Goal: Task Accomplishment & Management: Manage account settings

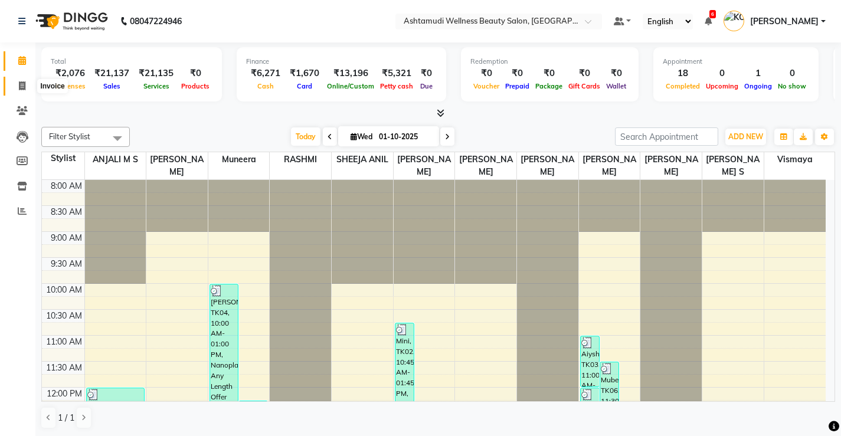
click at [21, 82] on icon at bounding box center [22, 85] width 6 height 9
select select "service"
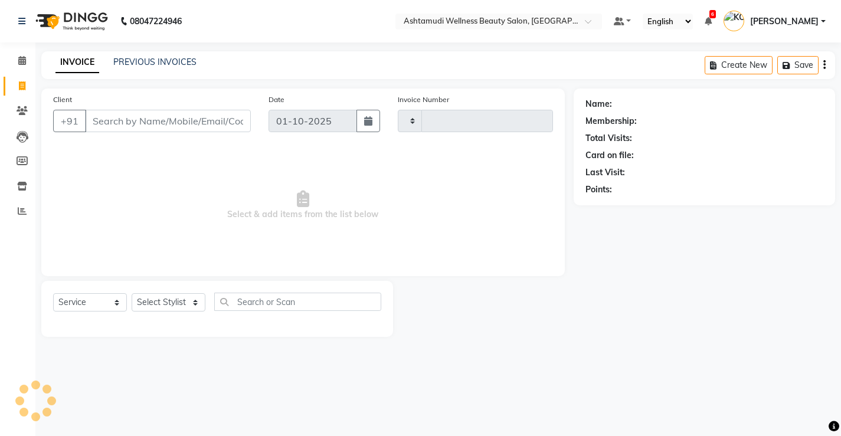
type input "3831"
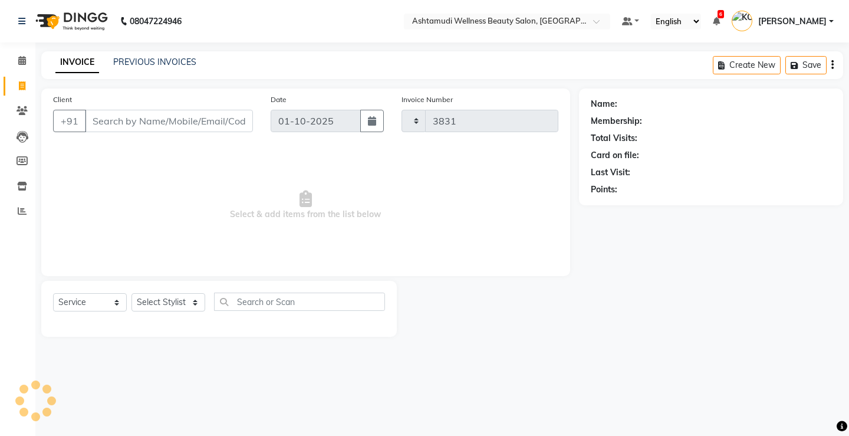
select select "4674"
click at [106, 304] on select "Select Service Product Membership Package Voucher Prepaid Gift Card" at bounding box center [90, 302] width 74 height 18
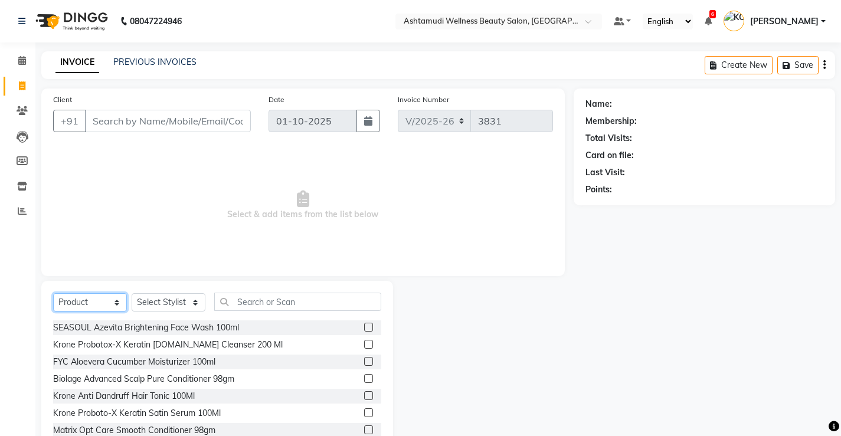
select select "service"
click at [53, 293] on select "Select Service Product Membership Package Voucher Prepaid Gift Card" at bounding box center [90, 302] width 74 height 18
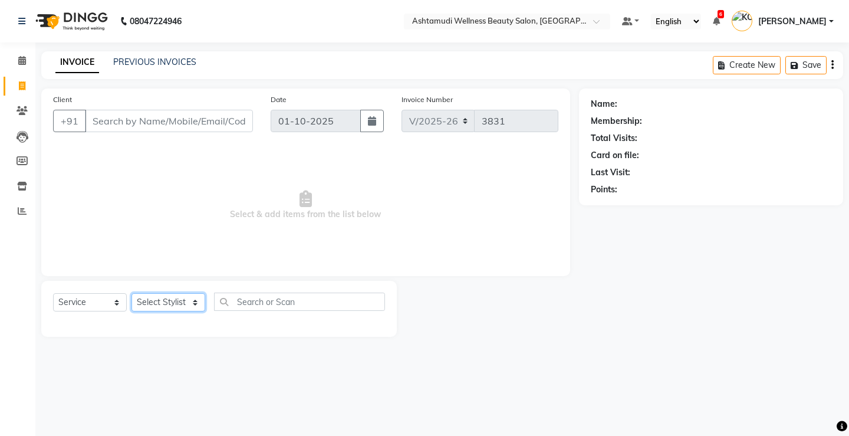
click at [174, 300] on select "Select Stylist ANJALI M S [PERSON_NAME] KOTTIYAM ASHTAMUDI [PERSON_NAME] [PERSO…" at bounding box center [169, 302] width 74 height 18
select select "27472"
click at [132, 293] on select "Select Stylist ANJALI M S [PERSON_NAME] KOTTIYAM ASHTAMUDI [PERSON_NAME] [PERSO…" at bounding box center [169, 302] width 74 height 18
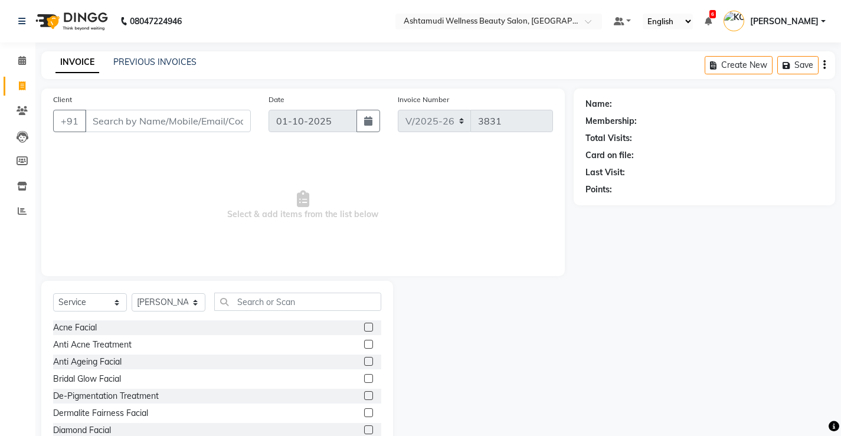
click at [315, 292] on div "Select Service Product Membership Package Voucher Prepaid Gift Card Select Styl…" at bounding box center [217, 368] width 352 height 174
click at [319, 306] on input "text" at bounding box center [297, 302] width 167 height 18
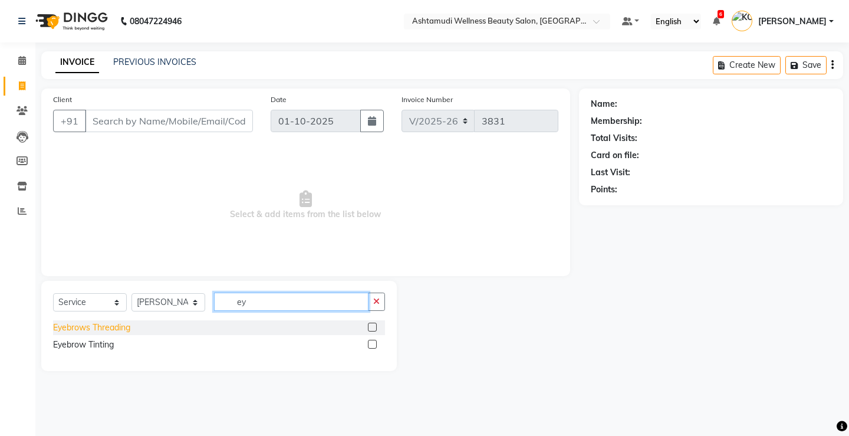
type input "ey"
click at [108, 326] on div "Eyebrows Threading" at bounding box center [91, 327] width 77 height 12
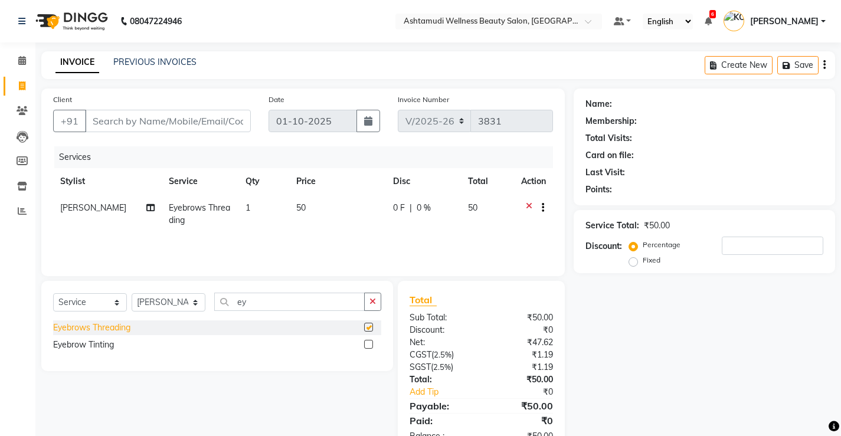
checkbox input "false"
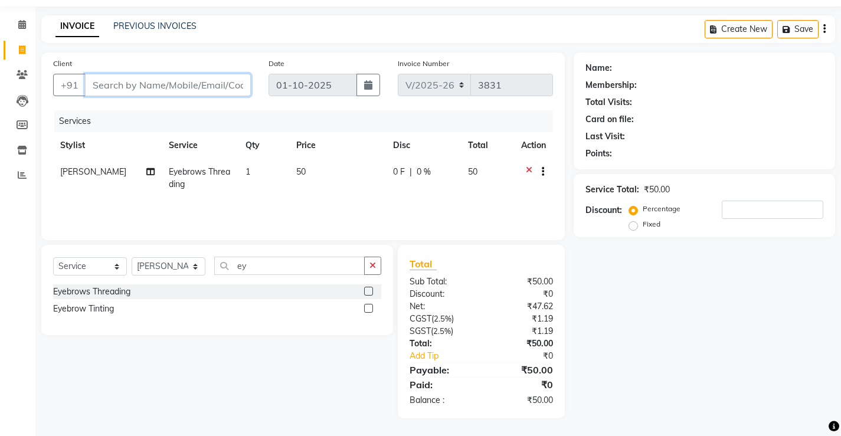
click at [207, 86] on input "Client" at bounding box center [168, 85] width 166 height 22
click at [213, 86] on input "Client" at bounding box center [168, 85] width 166 height 22
click at [226, 88] on input "Client" at bounding box center [168, 85] width 166 height 22
type input "8"
type input "0"
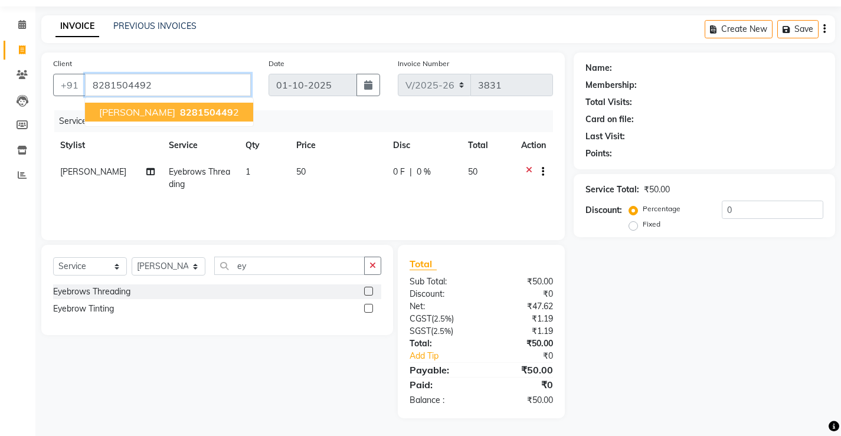
type input "8281504492"
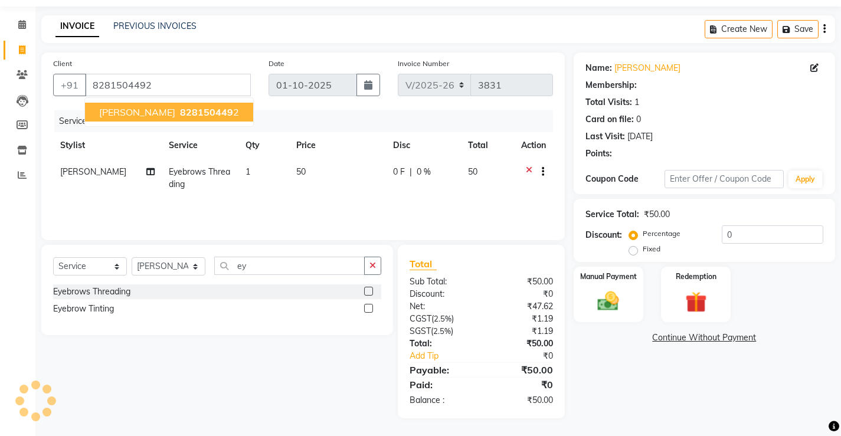
select select "1: Object"
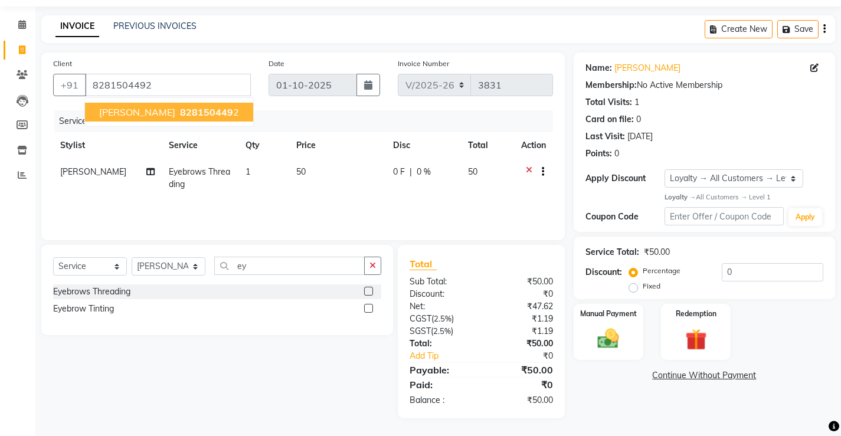
click at [180, 112] on span "828150449" at bounding box center [206, 112] width 53 height 12
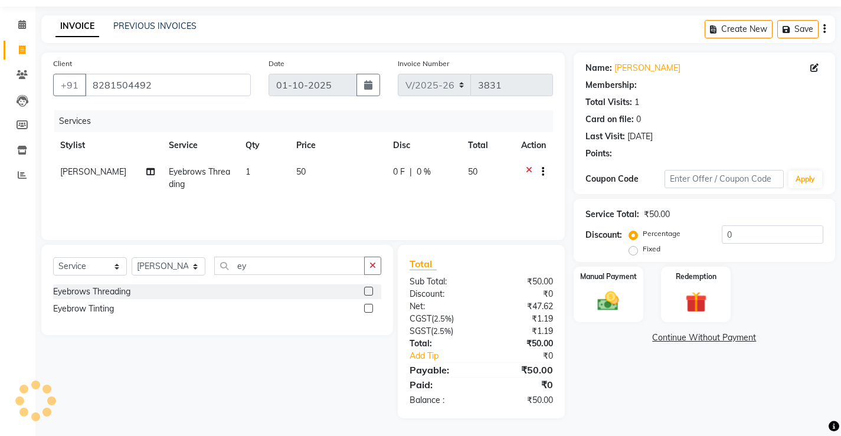
select select "1: Object"
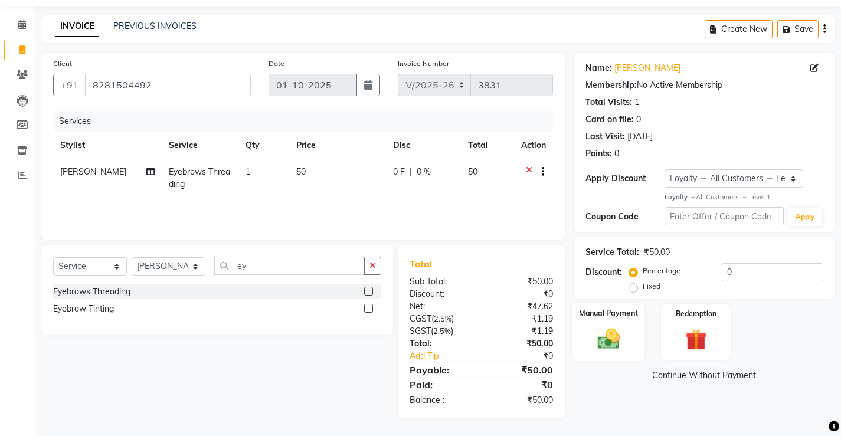
click at [607, 334] on img at bounding box center [608, 338] width 36 height 25
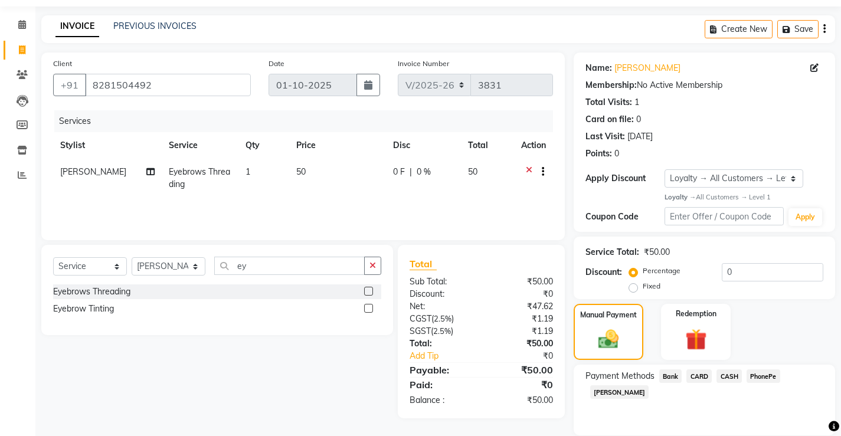
click at [730, 370] on span "CASH" at bounding box center [728, 376] width 25 height 14
click at [737, 426] on input "Note:" at bounding box center [746, 435] width 153 height 18
type input "[PERSON_NAME]"
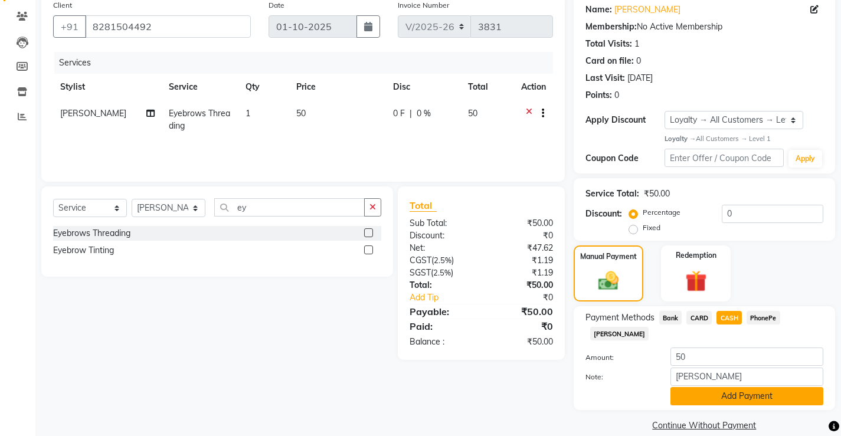
click at [751, 387] on button "Add Payment" at bounding box center [746, 396] width 153 height 18
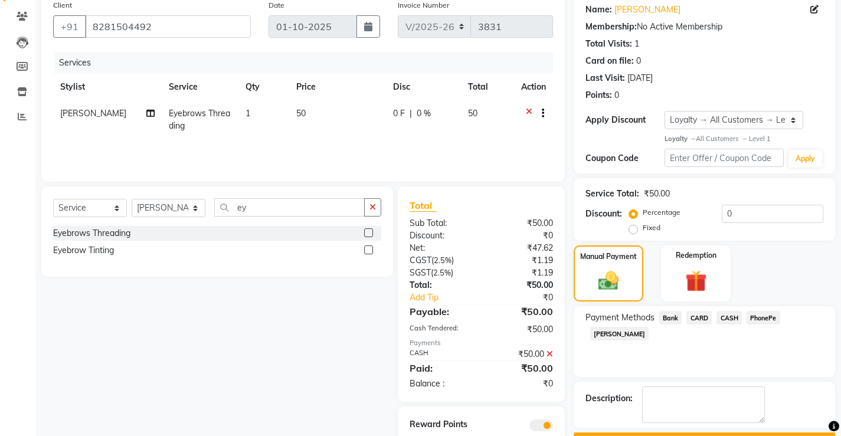
scroll to position [136, 0]
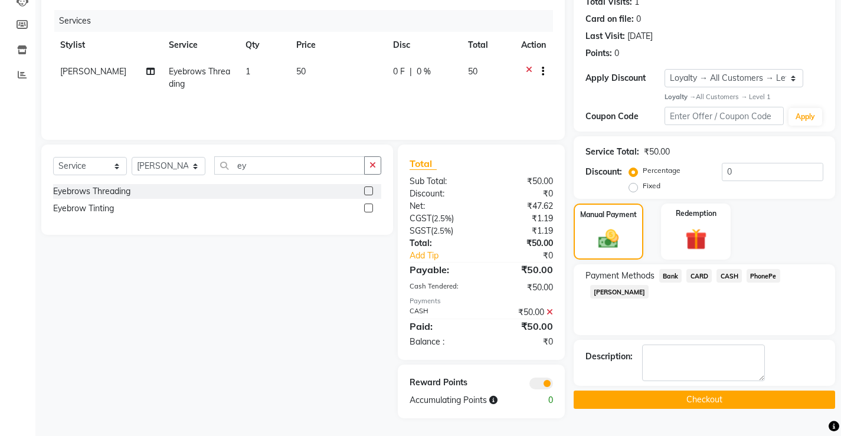
click at [685, 393] on button "Checkout" at bounding box center [703, 400] width 261 height 18
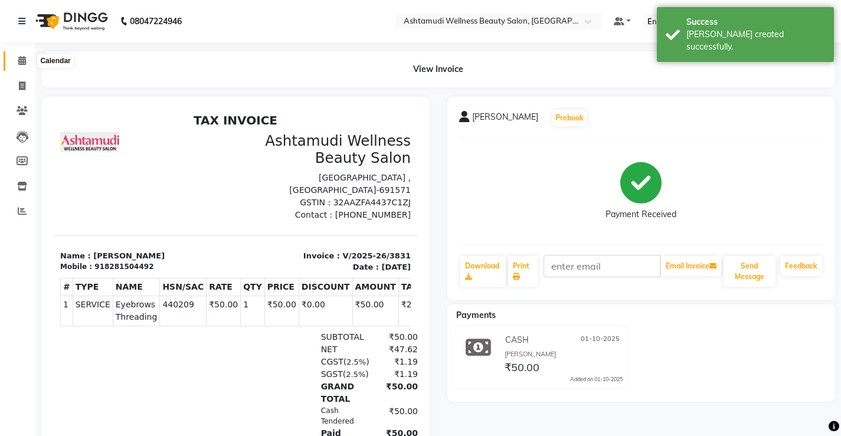
click at [20, 60] on icon at bounding box center [22, 60] width 8 height 9
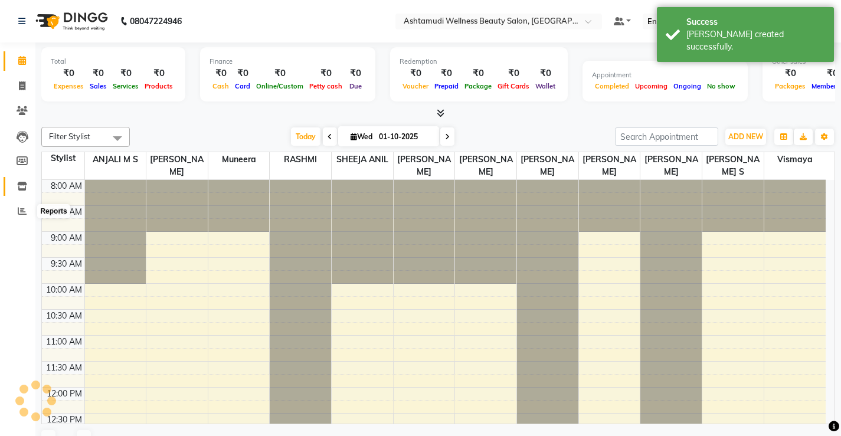
click at [24, 187] on icon at bounding box center [22, 186] width 10 height 9
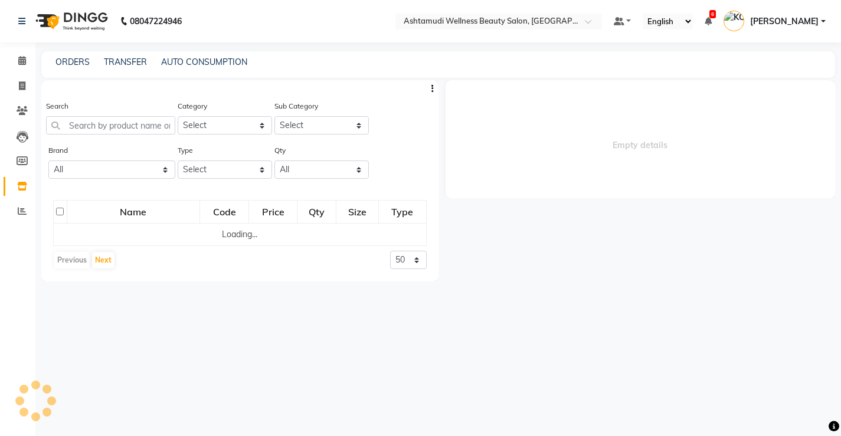
select select
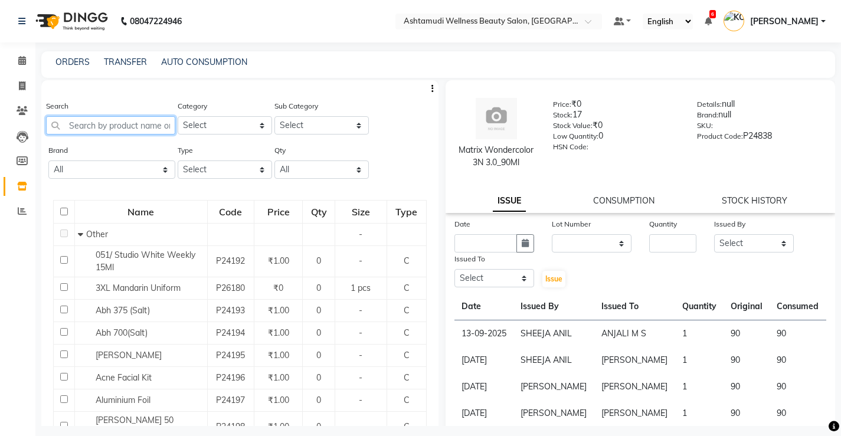
click at [136, 132] on input "text" at bounding box center [110, 125] width 129 height 18
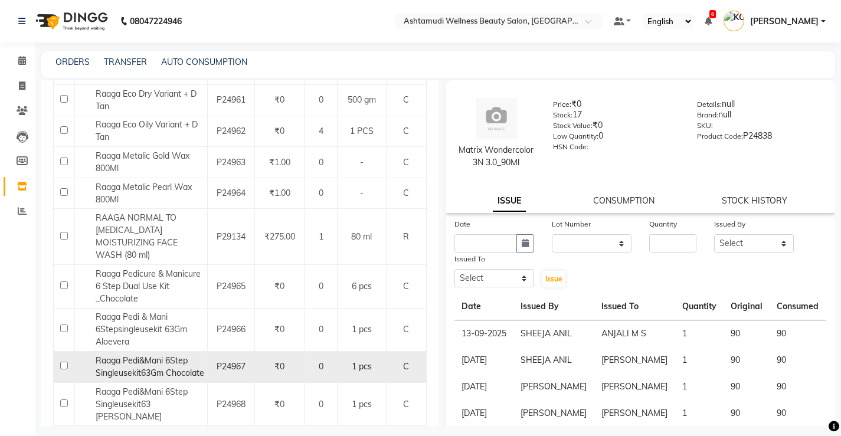
scroll to position [354, 0]
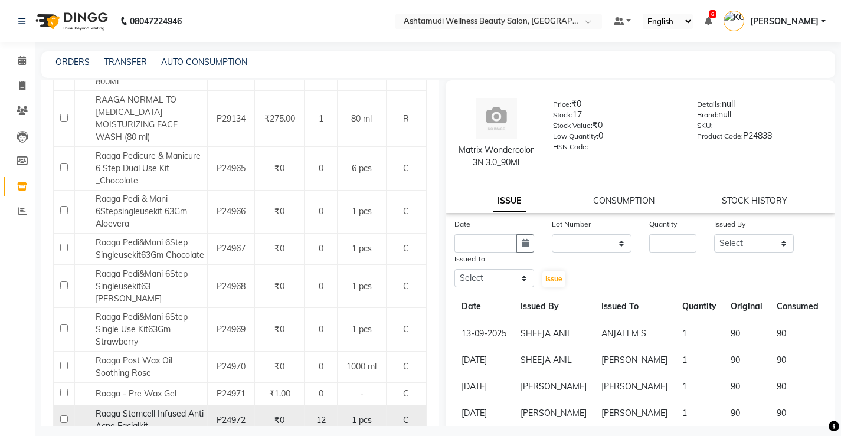
type input "raaga"
click at [63, 415] on input "checkbox" at bounding box center [64, 419] width 8 height 8
checkbox input "true"
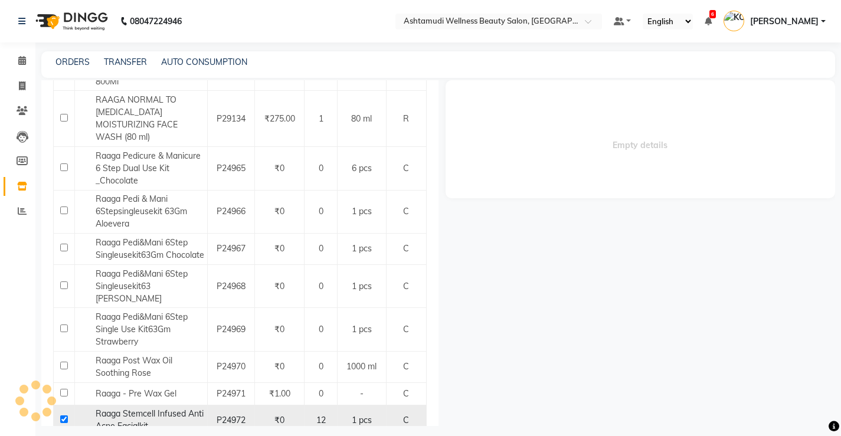
select select
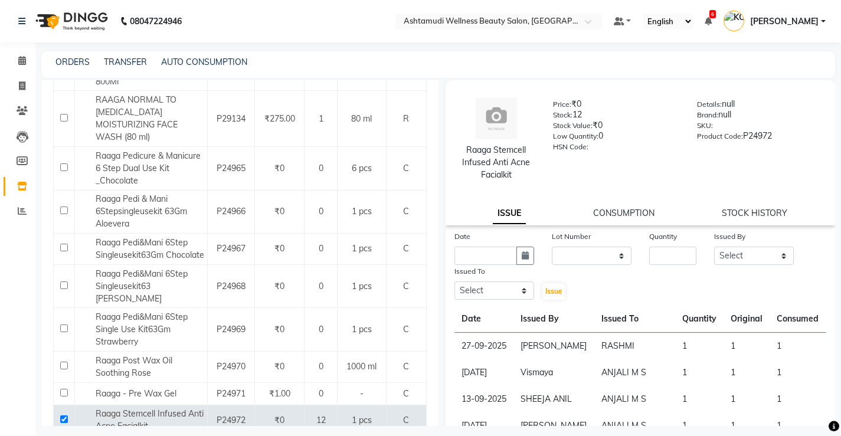
click at [507, 215] on link "ISSUE" at bounding box center [509, 213] width 33 height 21
click at [521, 254] on icon "button" at bounding box center [524, 255] width 7 height 8
select select "10"
select select "2025"
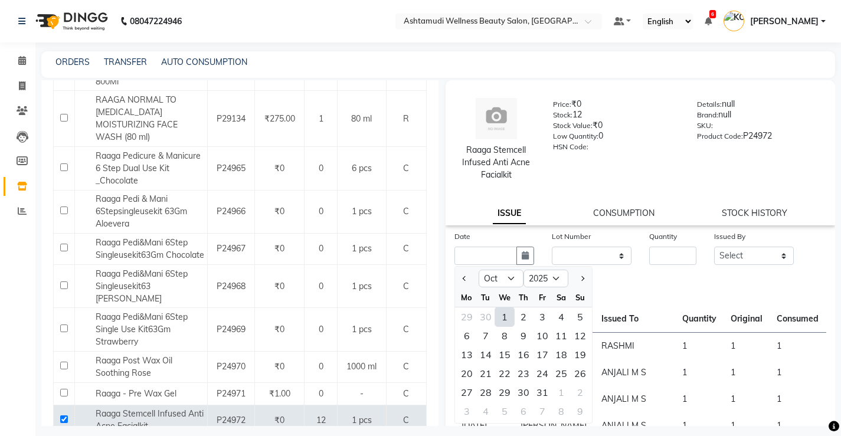
click at [504, 313] on div "1" at bounding box center [504, 316] width 19 height 19
type input "01-10-2025"
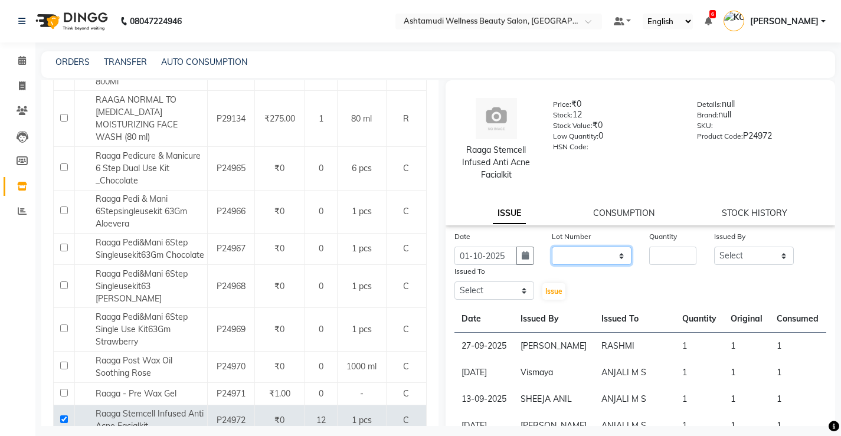
click at [606, 252] on select "None" at bounding box center [592, 256] width 80 height 18
select select "0: null"
click at [552, 247] on select "None" at bounding box center [592, 256] width 80 height 18
click at [674, 252] on input "number" at bounding box center [672, 256] width 47 height 18
type input "1"
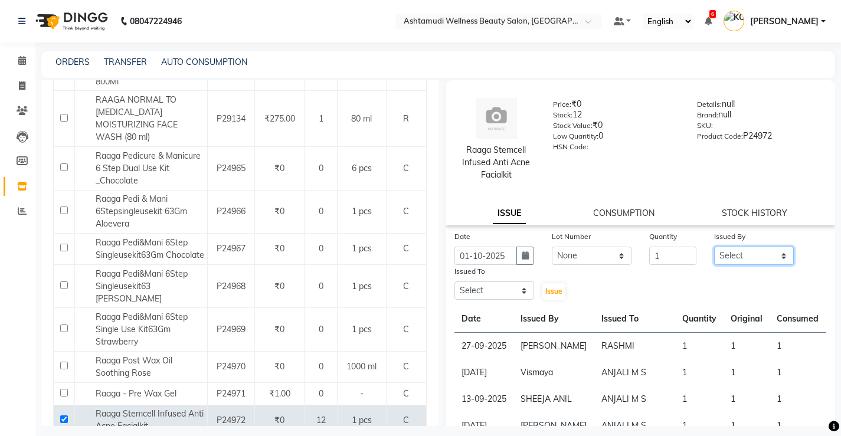
click at [750, 252] on select "Select ANJALI M S [PERSON_NAME] KOTTIYAM ASHTAMUDI [PERSON_NAME] [PERSON_NAME] …" at bounding box center [754, 256] width 80 height 18
select select "27471"
click at [714, 247] on select "Select ANJALI M S [PERSON_NAME] KOTTIYAM ASHTAMUDI [PERSON_NAME] [PERSON_NAME] …" at bounding box center [754, 256] width 80 height 18
click at [493, 286] on select "Select ANJALI M S [PERSON_NAME] KOTTIYAM ASHTAMUDI [PERSON_NAME] [PERSON_NAME] …" at bounding box center [494, 290] width 80 height 18
select select "27466"
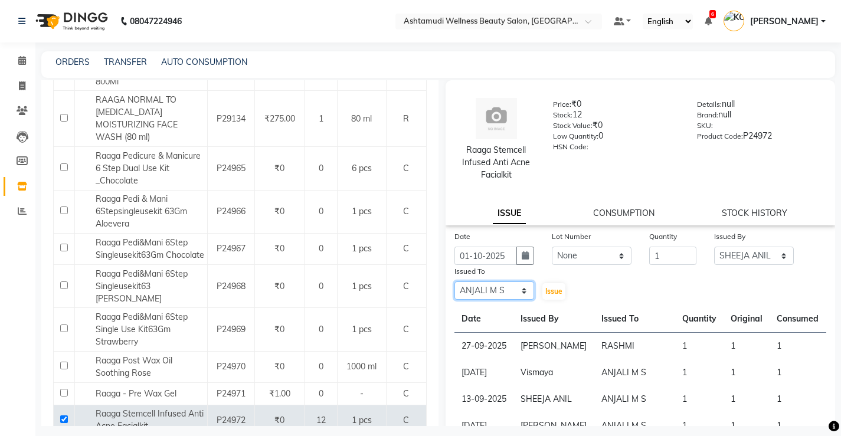
click at [454, 281] on select "Select ANJALI M S [PERSON_NAME] KOTTIYAM ASHTAMUDI [PERSON_NAME] [PERSON_NAME] …" at bounding box center [494, 290] width 80 height 18
click at [552, 291] on span "Issue" at bounding box center [553, 291] width 17 height 9
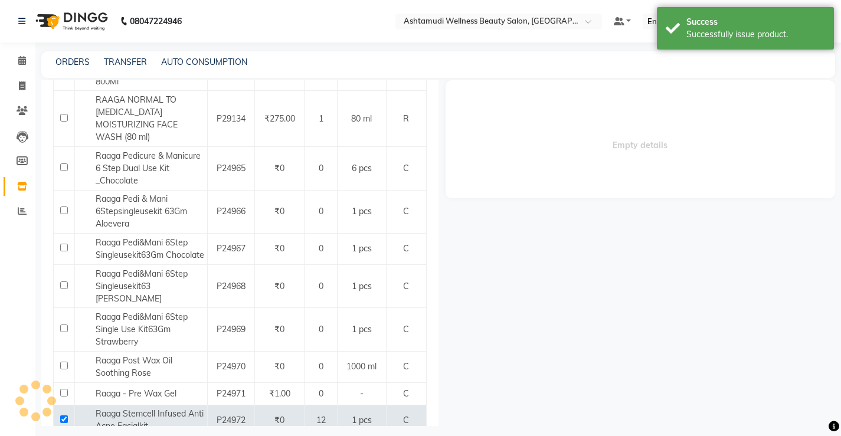
select select
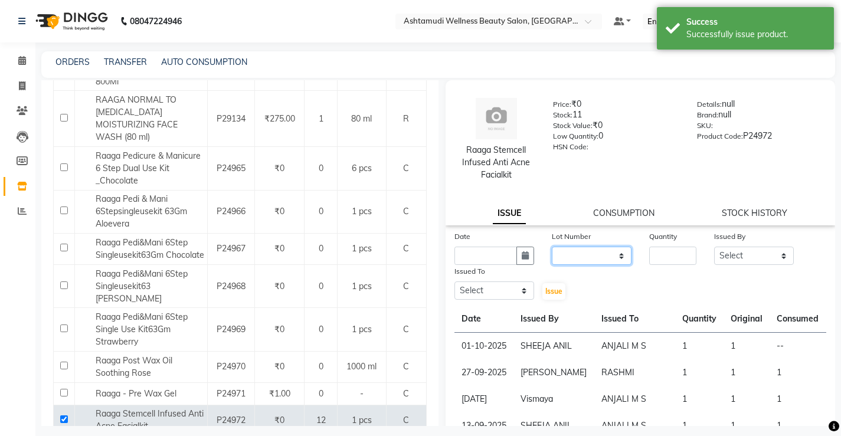
click at [618, 258] on select "None" at bounding box center [592, 256] width 80 height 18
click at [618, 209] on link "CONSUMPTION" at bounding box center [623, 213] width 61 height 11
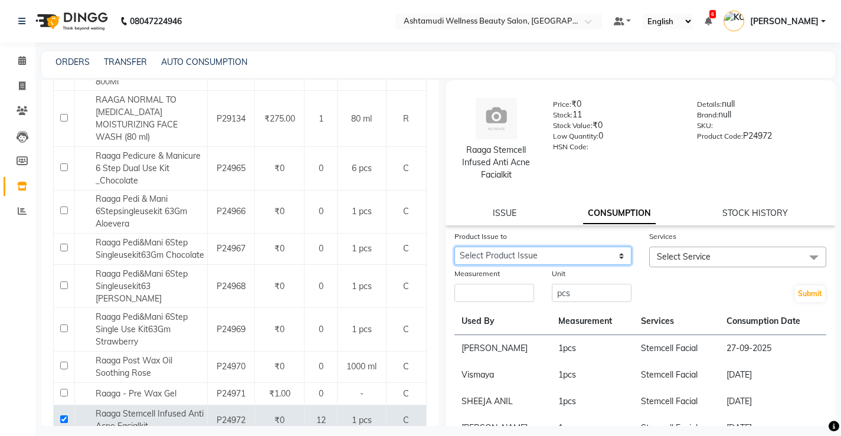
click at [613, 255] on select "Select Product Issue [DATE], Issued to: [PERSON_NAME] M S, Balance: 1" at bounding box center [542, 256] width 177 height 18
select select "1277210"
click at [454, 247] on select "Select Product Issue [DATE], Issued to: [PERSON_NAME] M S, Balance: 1" at bounding box center [542, 256] width 177 height 18
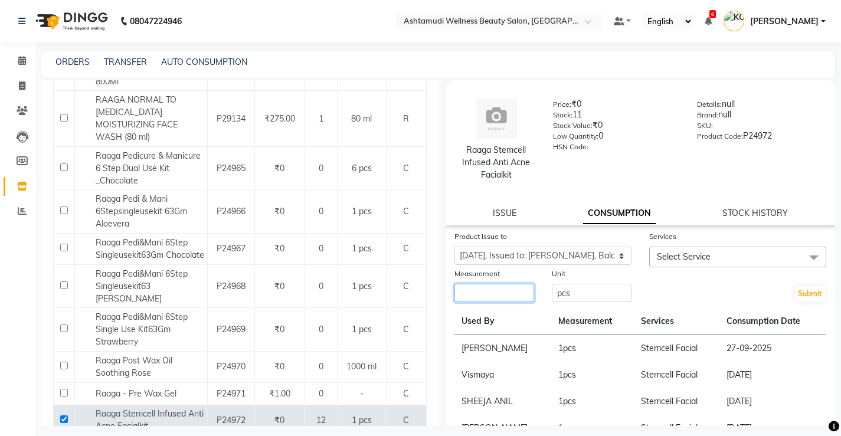
click at [503, 296] on input "number" at bounding box center [494, 293] width 80 height 18
type input "1"
click at [718, 260] on span "Select Service" at bounding box center [737, 257] width 177 height 21
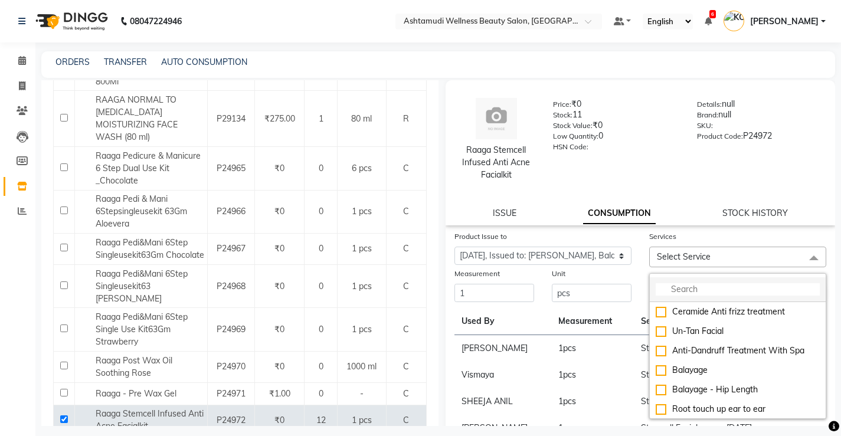
click at [708, 288] on input "multiselect-search" at bounding box center [737, 289] width 164 height 12
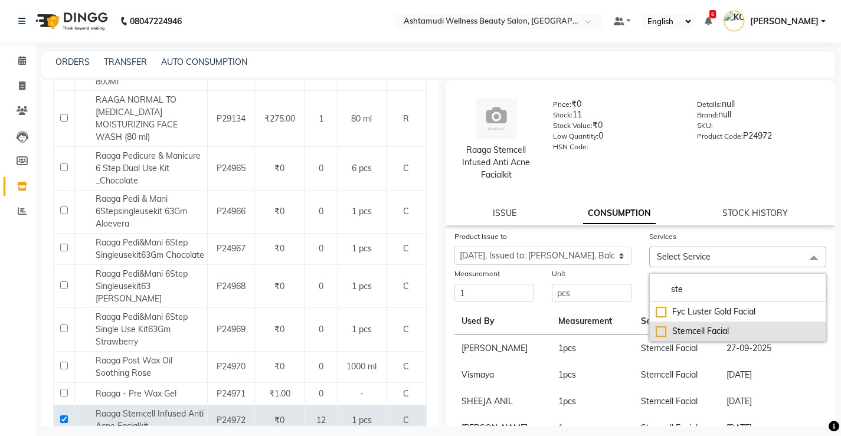
type input "ste"
click at [664, 332] on div "Stemcell Facial" at bounding box center [737, 331] width 164 height 12
checkbox input "true"
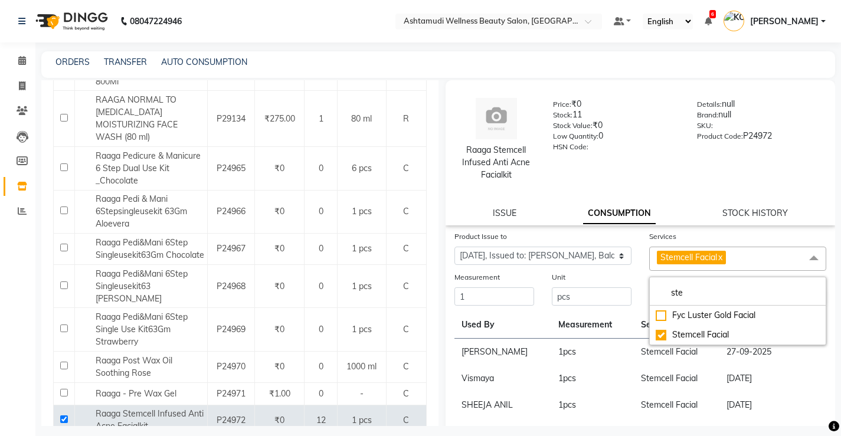
click at [625, 279] on div "Unit" at bounding box center [592, 279] width 80 height 17
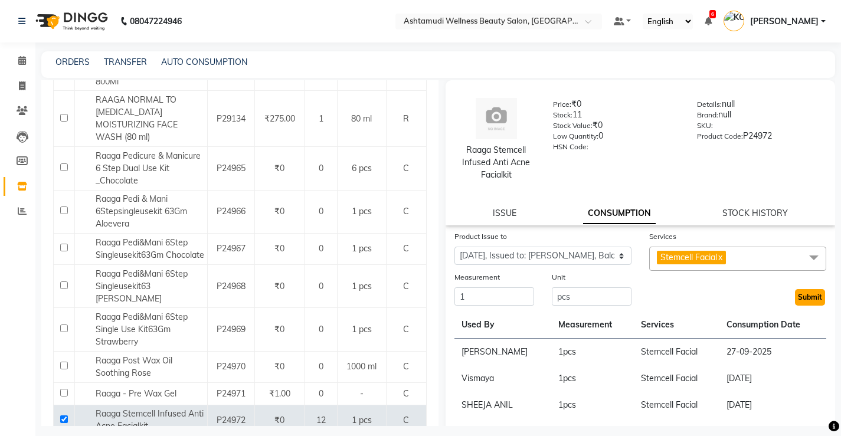
click at [805, 298] on button "Submit" at bounding box center [810, 297] width 30 height 17
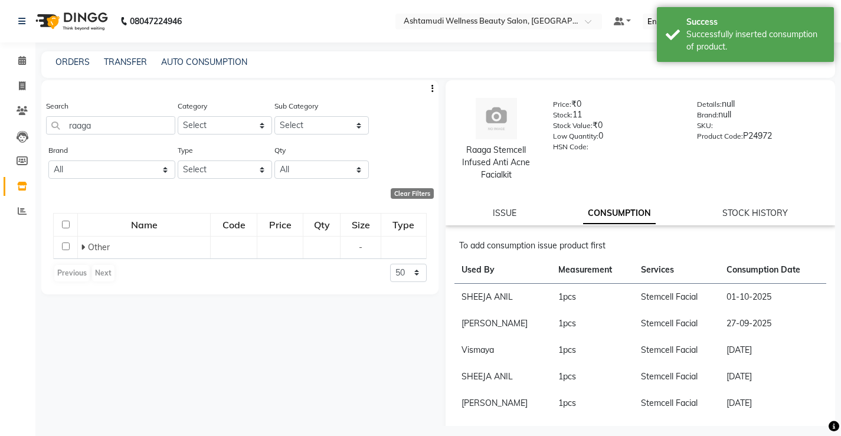
scroll to position [0, 0]
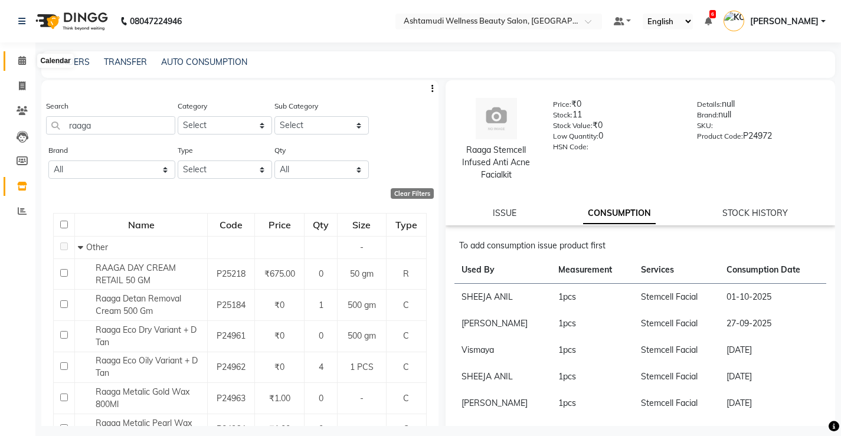
click at [19, 61] on icon at bounding box center [22, 60] width 8 height 9
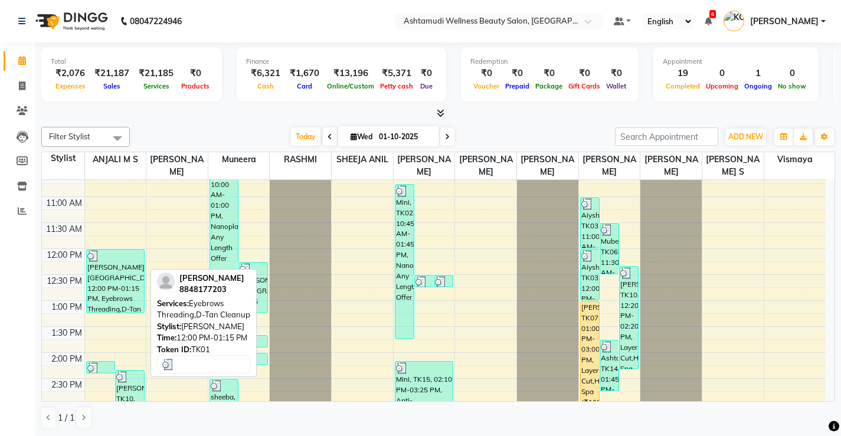
scroll to position [118, 0]
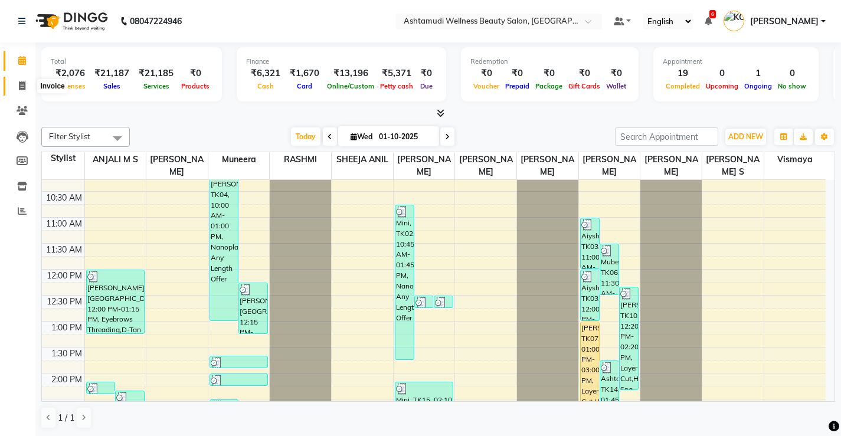
click at [20, 85] on icon at bounding box center [22, 85] width 6 height 9
select select "service"
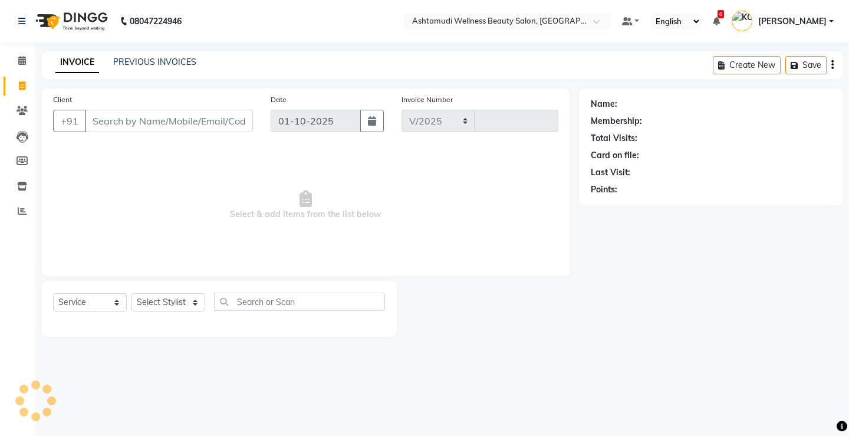
select select "4674"
type input "3832"
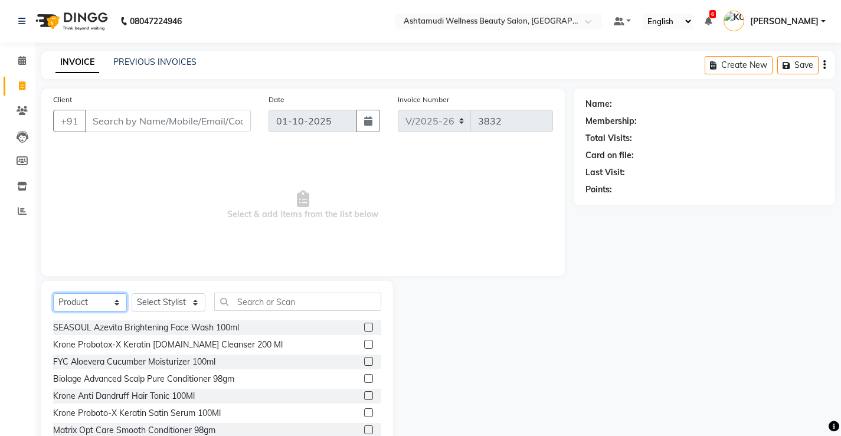
click at [94, 300] on select "Select Service Product Membership Package Voucher Prepaid Gift Card" at bounding box center [90, 302] width 74 height 18
select select "service"
click at [53, 293] on select "Select Service Product Membership Package Voucher Prepaid Gift Card" at bounding box center [90, 302] width 74 height 18
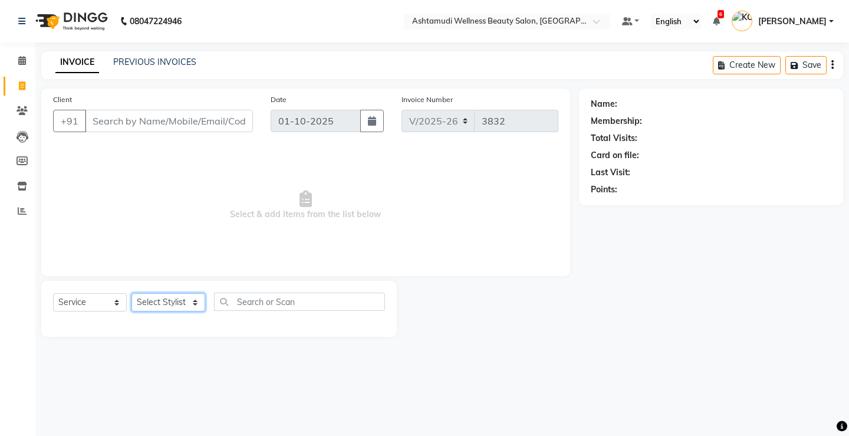
click at [171, 303] on select "Select Stylist ANJALI M S [PERSON_NAME] KOTTIYAM ASHTAMUDI [PERSON_NAME] [PERSO…" at bounding box center [169, 302] width 74 height 18
select select "27466"
click at [132, 293] on select "Select Stylist ANJALI M S [PERSON_NAME] KOTTIYAM ASHTAMUDI [PERSON_NAME] [PERSO…" at bounding box center [169, 302] width 74 height 18
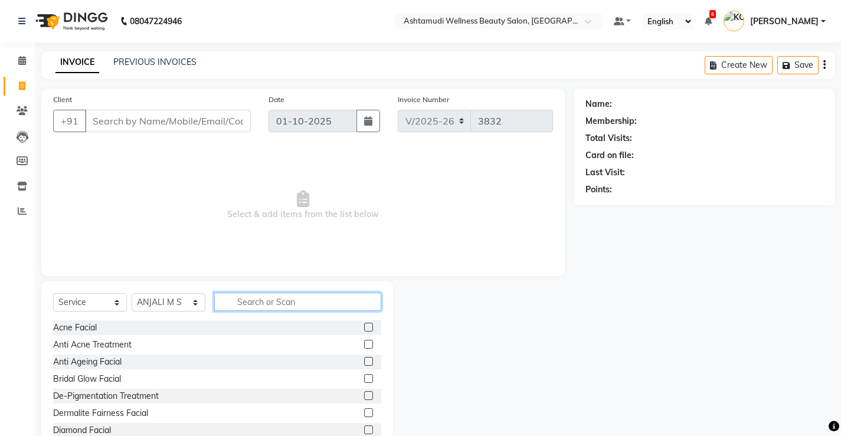
click at [306, 301] on input "text" at bounding box center [297, 302] width 167 height 18
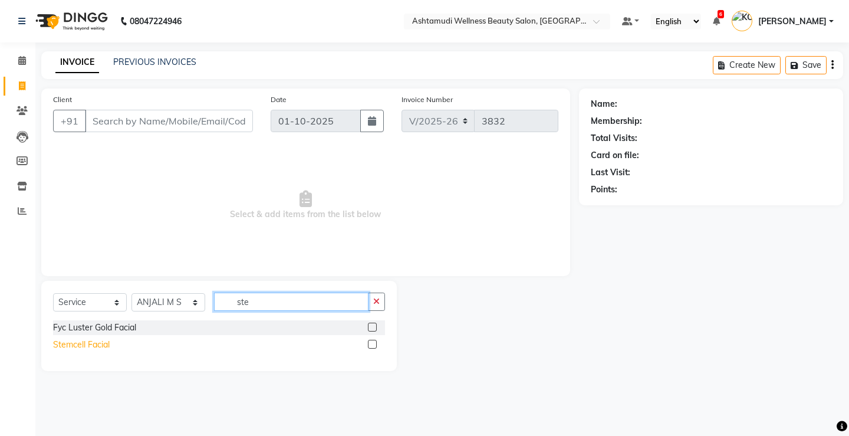
type input "ste"
click at [109, 342] on div "Stemcell Facial" at bounding box center [81, 345] width 57 height 12
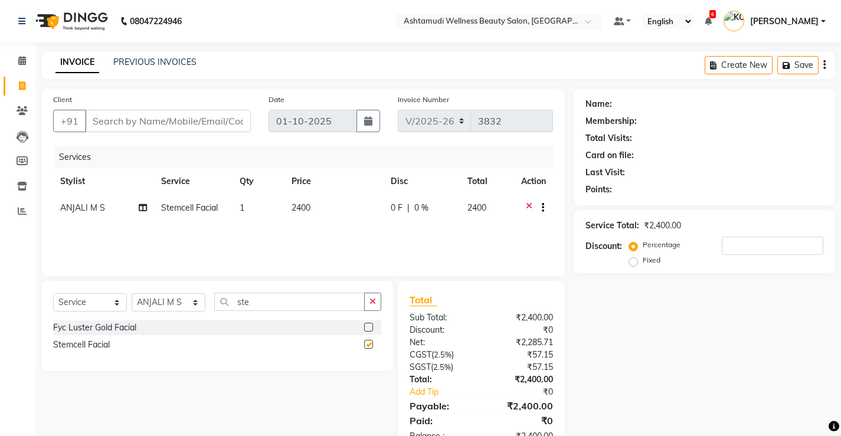
checkbox input "false"
click at [195, 123] on input "Client" at bounding box center [168, 121] width 166 height 22
click at [203, 123] on input "Client" at bounding box center [168, 121] width 166 height 22
type input "9"
type input "0"
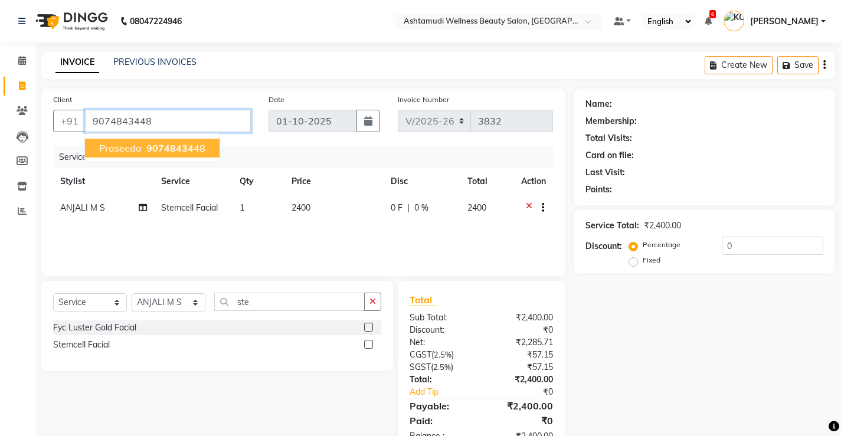
type input "9074843448"
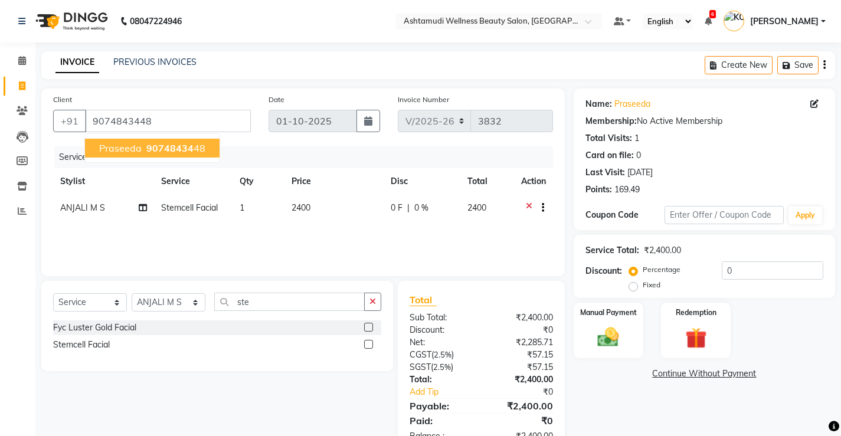
click at [187, 148] on span "90748434" at bounding box center [169, 148] width 47 height 12
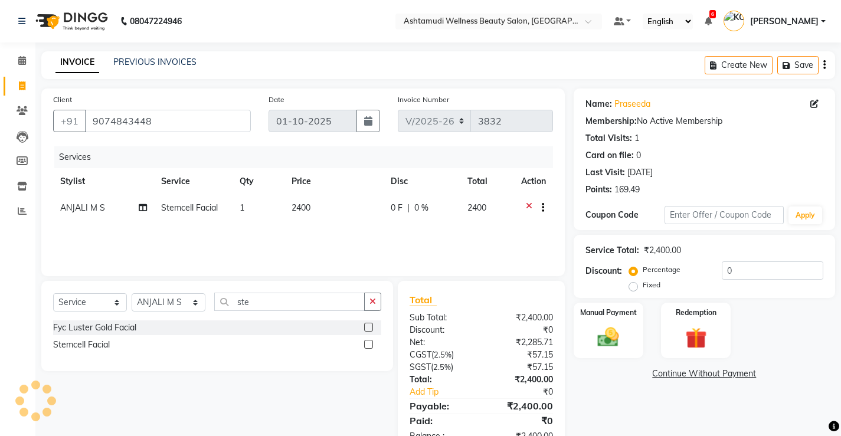
scroll to position [36, 0]
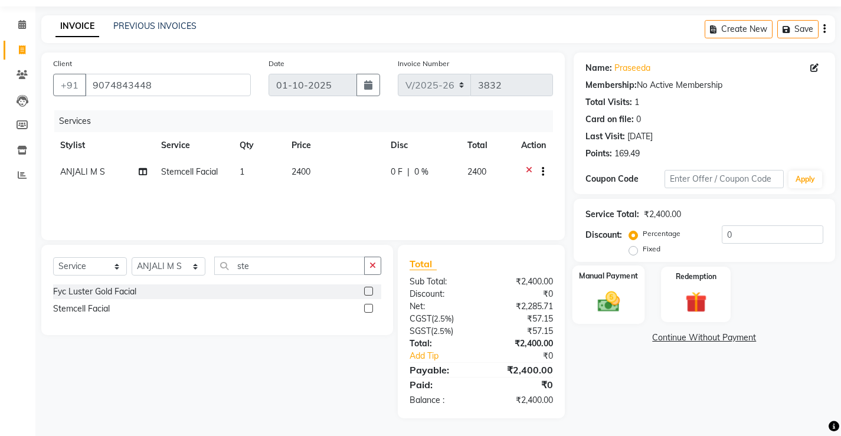
click at [603, 303] on img at bounding box center [608, 300] width 36 height 25
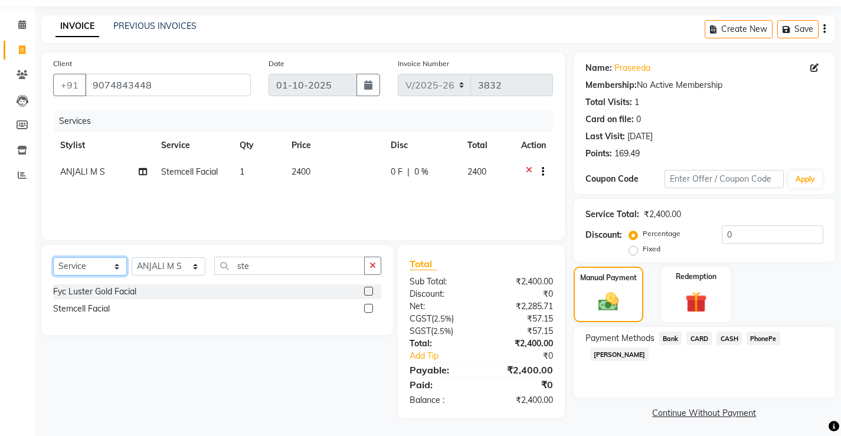
click at [105, 264] on select "Select Service Product Membership Package Voucher Prepaid Gift Card" at bounding box center [90, 266] width 74 height 18
select select "membership"
click at [53, 257] on select "Select Service Product Membership Package Voucher Prepaid Gift Card" at bounding box center [90, 266] width 74 height 18
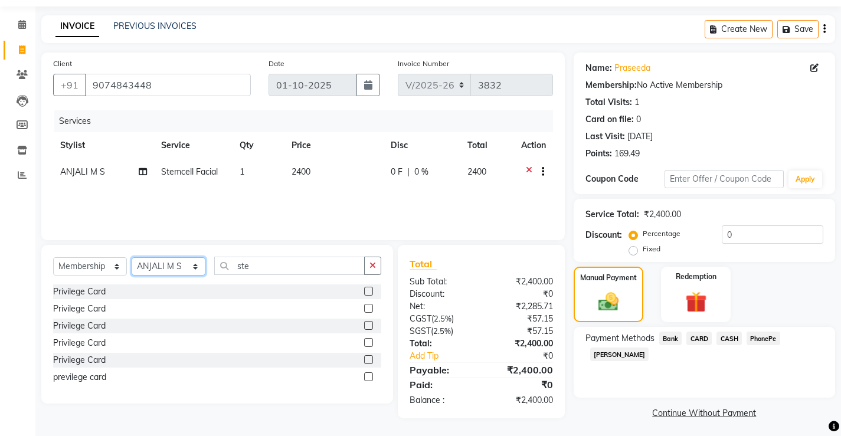
click at [152, 267] on select "Select Stylist ANJALI M S [PERSON_NAME] KOTTIYAM ASHTAMUDI [PERSON_NAME] [PERSO…" at bounding box center [169, 266] width 74 height 18
select select "27473"
click at [132, 257] on select "Select Stylist ANJALI M S [PERSON_NAME] KOTTIYAM ASHTAMUDI [PERSON_NAME] [PERSO…" at bounding box center [169, 266] width 74 height 18
click at [93, 287] on div "Privilege Card" at bounding box center [79, 292] width 53 height 12
select select "select"
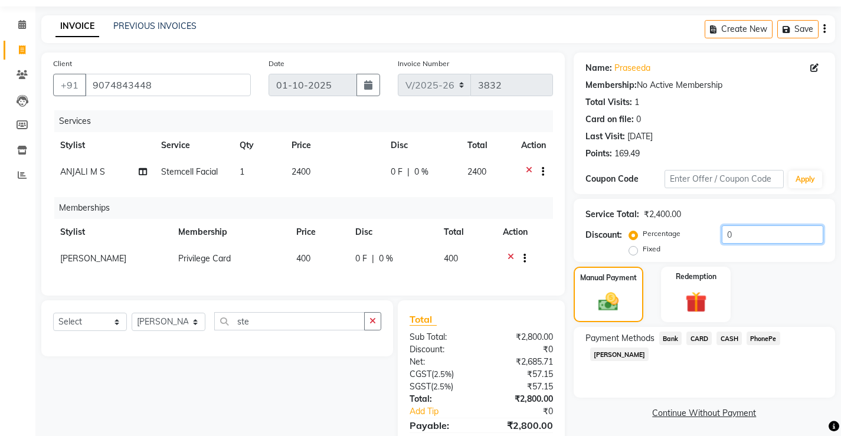
click at [738, 235] on input "0" at bounding box center [771, 234] width 101 height 18
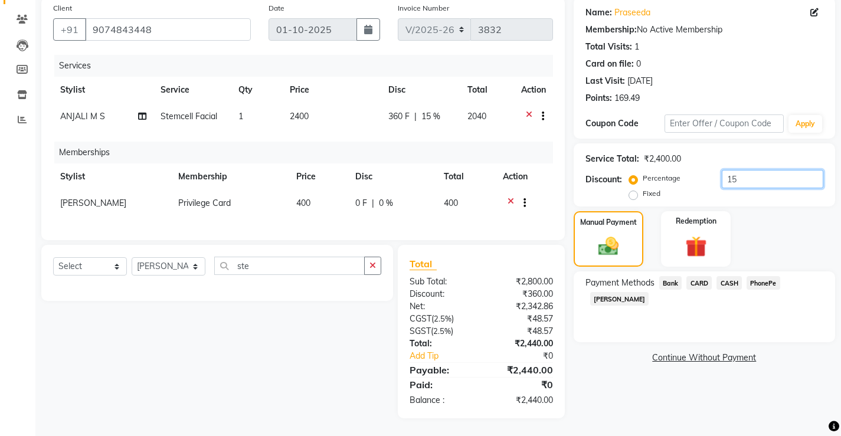
type input "15"
click at [763, 280] on span "PhonePe" at bounding box center [763, 283] width 34 height 14
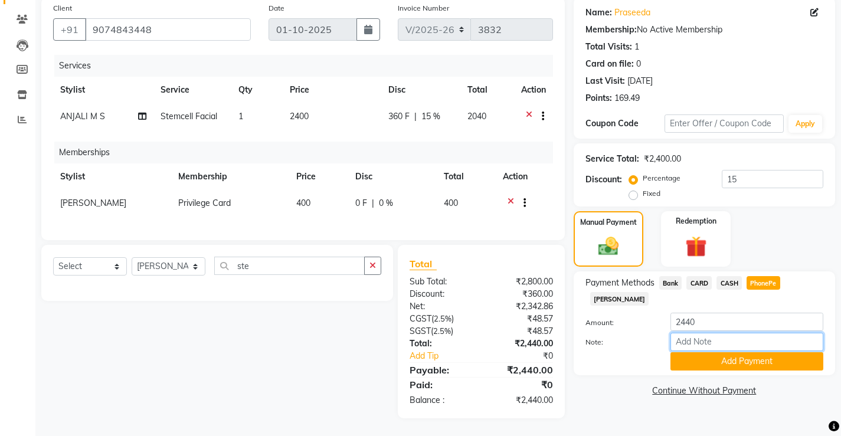
click at [741, 333] on input "Note:" at bounding box center [746, 342] width 153 height 18
type input "[PERSON_NAME]"
click at [726, 352] on button "Add Payment" at bounding box center [746, 361] width 153 height 18
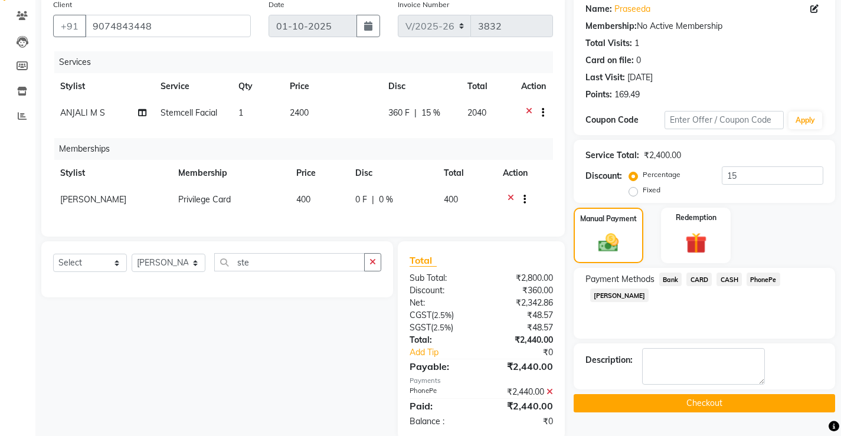
scroll to position [125, 0]
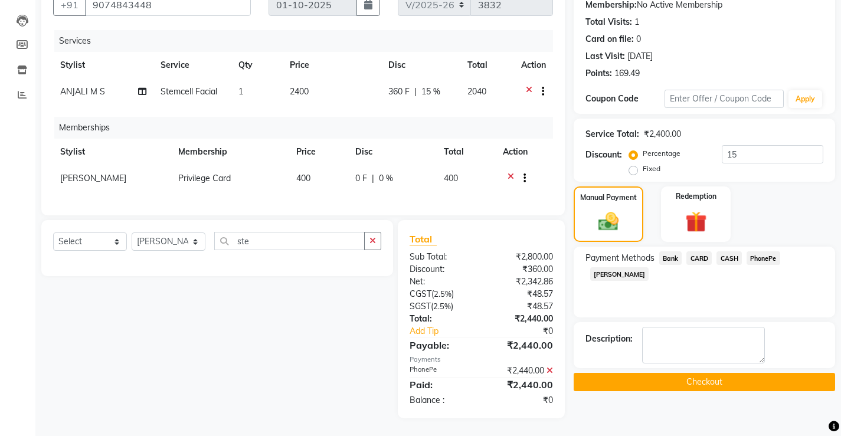
click at [707, 373] on button "Checkout" at bounding box center [703, 382] width 261 height 18
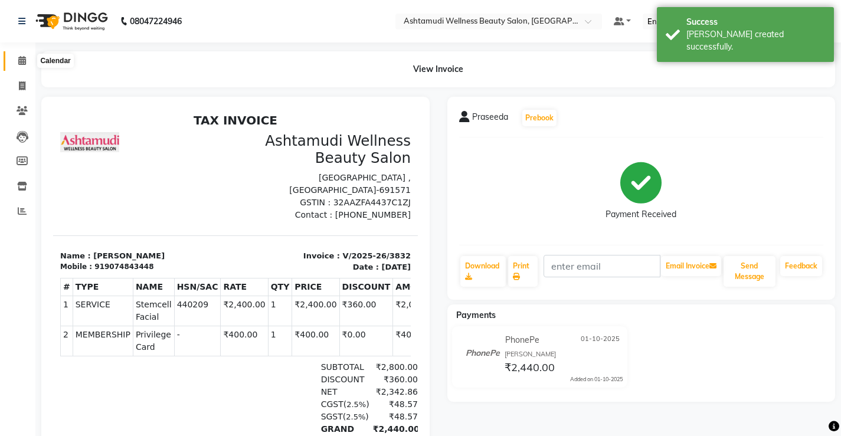
click at [21, 61] on icon at bounding box center [22, 60] width 8 height 9
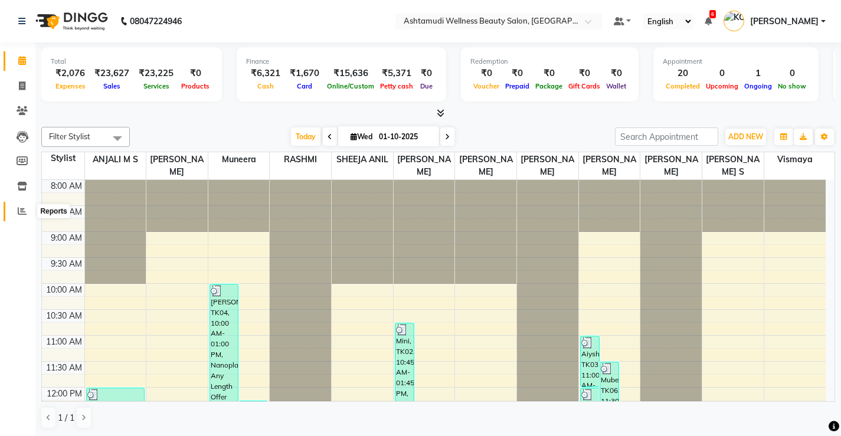
click at [20, 214] on icon at bounding box center [22, 210] width 9 height 9
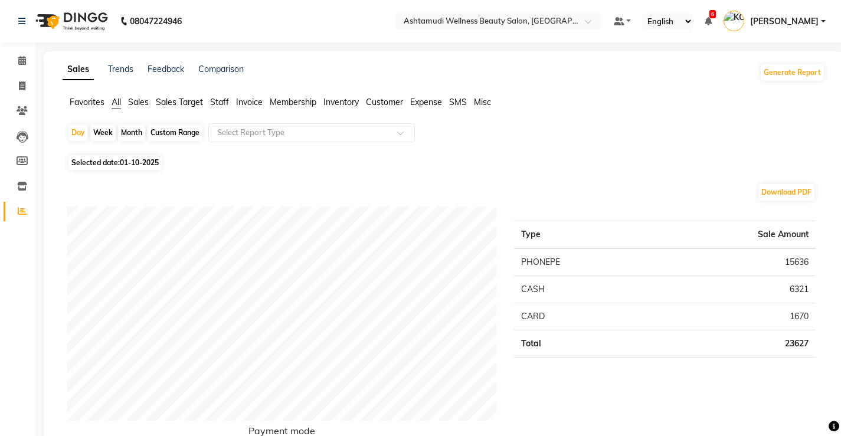
click at [162, 130] on div "Custom Range" at bounding box center [174, 132] width 55 height 17
select select "10"
select select "2025"
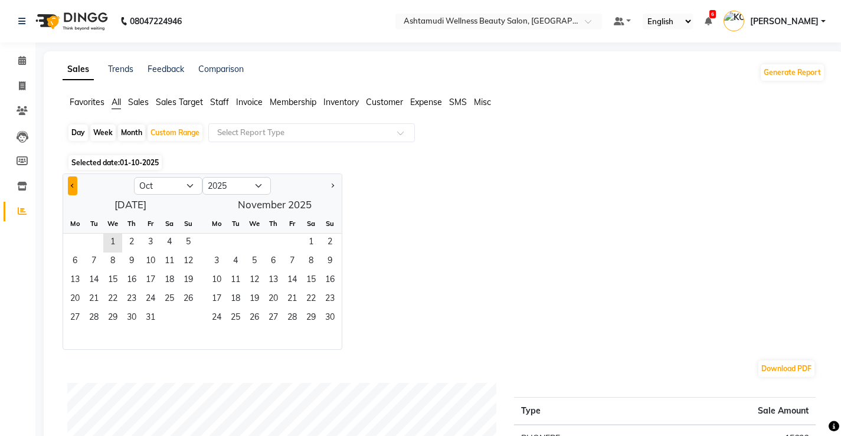
click at [71, 188] on button "Previous month" at bounding box center [72, 185] width 9 height 19
select select "9"
click at [74, 239] on span "1" at bounding box center [74, 243] width 19 height 19
click at [93, 315] on span "30" at bounding box center [93, 318] width 19 height 19
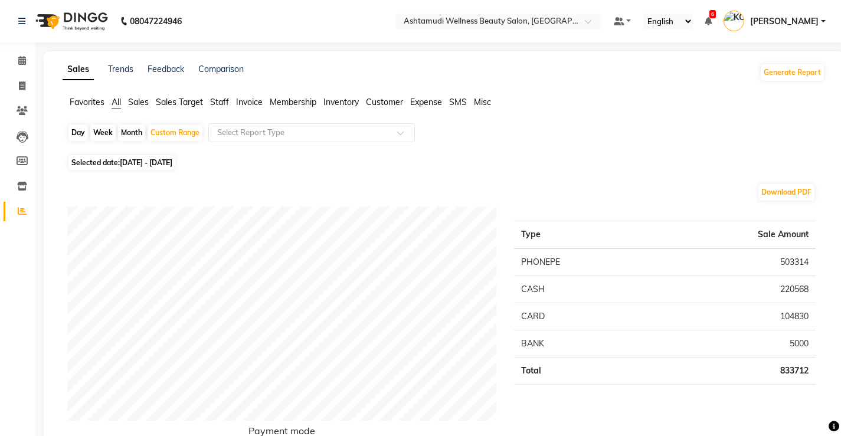
click at [294, 104] on span "Membership" at bounding box center [293, 102] width 47 height 11
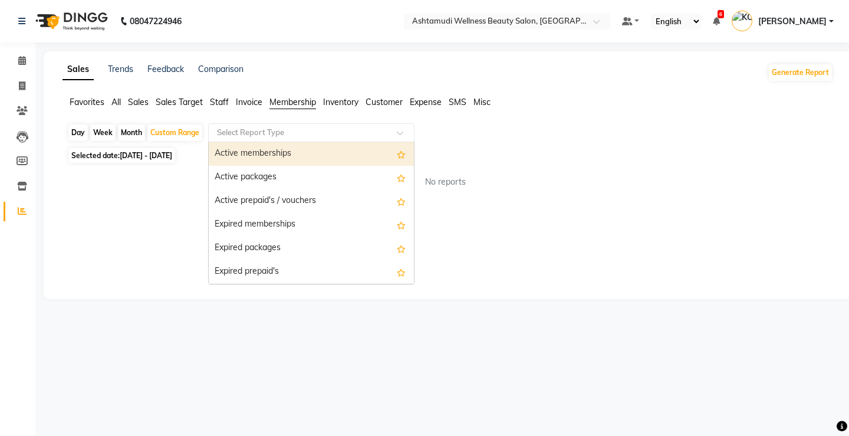
click at [311, 130] on input "text" at bounding box center [300, 133] width 170 height 12
click at [218, 100] on span "Staff" at bounding box center [219, 102] width 19 height 11
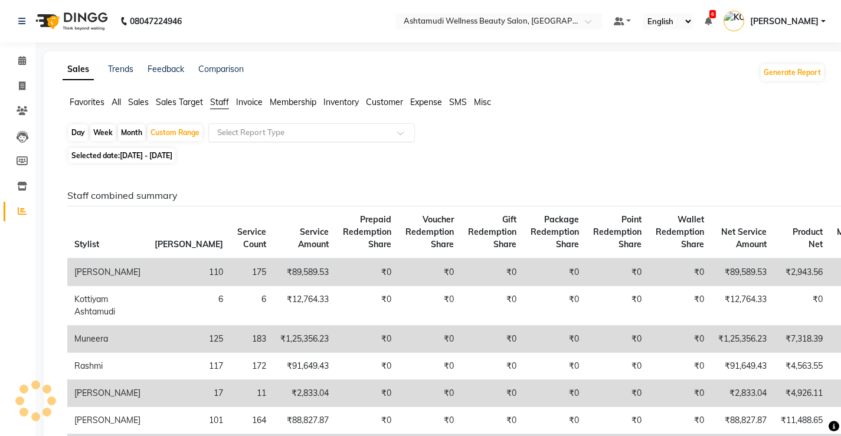
click at [289, 130] on input "text" at bounding box center [300, 133] width 170 height 12
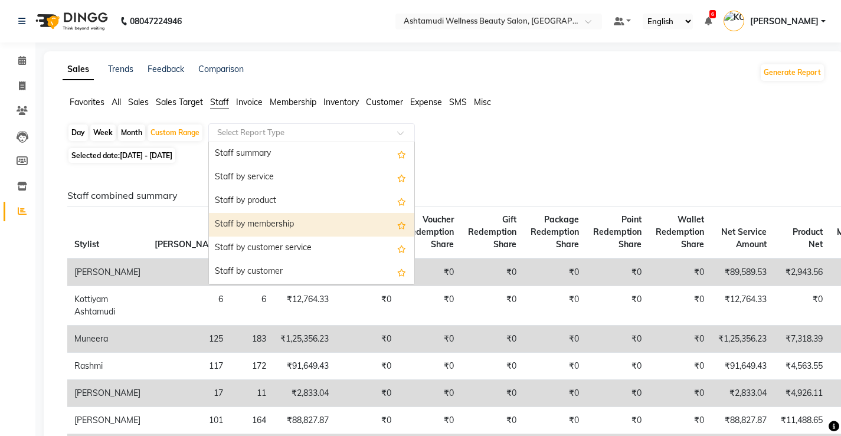
click at [285, 225] on div "Staff by membership" at bounding box center [311, 225] width 205 height 24
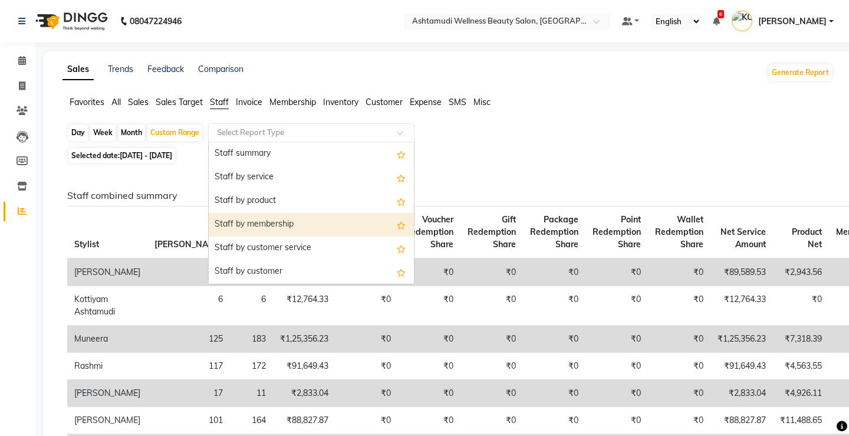
select select "full_report"
select select "csv"
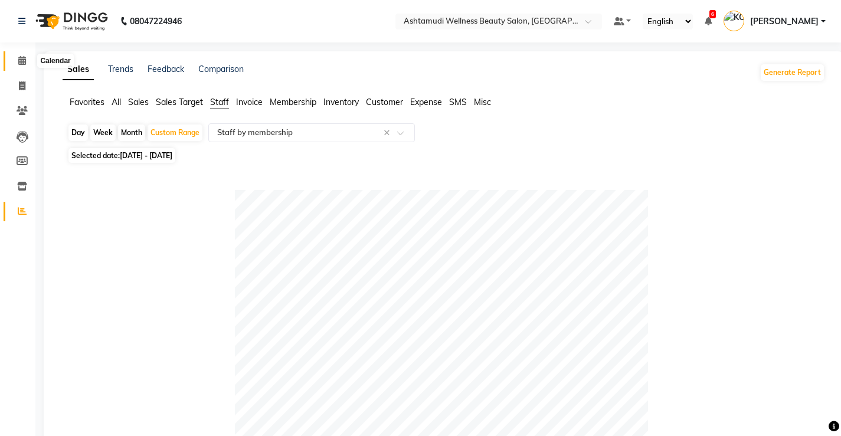
click at [22, 61] on icon at bounding box center [22, 60] width 8 height 9
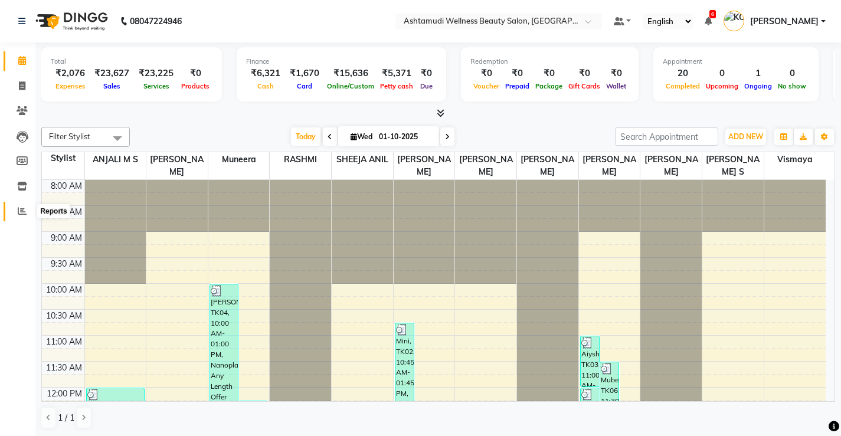
click at [22, 211] on icon at bounding box center [22, 210] width 9 height 9
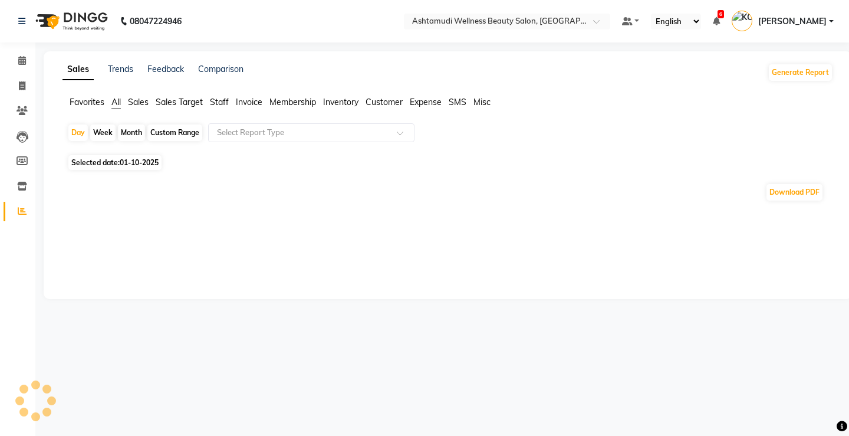
click at [221, 100] on span "Staff" at bounding box center [219, 102] width 19 height 11
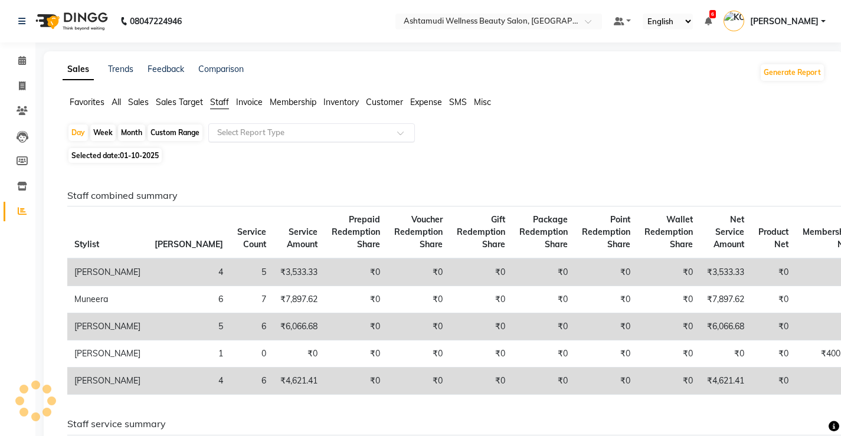
click at [298, 135] on input "text" at bounding box center [300, 133] width 170 height 12
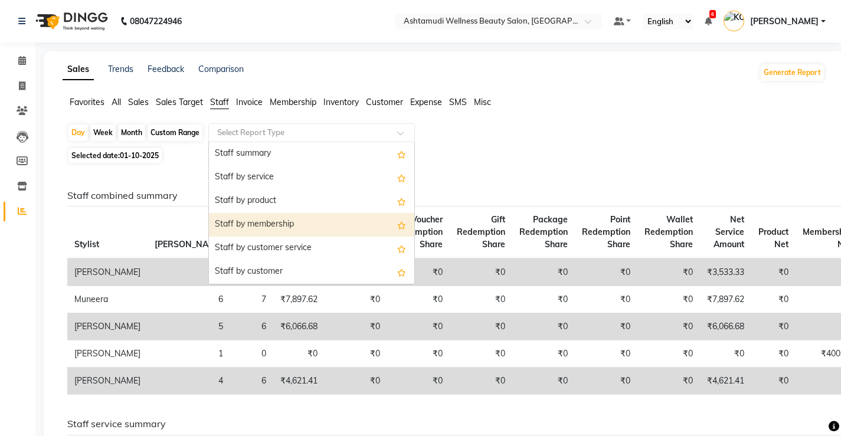
click at [280, 223] on div "Staff by membership" at bounding box center [311, 225] width 205 height 24
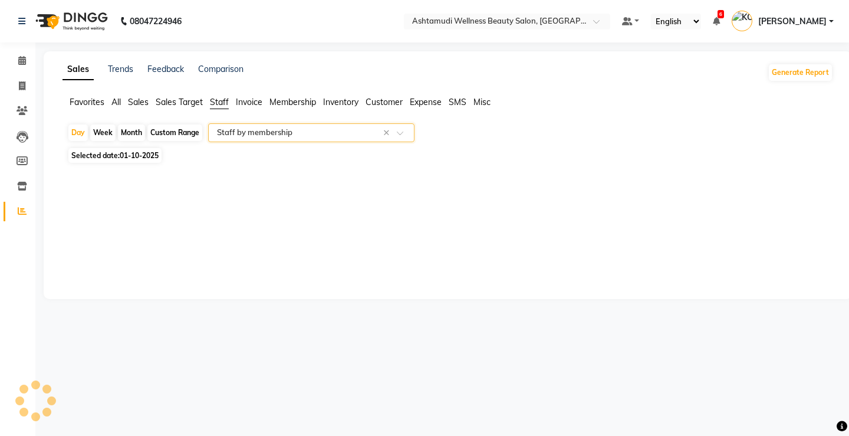
select select "full_report"
select select "csv"
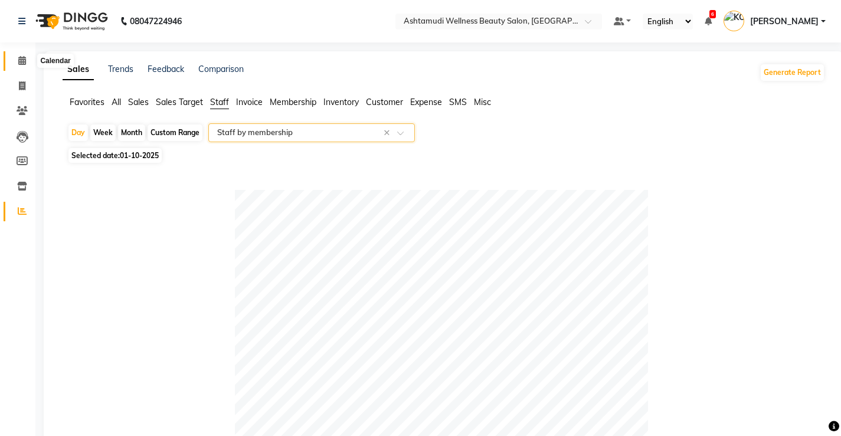
click at [19, 58] on icon at bounding box center [22, 60] width 8 height 9
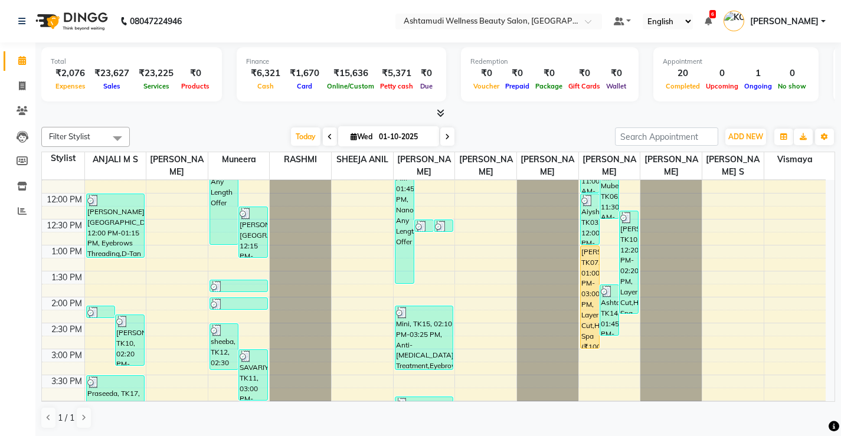
scroll to position [177, 0]
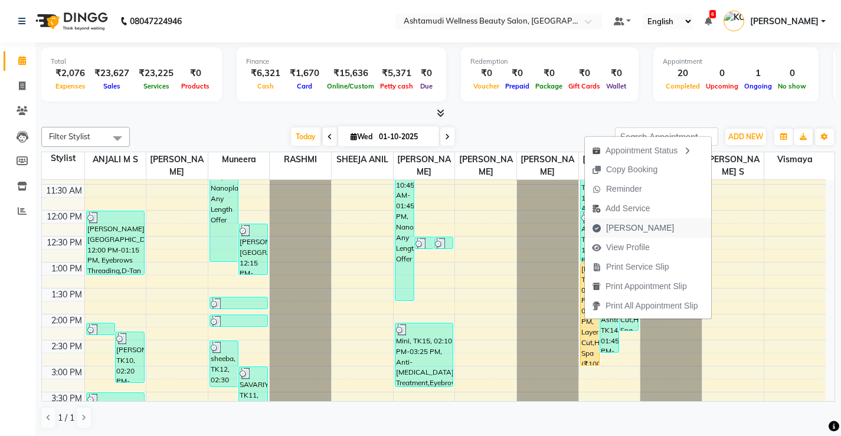
click at [645, 224] on span "[PERSON_NAME]" at bounding box center [640, 228] width 68 height 12
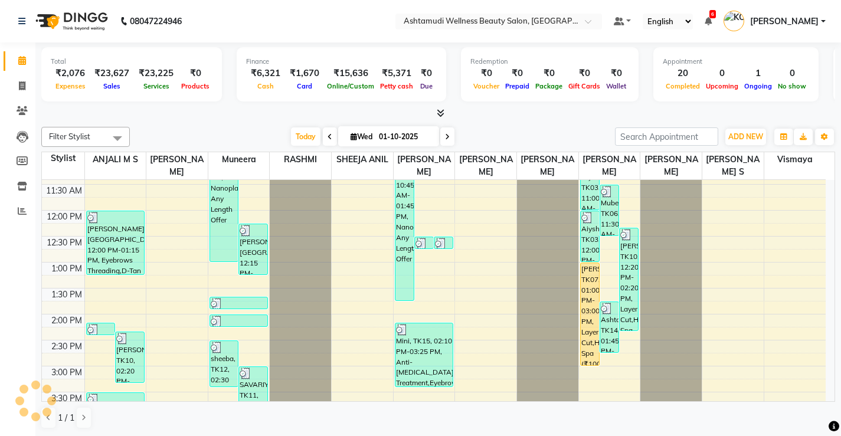
select select "service"
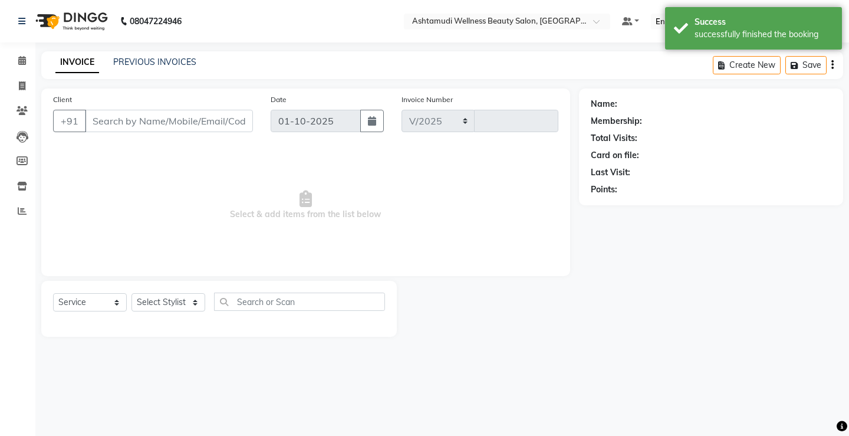
select select "4674"
type input "3833"
click at [24, 61] on icon at bounding box center [22, 60] width 8 height 9
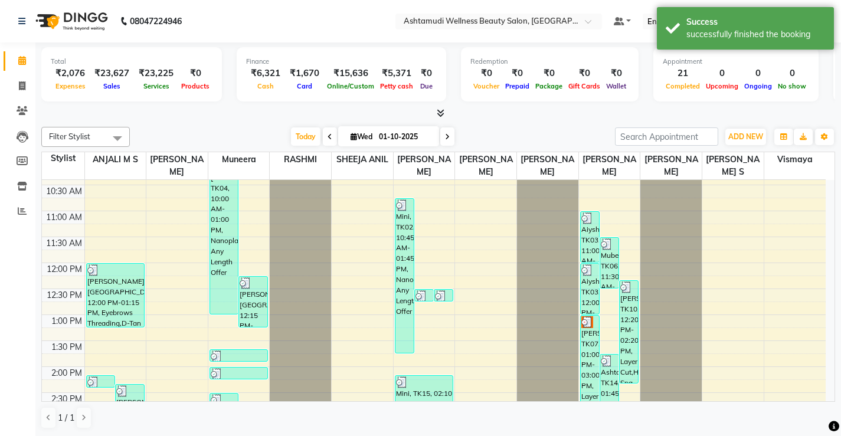
scroll to position [121, 0]
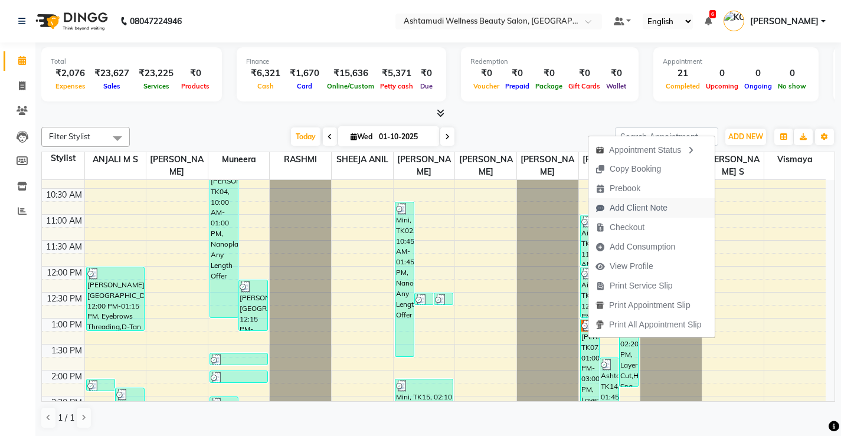
click at [642, 205] on span "Add Client Note" at bounding box center [638, 208] width 58 height 12
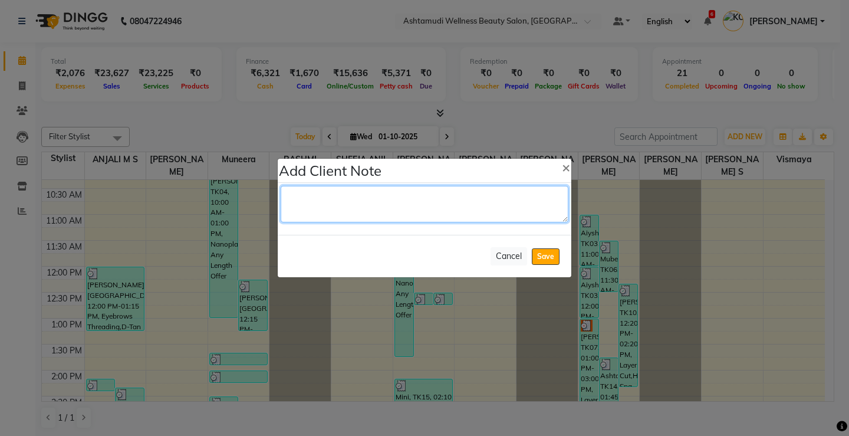
click at [355, 209] on textarea at bounding box center [425, 204] width 288 height 37
type textarea "wrong enter"
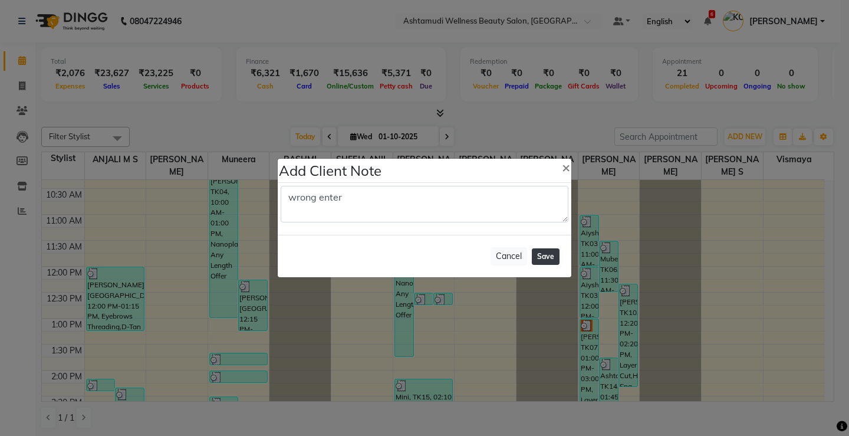
click at [550, 254] on button "Save" at bounding box center [546, 256] width 28 height 17
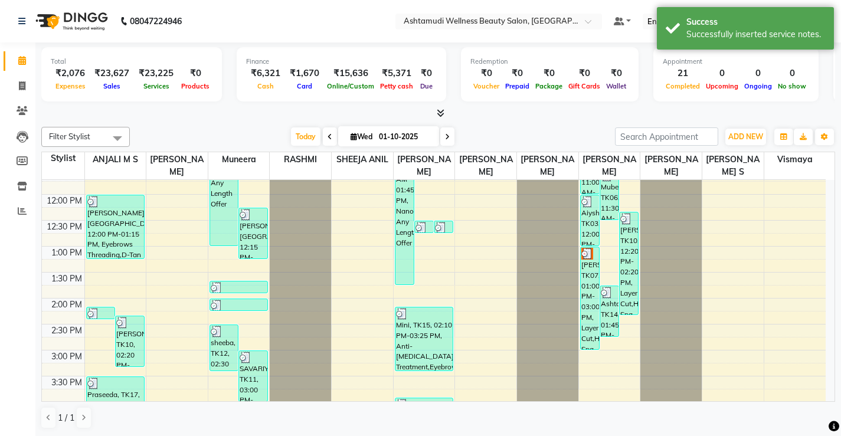
scroll to position [239, 0]
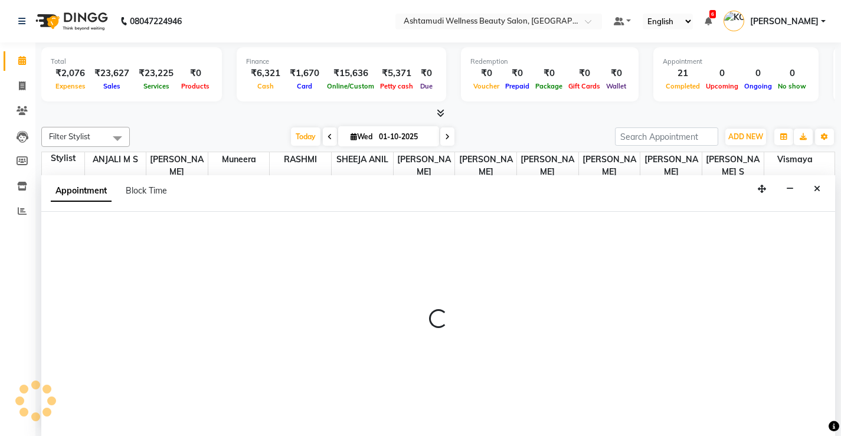
scroll to position [1, 0]
select select "71741"
select select "915"
select select "tentative"
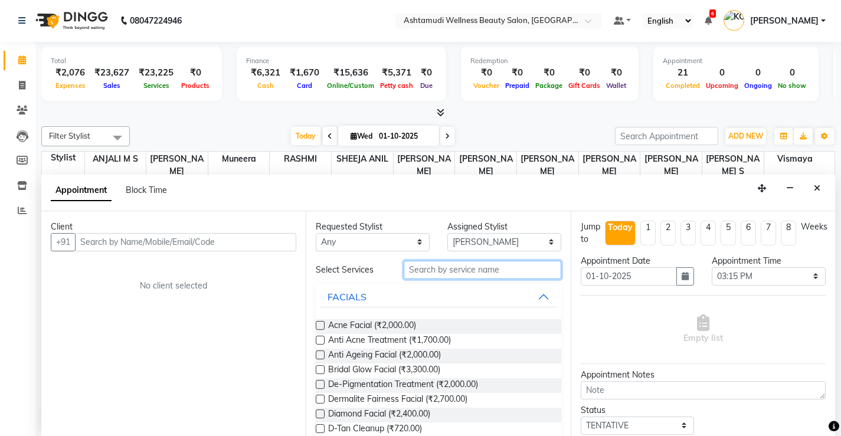
click at [428, 274] on input "text" at bounding box center [482, 270] width 158 height 18
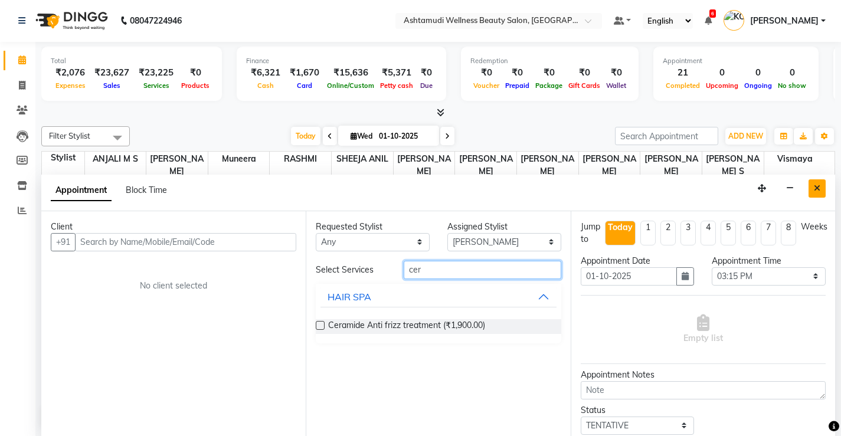
type input "cer"
click at [812, 187] on button "Close" at bounding box center [816, 188] width 17 height 18
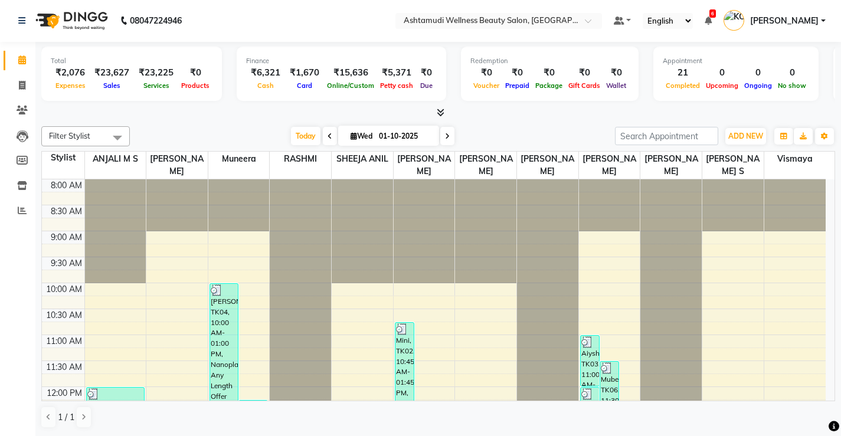
scroll to position [59, 0]
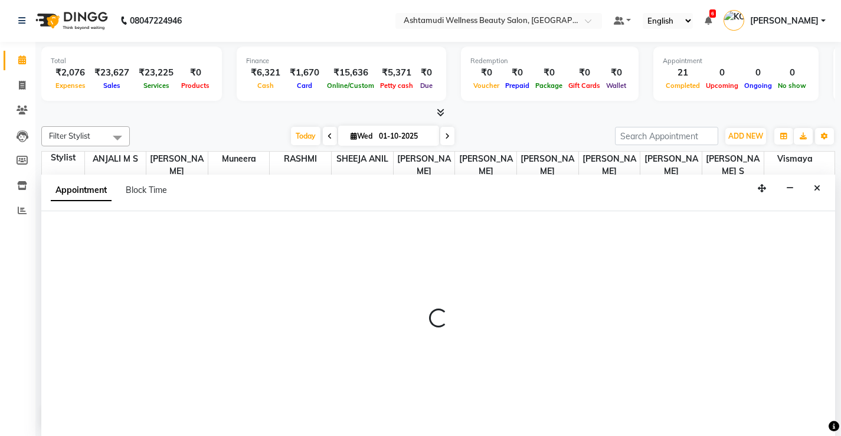
select select "50208"
select select "780"
select select "tentative"
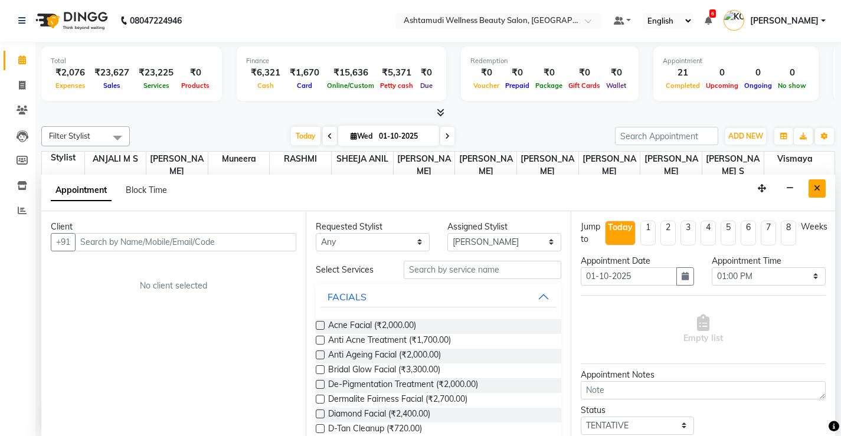
click at [815, 191] on icon "Close" at bounding box center [816, 188] width 6 height 8
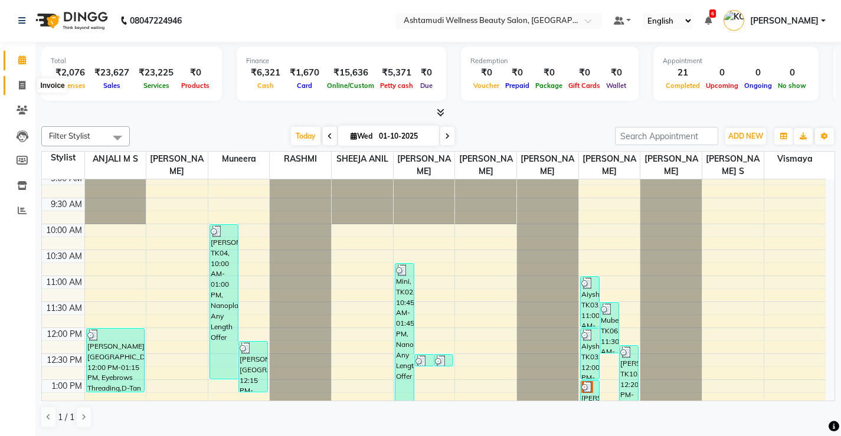
click at [20, 81] on icon at bounding box center [22, 85] width 6 height 9
select select "4674"
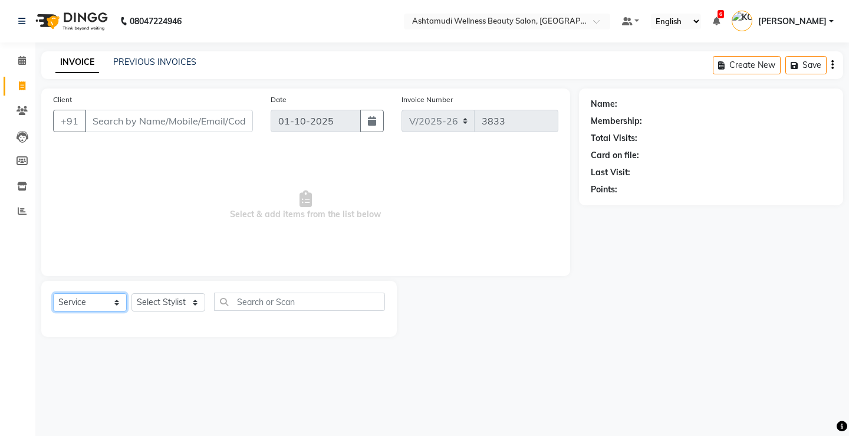
click at [94, 302] on select "Select Service Product Membership Package Voucher Prepaid Gift Card" at bounding box center [90, 302] width 74 height 18
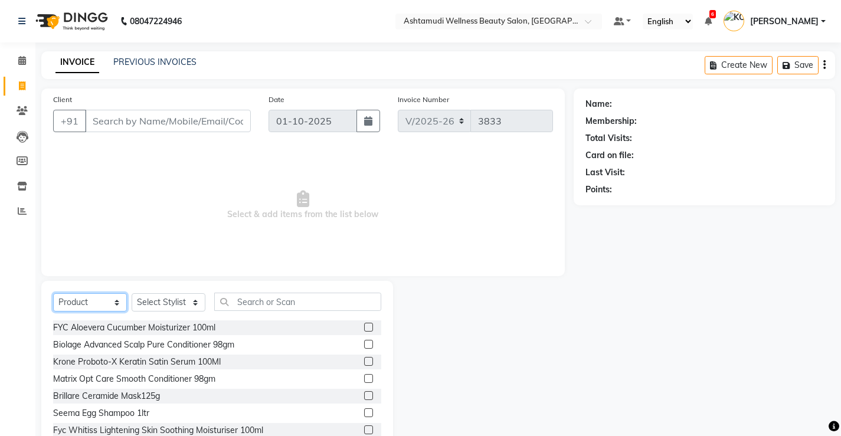
select select "service"
click at [53, 293] on select "Select Service Product Membership Package Voucher Prepaid Gift Card" at bounding box center [90, 302] width 74 height 18
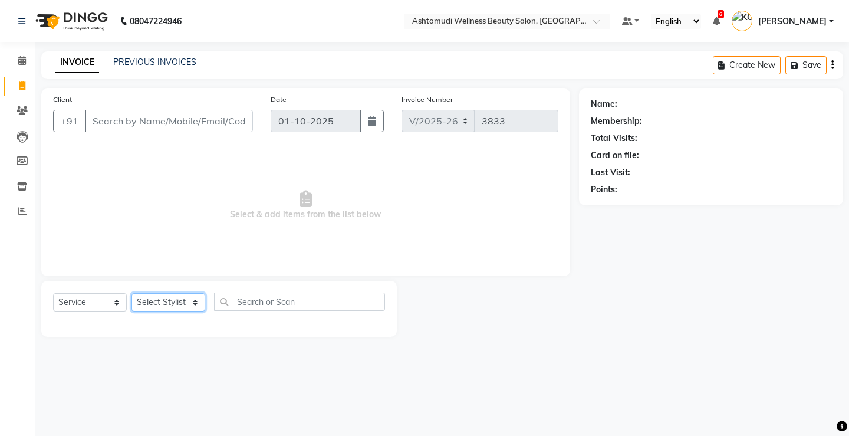
click at [161, 305] on select "Select Stylist ANJALI M S [PERSON_NAME] KOTTIYAM ASHTAMUDI [PERSON_NAME] [PERSO…" at bounding box center [169, 302] width 74 height 18
click at [132, 293] on select "Select Stylist ANJALI M S [PERSON_NAME] KOTTIYAM ASHTAMUDI [PERSON_NAME] [PERSO…" at bounding box center [169, 302] width 74 height 18
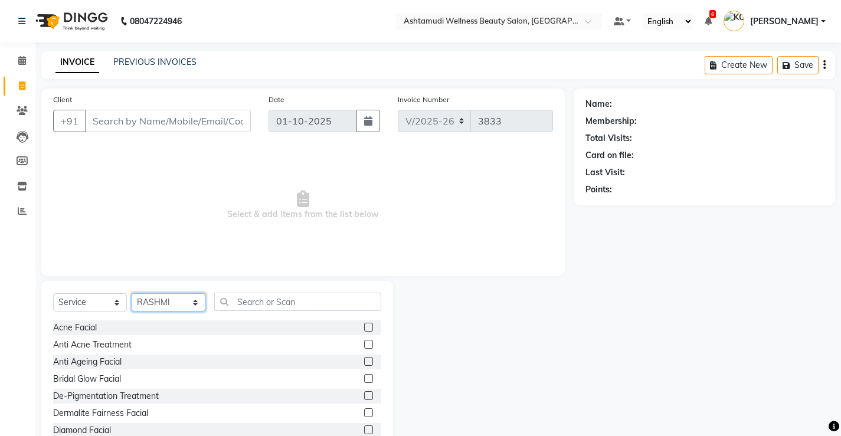
drag, startPoint x: 190, startPoint y: 300, endPoint x: 189, endPoint y: 294, distance: 5.9
click at [190, 300] on select "Select Stylist ANJALI M S [PERSON_NAME] KOTTIYAM ASHTAMUDI [PERSON_NAME] [PERSO…" at bounding box center [169, 302] width 74 height 18
select select "67522"
click at [132, 293] on select "Select Stylist ANJALI M S [PERSON_NAME] KOTTIYAM ASHTAMUDI [PERSON_NAME] [PERSO…" at bounding box center [169, 302] width 74 height 18
click at [306, 301] on input "text" at bounding box center [297, 302] width 167 height 18
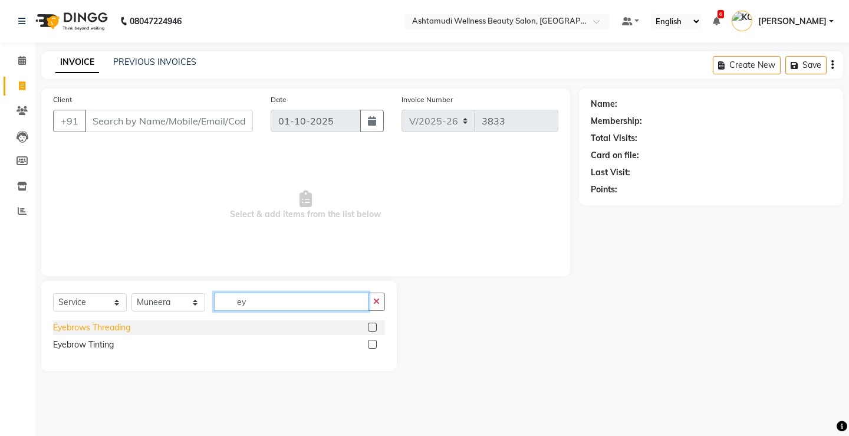
type input "ey"
click at [126, 330] on div "Eyebrows Threading" at bounding box center [91, 327] width 77 height 12
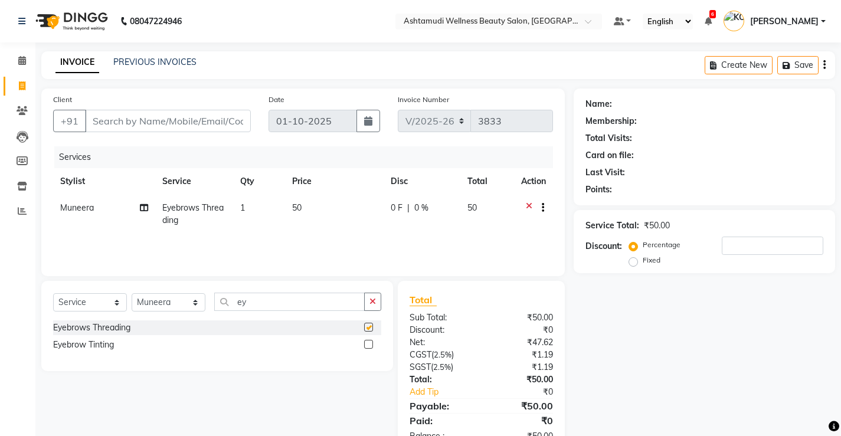
checkbox input "false"
click at [260, 303] on input "ey" at bounding box center [289, 302] width 150 height 18
type input "e"
type input "for"
click at [116, 323] on div "Forehead Threading" at bounding box center [91, 327] width 76 height 12
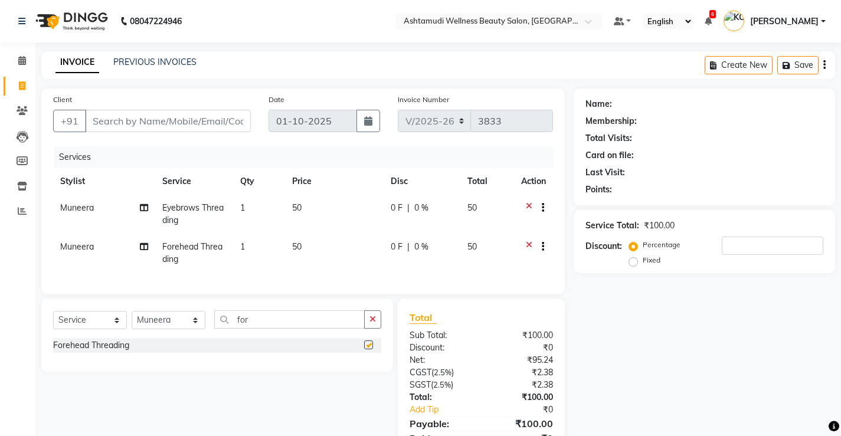
checkbox input "false"
click at [201, 121] on input "Client" at bounding box center [168, 121] width 166 height 22
click at [185, 124] on input "Client" at bounding box center [168, 121] width 166 height 22
type input "9"
type input "0"
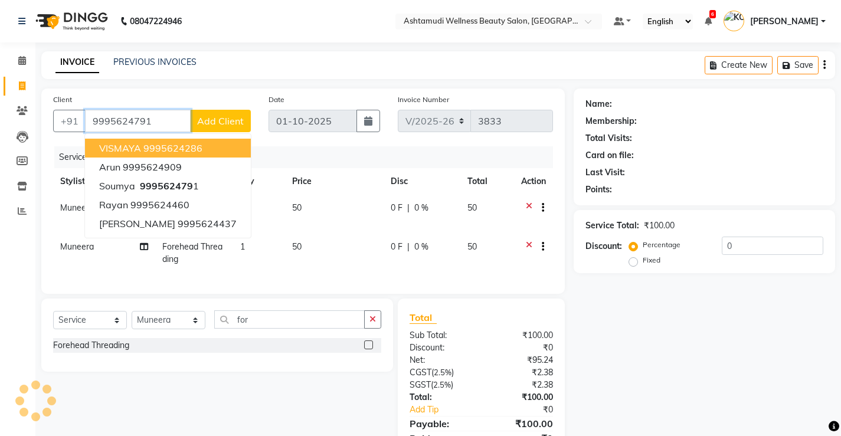
type input "9995624791"
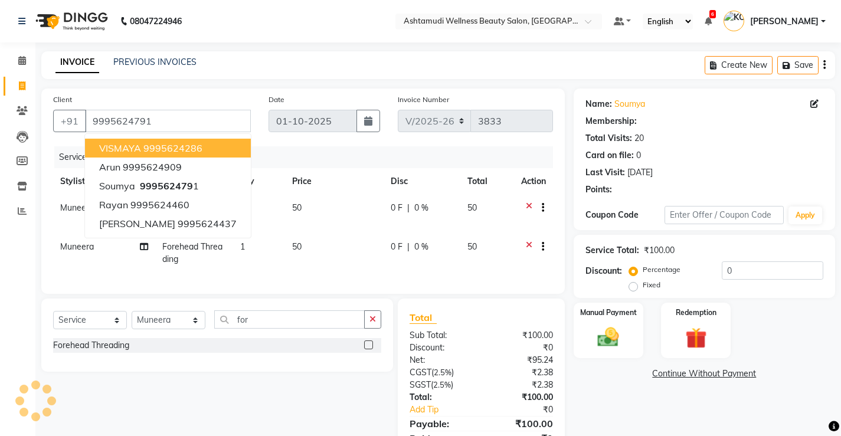
select select "2: Object"
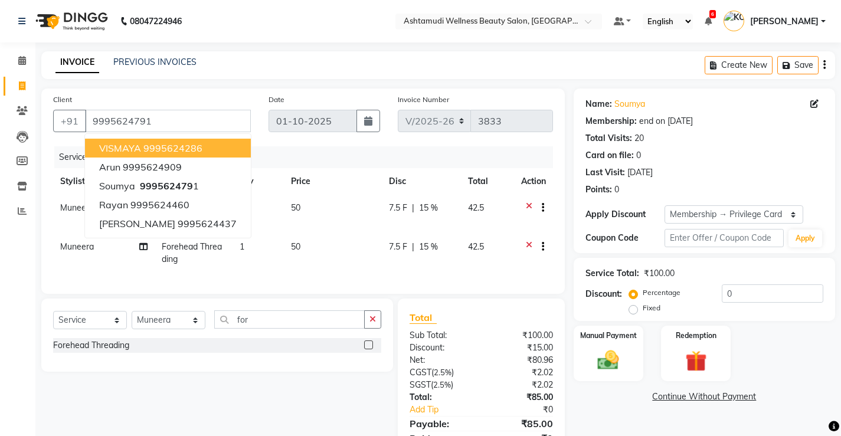
type input "15"
click at [182, 150] on ngb-highlight "9995624286" at bounding box center [172, 148] width 59 height 12
type input "9995624286"
type input "0"
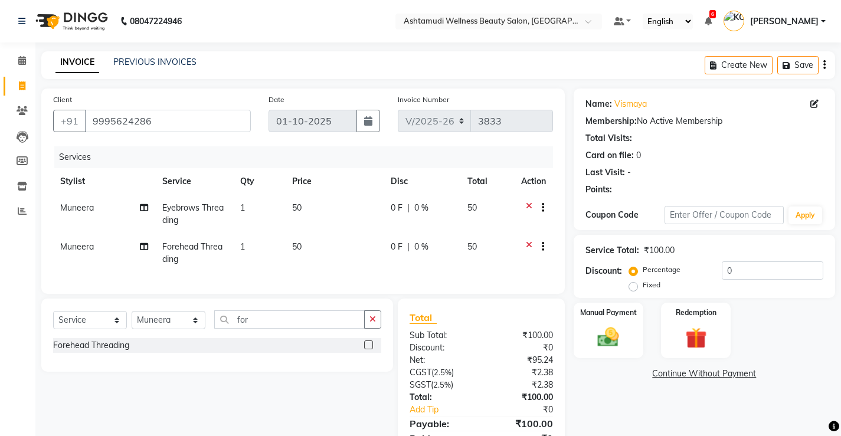
scroll to position [63, 0]
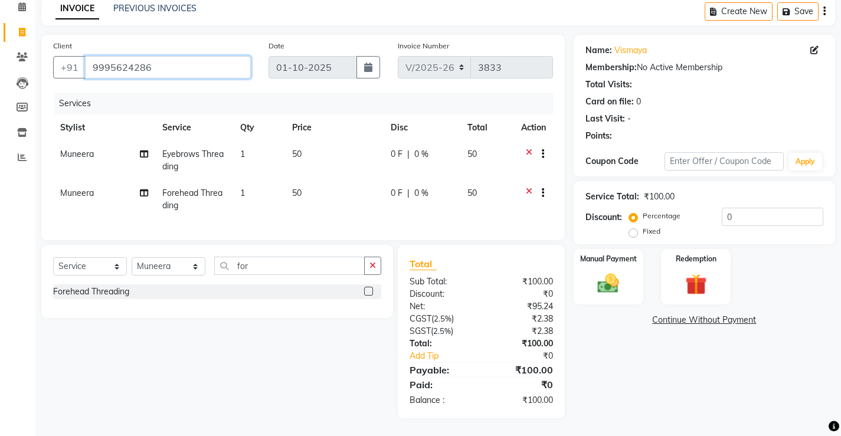
click at [160, 59] on input "9995624286" at bounding box center [168, 67] width 166 height 22
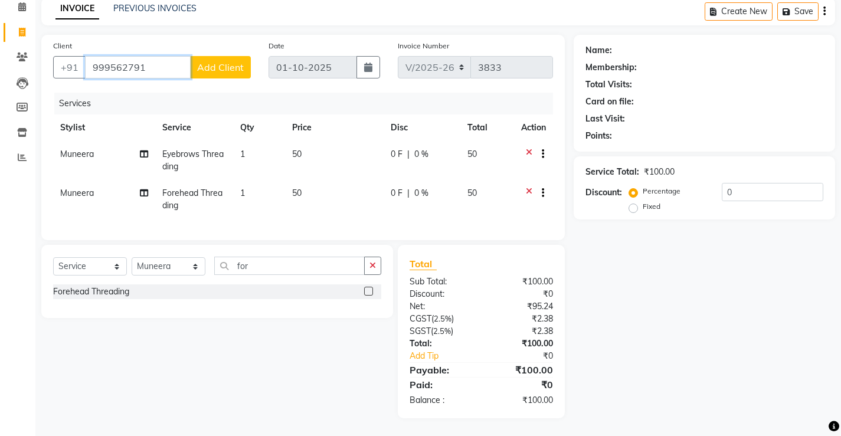
click at [127, 57] on input "999562791" at bounding box center [138, 67] width 106 height 22
type input "9995624791"
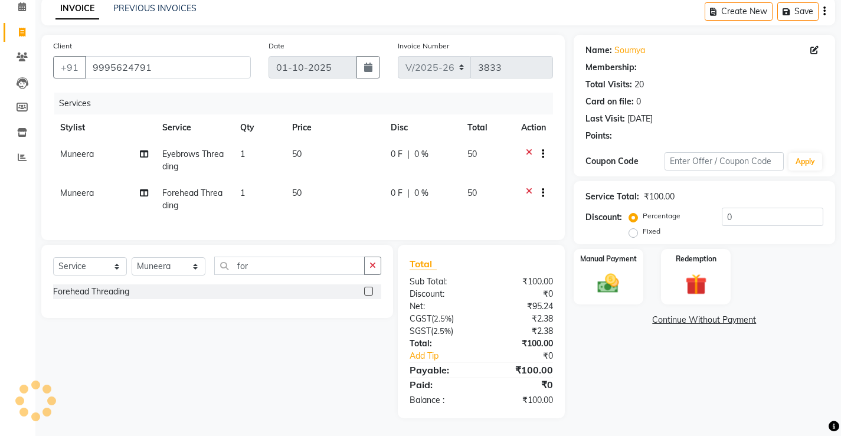
select select "2: Object"
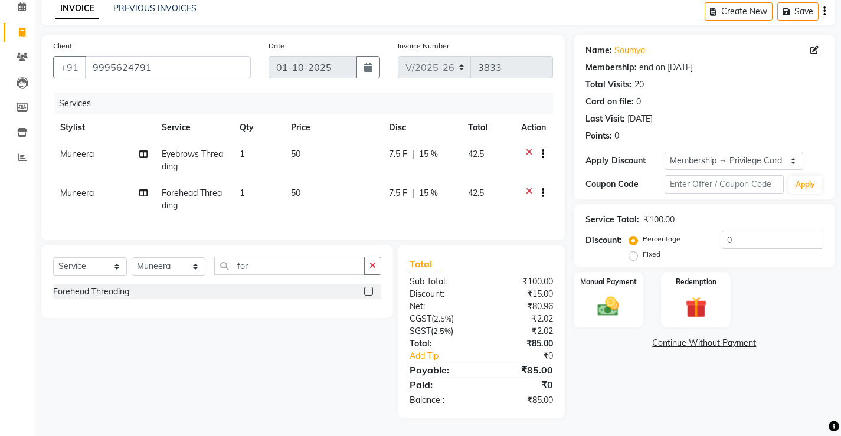
type input "15"
click at [239, 76] on div "Client [PHONE_NUMBER]" at bounding box center [151, 64] width 215 height 48
click at [607, 298] on img at bounding box center [608, 306] width 36 height 25
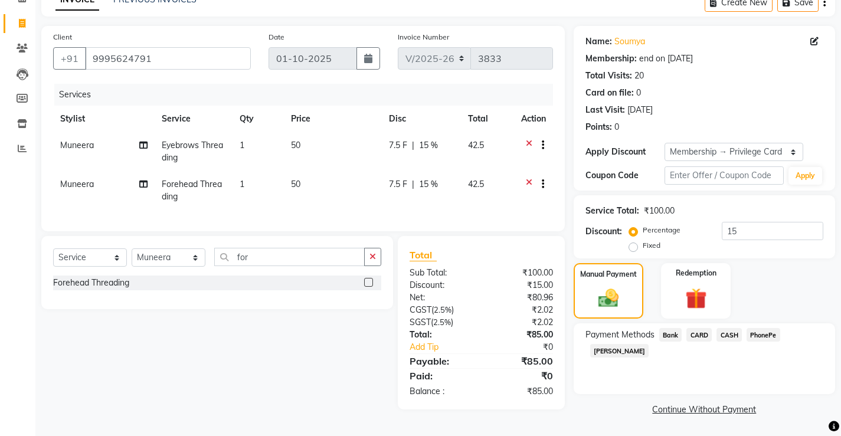
click at [760, 333] on span "PhonePe" at bounding box center [763, 335] width 34 height 14
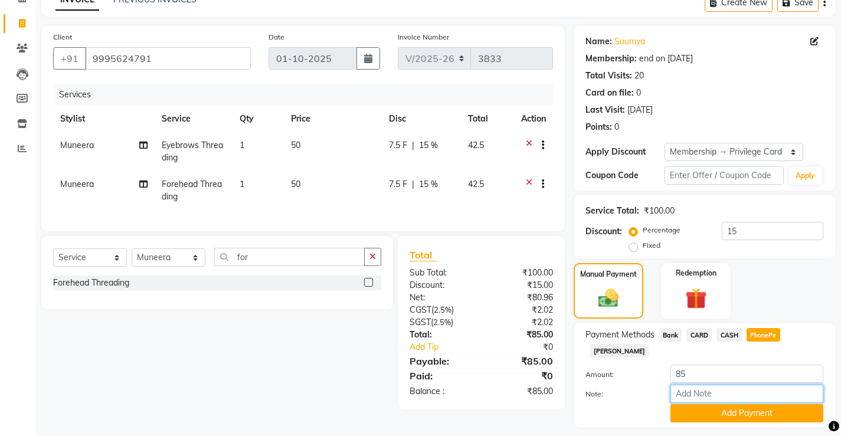
click at [745, 385] on input "Note:" at bounding box center [746, 394] width 153 height 18
type input "[PERSON_NAME]"
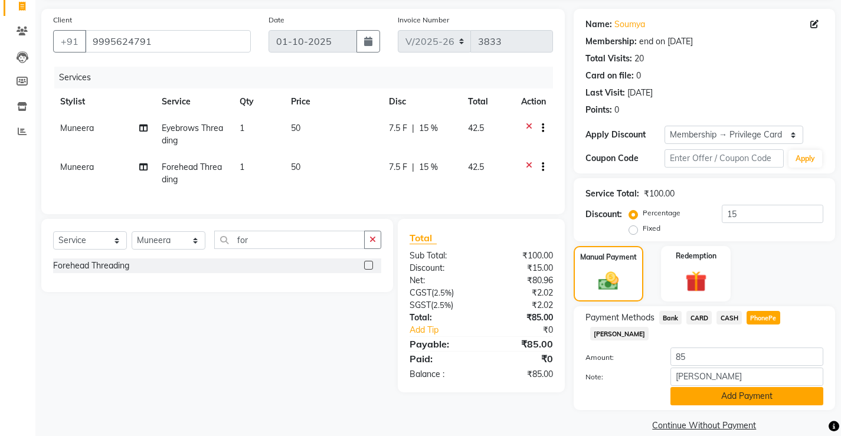
click at [763, 387] on button "Add Payment" at bounding box center [746, 396] width 153 height 18
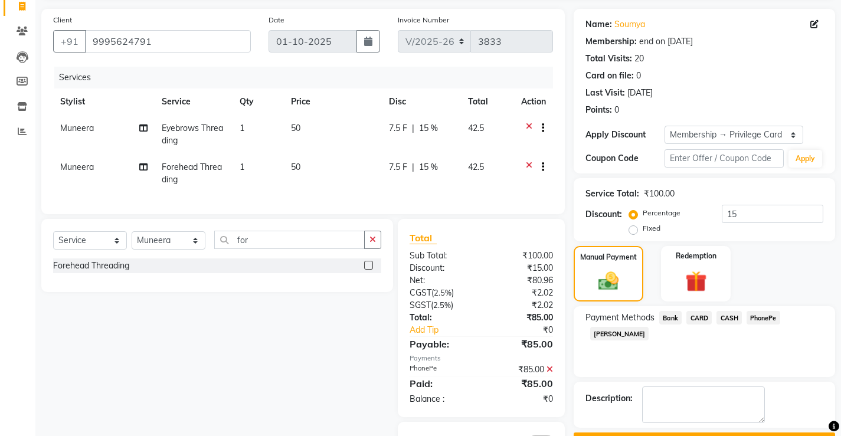
scroll to position [129, 0]
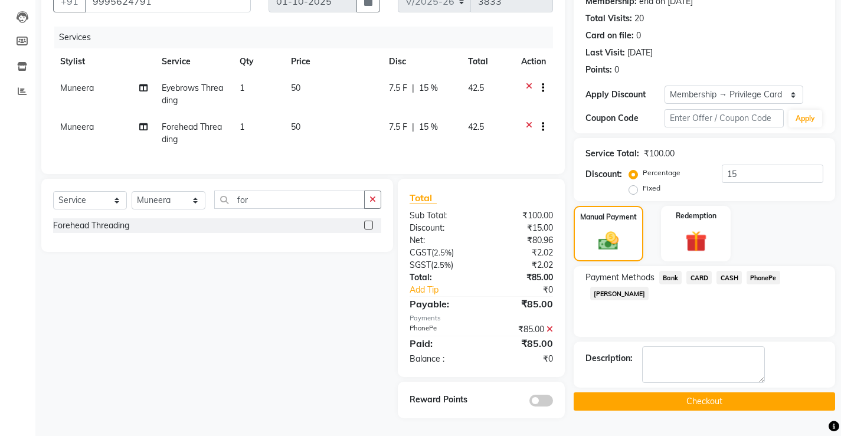
click at [701, 392] on button "Checkout" at bounding box center [703, 401] width 261 height 18
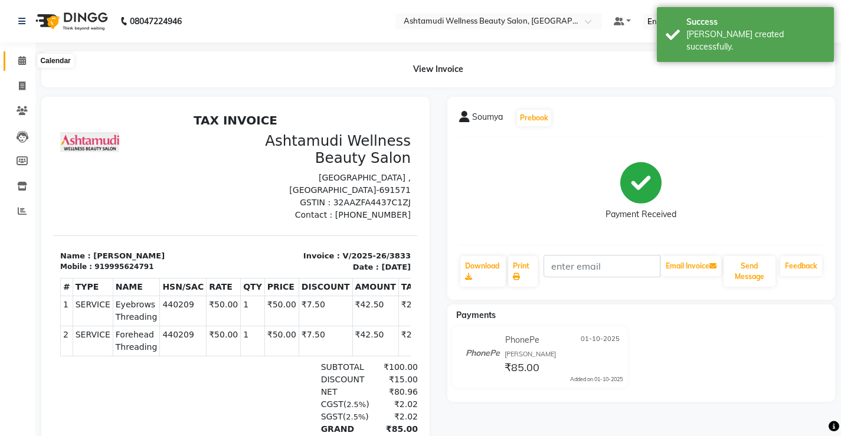
click at [18, 58] on icon at bounding box center [22, 60] width 8 height 9
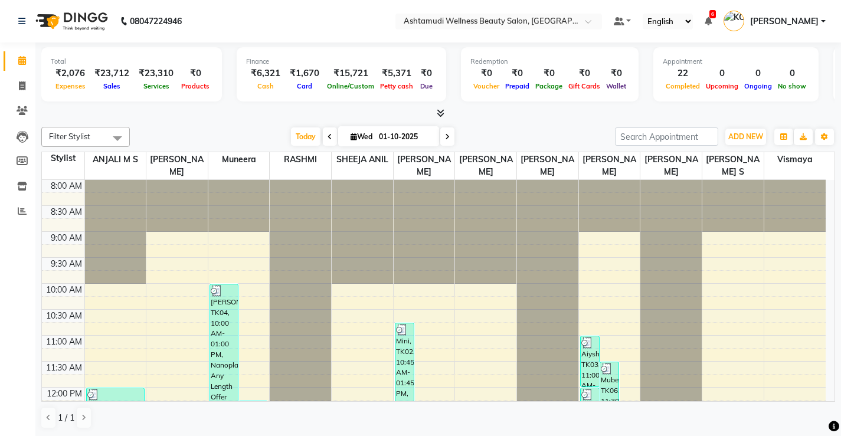
click at [689, 52] on div "Appointment 22 Completed 0 Upcoming 0 Ongoing 0 No show" at bounding box center [735, 74] width 165 height 54
click at [24, 80] on span at bounding box center [22, 87] width 21 height 14
select select "service"
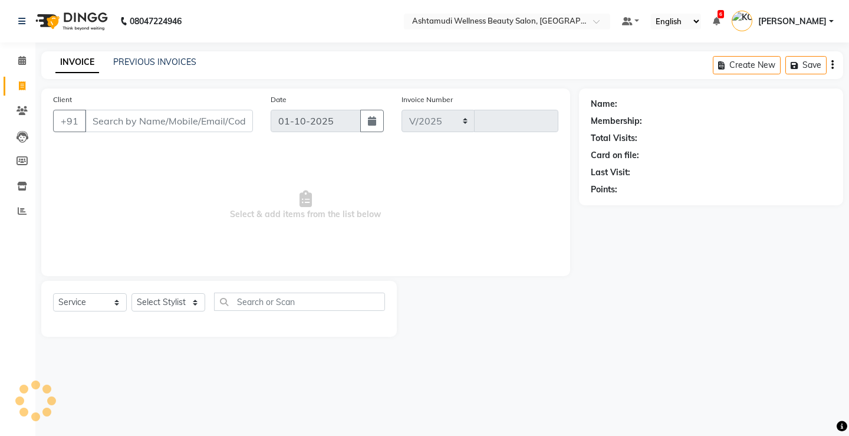
select select "4674"
type input "3834"
click at [92, 302] on select "Select Service Product Membership Package Voucher Prepaid Gift Card" at bounding box center [90, 302] width 74 height 18
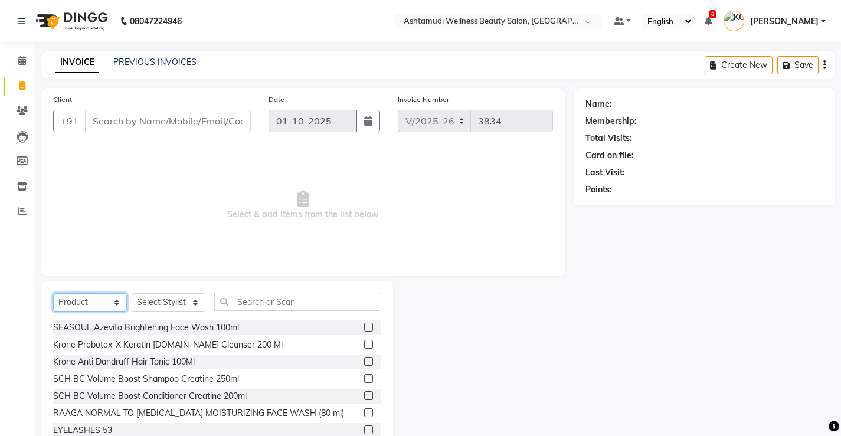
select select "service"
click at [53, 293] on select "Select Service Product Membership Package Voucher Prepaid Gift Card" at bounding box center [90, 302] width 74 height 18
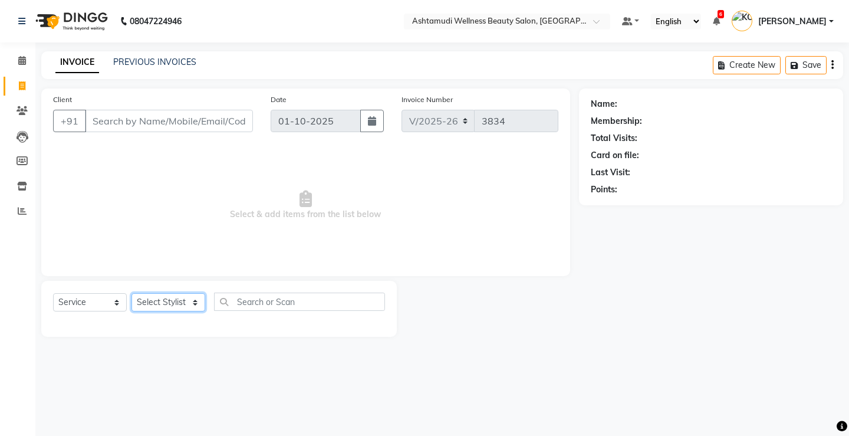
click at [161, 304] on select "Select Stylist ANJALI M S [PERSON_NAME] KOTTIYAM ASHTAMUDI [PERSON_NAME] [PERSO…" at bounding box center [169, 302] width 74 height 18
select select "67522"
click at [132, 293] on select "Select Stylist ANJALI M S [PERSON_NAME] KOTTIYAM ASHTAMUDI [PERSON_NAME] [PERSO…" at bounding box center [169, 302] width 74 height 18
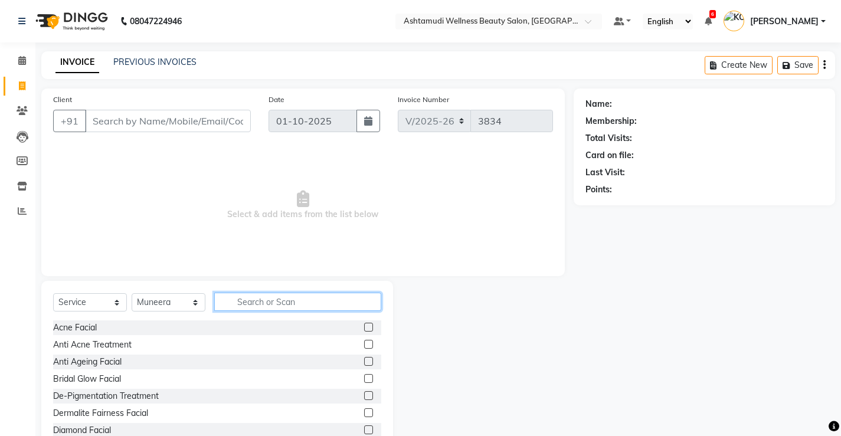
click at [297, 305] on input "text" at bounding box center [297, 302] width 167 height 18
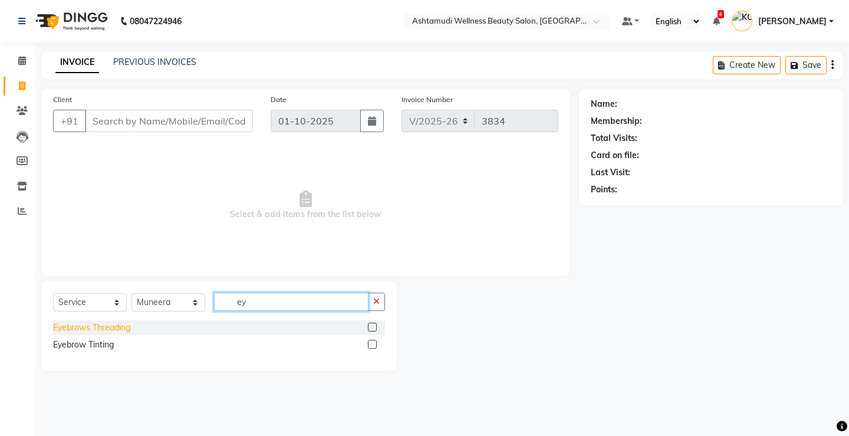
type input "ey"
click at [114, 327] on div "Eyebrows Threading" at bounding box center [91, 327] width 77 height 12
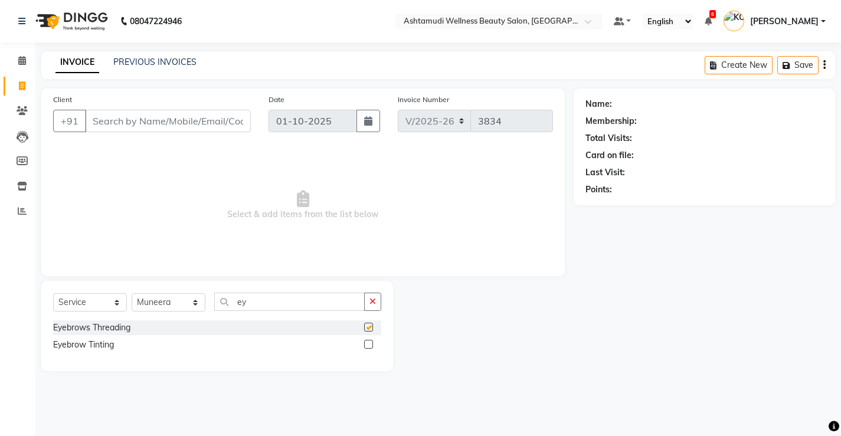
checkbox input "false"
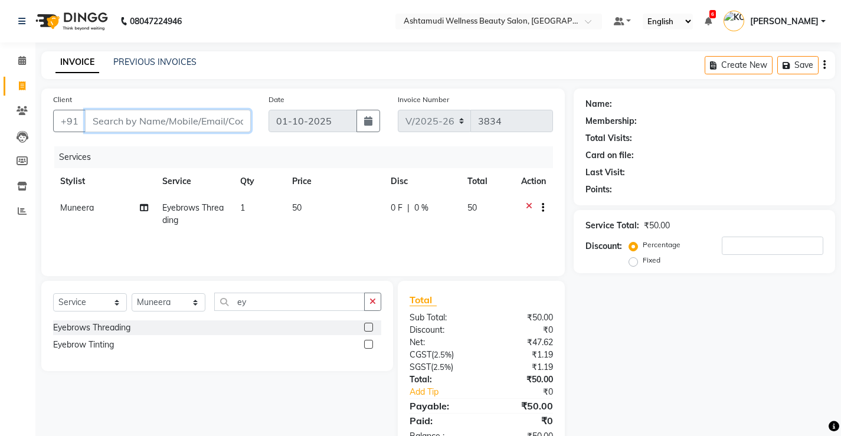
click at [227, 121] on input "Client" at bounding box center [168, 121] width 166 height 22
click at [16, 71] on li "Calendar" at bounding box center [17, 60] width 35 height 25
click at [19, 62] on icon at bounding box center [22, 60] width 8 height 9
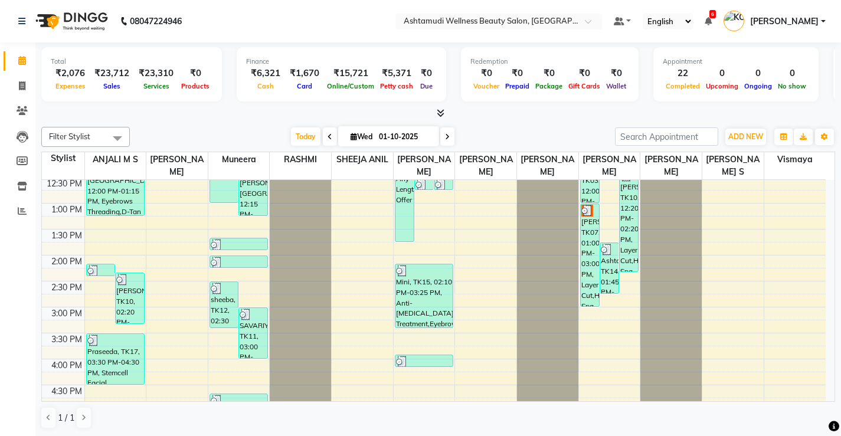
scroll to position [453, 0]
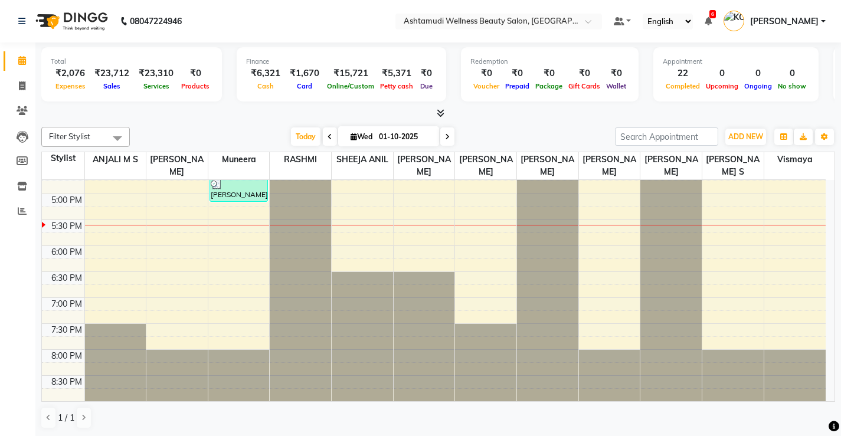
click at [376, 235] on div "8:00 AM 8:30 AM 9:00 AM 9:30 AM 10:00 AM 10:30 AM 11:00 AM 11:30 AM 12:00 PM 12…" at bounding box center [433, 64] width 783 height 674
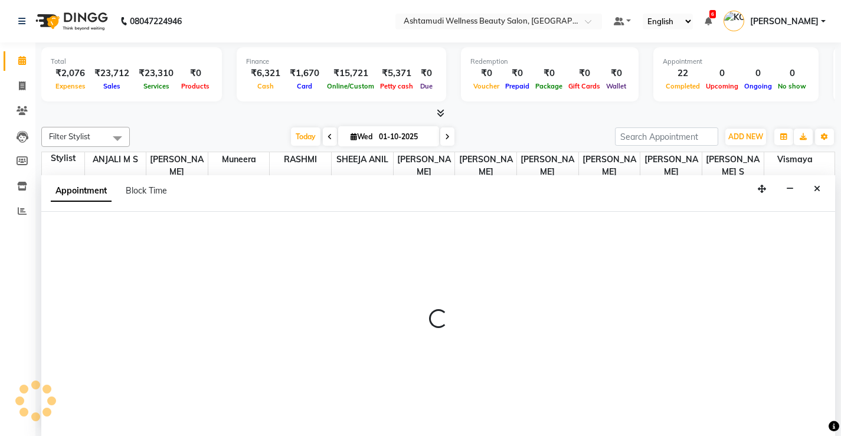
select select "27471"
select select "1065"
select select "tentative"
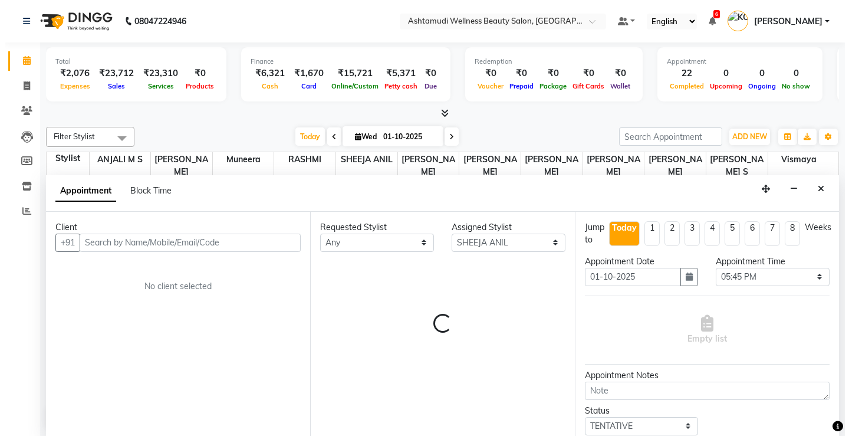
scroll to position [1, 0]
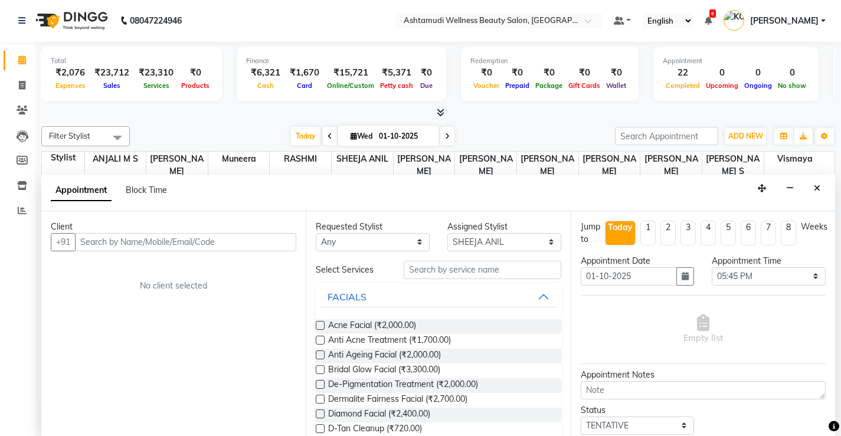
click at [165, 241] on input "text" at bounding box center [185, 242] width 221 height 18
type input "8714117197"
click at [283, 245] on span "Add Client" at bounding box center [272, 242] width 40 height 11
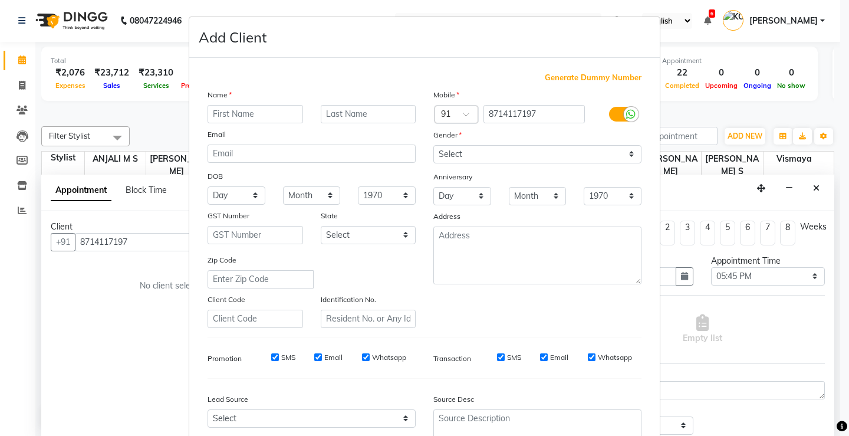
click at [244, 107] on input "text" at bounding box center [256, 114] width 96 height 18
type input "Sheena"
click at [464, 152] on select "Select [DEMOGRAPHIC_DATA] [DEMOGRAPHIC_DATA] Other Prefer Not To Say" at bounding box center [538, 154] width 208 height 18
select select "[DEMOGRAPHIC_DATA]"
click at [434, 145] on select "Select [DEMOGRAPHIC_DATA] [DEMOGRAPHIC_DATA] Other Prefer Not To Say" at bounding box center [538, 154] width 208 height 18
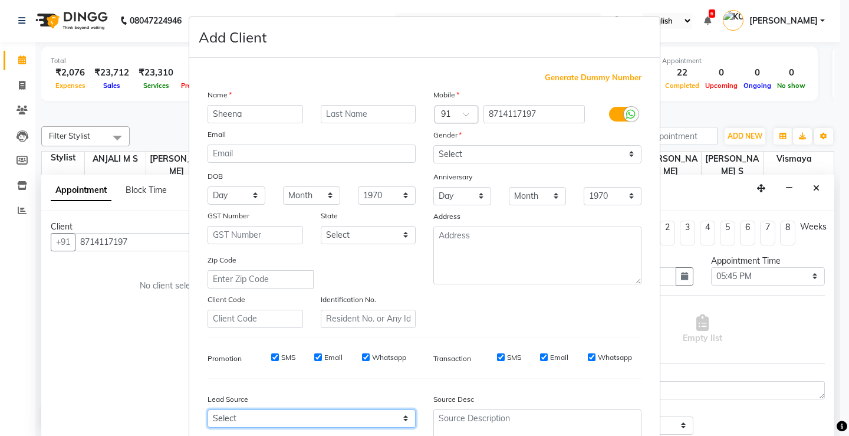
click at [264, 418] on select "Select Walk-in Referral Internet Friend Word of Mouth Advertisement Facebook Ju…" at bounding box center [312, 418] width 208 height 18
select select "31568"
click at [208, 409] on select "Select Walk-in Referral Internet Friend Word of Mouth Advertisement Facebook Ju…" at bounding box center [312, 418] width 208 height 18
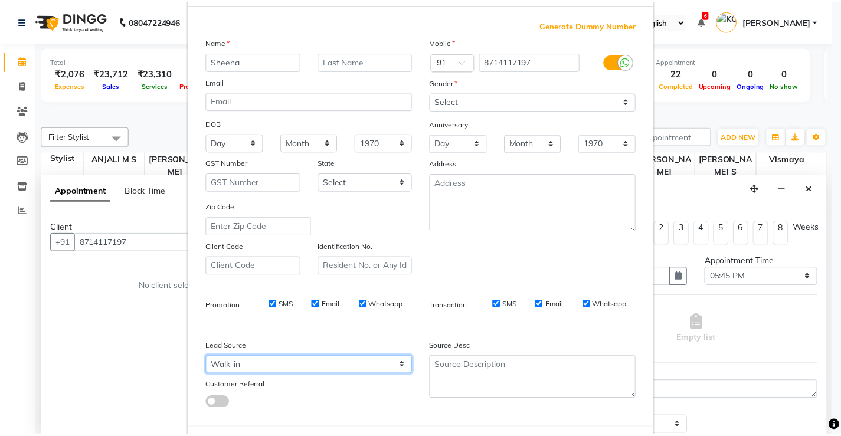
scroll to position [109, 0]
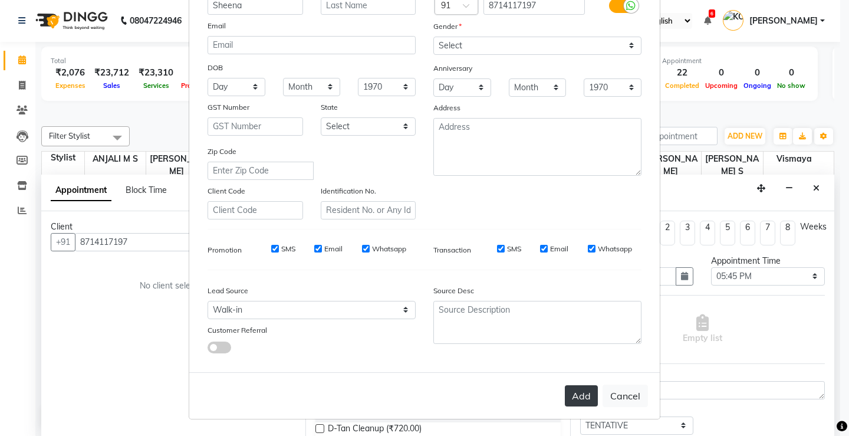
click at [575, 389] on button "Add" at bounding box center [581, 395] width 33 height 21
select select
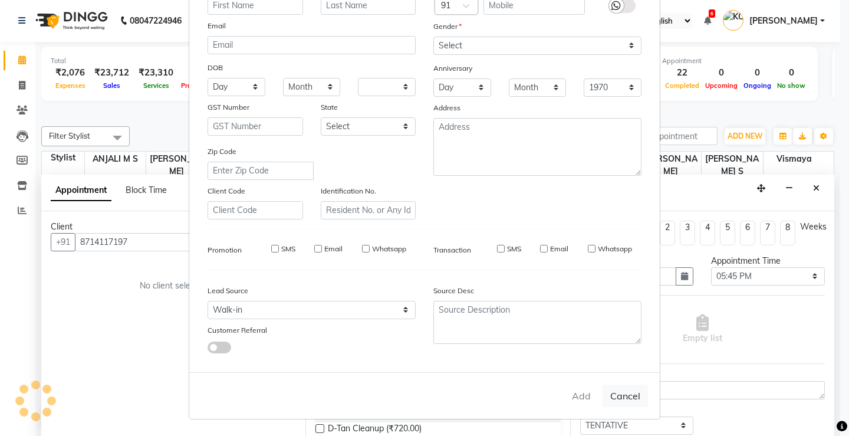
select select
checkbox input "false"
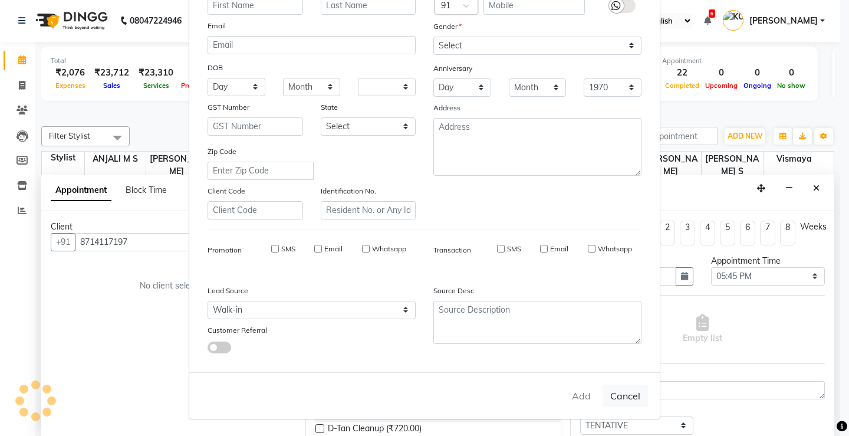
checkbox input "false"
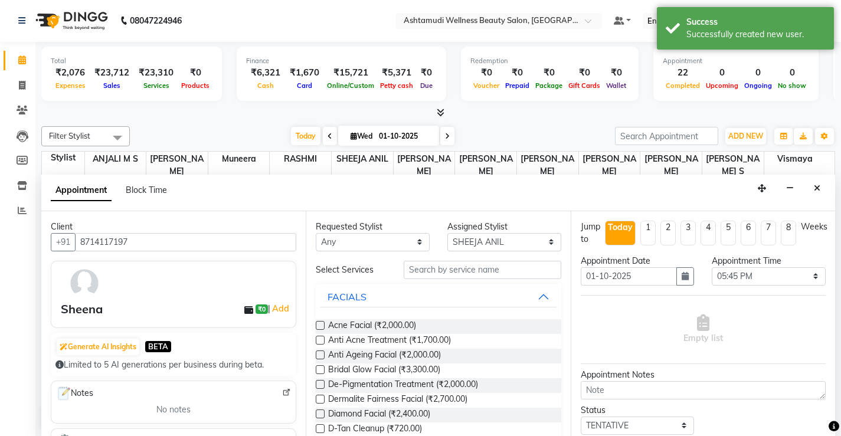
click at [426, 269] on input "text" at bounding box center [482, 270] width 158 height 18
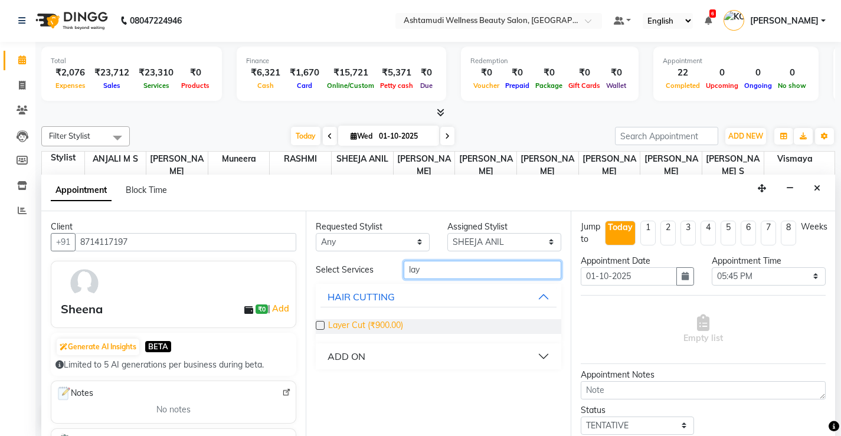
type input "lay"
click at [385, 320] on span "Layer Cut (₹900.00)" at bounding box center [365, 326] width 75 height 15
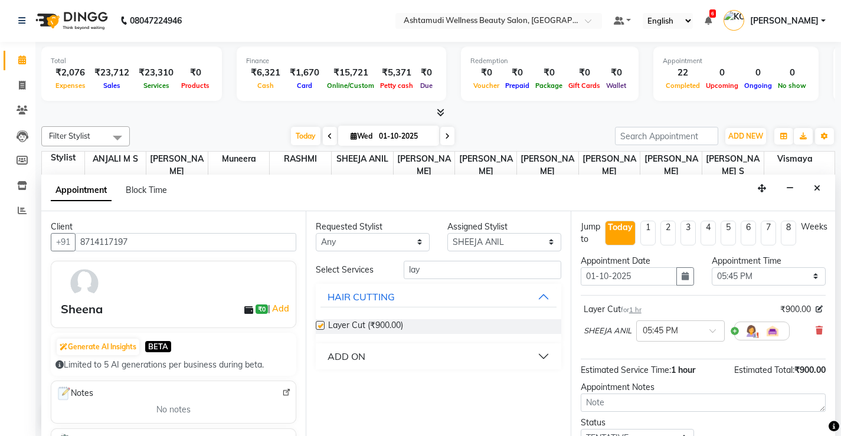
checkbox input "false"
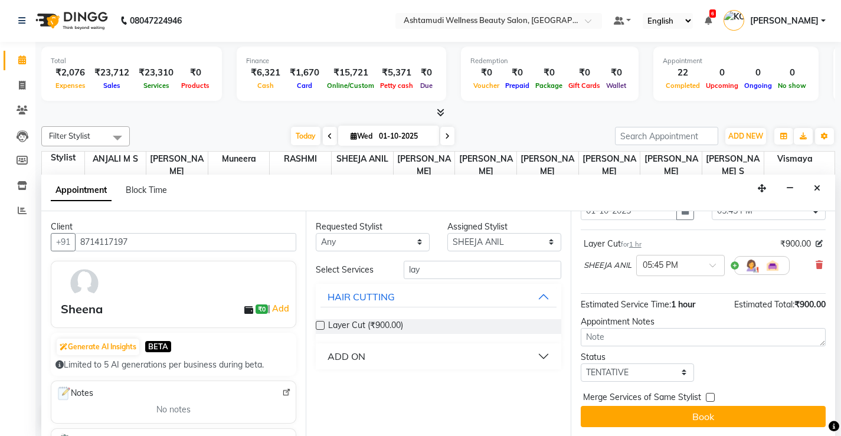
scroll to position [66, 0]
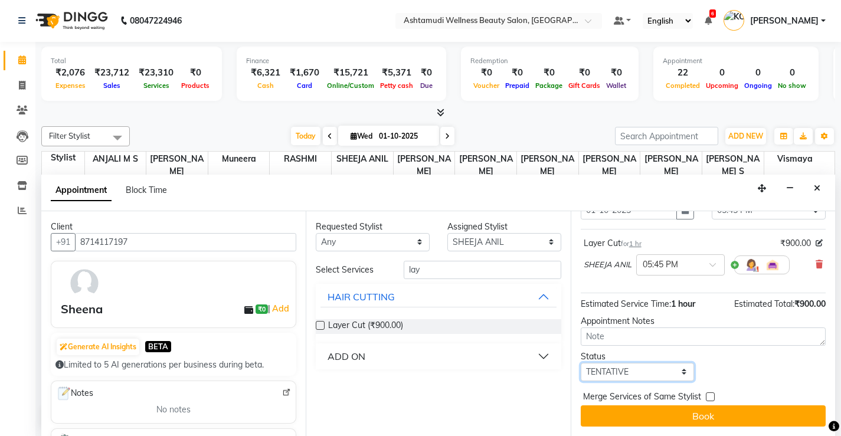
drag, startPoint x: 631, startPoint y: 378, endPoint x: 629, endPoint y: 369, distance: 9.6
click at [631, 378] on select "Select TENTATIVE CONFIRM CHECK-IN UPCOMING" at bounding box center [637, 372] width 114 height 18
select select "check-in"
click at [580, 363] on select "Select TENTATIVE CONFIRM CHECK-IN UPCOMING" at bounding box center [637, 372] width 114 height 18
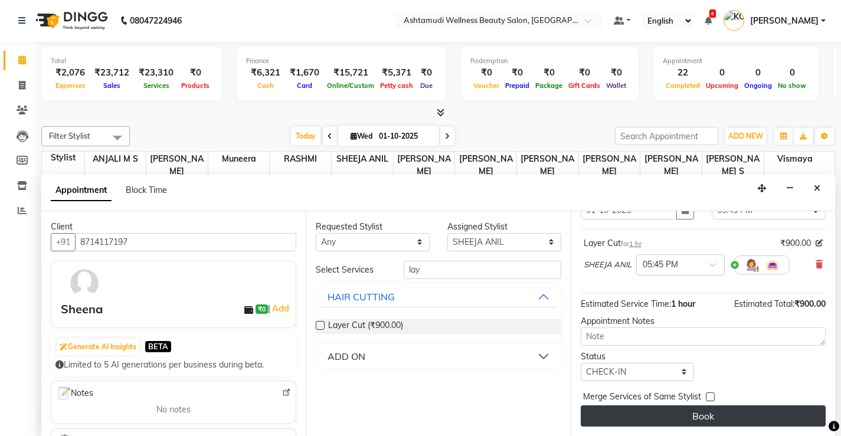
click at [657, 414] on button "Book" at bounding box center [702, 415] width 245 height 21
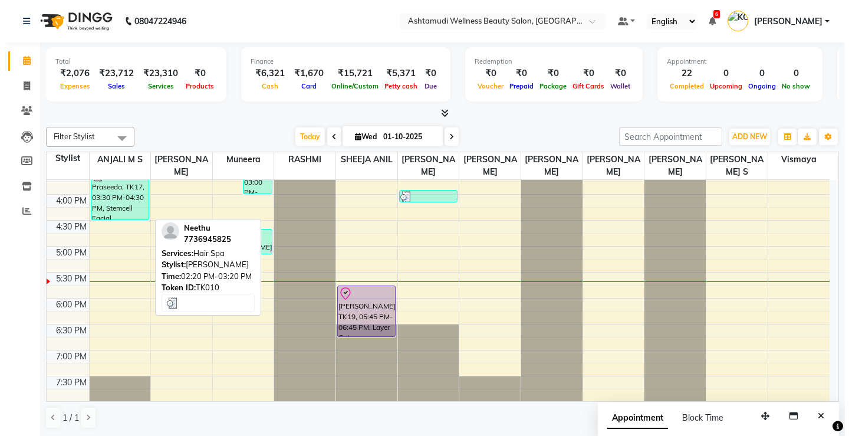
scroll to position [453, 0]
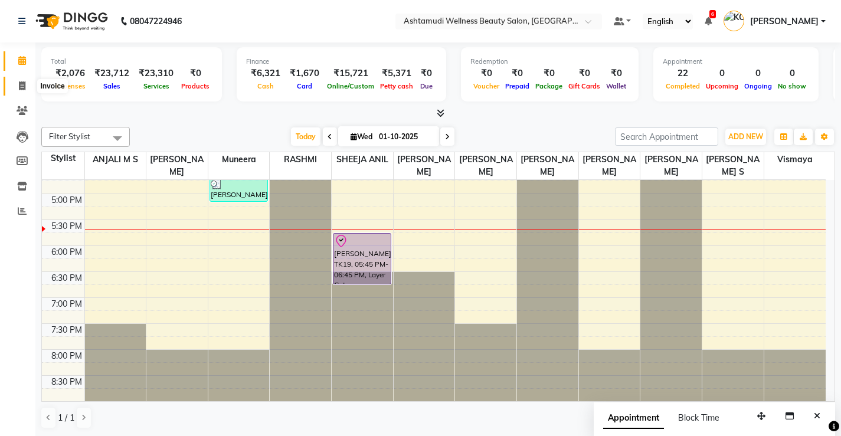
click at [22, 88] on icon at bounding box center [22, 85] width 6 height 9
select select "service"
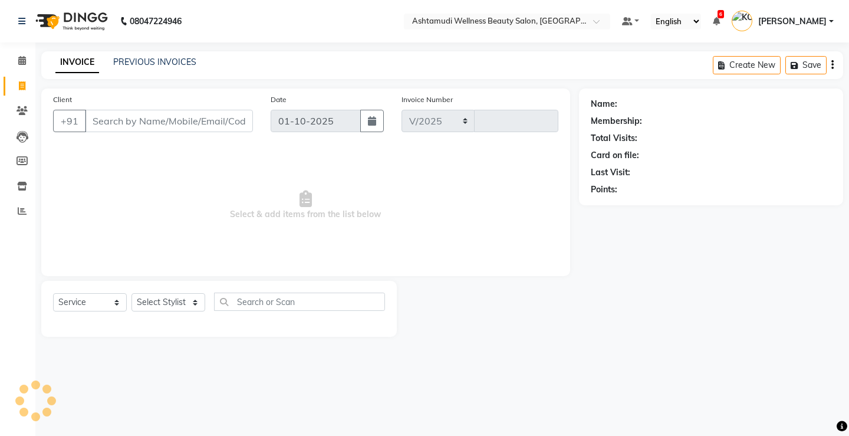
select select "4674"
type input "3834"
click at [110, 299] on select "Select Service Product Membership Package Voucher Prepaid Gift Card" at bounding box center [90, 302] width 74 height 18
click at [53, 293] on select "Select Service Product Membership Package Voucher Prepaid Gift Card" at bounding box center [90, 302] width 74 height 18
click at [165, 298] on select "Select Stylist" at bounding box center [169, 302] width 74 height 18
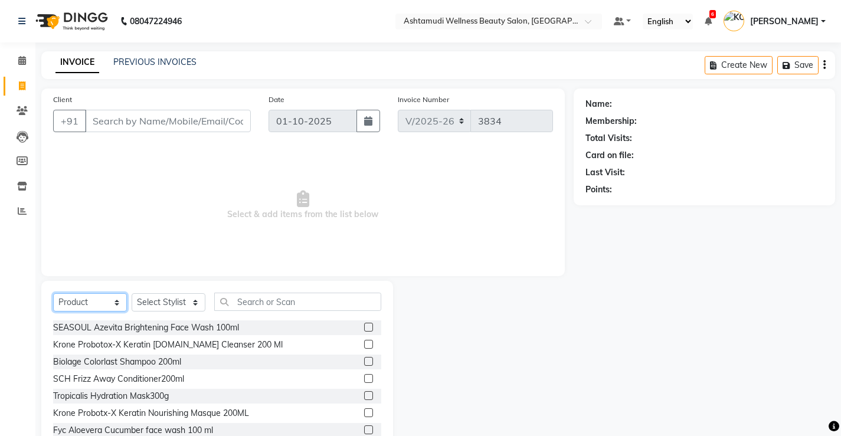
click at [91, 301] on select "Select Service Product Membership Package Voucher Prepaid Gift Card" at bounding box center [90, 302] width 74 height 18
select select "service"
click at [53, 293] on select "Select Service Product Membership Package Voucher Prepaid Gift Card" at bounding box center [90, 302] width 74 height 18
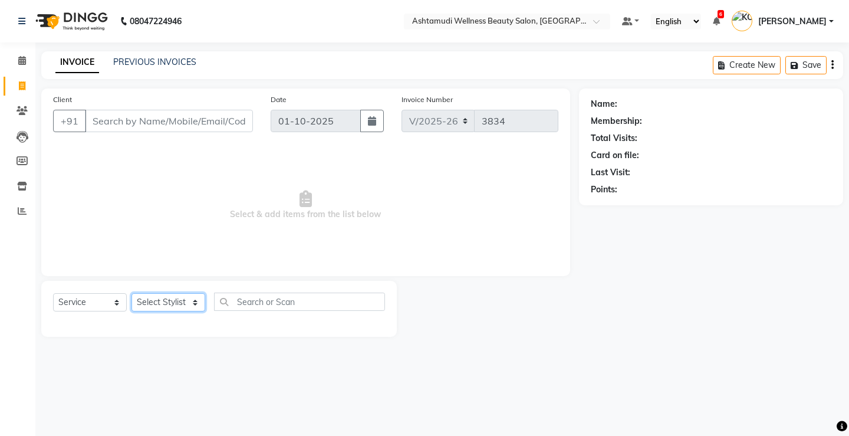
click at [147, 310] on select "Select Stylist ANJALI M S [PERSON_NAME] KOTTIYAM ASHTAMUDI [PERSON_NAME] [PERSO…" at bounding box center [169, 302] width 74 height 18
select select "67522"
click at [132, 293] on select "Select Stylist ANJALI M S [PERSON_NAME] KOTTIYAM ASHTAMUDI [PERSON_NAME] [PERSO…" at bounding box center [169, 302] width 74 height 18
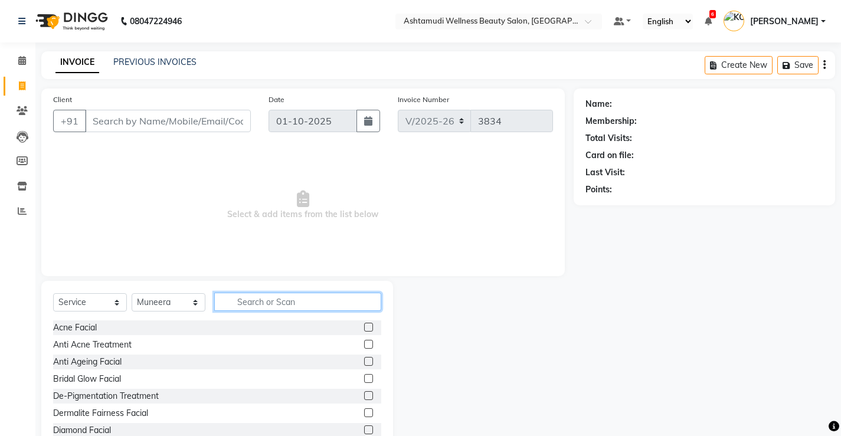
click at [252, 296] on input "text" at bounding box center [297, 302] width 167 height 18
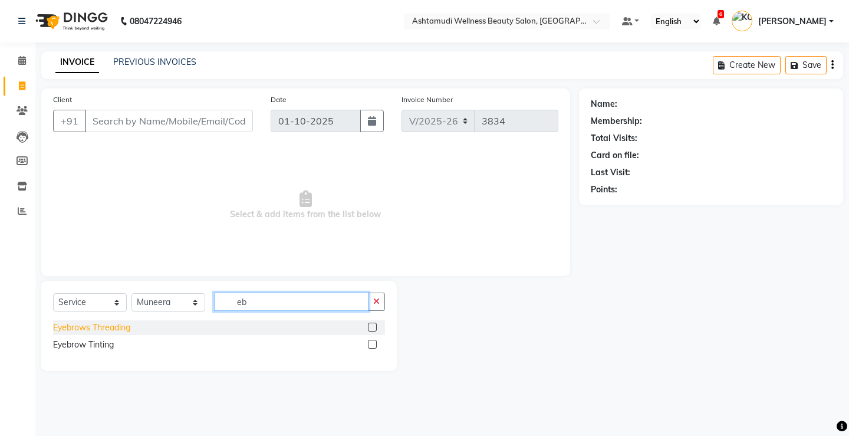
type input "eb"
click at [83, 323] on div "Eyebrows Threading" at bounding box center [91, 327] width 77 height 12
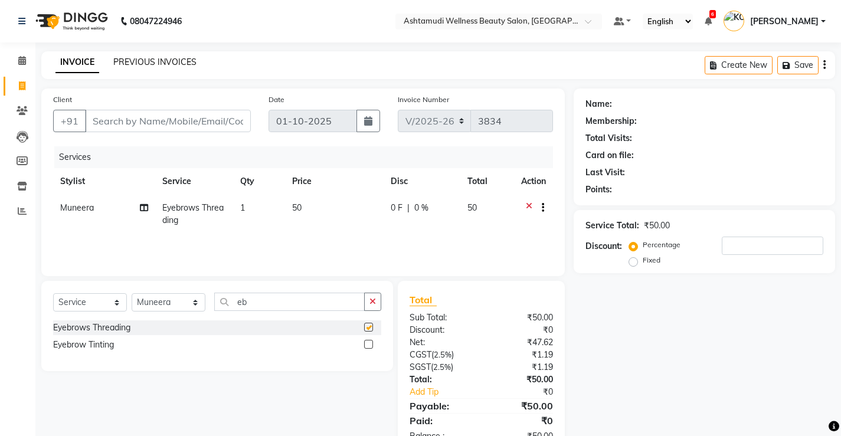
checkbox input "false"
click at [150, 109] on div "Client +91" at bounding box center [151, 117] width 215 height 48
click at [149, 117] on input "Client" at bounding box center [168, 121] width 166 height 22
type input "9"
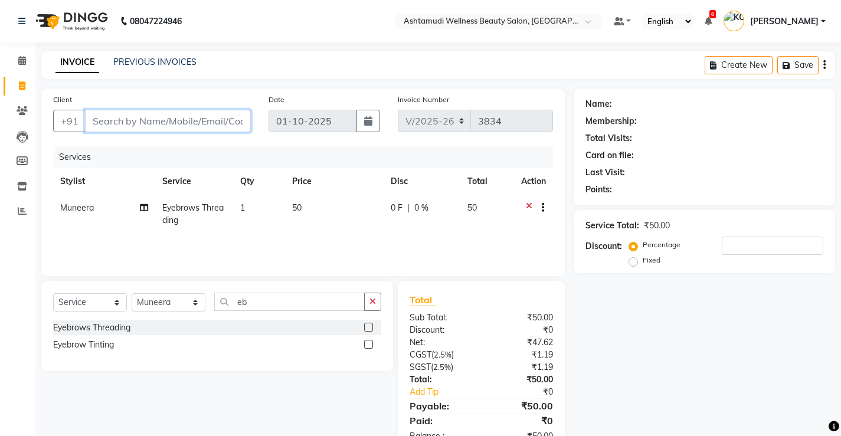
type input "0"
click at [149, 123] on input "949534825" at bounding box center [138, 121] width 106 height 22
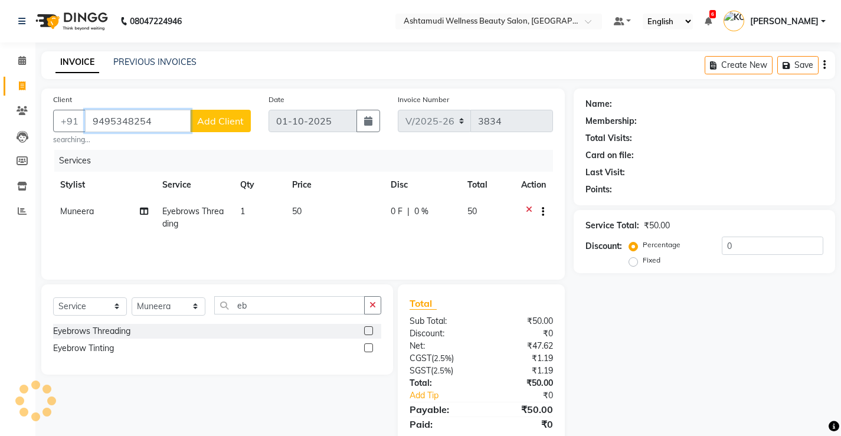
type input "9495348254"
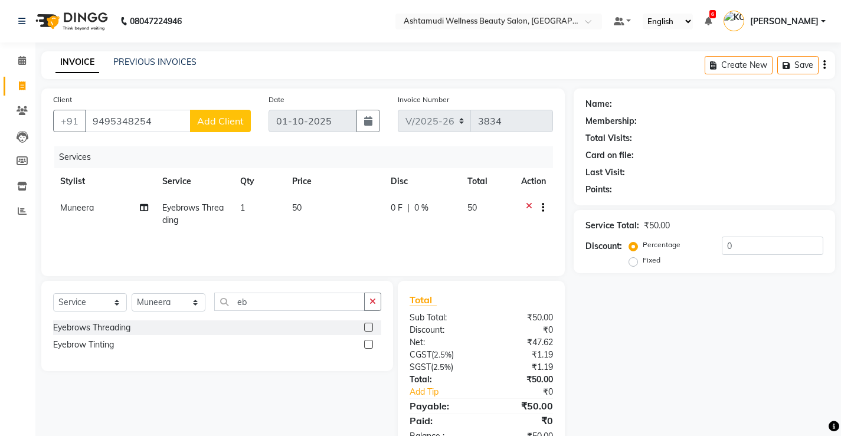
click at [238, 121] on span "Add Client" at bounding box center [220, 121] width 47 height 12
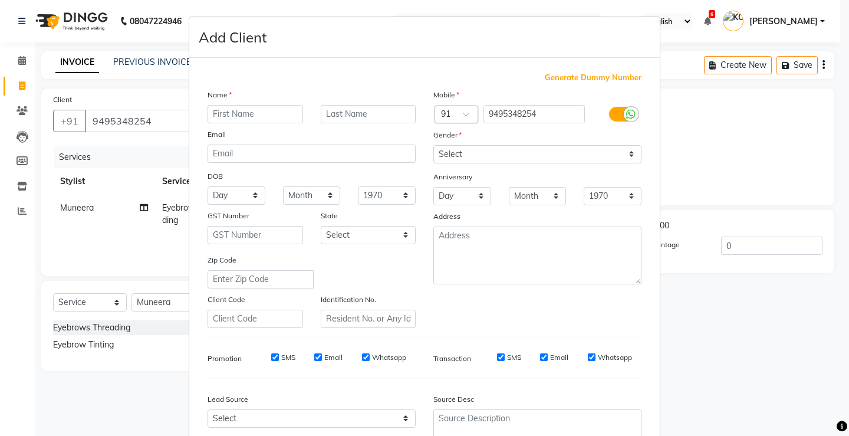
click at [271, 101] on div "Name" at bounding box center [312, 96] width 226 height 17
click at [267, 113] on input "text" at bounding box center [256, 114] width 96 height 18
type input "[PERSON_NAME]"
drag, startPoint x: 501, startPoint y: 150, endPoint x: 500, endPoint y: 161, distance: 11.2
click at [501, 150] on select "Select [DEMOGRAPHIC_DATA] [DEMOGRAPHIC_DATA] Other Prefer Not To Say" at bounding box center [538, 154] width 208 height 18
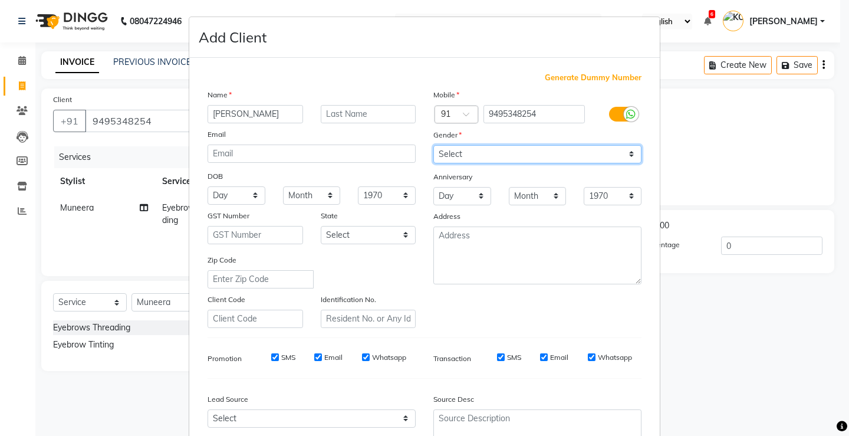
click at [434, 145] on select "Select [DEMOGRAPHIC_DATA] [DEMOGRAPHIC_DATA] Other Prefer Not To Say" at bounding box center [538, 154] width 208 height 18
click at [490, 153] on select "Select [DEMOGRAPHIC_DATA] [DEMOGRAPHIC_DATA] Other Prefer Not To Say" at bounding box center [538, 154] width 208 height 18
select select "[DEMOGRAPHIC_DATA]"
click at [434, 145] on select "Select [DEMOGRAPHIC_DATA] [DEMOGRAPHIC_DATA] Other Prefer Not To Say" at bounding box center [538, 154] width 208 height 18
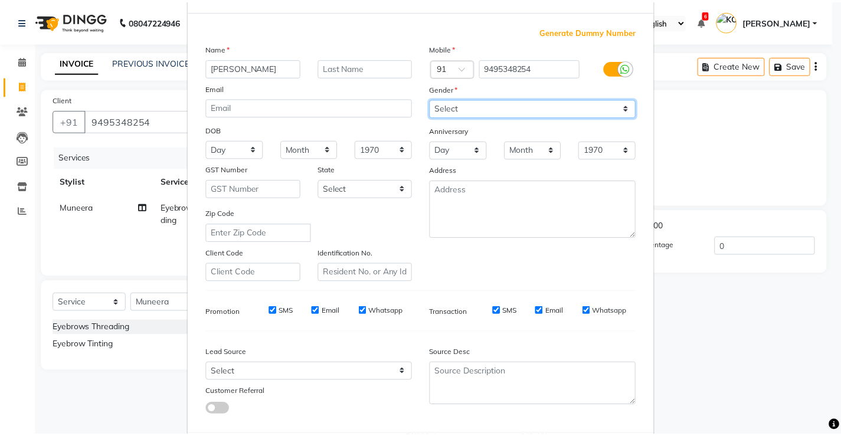
scroll to position [109, 0]
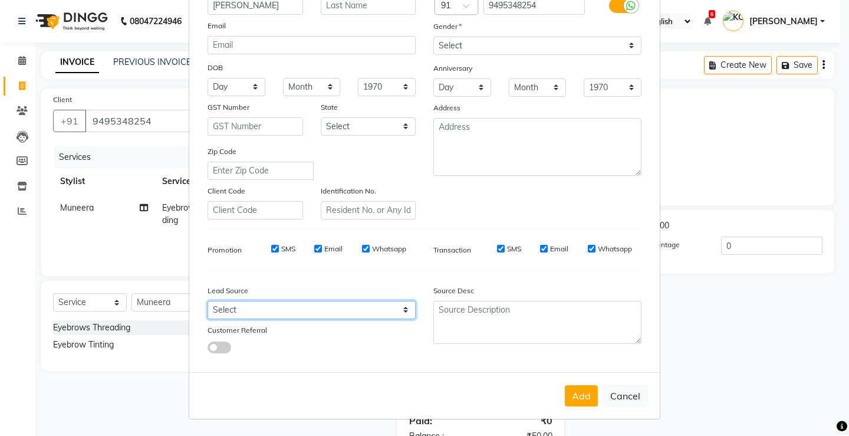
click at [264, 314] on select "Select Walk-in Referral Internet Friend Word of Mouth Advertisement Facebook Ju…" at bounding box center [312, 310] width 208 height 18
select select "31570"
click at [208, 301] on select "Select Walk-in Referral Internet Friend Word of Mouth Advertisement Facebook Ju…" at bounding box center [312, 310] width 208 height 18
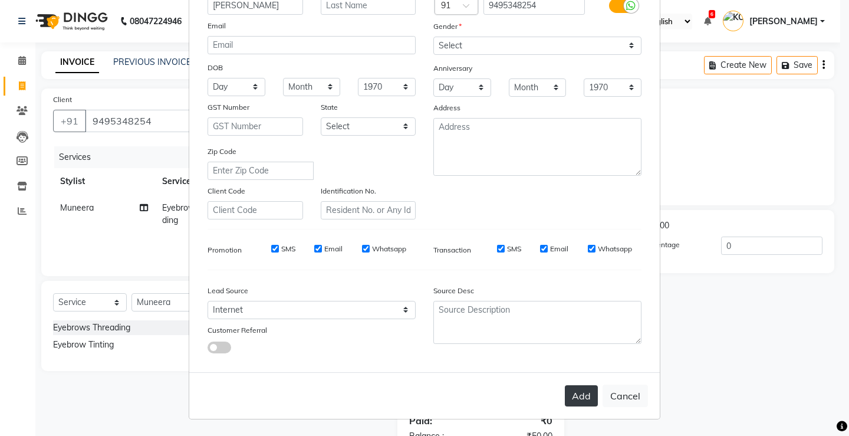
click at [583, 396] on button "Add" at bounding box center [581, 395] width 33 height 21
select select
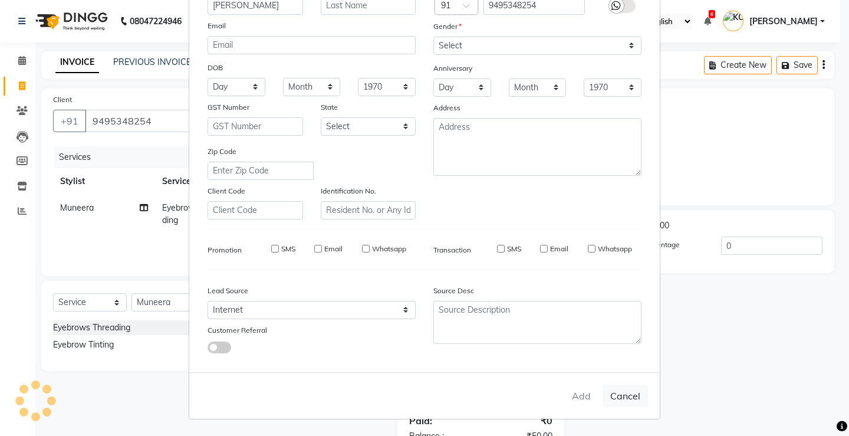
select select
checkbox input "false"
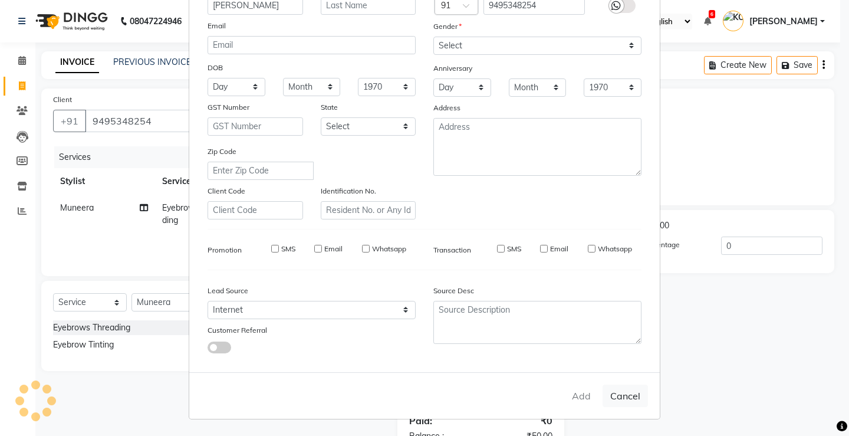
checkbox input "false"
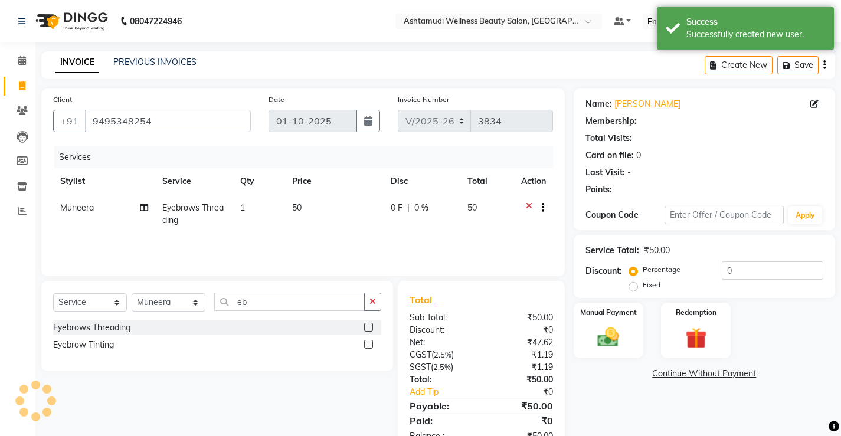
select select "1: Object"
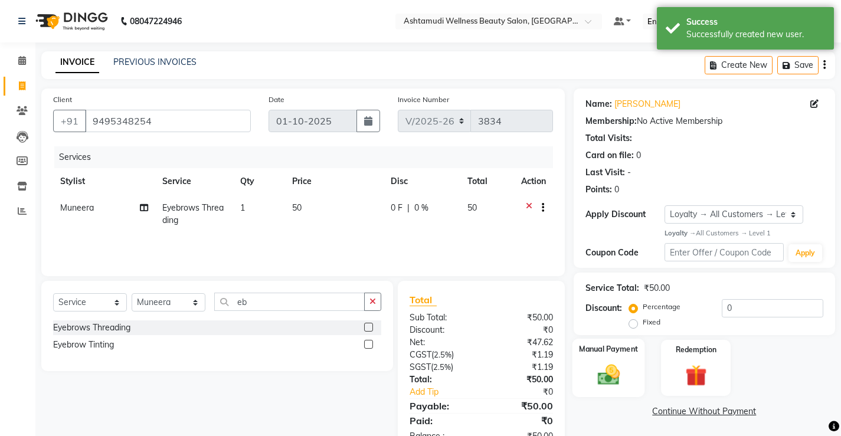
scroll to position [36, 0]
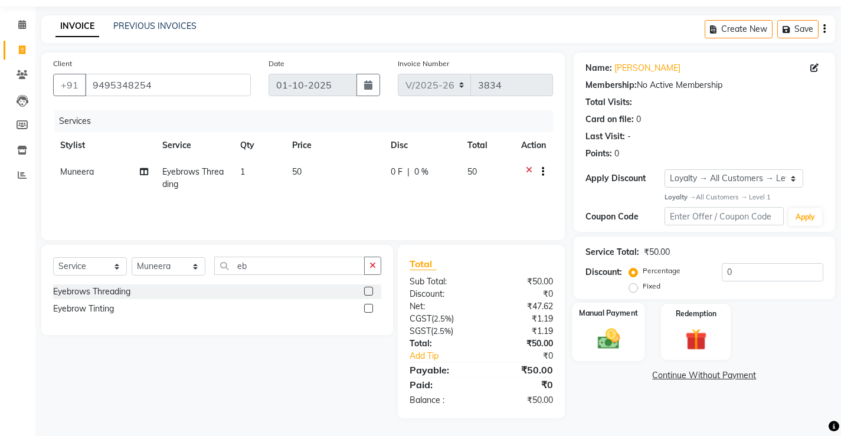
click at [629, 327] on div "Manual Payment" at bounding box center [608, 332] width 73 height 58
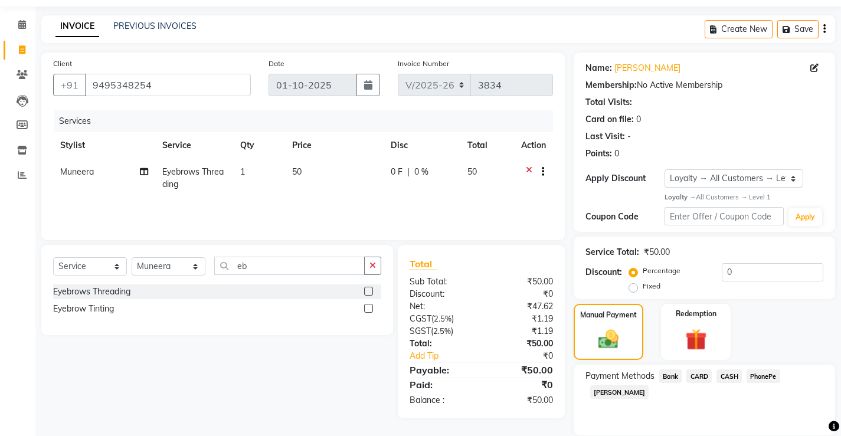
scroll to position [77, 0]
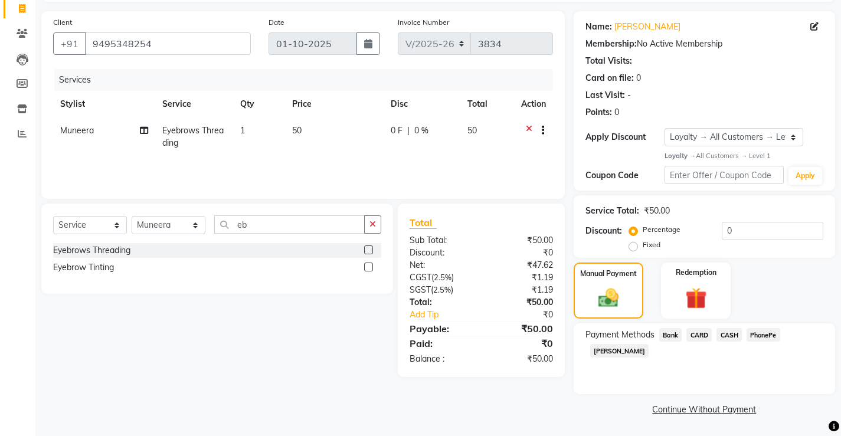
click at [726, 337] on span "CASH" at bounding box center [728, 335] width 25 height 14
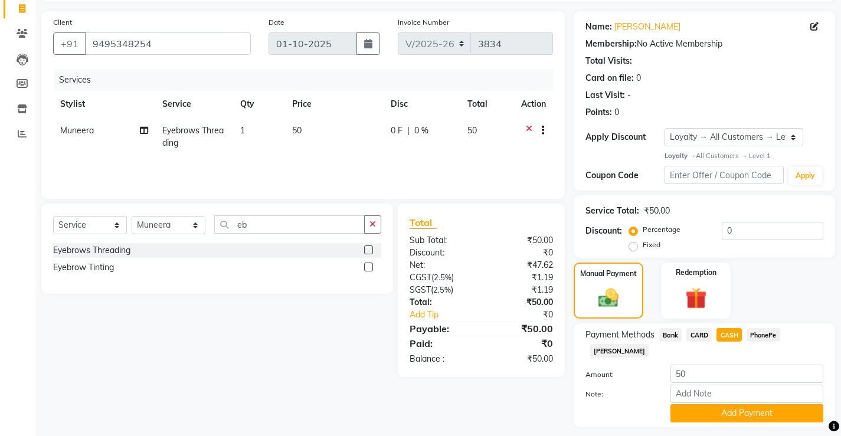
scroll to position [0, 0]
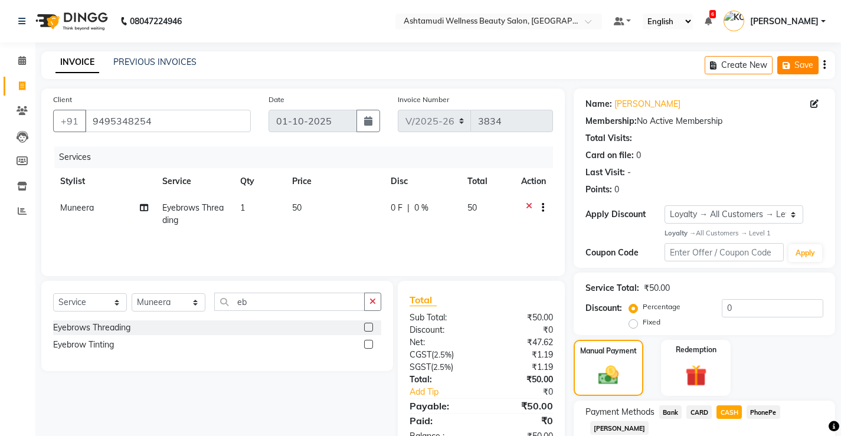
click at [791, 63] on icon "button" at bounding box center [788, 65] width 12 height 8
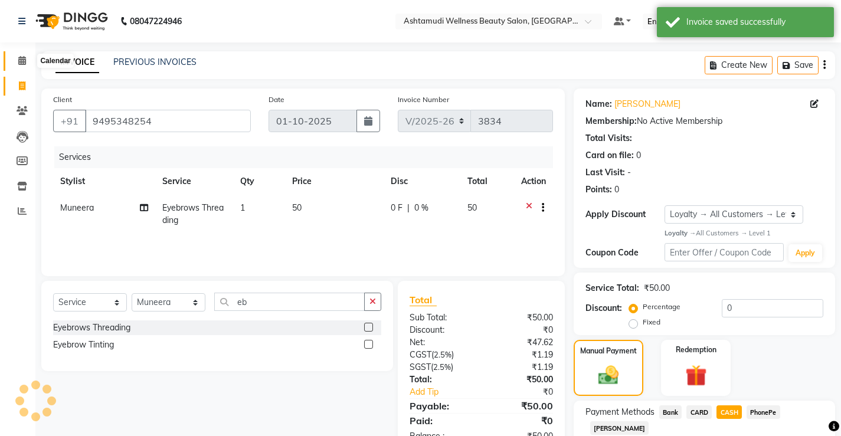
click at [18, 58] on icon at bounding box center [22, 60] width 8 height 9
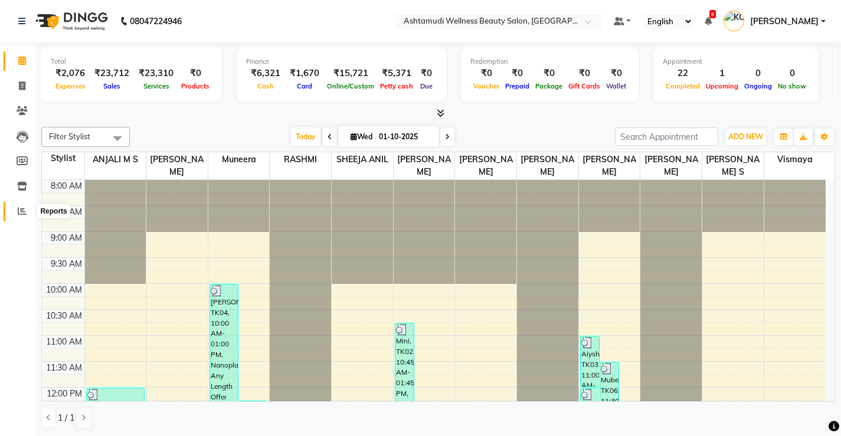
click at [15, 209] on span at bounding box center [22, 212] width 21 height 14
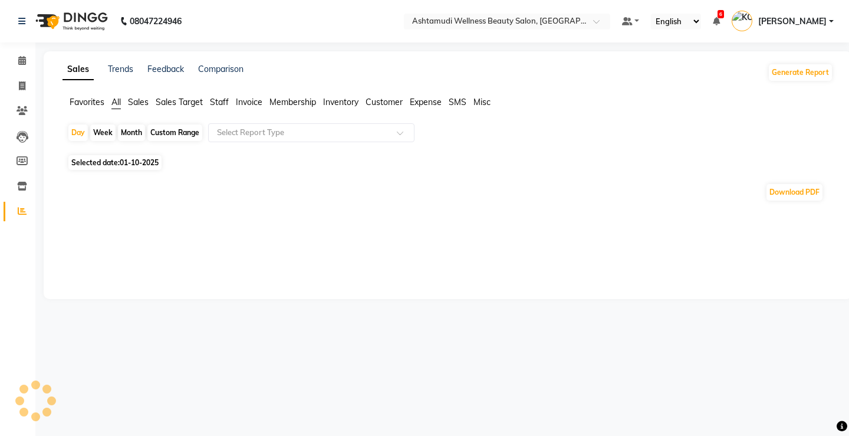
click at [436, 101] on span "Expense" at bounding box center [426, 102] width 32 height 11
click at [309, 134] on input "text" at bounding box center [300, 133] width 170 height 12
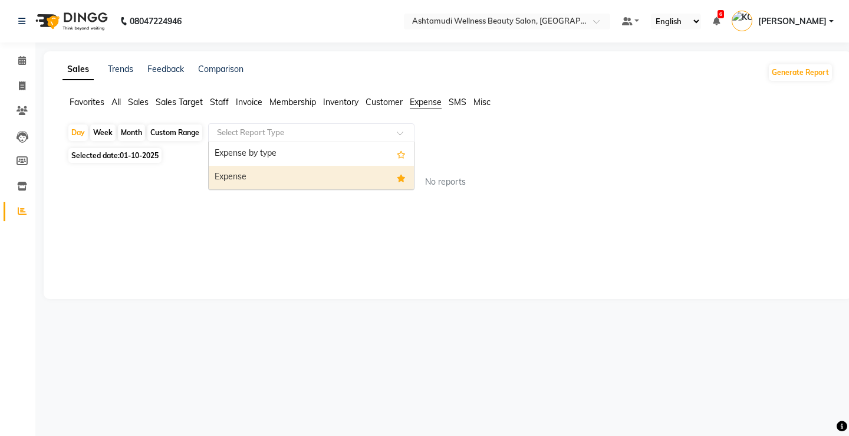
click at [311, 176] on div "Expense" at bounding box center [311, 178] width 205 height 24
select select "full_report"
select select "csv"
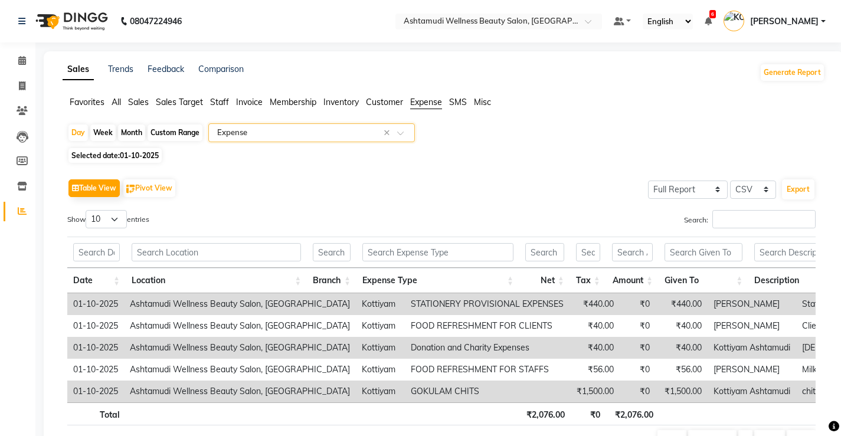
scroll to position [59, 0]
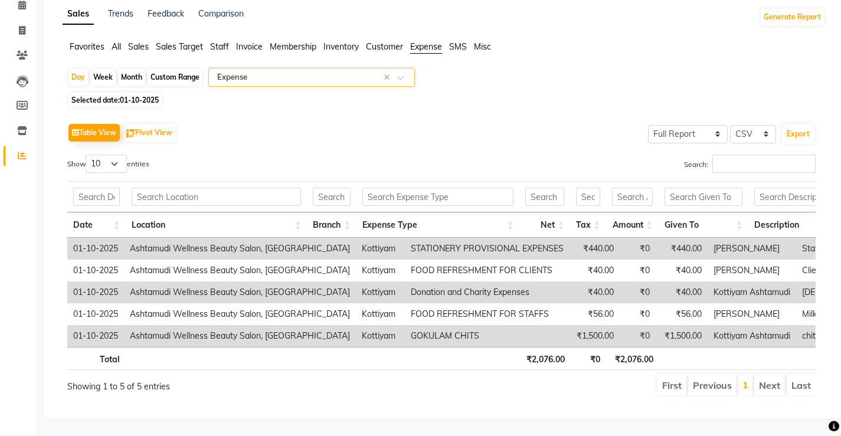
click at [707, 288] on td "Kottiyam Ashtamudi" at bounding box center [751, 292] width 88 height 22
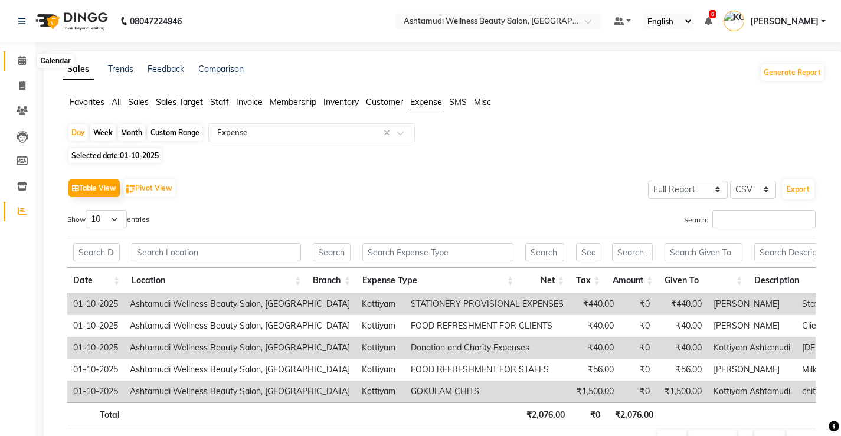
click at [22, 61] on icon at bounding box center [22, 60] width 8 height 9
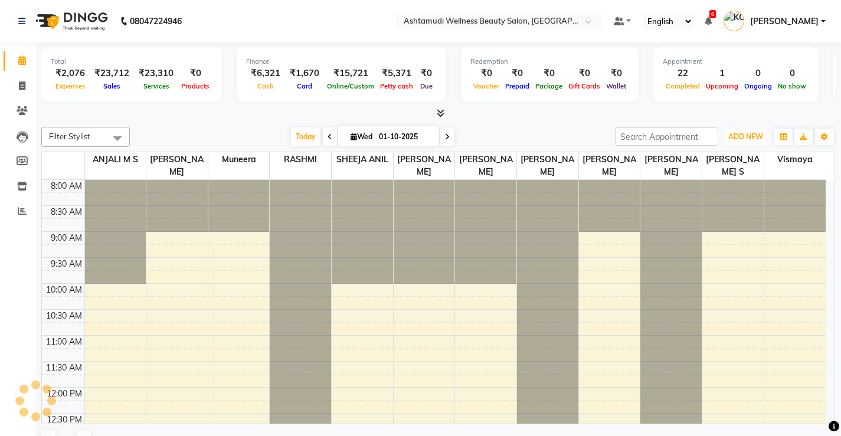
click at [744, 136] on span "ADD NEW" at bounding box center [745, 136] width 35 height 9
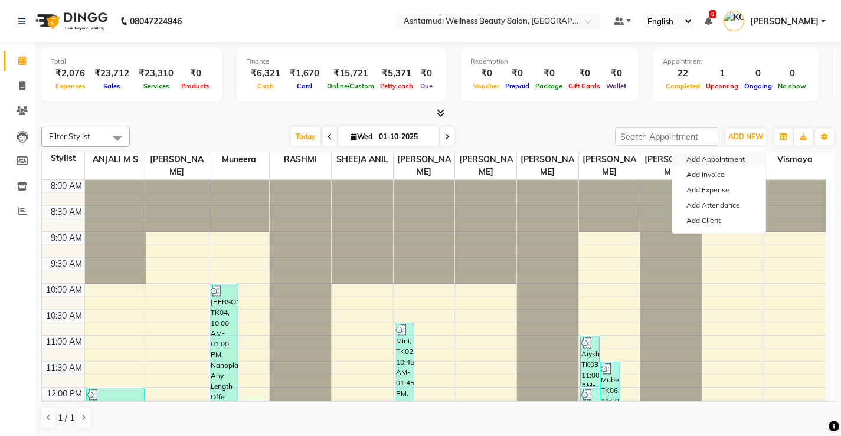
click at [716, 161] on button "Add Appointment" at bounding box center [718, 159] width 93 height 15
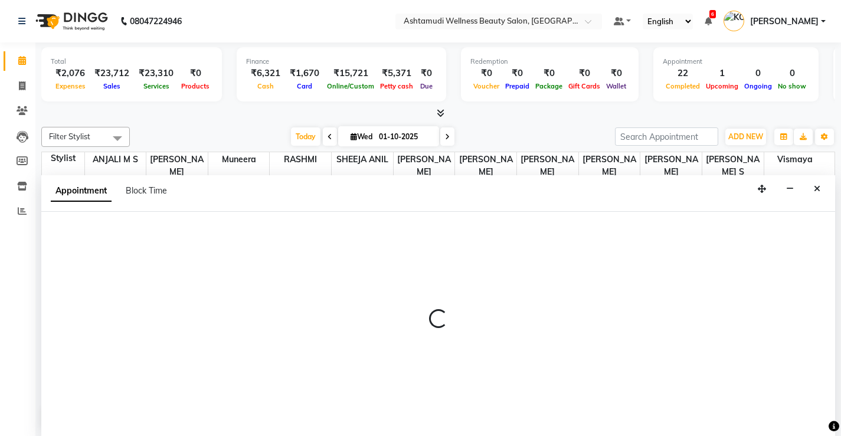
select select "tentative"
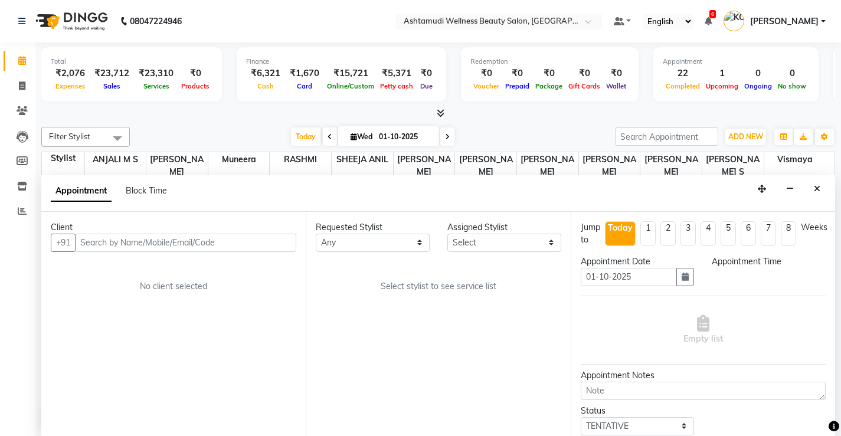
scroll to position [1, 0]
select select "540"
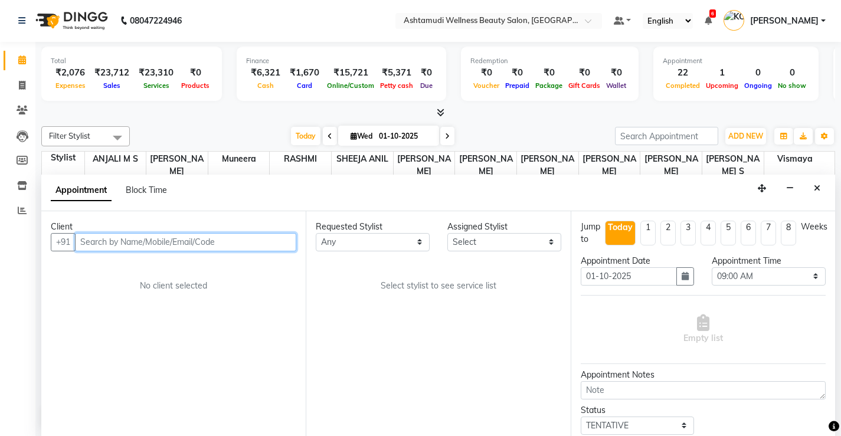
click at [259, 243] on input "text" at bounding box center [185, 242] width 221 height 18
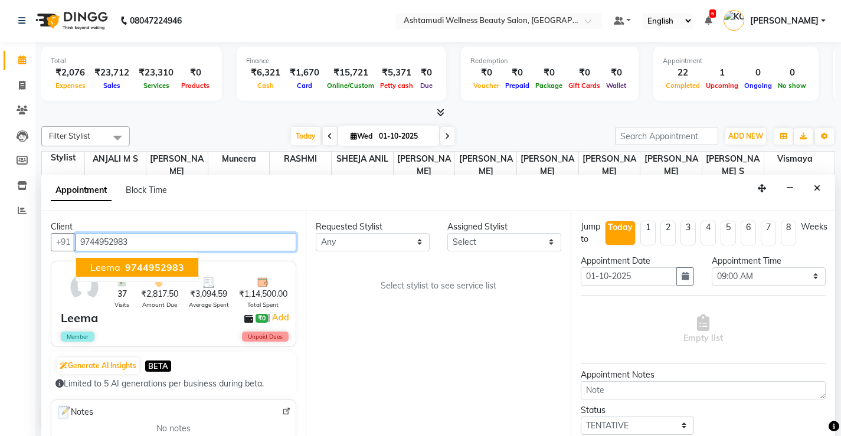
click at [165, 268] on span "9744952983" at bounding box center [154, 267] width 59 height 12
type input "9744952983"
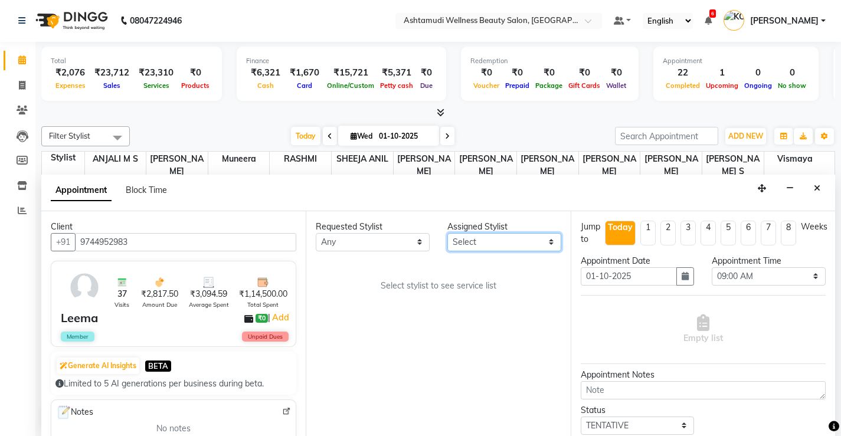
click at [551, 243] on select "Select ANJALI M S KOTTIYAM ASHTAMUDI [PERSON_NAME] [PERSON_NAME] [PERSON_NAME] …" at bounding box center [504, 242] width 114 height 18
select select "27466"
click at [447, 233] on select "Select ANJALI M S KOTTIYAM ASHTAMUDI [PERSON_NAME] [PERSON_NAME] [PERSON_NAME] …" at bounding box center [504, 242] width 114 height 18
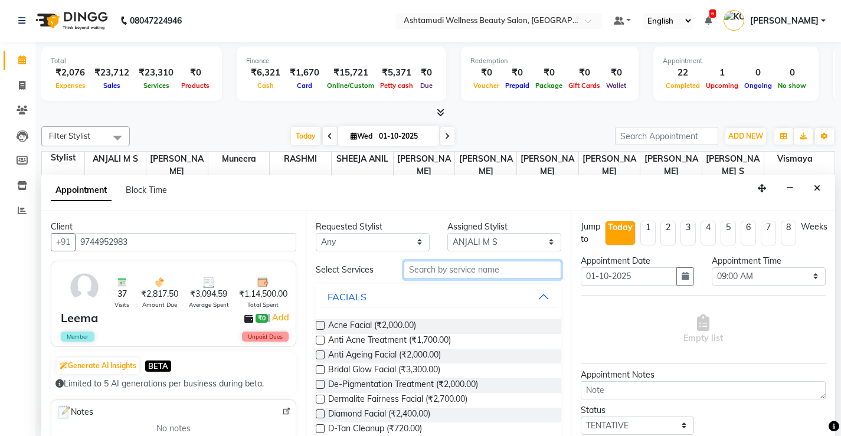
click at [501, 269] on input "text" at bounding box center [482, 270] width 158 height 18
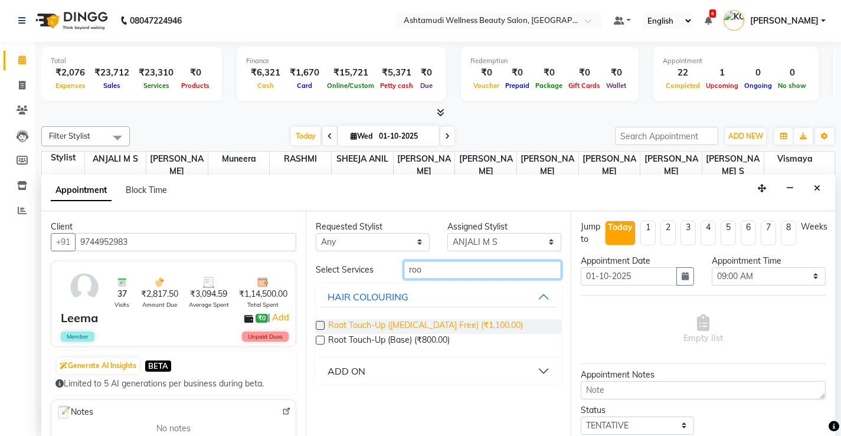
type input "roo"
click at [475, 324] on span "Root Touch-Up ([MEDICAL_DATA] Free) (₹1,100.00)" at bounding box center [425, 326] width 195 height 15
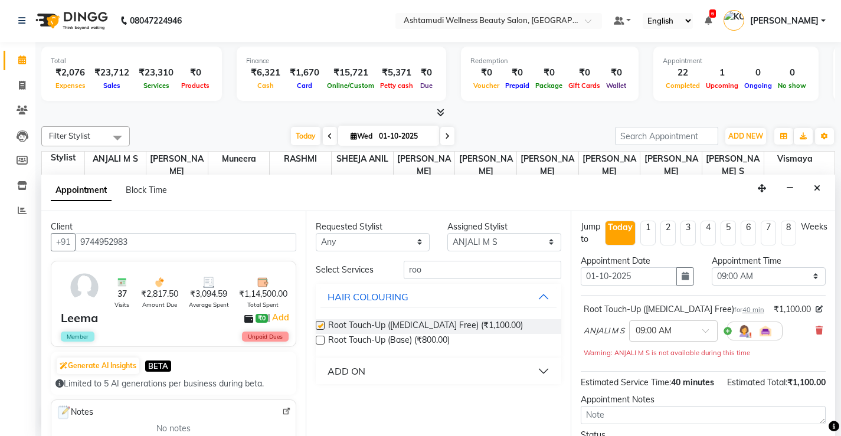
checkbox input "false"
click at [438, 268] on input "roo" at bounding box center [482, 270] width 158 height 18
type input "r"
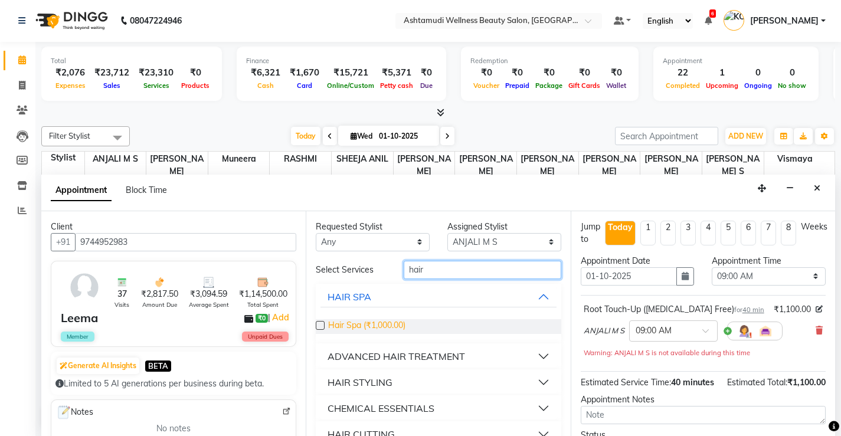
type input "hair"
click at [386, 324] on span "Hair Spa (₹1,000.00)" at bounding box center [366, 326] width 77 height 15
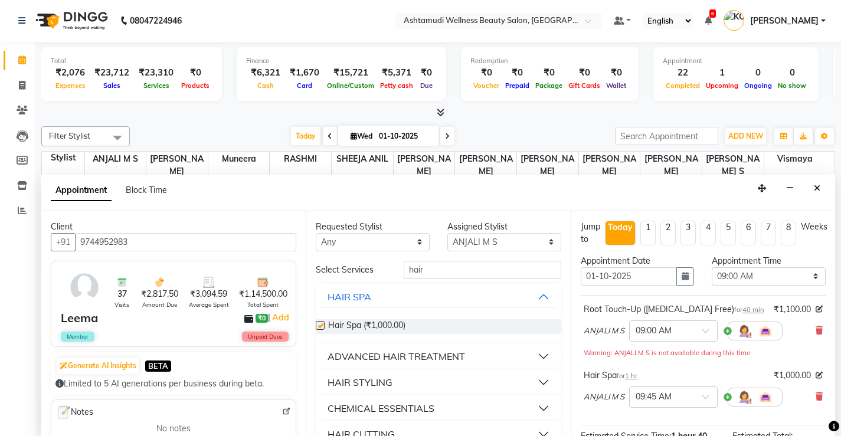
checkbox input "false"
click at [798, 278] on select "Select 09:00 AM 09:15 AM 09:30 AM 09:45 AM 10:00 AM 10:15 AM 10:30 AM 10:45 AM …" at bounding box center [768, 276] width 114 height 18
click at [711, 267] on select "Select 09:00 AM 09:15 AM 09:30 AM 09:45 AM 10:00 AM 10:15 AM 10:30 AM 10:45 AM …" at bounding box center [768, 276] width 114 height 18
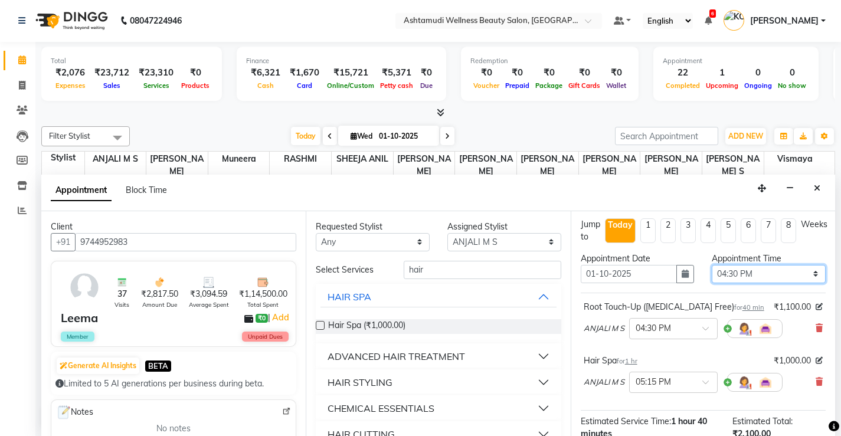
scroll to position [0, 0]
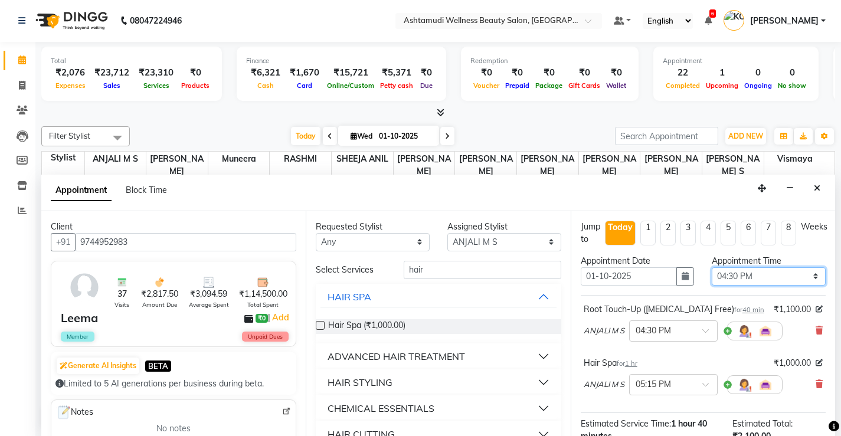
click at [803, 275] on select "Select 09:00 AM 09:15 AM 09:30 AM 09:45 AM 10:00 AM 10:15 AM 10:30 AM 10:45 AM …" at bounding box center [768, 276] width 114 height 18
select select "1020"
click at [711, 267] on select "Select 09:00 AM 09:15 AM 09:30 AM 09:45 AM 10:00 AM 10:15 AM 10:30 AM 10:45 AM …" at bounding box center [768, 276] width 114 height 18
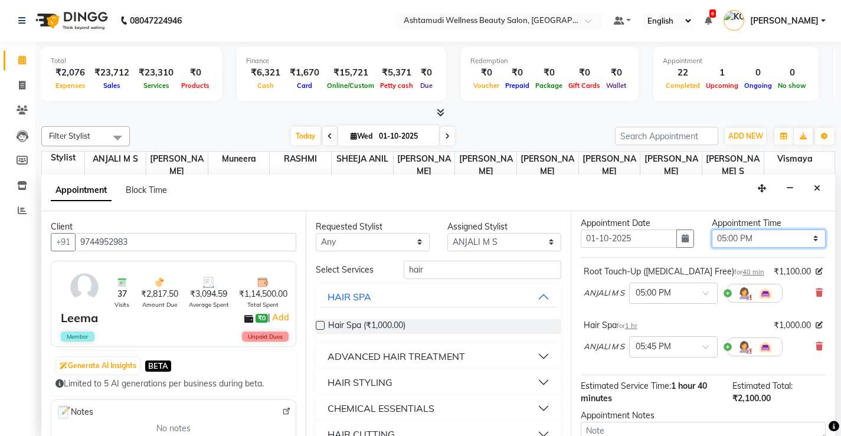
scroll to position [118, 0]
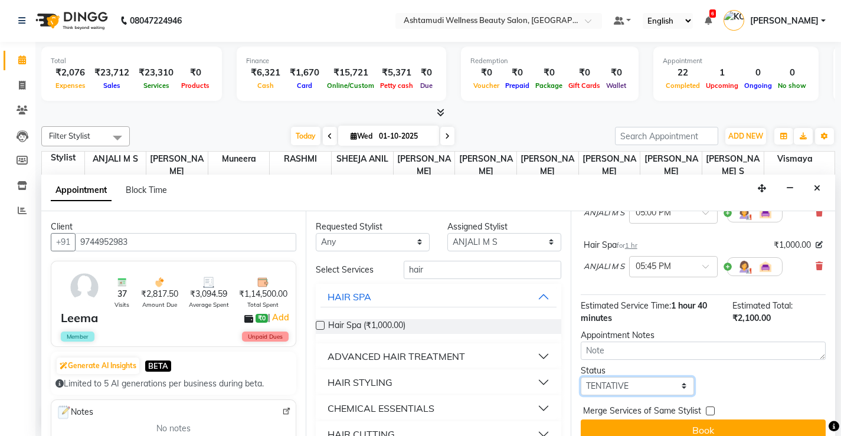
click at [675, 386] on select "Select TENTATIVE CONFIRM CHECK-IN UPCOMING" at bounding box center [637, 386] width 114 height 18
select select "check-in"
click at [580, 377] on select "Select TENTATIVE CONFIRM CHECK-IN UPCOMING" at bounding box center [637, 386] width 114 height 18
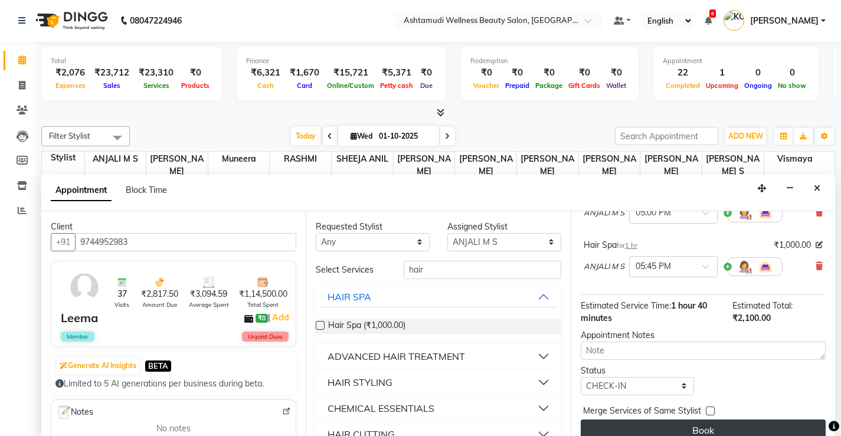
click at [704, 427] on button "Book" at bounding box center [702, 429] width 245 height 21
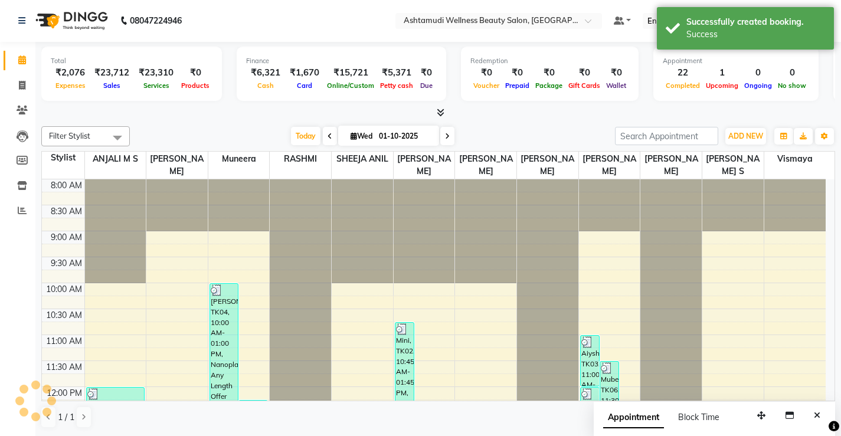
scroll to position [0, 0]
click at [17, 87] on span at bounding box center [22, 87] width 21 height 14
select select "service"
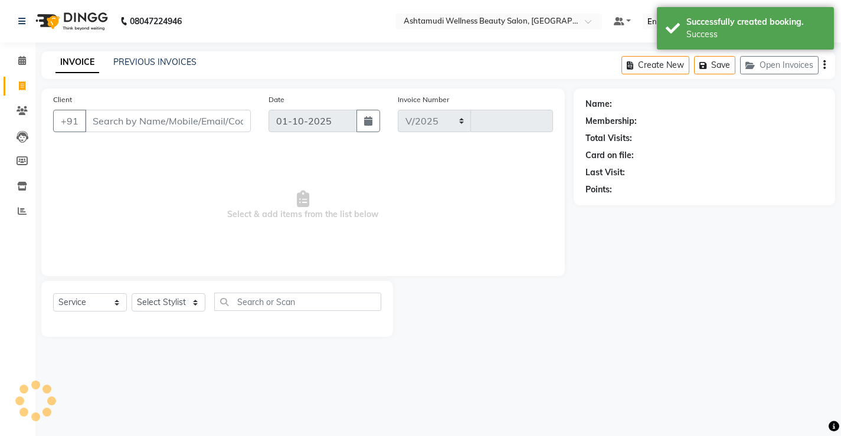
select select "4674"
type input "3834"
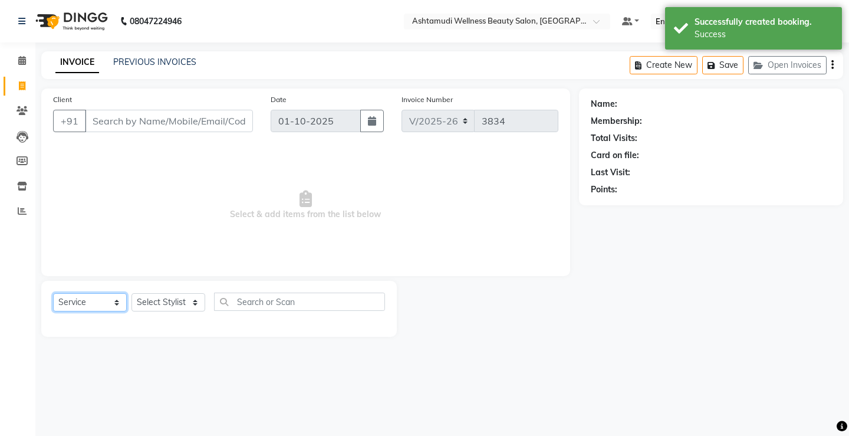
click at [99, 302] on select "Select Service Product Membership Package Voucher Prepaid Gift Card" at bounding box center [90, 302] width 74 height 18
select select "service"
click at [53, 293] on select "Select Service Product Membership Package Voucher Prepaid Gift Card" at bounding box center [90, 302] width 74 height 18
click at [159, 296] on select "Select Stylist ANJALI M S [PERSON_NAME] KOTTIYAM ASHTAMUDI [PERSON_NAME] [PERSO…" at bounding box center [169, 302] width 74 height 18
select select "67522"
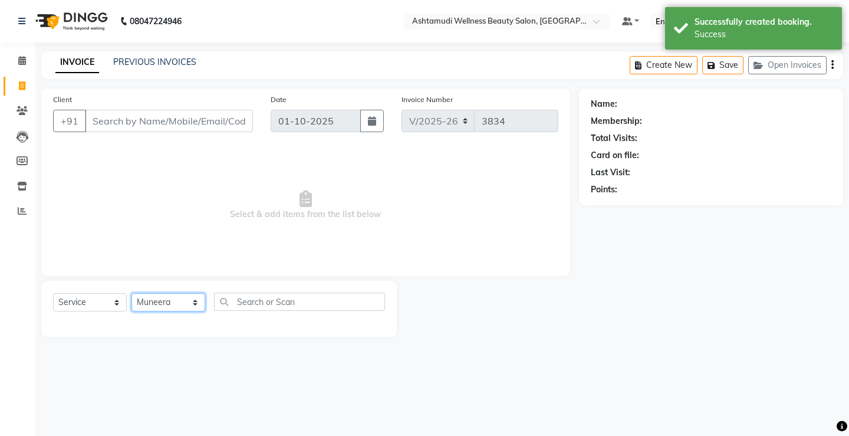
click at [132, 293] on select "Select Stylist ANJALI M S [PERSON_NAME] KOTTIYAM ASHTAMUDI [PERSON_NAME] [PERSO…" at bounding box center [169, 302] width 74 height 18
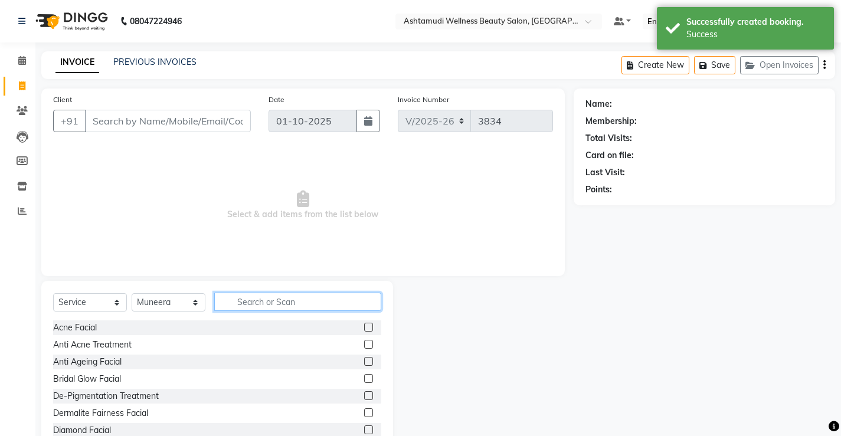
click at [305, 304] on input "text" at bounding box center [297, 302] width 167 height 18
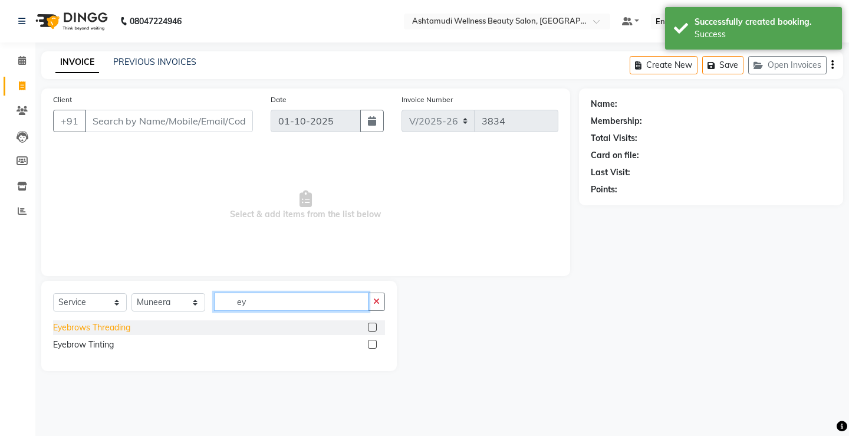
type input "ey"
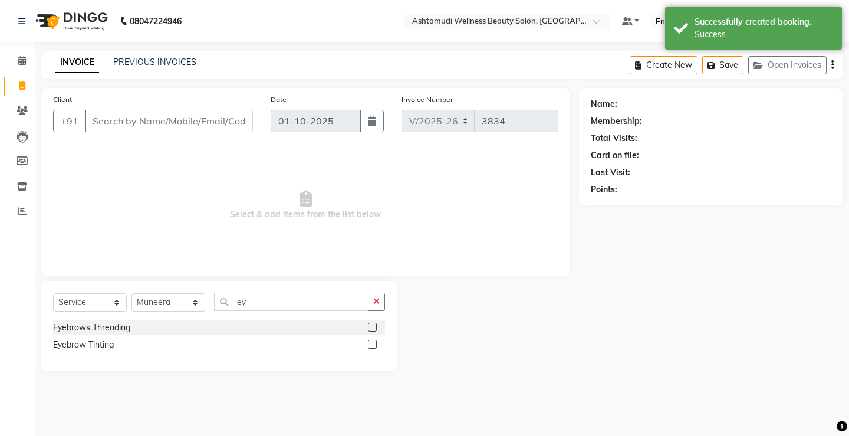
drag, startPoint x: 120, startPoint y: 332, endPoint x: 127, endPoint y: 285, distance: 47.6
click at [120, 323] on div "Eyebrows Threading" at bounding box center [91, 327] width 77 height 12
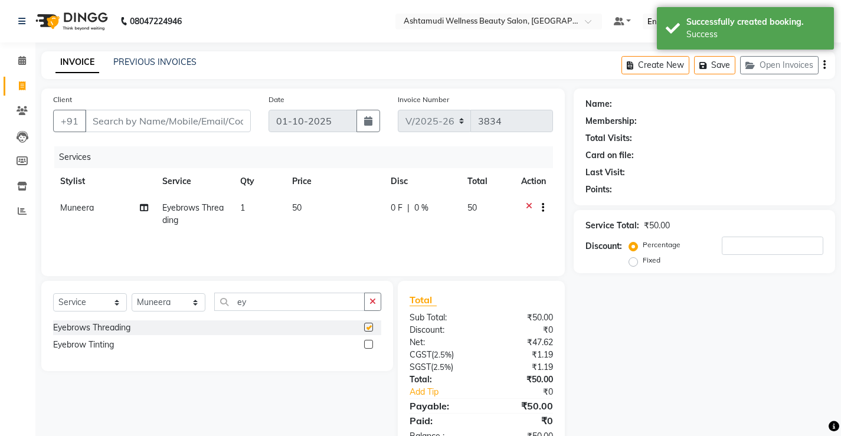
checkbox input "false"
click at [215, 120] on input "Client" at bounding box center [168, 121] width 166 height 22
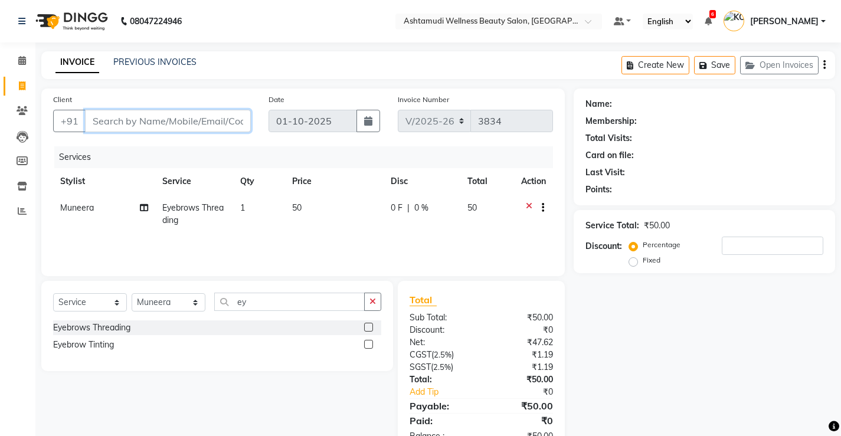
type input "9"
type input "0"
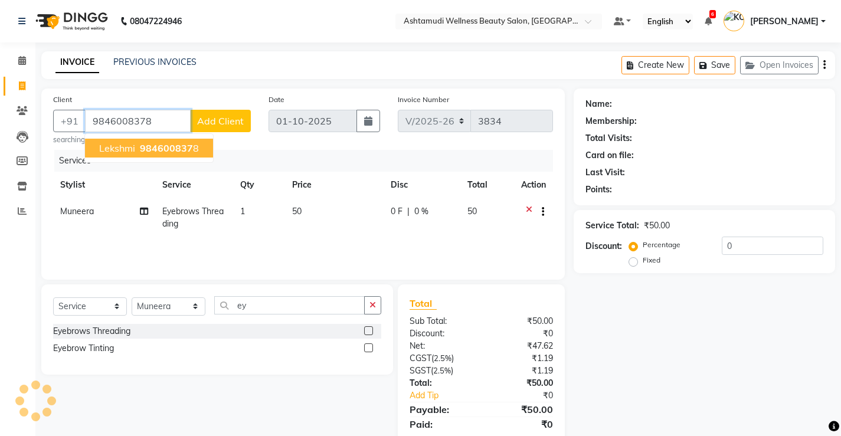
type input "9846008378"
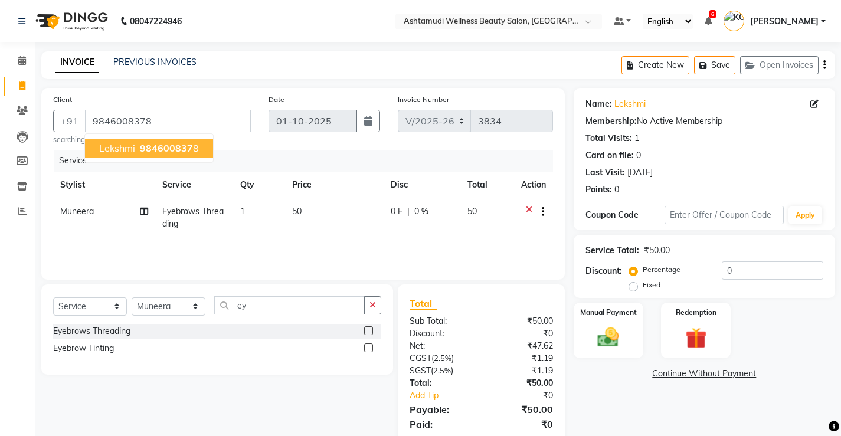
click at [236, 142] on small "searching..." at bounding box center [152, 139] width 198 height 11
click at [252, 213] on td "1" at bounding box center [259, 217] width 52 height 39
select select "67522"
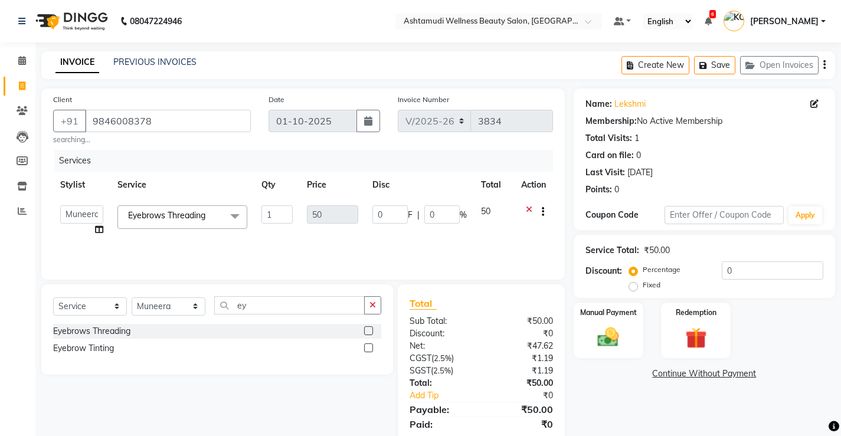
click at [252, 213] on td "Eyebrows Threading x Acne Facial Anti Acne Treatment Anti Ageing Facial Bridal …" at bounding box center [182, 220] width 144 height 45
click at [279, 216] on input "1" at bounding box center [276, 214] width 31 height 18
type input "2"
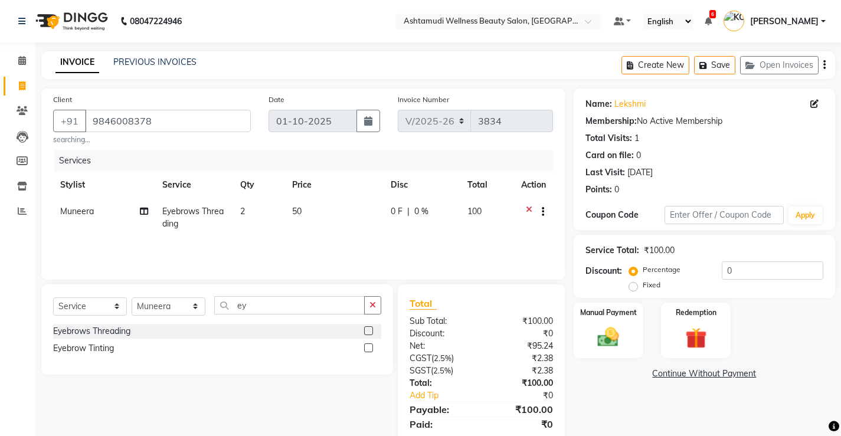
click at [365, 243] on div "Services Stylist Service Qty Price Disc Total Action Muneera Eyebrows Threading…" at bounding box center [303, 209] width 500 height 118
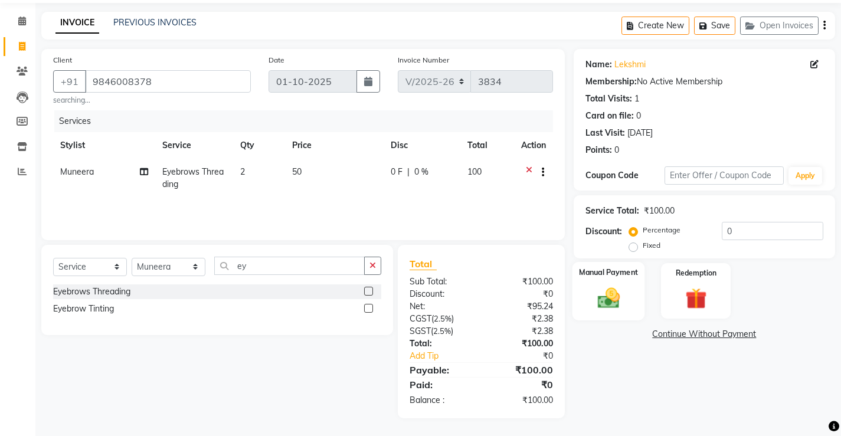
click at [608, 299] on img at bounding box center [608, 297] width 36 height 25
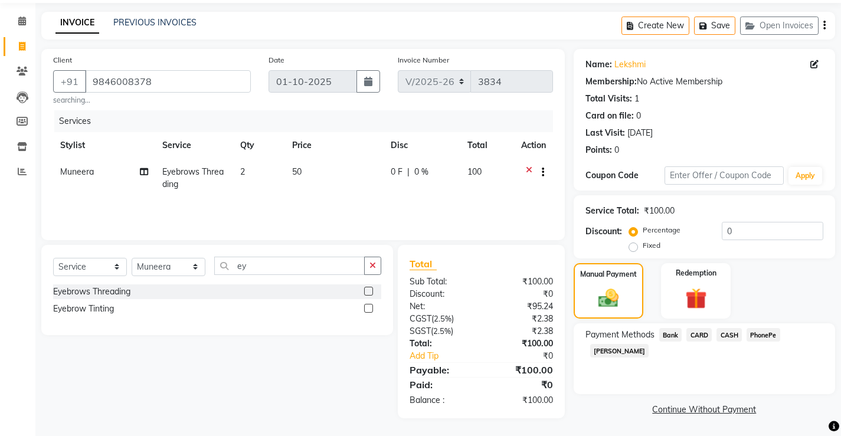
click at [769, 337] on span "PhonePe" at bounding box center [763, 335] width 34 height 14
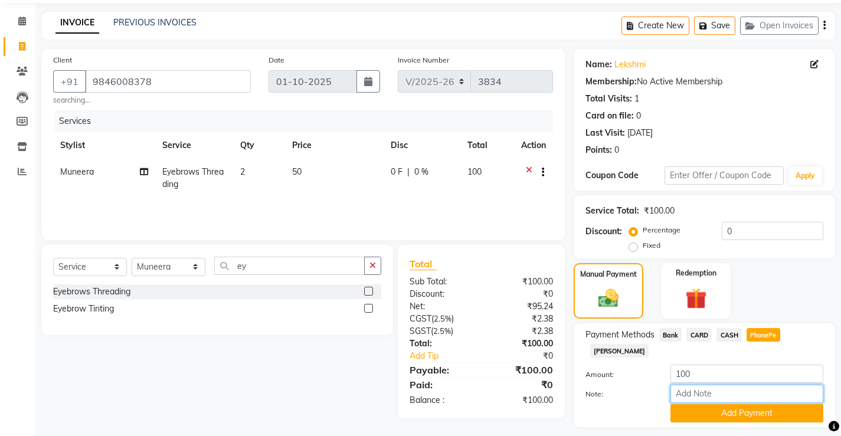
click at [731, 385] on input "Note:" at bounding box center [746, 394] width 153 height 18
type input "[PERSON_NAME]"
click at [744, 404] on button "Add Payment" at bounding box center [746, 413] width 153 height 18
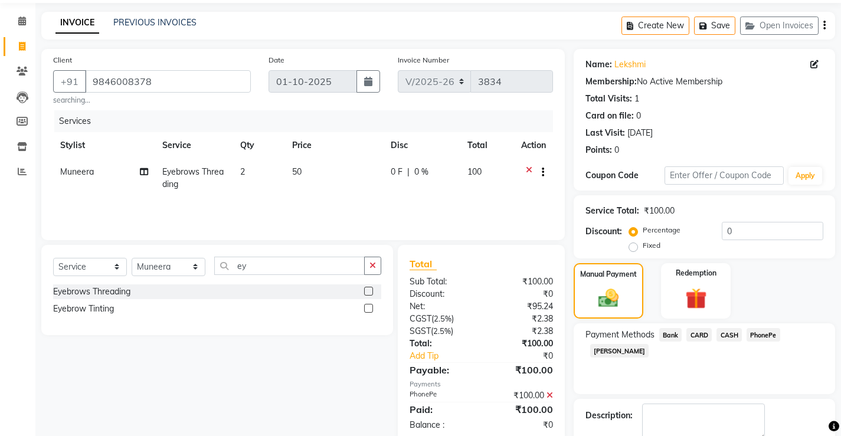
scroll to position [89, 0]
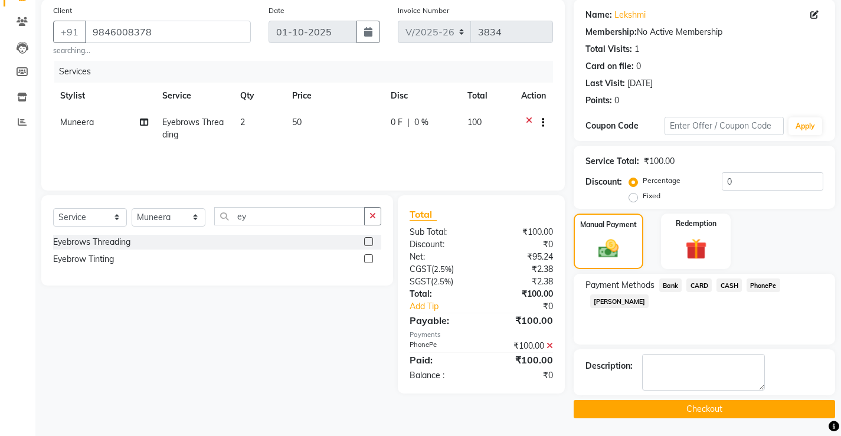
click at [688, 403] on button "Checkout" at bounding box center [703, 409] width 261 height 18
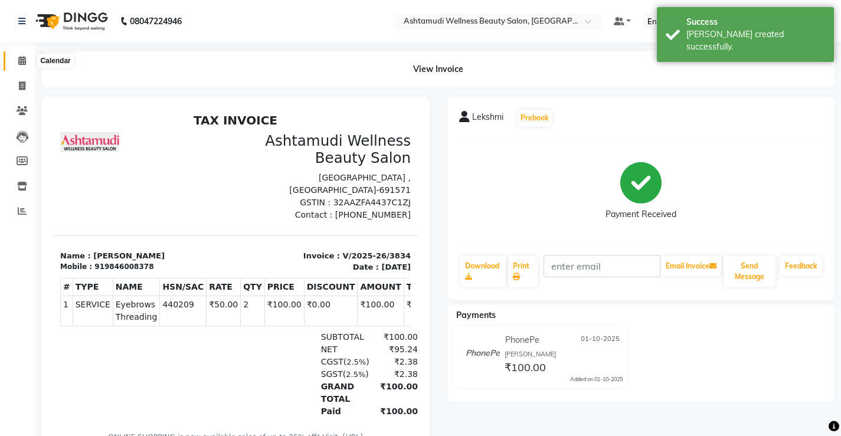
click at [19, 60] on icon at bounding box center [22, 60] width 8 height 9
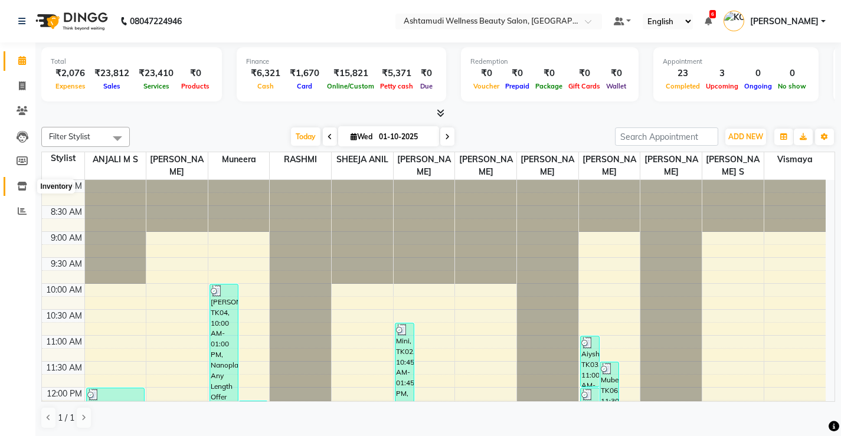
click at [25, 188] on icon at bounding box center [22, 186] width 10 height 9
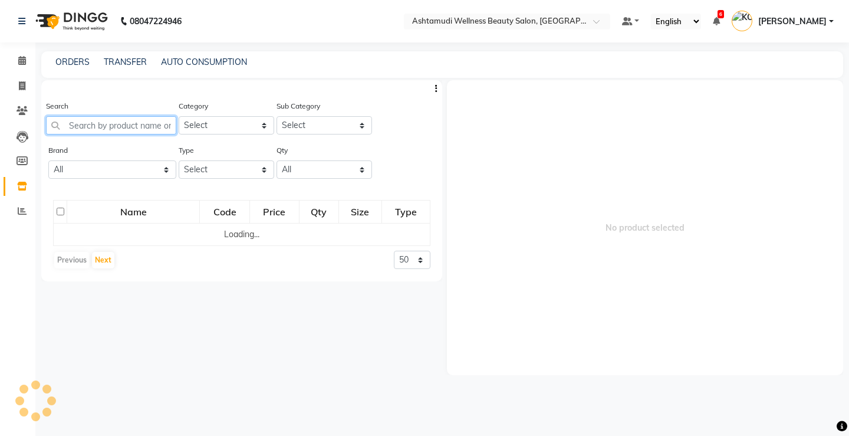
click at [155, 125] on input "text" at bounding box center [111, 125] width 130 height 18
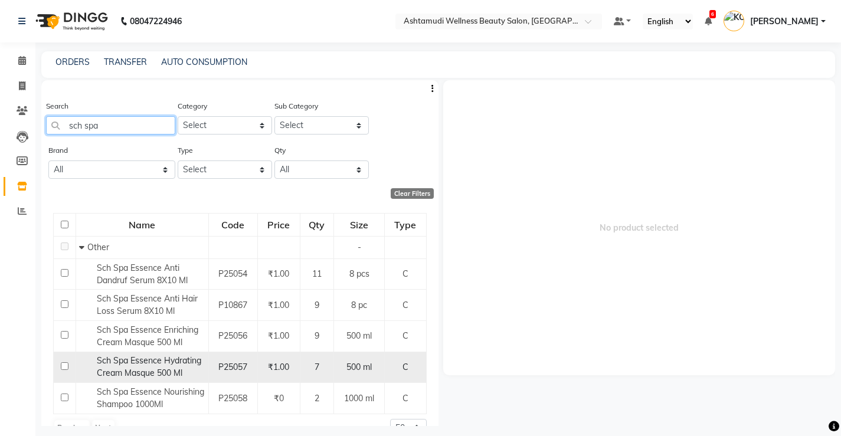
type input "sch spa"
click at [63, 365] on input "checkbox" at bounding box center [65, 366] width 8 height 8
checkbox input "true"
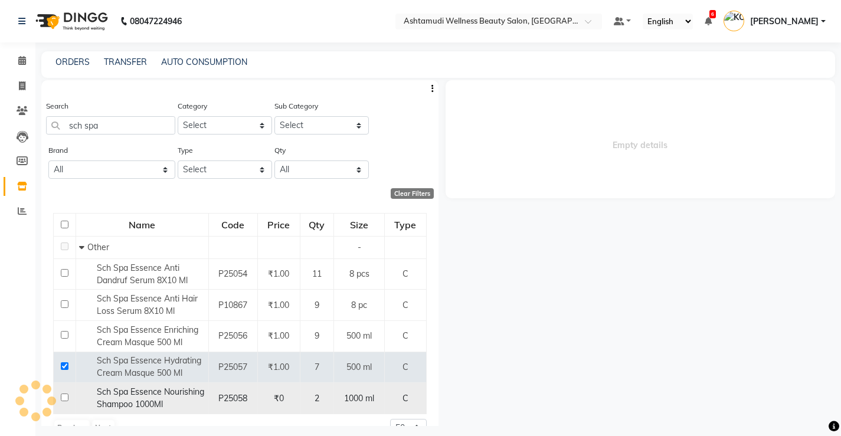
select select
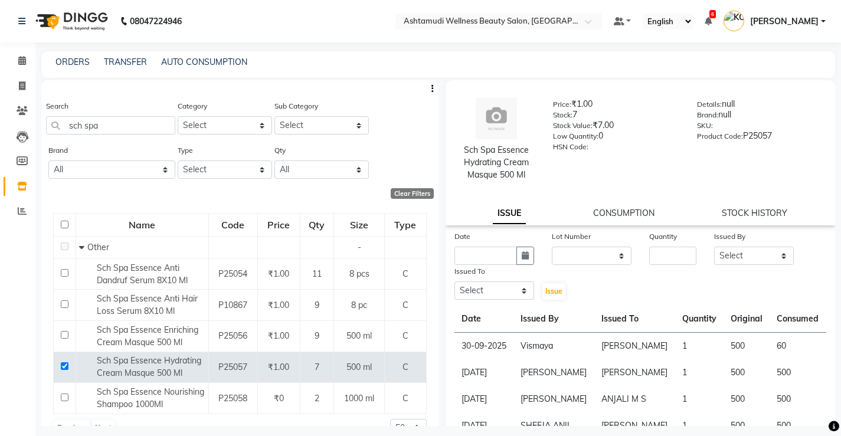
click at [619, 206] on div "Sch Spa Essence Hydrating Cream Masque 500 [PERSON_NAME]: ₹1.00 Stock: 7 Stock …" at bounding box center [640, 152] width 390 height 145
click at [626, 205] on div "Sch Spa Essence Hydrating Cream Masque 500 [PERSON_NAME]: ₹1.00 Stock: 7 Stock …" at bounding box center [640, 152] width 390 height 145
click at [619, 214] on link "CONSUMPTION" at bounding box center [623, 213] width 61 height 11
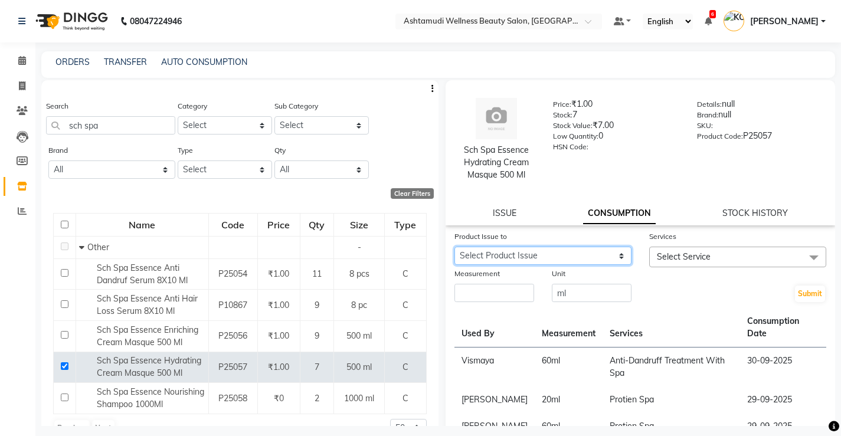
drag, startPoint x: 613, startPoint y: 252, endPoint x: 613, endPoint y: 259, distance: 7.1
click at [613, 252] on select "Select Product Issue [DATE], Issued to: [PERSON_NAME], Balance: 440" at bounding box center [542, 256] width 177 height 18
select select "1274199"
click at [454, 247] on select "Select Product Issue [DATE], Issued to: [PERSON_NAME], Balance: 440" at bounding box center [542, 256] width 177 height 18
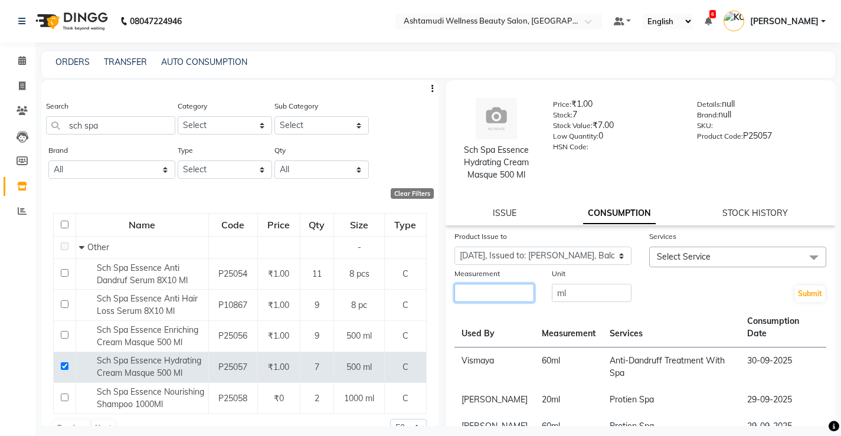
click at [504, 296] on input "number" at bounding box center [494, 293] width 80 height 18
type input "60"
click at [718, 257] on span "Select Service" at bounding box center [737, 257] width 177 height 21
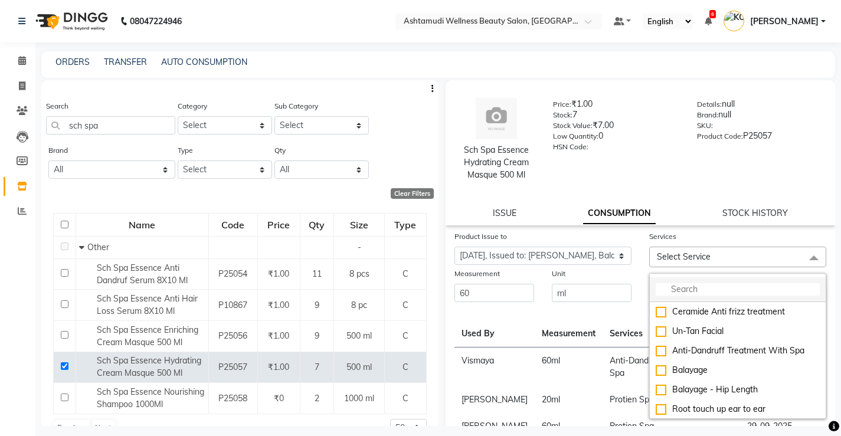
click at [701, 293] on input "multiselect-search" at bounding box center [737, 289] width 164 height 12
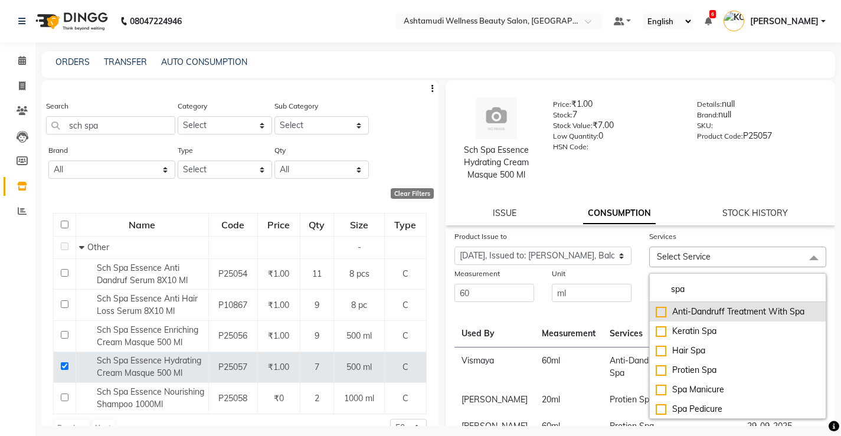
type input "spa"
click at [655, 312] on div "Anti-Dandruff Treatment With Spa" at bounding box center [737, 312] width 164 height 12
checkbox input "true"
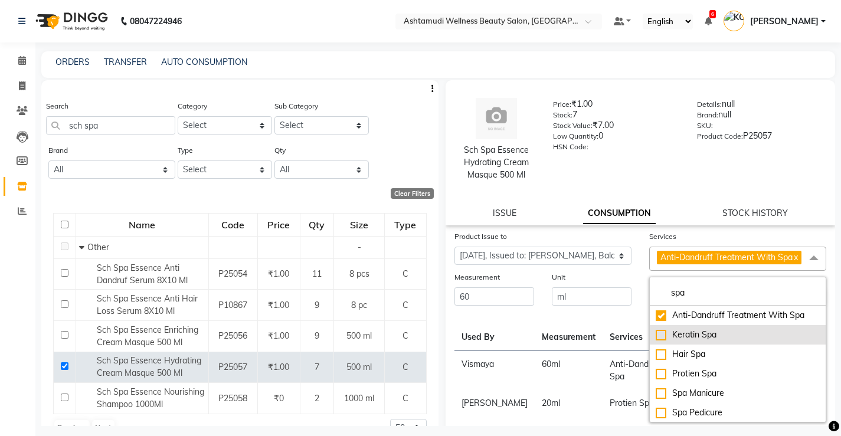
click at [656, 341] on div "Keratin Spa" at bounding box center [737, 335] width 164 height 12
checkbox input "true"
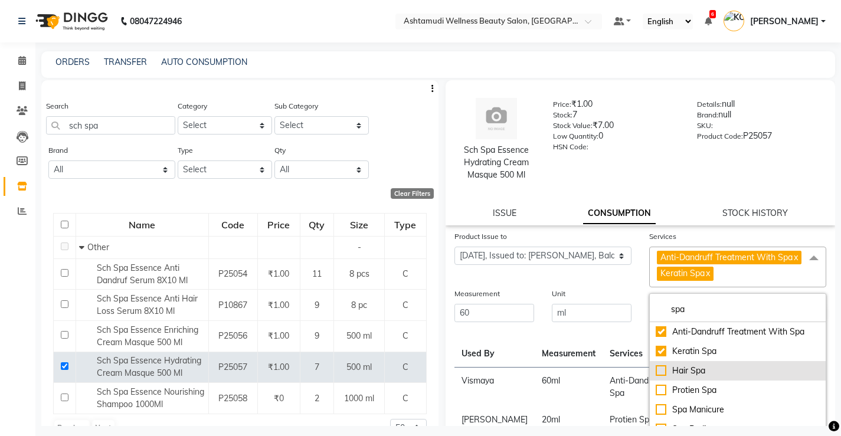
click at [657, 377] on div "Hair Spa" at bounding box center [737, 371] width 164 height 12
checkbox input "true"
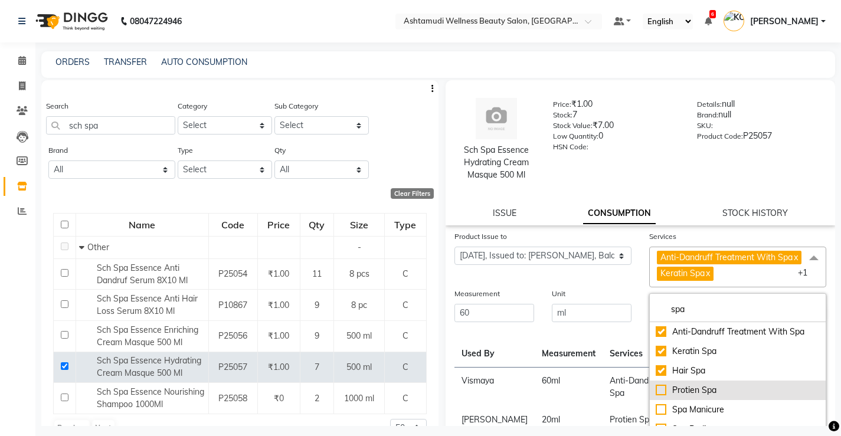
click at [656, 396] on div "Protien Spa" at bounding box center [737, 390] width 164 height 12
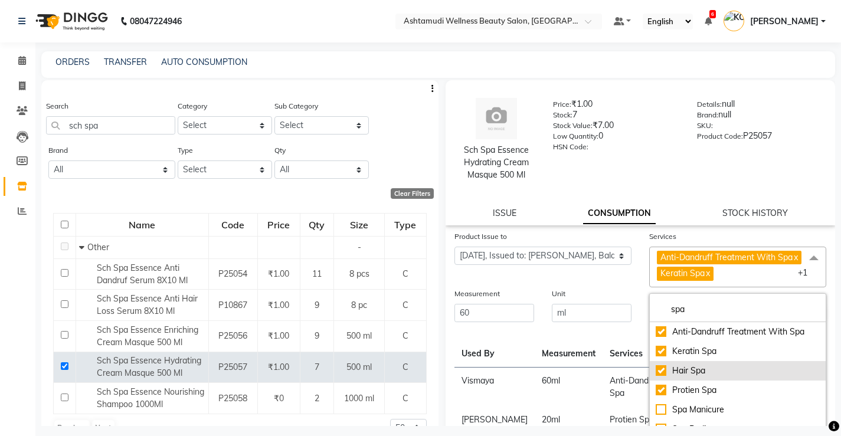
checkbox input "true"
click at [606, 281] on div "Product Issue to Select Product Issue [DATE], Issued to: [PERSON_NAME], Balance…" at bounding box center [542, 258] width 195 height 57
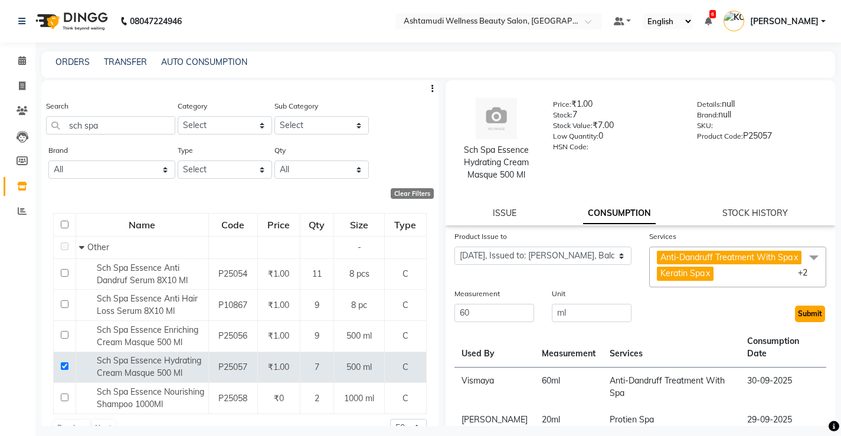
click at [805, 322] on button "Submit" at bounding box center [810, 314] width 30 height 17
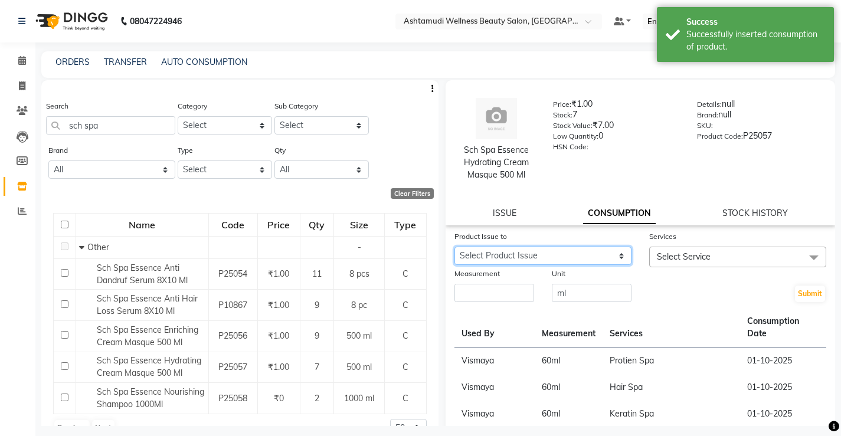
click at [618, 256] on select "Select Product Issue [DATE], Issued to: [PERSON_NAME], Balance: 200" at bounding box center [542, 256] width 177 height 18
select select "1274199"
click at [454, 247] on select "Select Product Issue [DATE], Issued to: [PERSON_NAME], Balance: 200" at bounding box center [542, 256] width 177 height 18
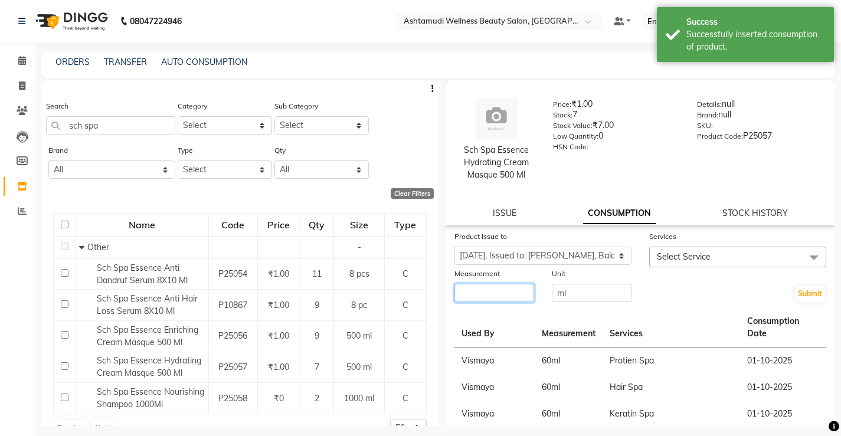
click at [519, 296] on input "number" at bounding box center [494, 293] width 80 height 18
type input "60"
click at [741, 258] on span "Select Service" at bounding box center [737, 257] width 177 height 21
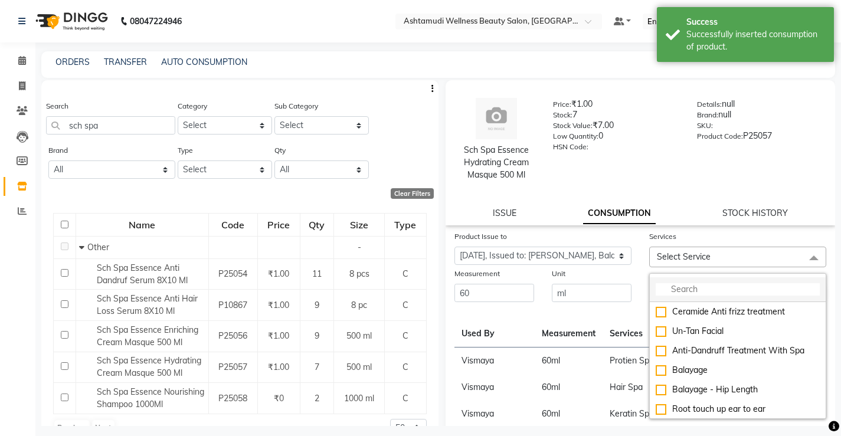
click at [727, 287] on input "multiselect-search" at bounding box center [737, 289] width 164 height 12
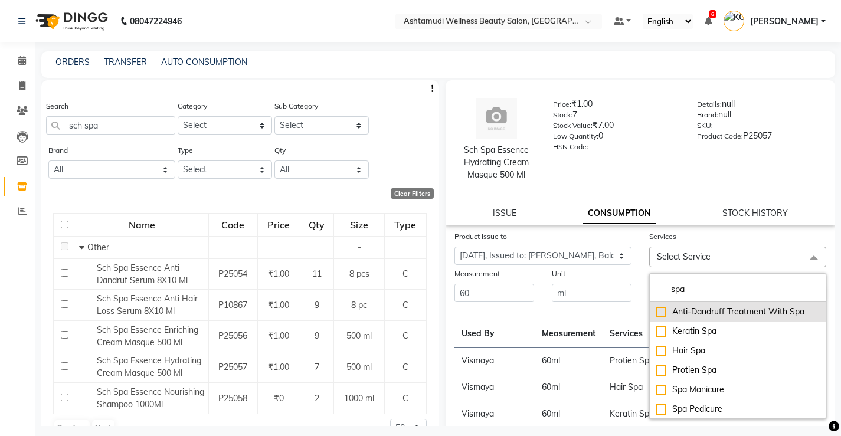
type input "spa"
click at [655, 309] on div "Anti-Dandruff Treatment With Spa" at bounding box center [737, 312] width 164 height 12
checkbox input "true"
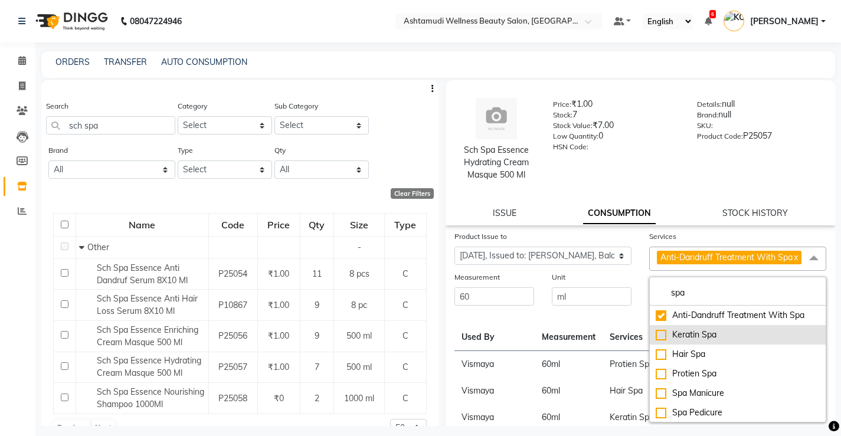
click at [658, 341] on div "Keratin Spa" at bounding box center [737, 335] width 164 height 12
checkbox input "true"
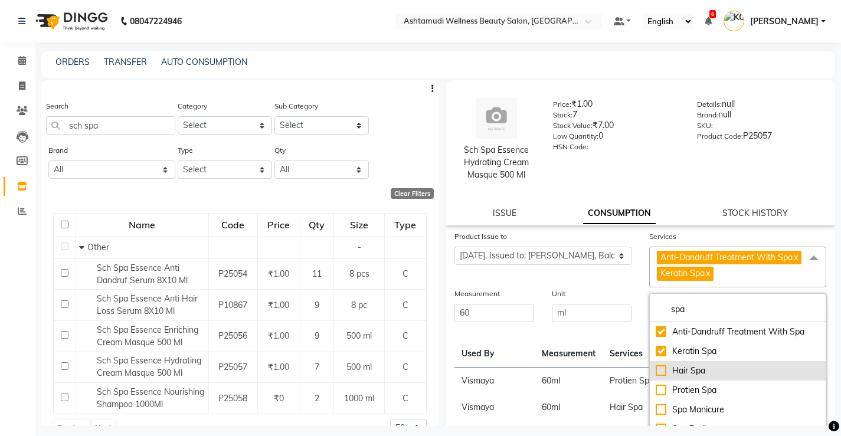
click at [658, 377] on div "Hair Spa" at bounding box center [737, 371] width 164 height 12
checkbox input "true"
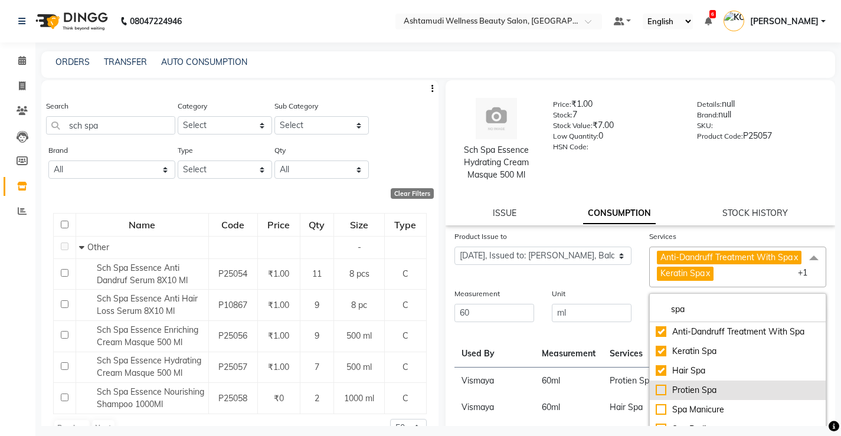
click at [655, 396] on div "Protien Spa" at bounding box center [737, 390] width 164 height 12
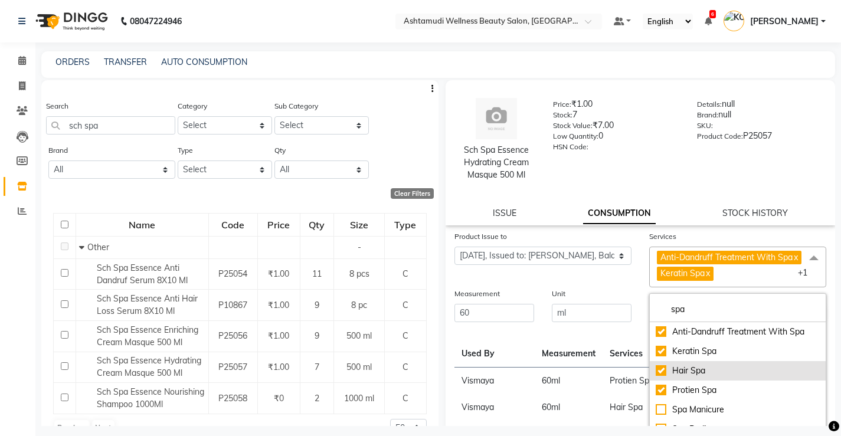
checkbox input "true"
click at [617, 287] on div "Product Issue to Select Product Issue [DATE], Issued to: [PERSON_NAME], Balance…" at bounding box center [542, 258] width 195 height 57
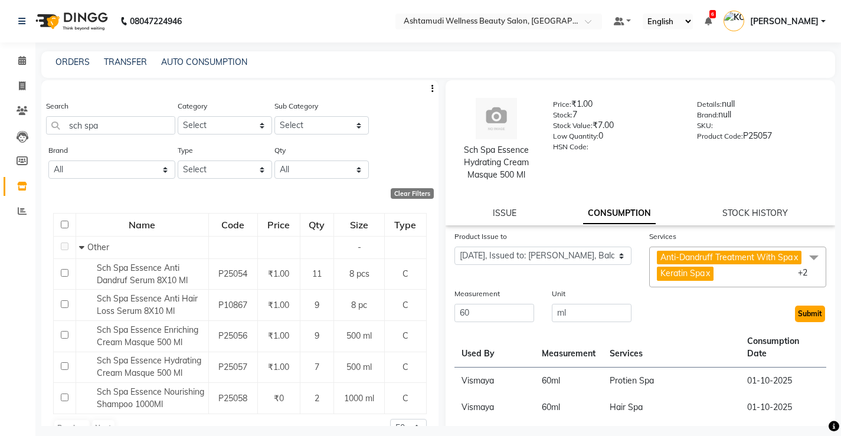
click at [796, 322] on button "Submit" at bounding box center [810, 314] width 30 height 17
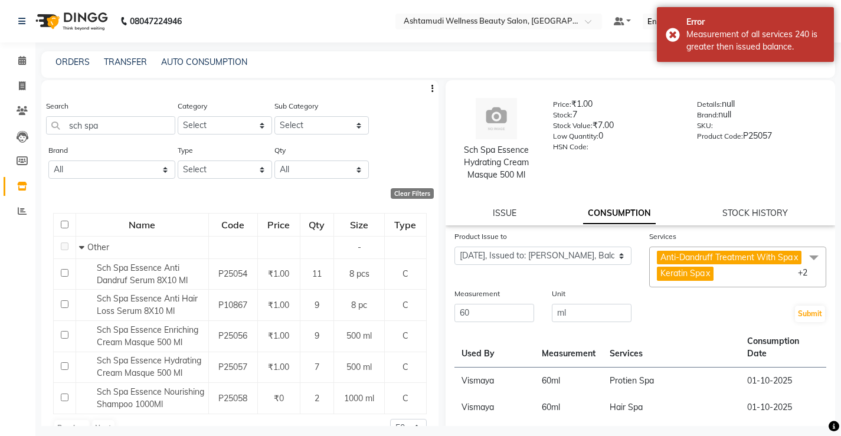
click at [700, 278] on span "Keratin Spa" at bounding box center [682, 273] width 44 height 11
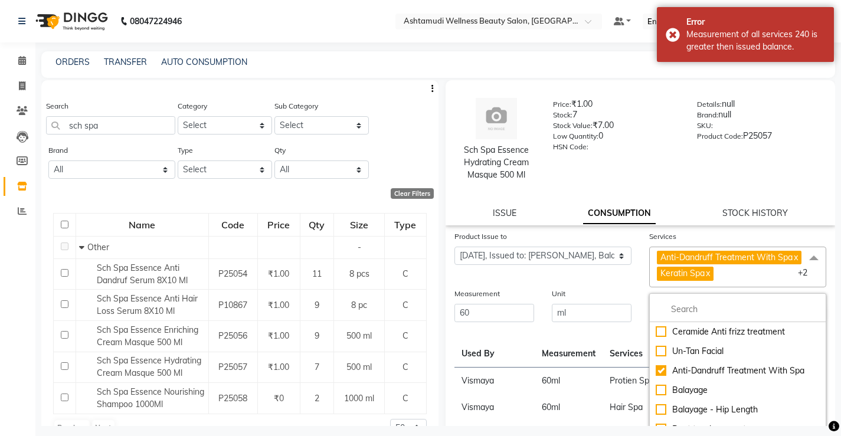
click at [573, 287] on div "Product Issue to Select Product Issue [DATE], Issued to: [PERSON_NAME], Balance…" at bounding box center [542, 258] width 195 height 57
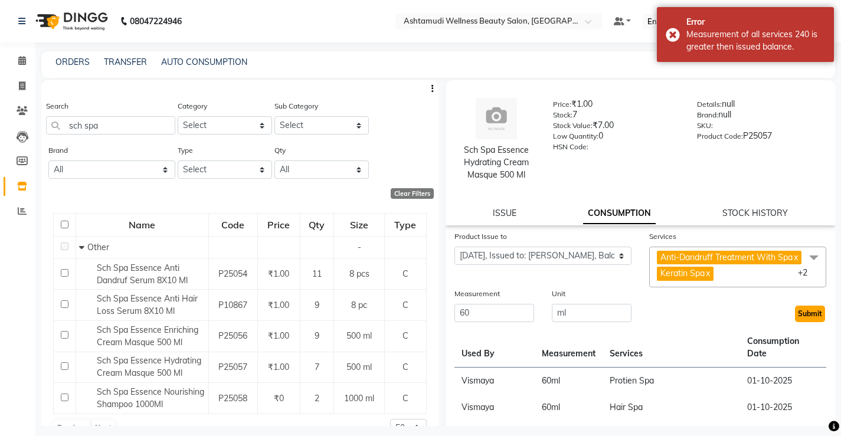
click at [804, 322] on button "Submit" at bounding box center [810, 314] width 30 height 17
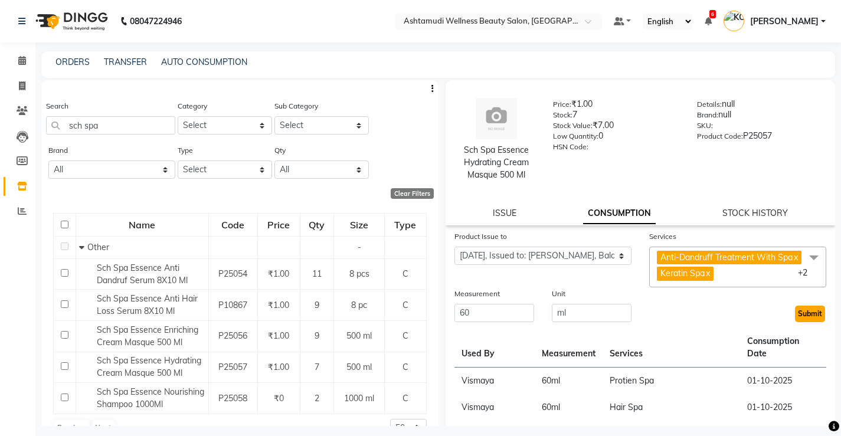
click at [802, 322] on button "Submit" at bounding box center [810, 314] width 30 height 17
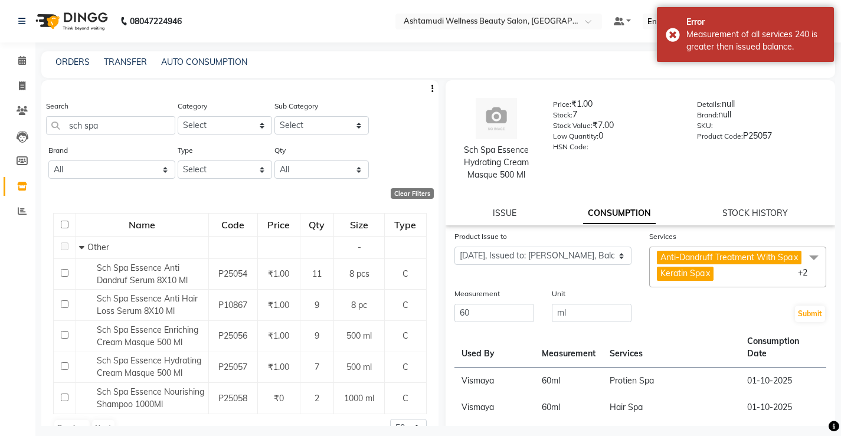
click at [706, 278] on link "x" at bounding box center [706, 273] width 5 height 11
click at [796, 321] on button "Submit" at bounding box center [810, 314] width 30 height 17
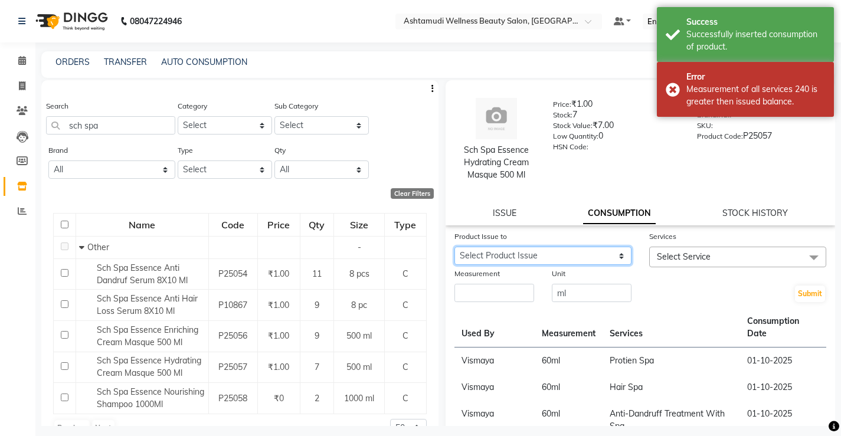
click at [614, 257] on select "Select Product Issue [DATE], Issued to: [PERSON_NAME], Balance: 20" at bounding box center [542, 256] width 177 height 18
select select "1274199"
click at [454, 247] on select "Select Product Issue [DATE], Issued to: [PERSON_NAME], Balance: 20" at bounding box center [542, 256] width 177 height 18
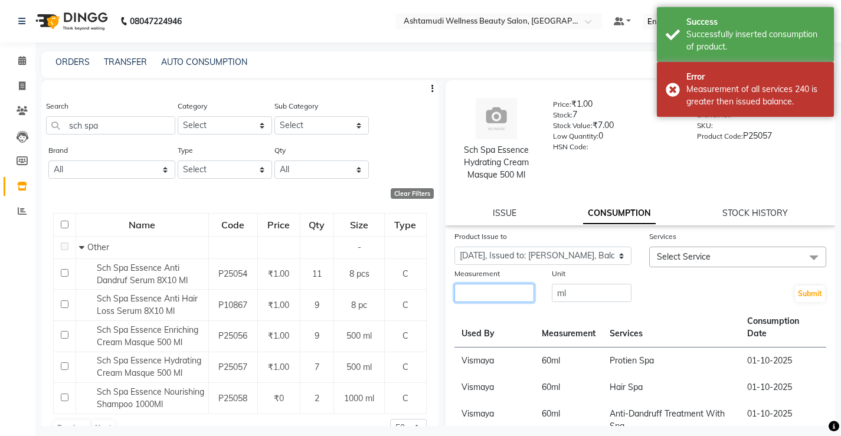
click at [520, 289] on input "number" at bounding box center [494, 293] width 80 height 18
type input "20"
click at [734, 260] on span "Select Service" at bounding box center [737, 257] width 177 height 21
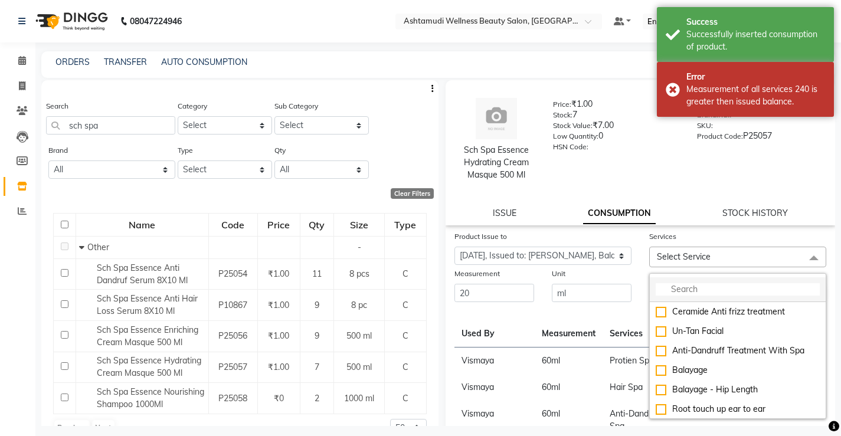
click at [713, 283] on input "multiselect-search" at bounding box center [737, 289] width 164 height 12
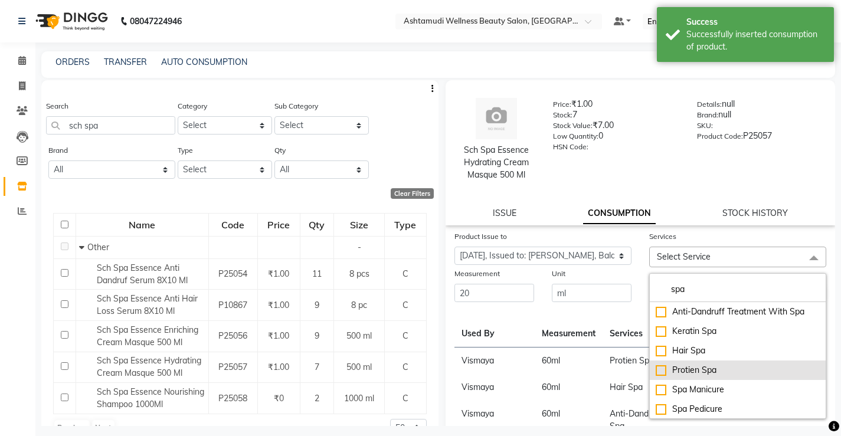
type input "spa"
click at [657, 372] on div "Protien Spa" at bounding box center [737, 370] width 164 height 12
checkbox input "true"
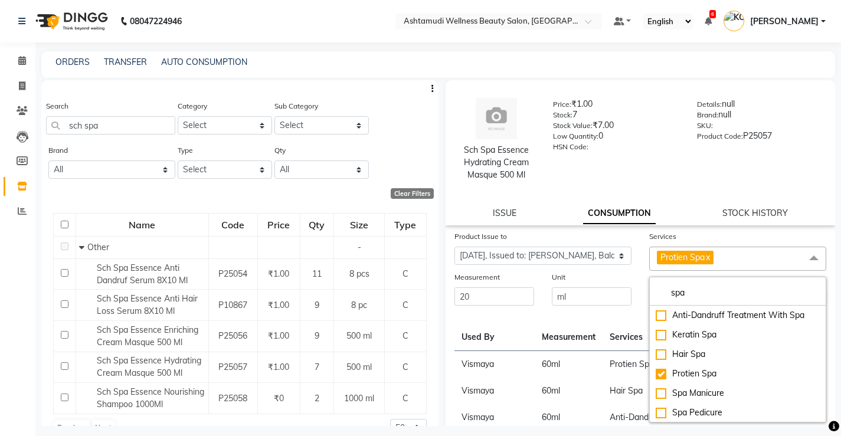
click at [604, 273] on div "Unit" at bounding box center [592, 279] width 80 height 17
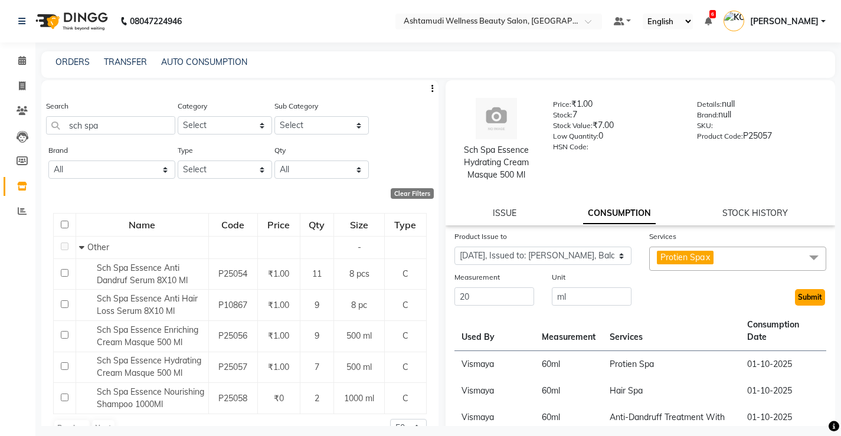
click at [800, 294] on button "Submit" at bounding box center [810, 297] width 30 height 17
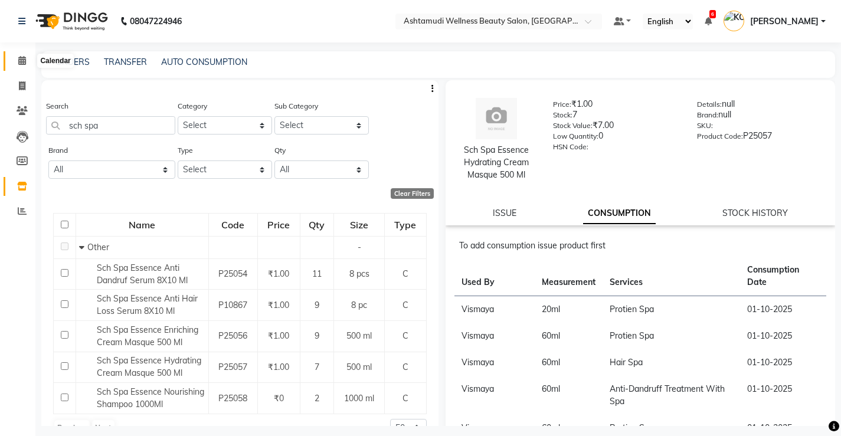
click at [19, 59] on icon at bounding box center [22, 60] width 8 height 9
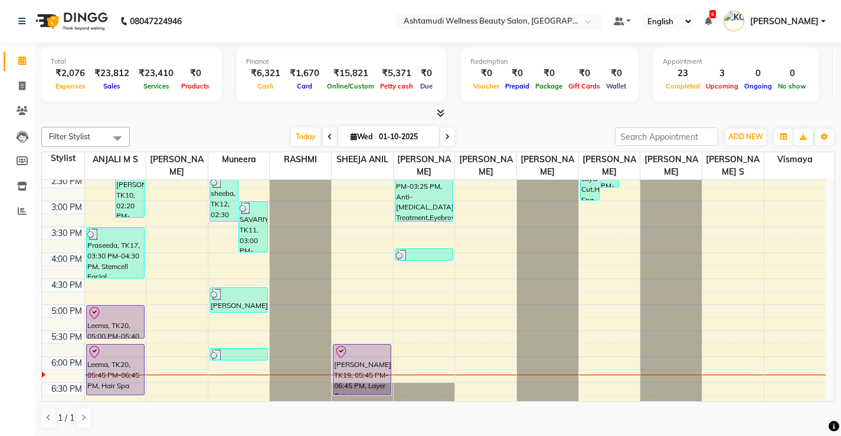
scroll to position [354, 0]
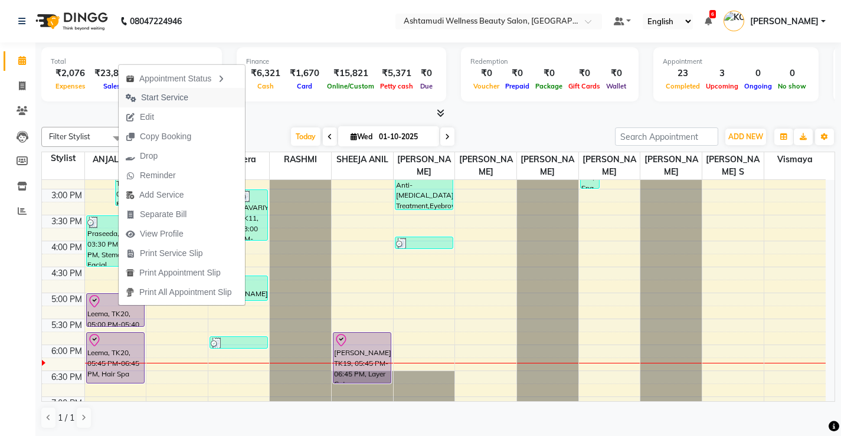
click at [168, 96] on span "Start Service" at bounding box center [164, 97] width 47 height 12
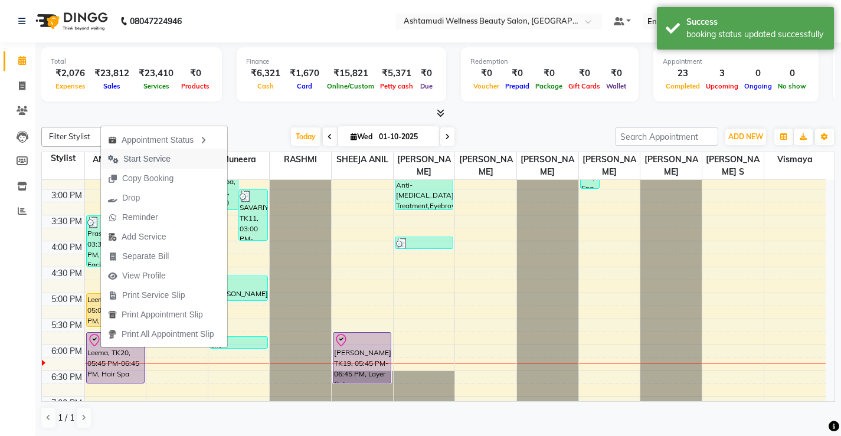
click at [162, 155] on span "Start Service" at bounding box center [146, 159] width 47 height 12
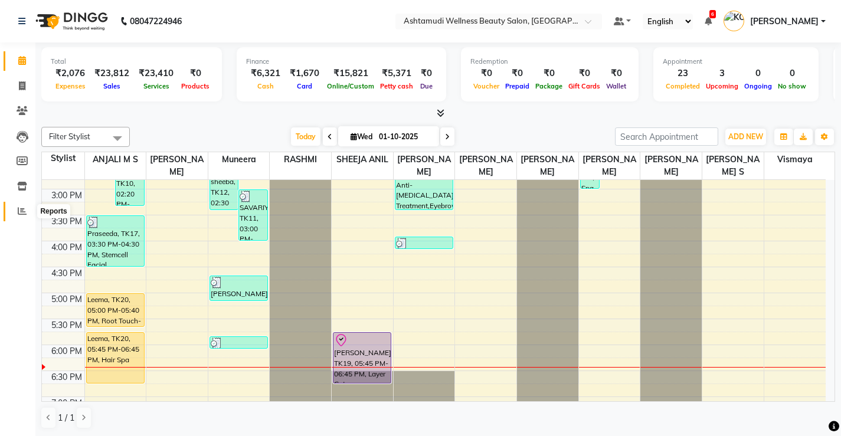
click at [15, 209] on span at bounding box center [22, 212] width 21 height 14
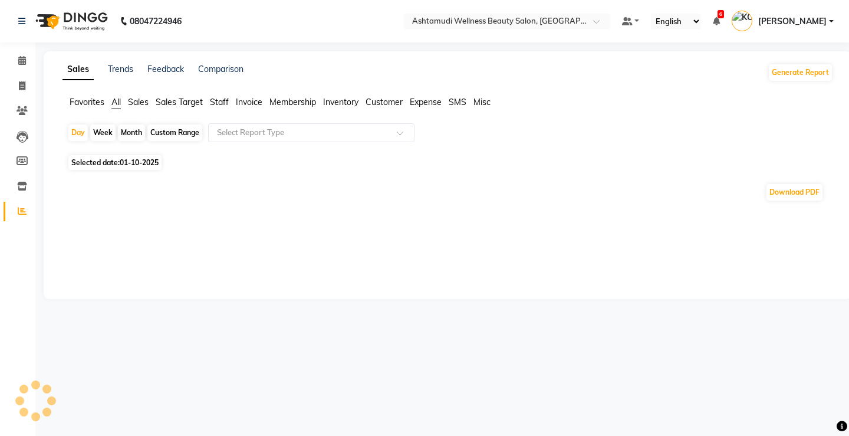
click at [429, 100] on span "Expense" at bounding box center [426, 102] width 32 height 11
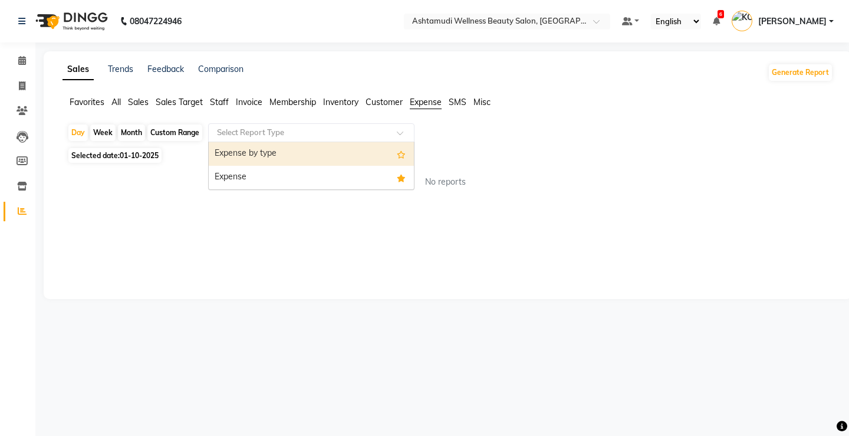
click at [353, 134] on input "text" at bounding box center [300, 133] width 170 height 12
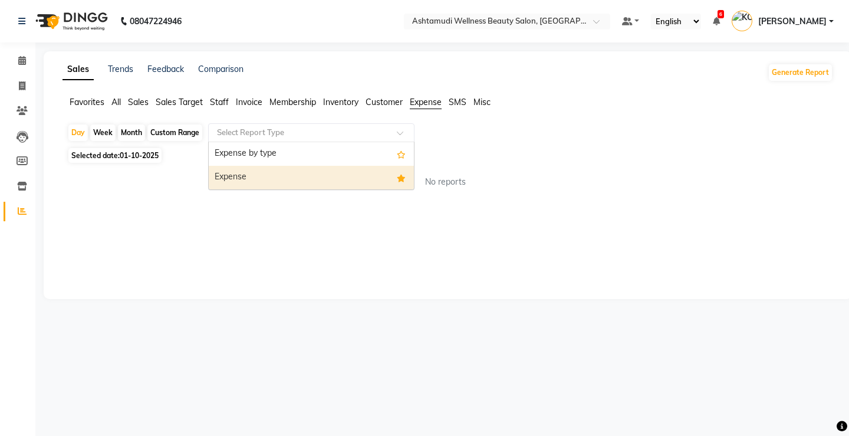
click at [346, 179] on div "Expense" at bounding box center [311, 178] width 205 height 24
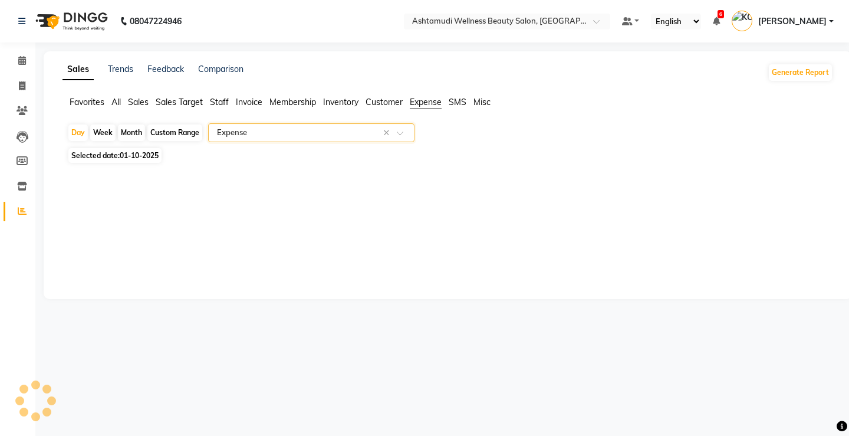
select select "full_report"
select select "csv"
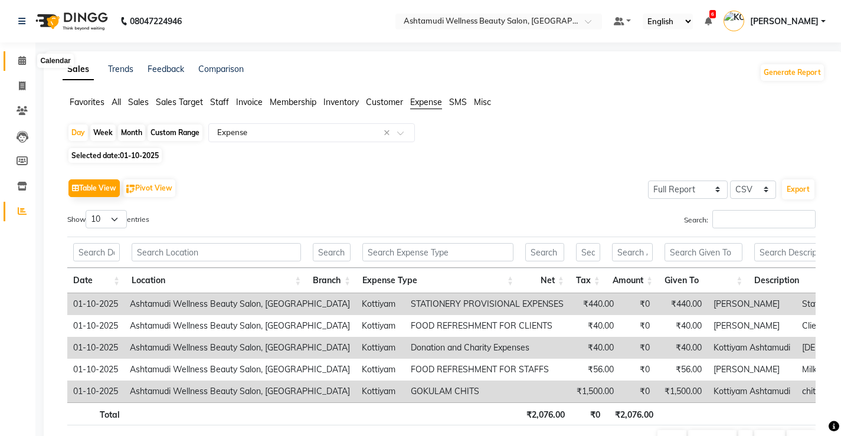
click at [15, 58] on span at bounding box center [22, 61] width 21 height 14
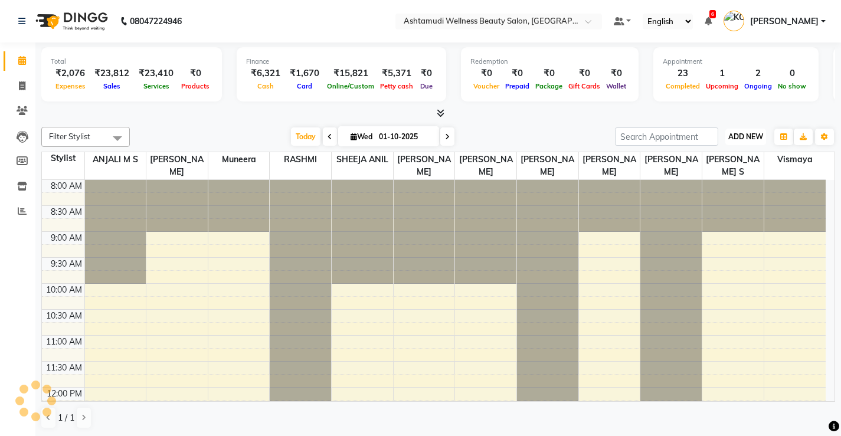
click at [730, 143] on button "ADD NEW Toggle Dropdown" at bounding box center [745, 137] width 41 height 17
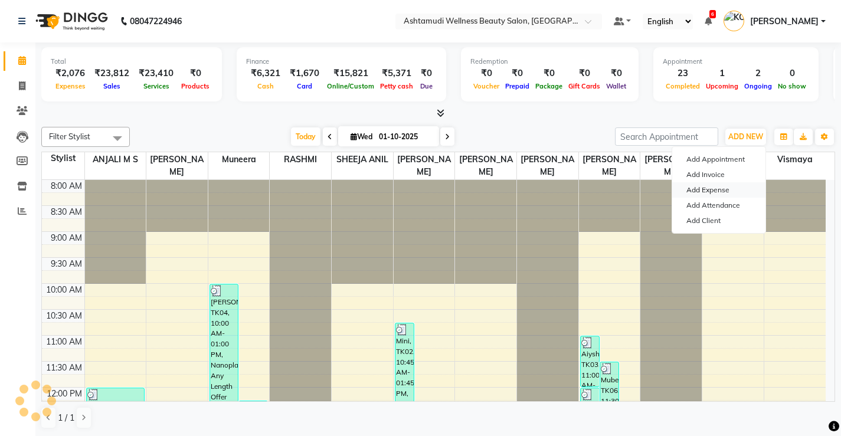
click at [712, 186] on link "Add Expense" at bounding box center [718, 189] width 93 height 15
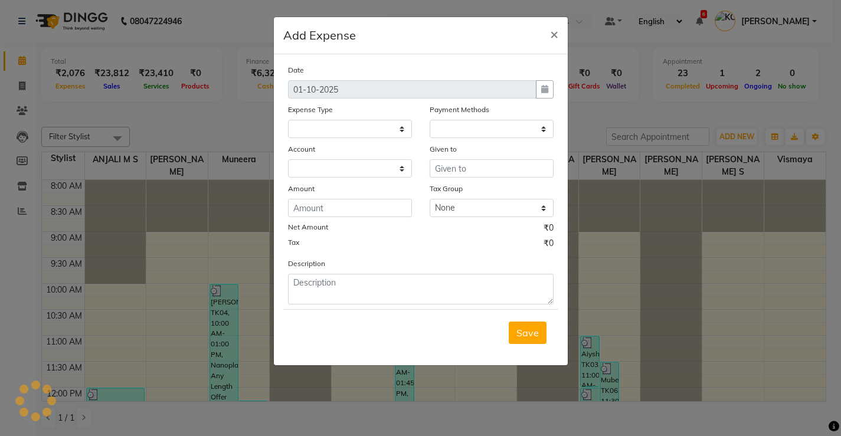
select select
click at [352, 127] on select at bounding box center [350, 129] width 124 height 18
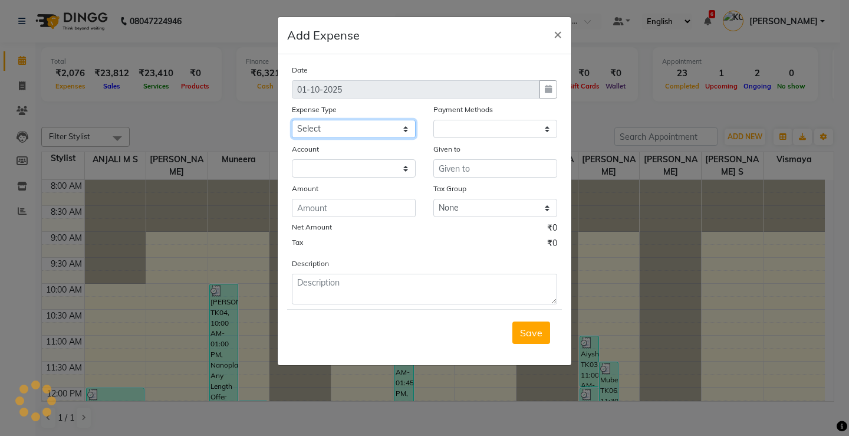
select select "1"
select select "3508"
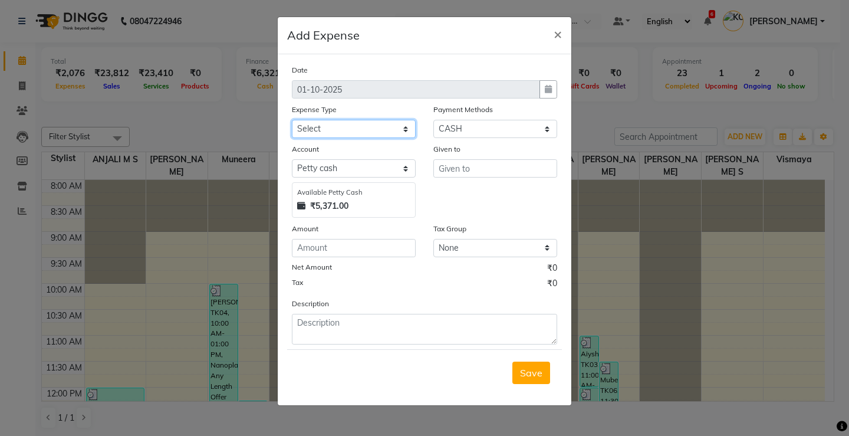
select select "6082"
click at [292, 120] on select "Select ACCOMODATION EXPENSES ADVERTISEMENT SALES PROMOTIONAL EXPENSES Bonus BRI…" at bounding box center [354, 129] width 124 height 18
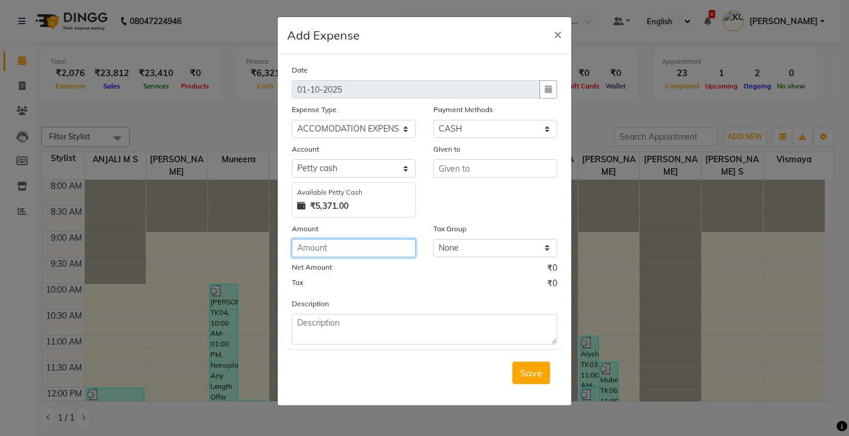
click at [330, 252] on input "number" at bounding box center [354, 248] width 124 height 18
type input "150"
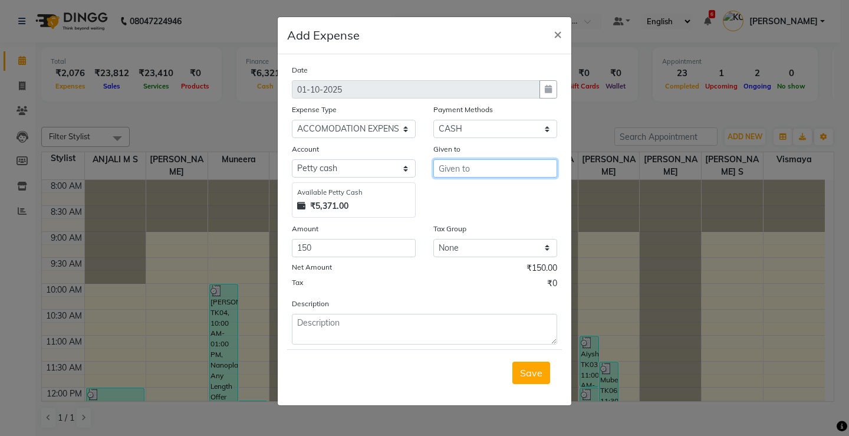
click at [479, 165] on input "text" at bounding box center [496, 168] width 124 height 18
click at [496, 198] on button "SI NDHYA" at bounding box center [480, 193] width 93 height 19
type input "[PERSON_NAME]"
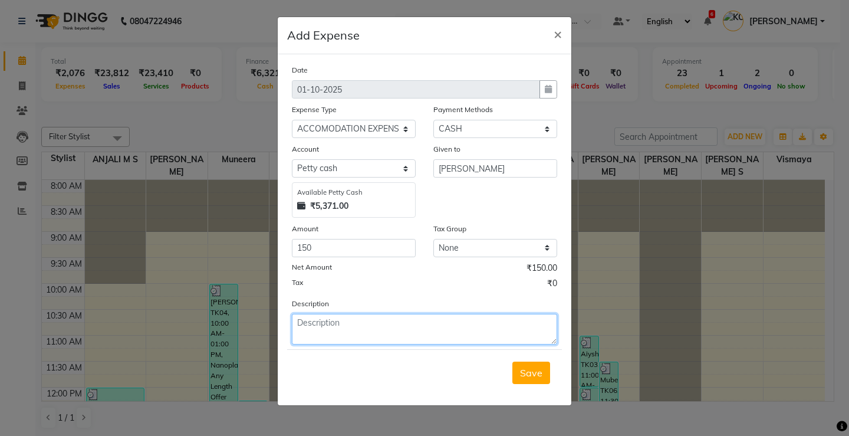
click at [352, 335] on textarea at bounding box center [424, 329] width 265 height 31
type textarea "Staff auto fare"
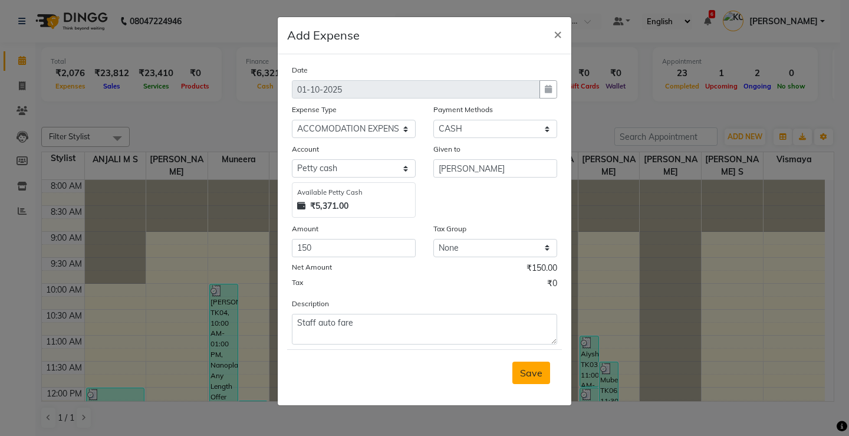
click at [533, 376] on span "Save" at bounding box center [531, 373] width 22 height 12
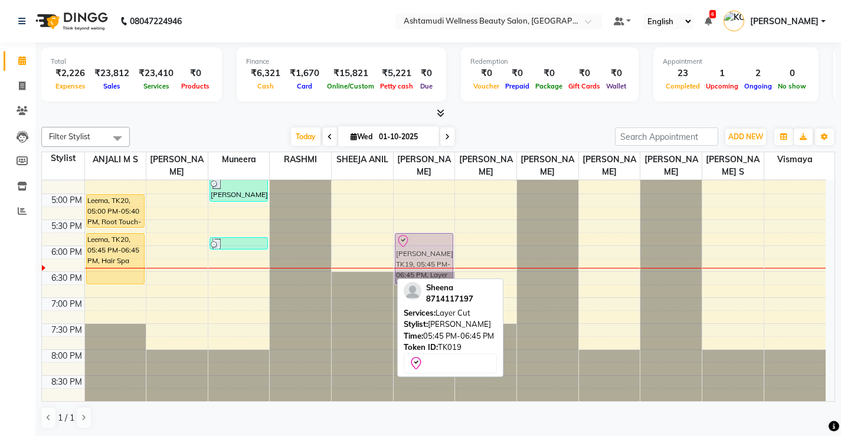
drag, startPoint x: 361, startPoint y: 251, endPoint x: 429, endPoint y: 255, distance: 68.0
click at [429, 255] on tr "Soumya, TK13, 02:10 PM-02:25 PM, Eyebrows Threading Neethu, TK10, 02:20 PM-03:2…" at bounding box center [433, 64] width 783 height 674
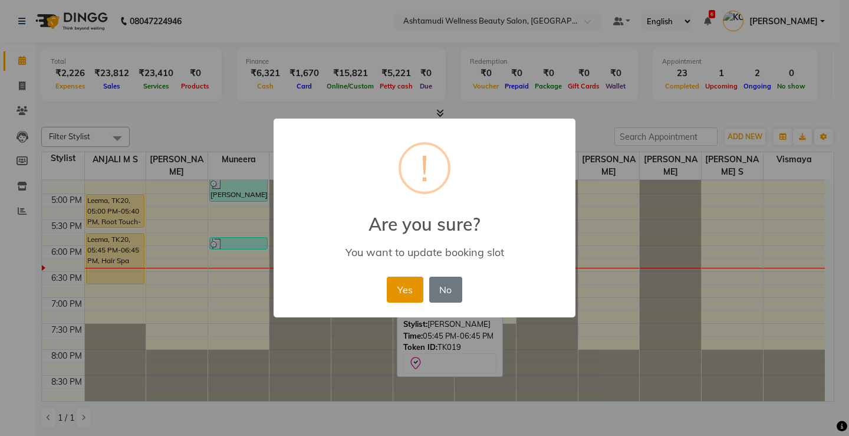
click at [404, 296] on button "Yes" at bounding box center [405, 290] width 36 height 26
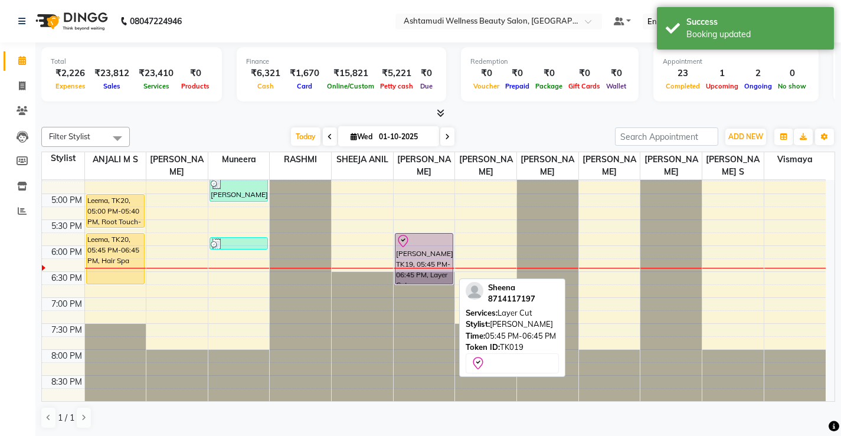
click at [434, 245] on div at bounding box center [424, 241] width 56 height 14
select select "8"
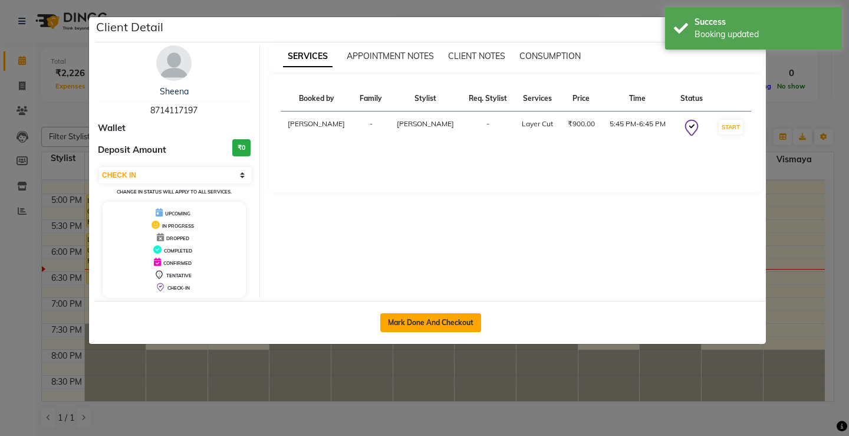
click at [443, 318] on button "Mark Done And Checkout" at bounding box center [430, 322] width 101 height 19
select select "service"
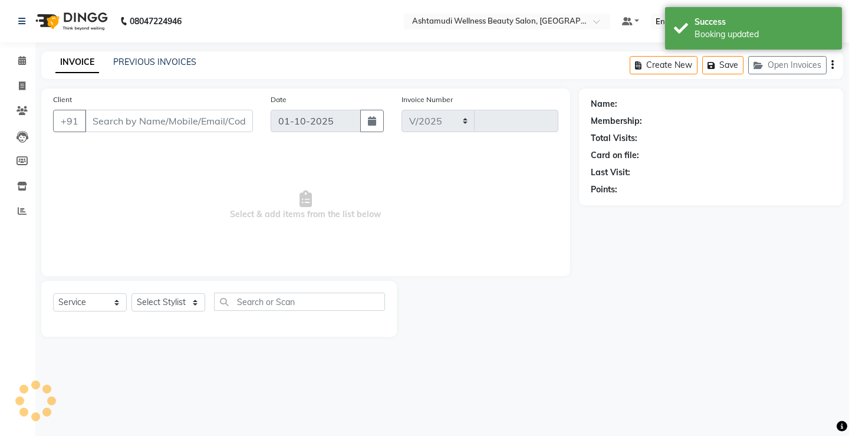
select select "4674"
type input "3835"
select select "product"
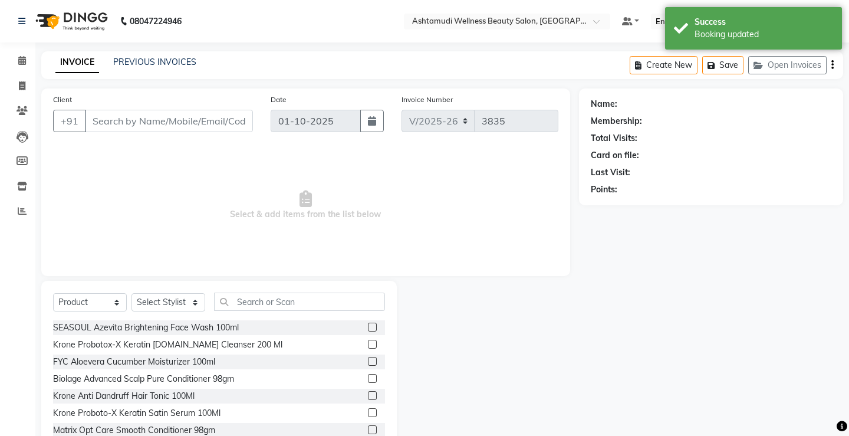
type input "8714117197"
select select "27472"
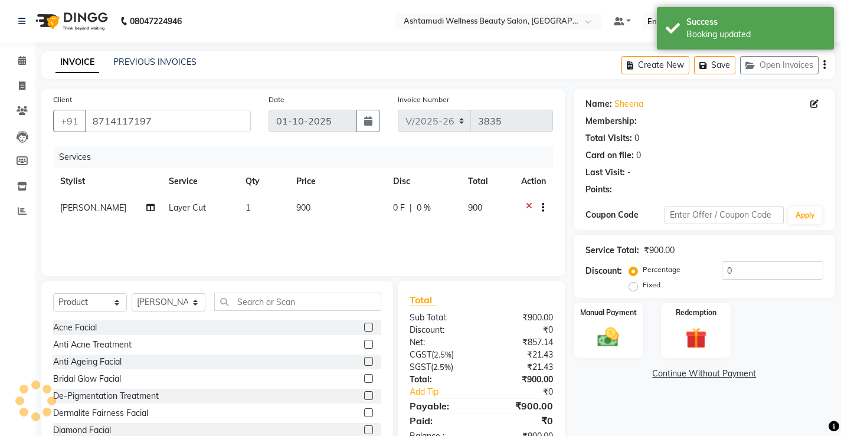
select select "1: Object"
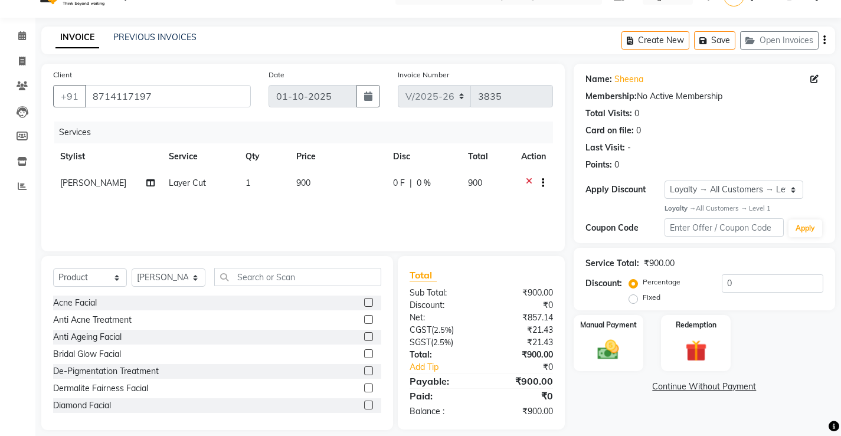
scroll to position [37, 0]
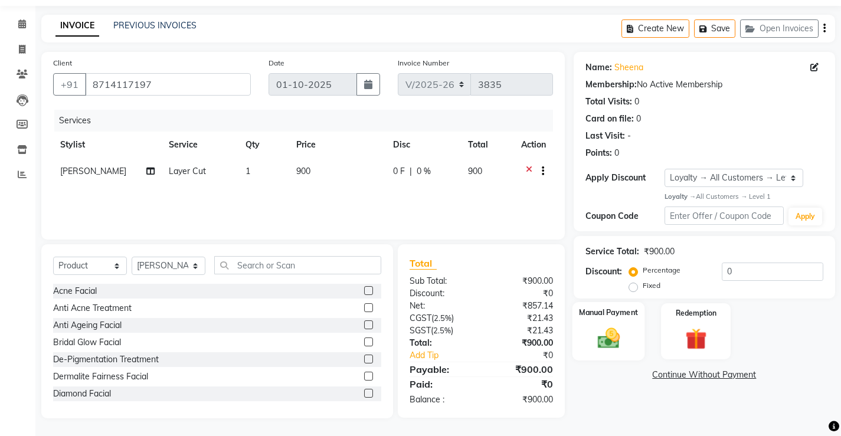
click at [619, 333] on img at bounding box center [608, 338] width 36 height 25
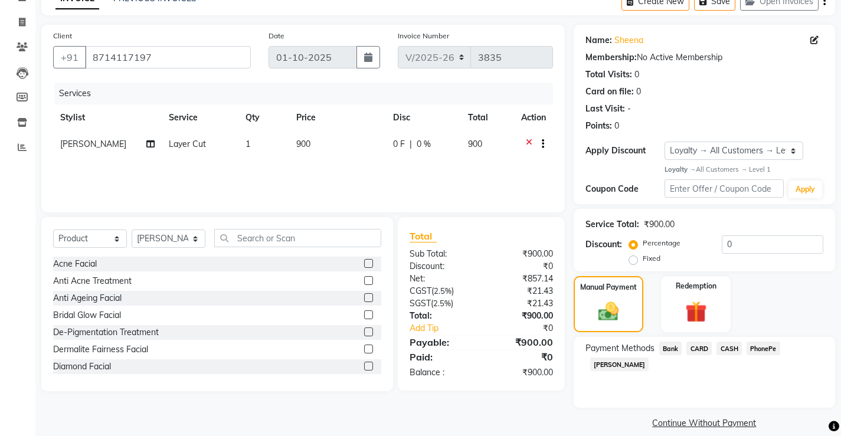
scroll to position [77, 0]
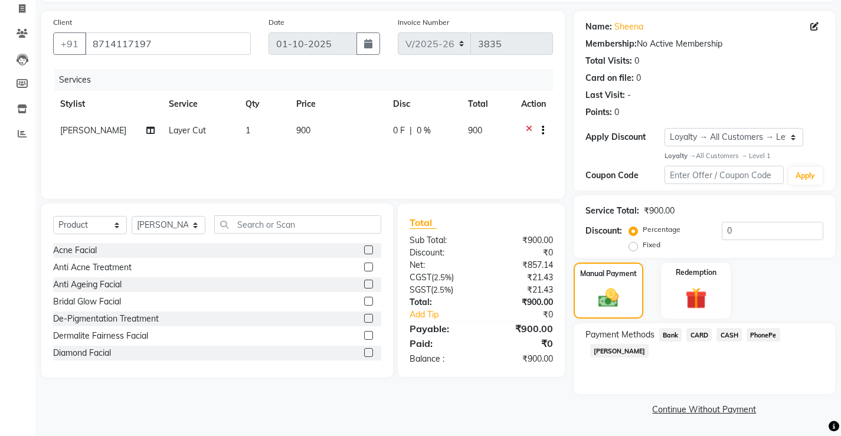
click at [767, 337] on span "PhonePe" at bounding box center [763, 335] width 34 height 14
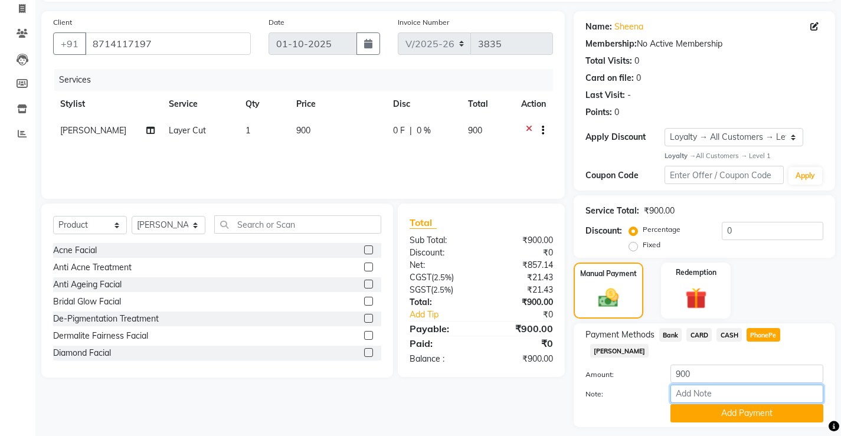
click at [723, 385] on input "Note:" at bounding box center [746, 394] width 153 height 18
type input "Vismaya Vysakh"
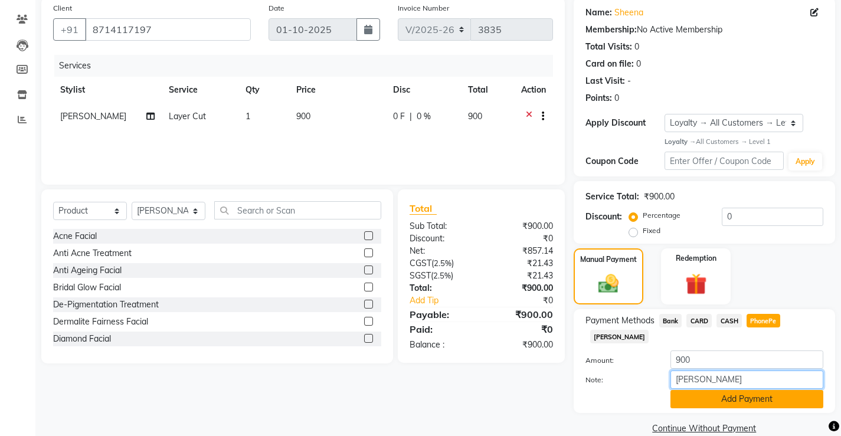
scroll to position [94, 0]
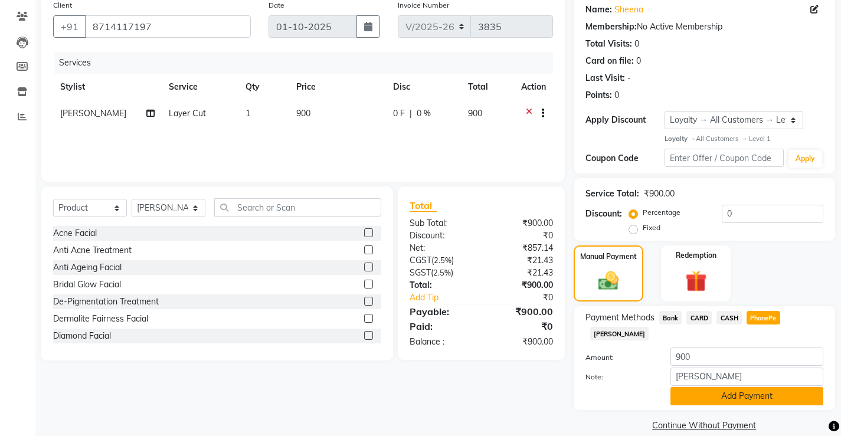
click at [745, 387] on button "Add Payment" at bounding box center [746, 396] width 153 height 18
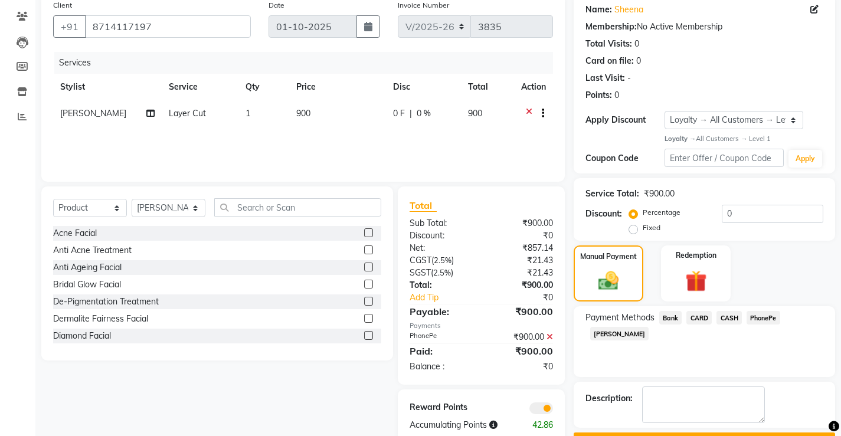
scroll to position [127, 0]
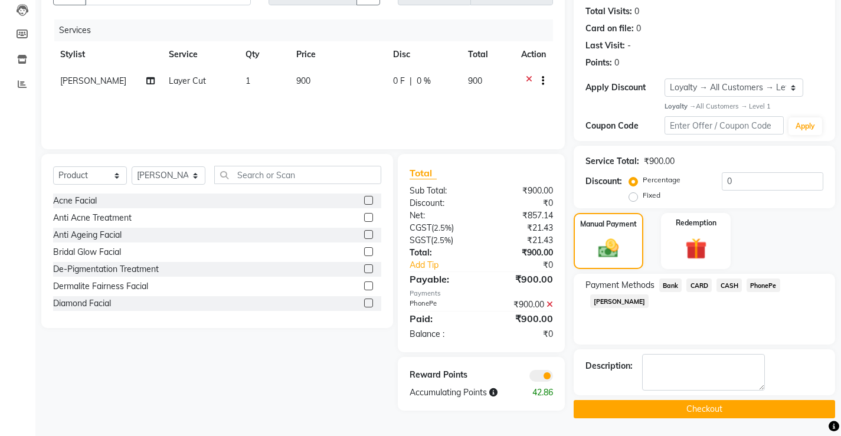
click at [668, 415] on button "Checkout" at bounding box center [703, 409] width 261 height 18
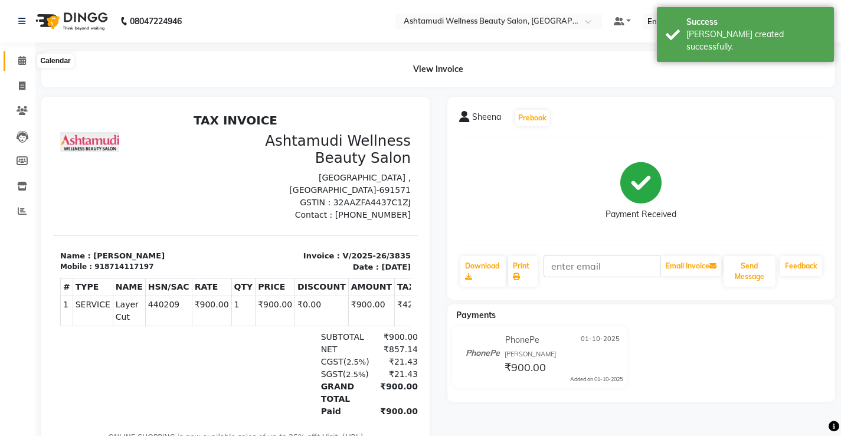
click at [17, 60] on span at bounding box center [22, 61] width 21 height 14
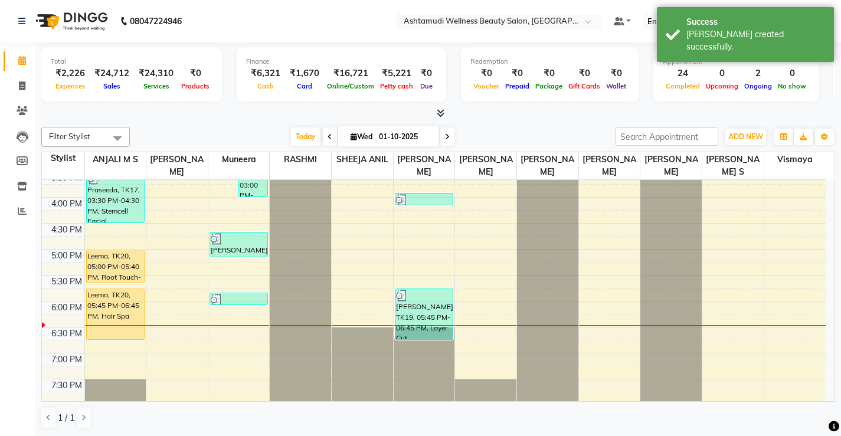
scroll to position [453, 0]
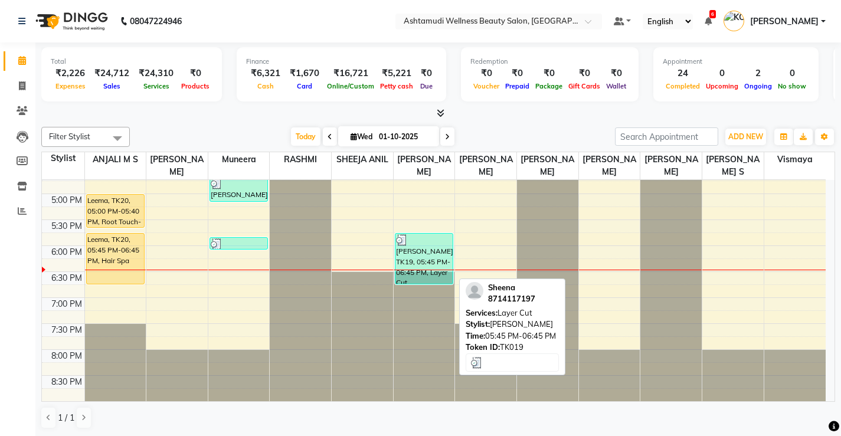
click at [439, 249] on div "[PERSON_NAME], TK19, 05:45 PM-06:45 PM, Layer Cut" at bounding box center [423, 259] width 57 height 50
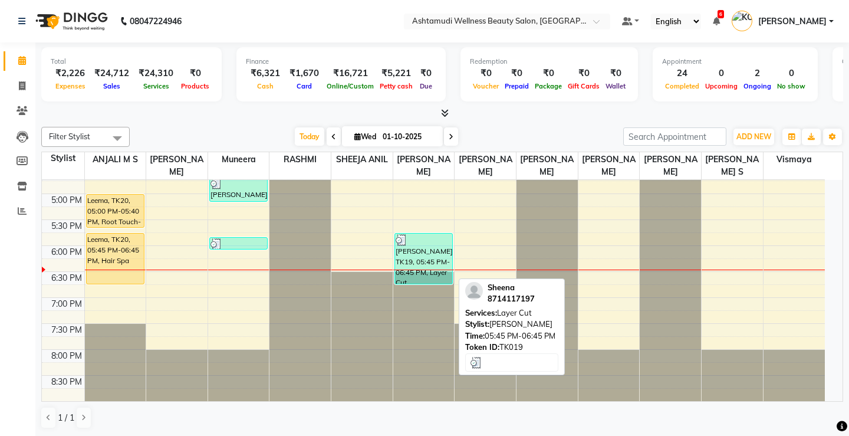
select select "3"
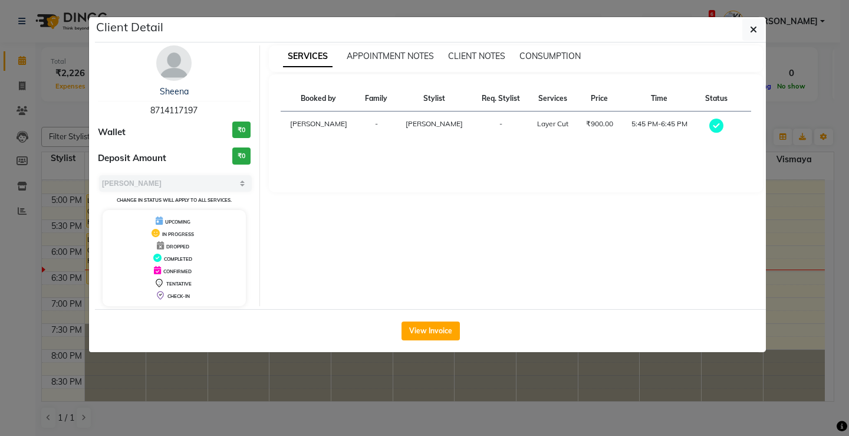
click at [838, 90] on ngb-modal-window "Client Detail Sheena 8714117197 Wallet ₹0 Deposit Amount ₹0 Select MARK DONE UP…" at bounding box center [424, 218] width 849 height 436
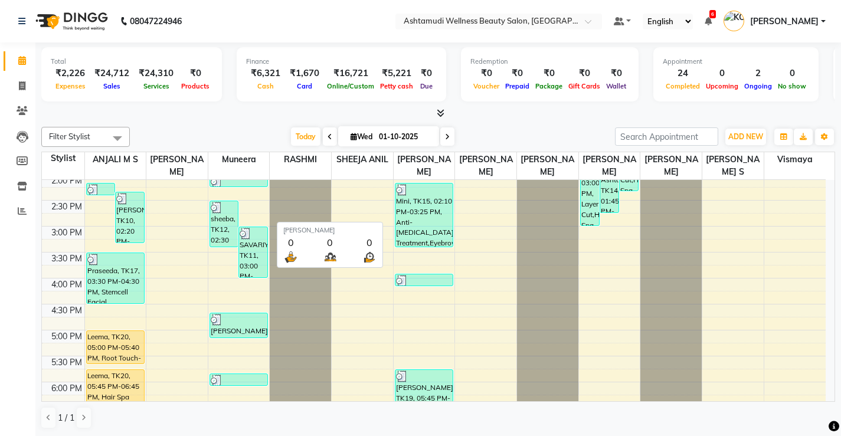
scroll to position [335, 0]
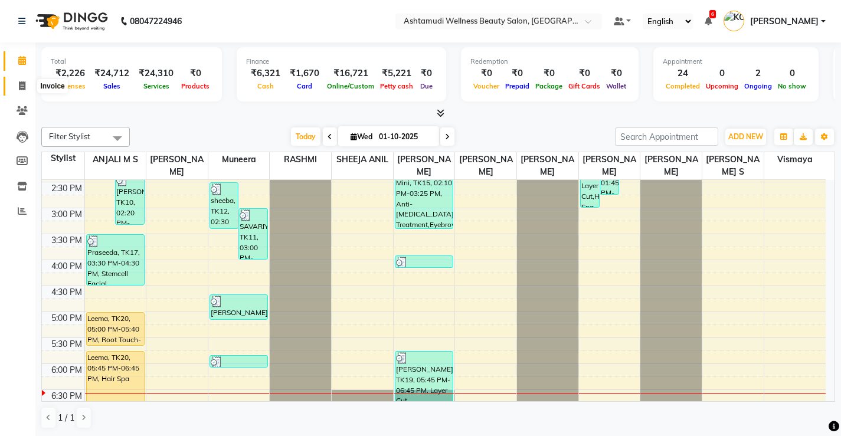
click at [32, 90] on span at bounding box center [22, 87] width 21 height 14
select select "service"
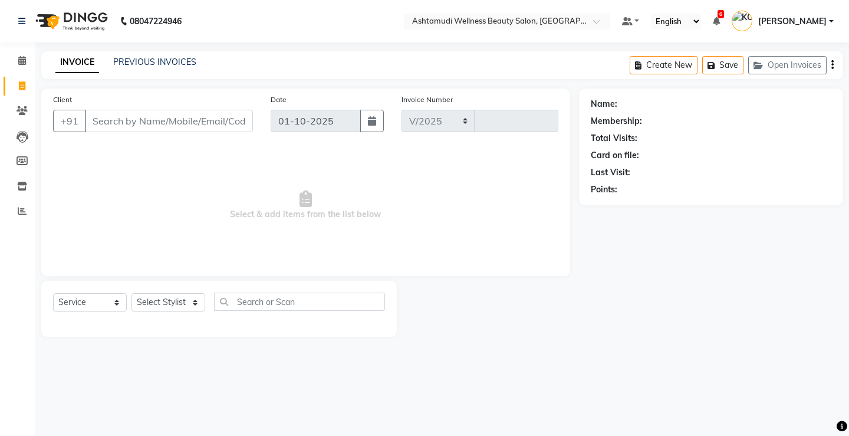
select select "4674"
type input "3836"
click at [114, 119] on input "Client" at bounding box center [169, 121] width 168 height 22
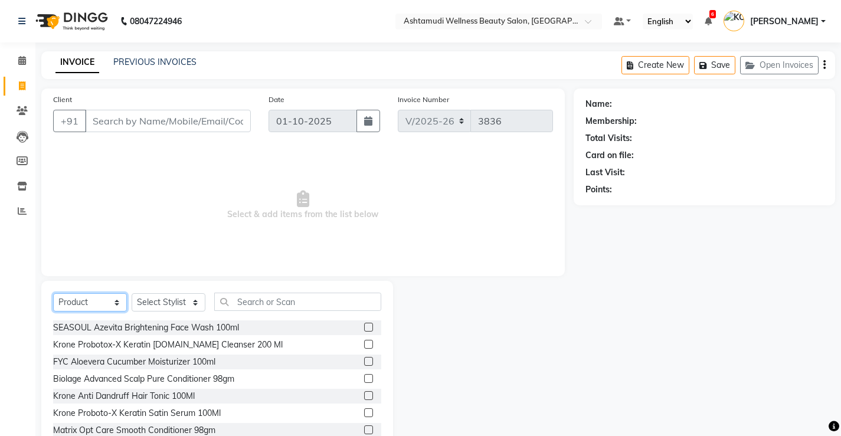
click at [92, 301] on select "Select Service Product Membership Package Voucher Prepaid Gift Card" at bounding box center [90, 302] width 74 height 18
select select "service"
click at [53, 293] on select "Select Service Product Membership Package Voucher Prepaid Gift Card" at bounding box center [90, 302] width 74 height 18
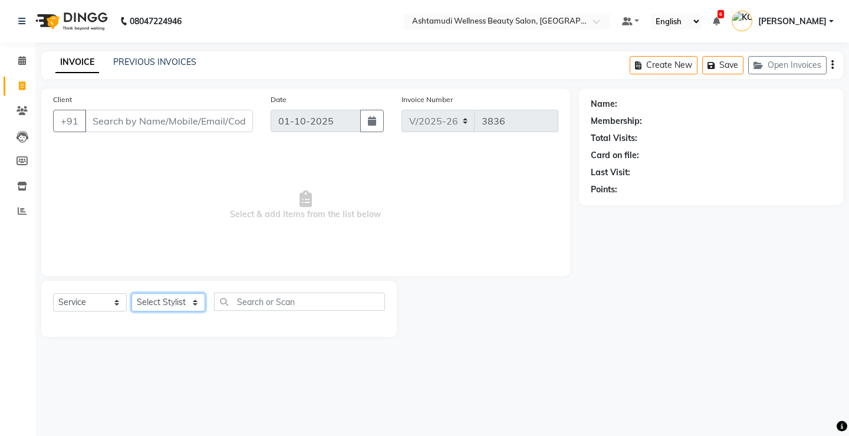
click at [169, 304] on select "Select Stylist ANJALI M S [PERSON_NAME] KOTTIYAM ASHTAMUDI [PERSON_NAME] [PERSO…" at bounding box center [169, 302] width 74 height 18
click at [16, 67] on span at bounding box center [22, 61] width 21 height 14
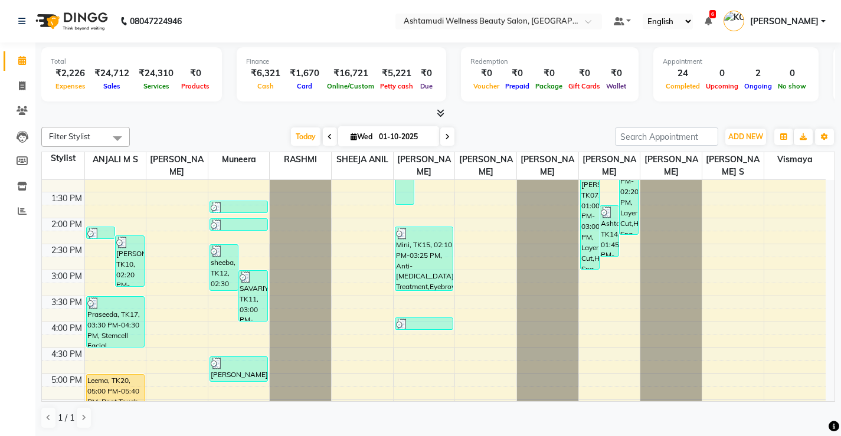
scroll to position [276, 0]
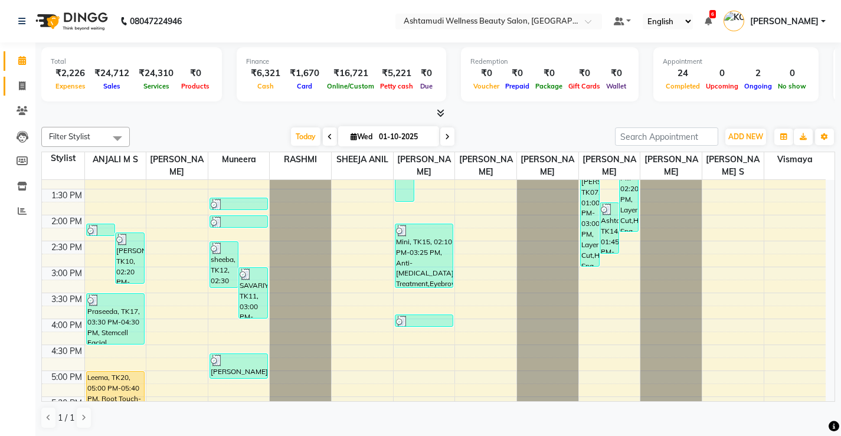
click at [23, 91] on span at bounding box center [22, 87] width 21 height 14
select select "4674"
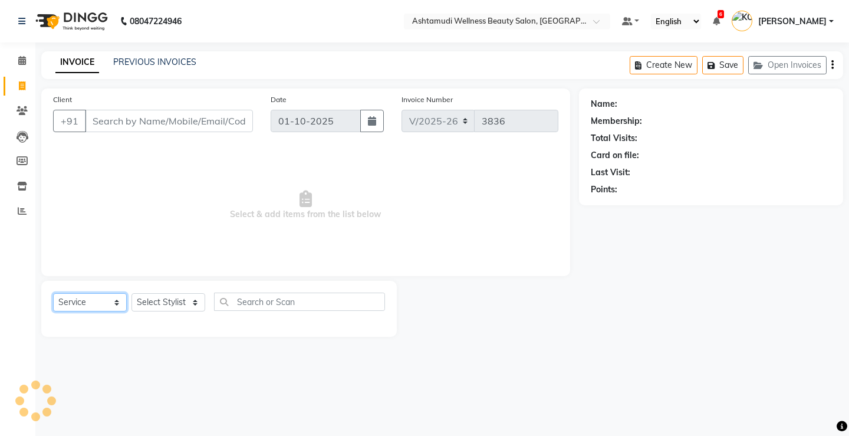
click at [101, 298] on select "Select Service Product Membership Package Voucher Prepaid Gift Card" at bounding box center [90, 302] width 74 height 18
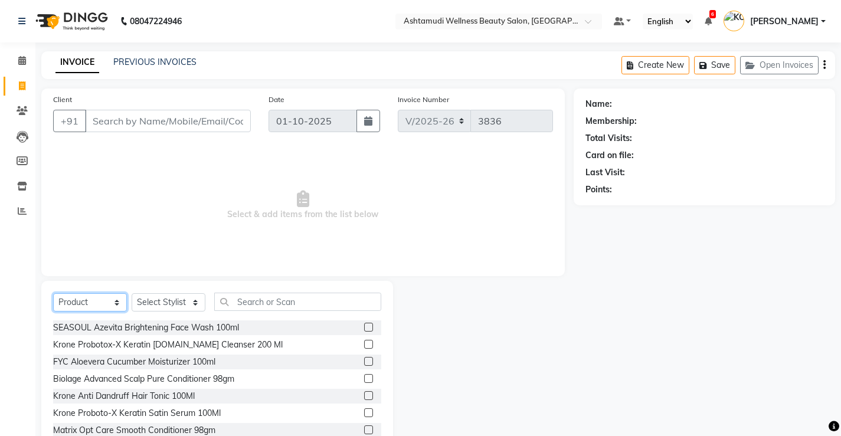
select select "service"
click at [53, 293] on select "Select Service Product Membership Package Voucher Prepaid Gift Card" at bounding box center [90, 302] width 74 height 18
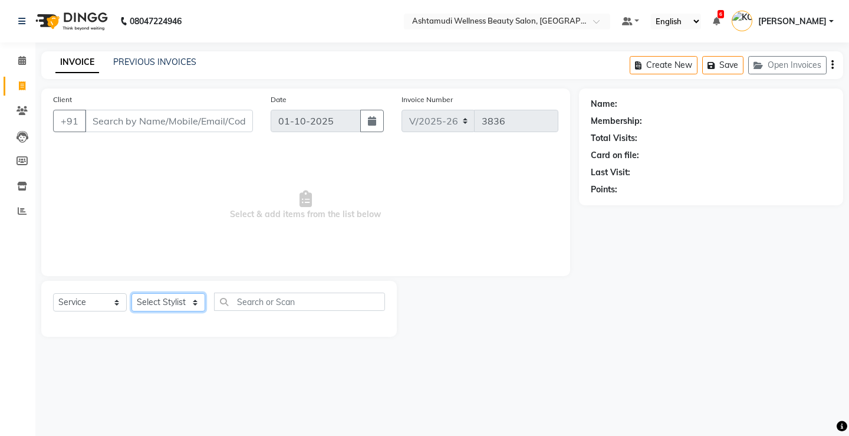
click at [147, 301] on select "Select Stylist ANJALI M S [PERSON_NAME] KOTTIYAM ASHTAMUDI [PERSON_NAME] [PERSO…" at bounding box center [169, 302] width 74 height 18
select select "27472"
click at [132, 293] on select "Select Stylist ANJALI M S [PERSON_NAME] KOTTIYAM ASHTAMUDI [PERSON_NAME] [PERSO…" at bounding box center [169, 302] width 74 height 18
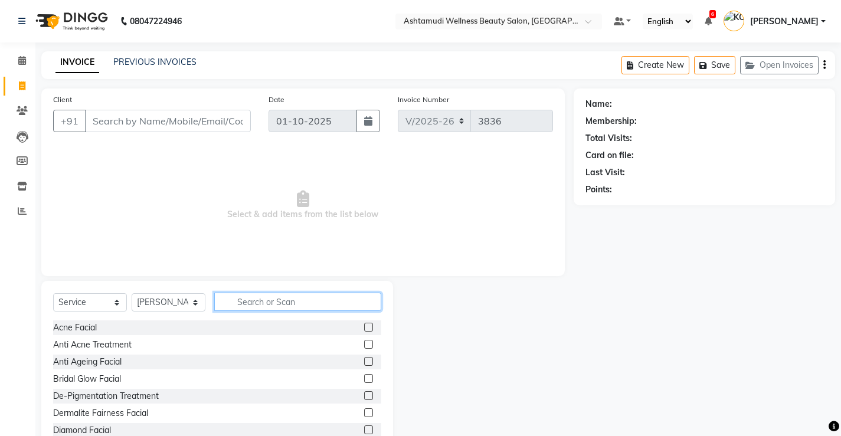
click at [255, 302] on input "text" at bounding box center [297, 302] width 167 height 18
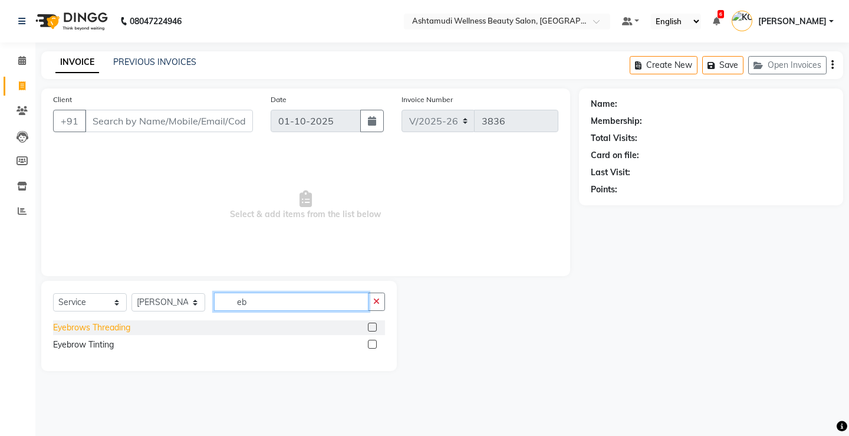
type input "eb"
click at [112, 327] on div "Eyebrows Threading" at bounding box center [91, 327] width 77 height 12
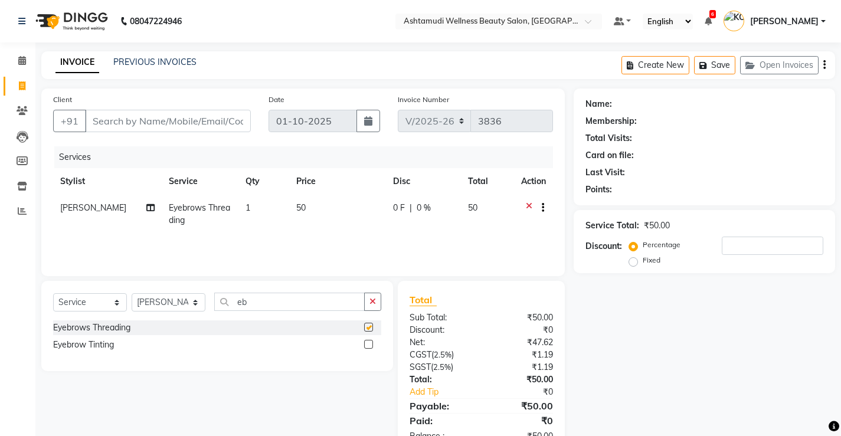
checkbox input "false"
click at [154, 298] on select "Select Stylist ANJALI M S [PERSON_NAME] KOTTIYAM ASHTAMUDI [PERSON_NAME] [PERSO…" at bounding box center [169, 302] width 74 height 18
select select "67522"
click at [132, 293] on select "Select Stylist ANJALI M S [PERSON_NAME] KOTTIYAM ASHTAMUDI [PERSON_NAME] [PERSO…" at bounding box center [169, 302] width 74 height 18
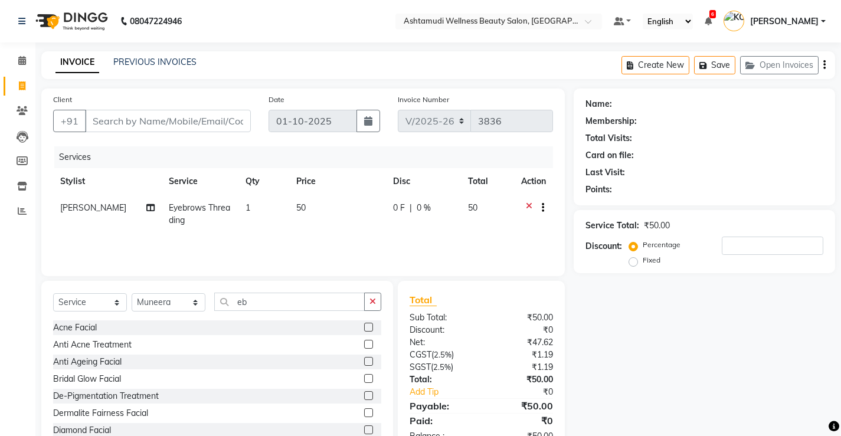
click at [253, 291] on div "Select Service Product Membership Package Voucher Prepaid Gift Card Select Styl…" at bounding box center [217, 368] width 352 height 174
click at [257, 307] on input "eb" at bounding box center [289, 302] width 150 height 18
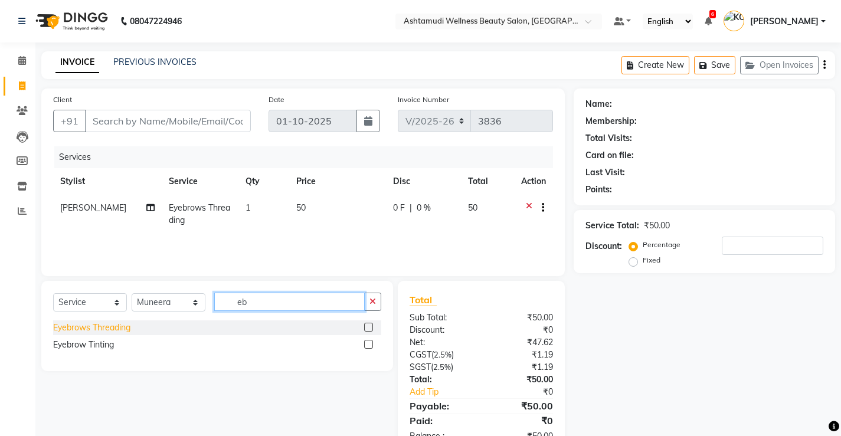
type input "eb"
click at [86, 328] on div "Eyebrows Threading" at bounding box center [91, 327] width 77 height 12
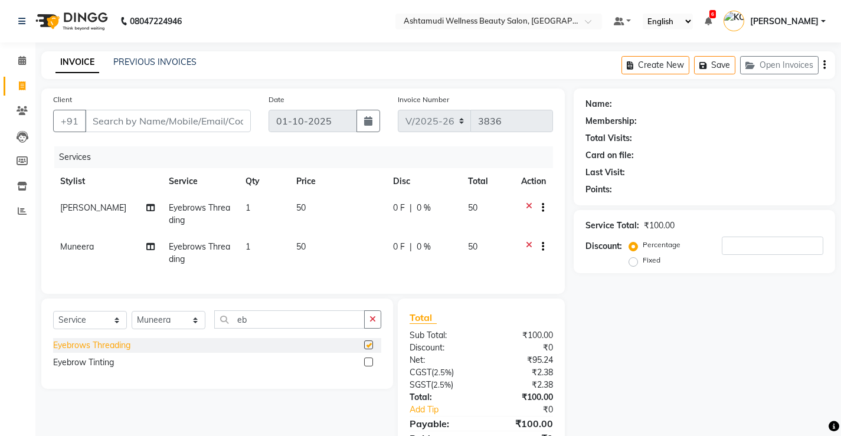
checkbox input "false"
click at [148, 117] on input "Client" at bounding box center [168, 121] width 166 height 22
click at [148, 123] on input "Client" at bounding box center [168, 121] width 166 height 22
type input "9"
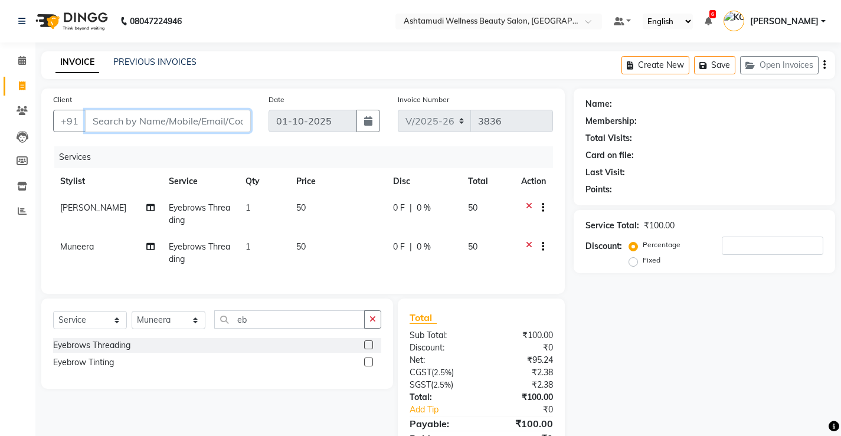
type input "0"
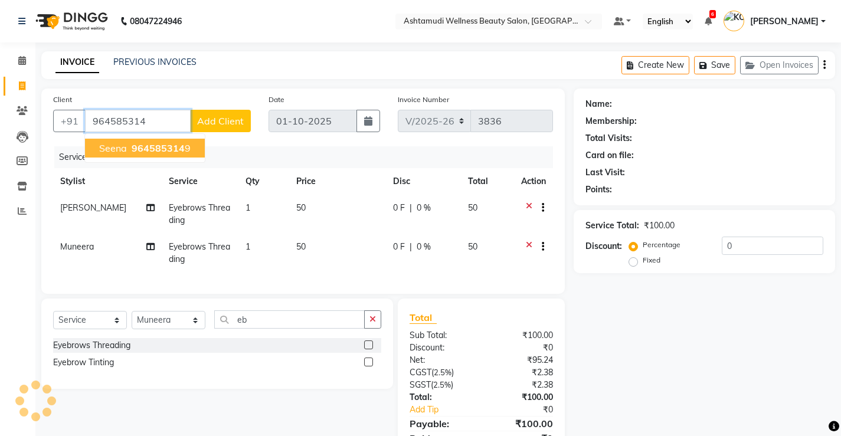
click at [150, 150] on span "964585314" at bounding box center [158, 148] width 53 height 12
type input "9645853149"
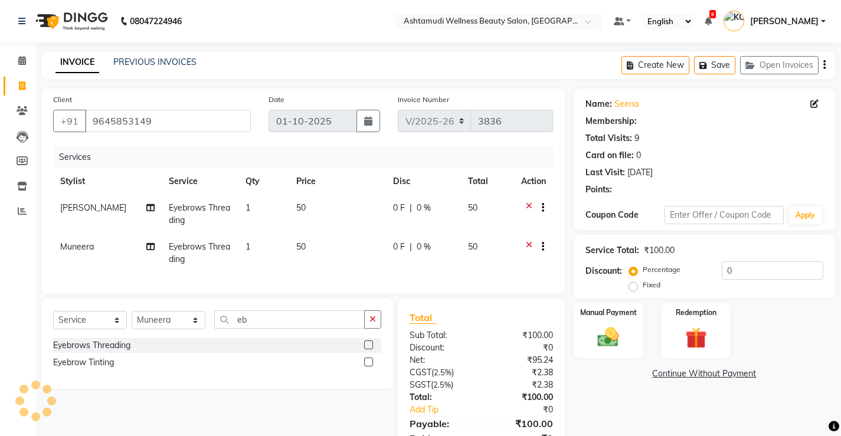
select select "1: Object"
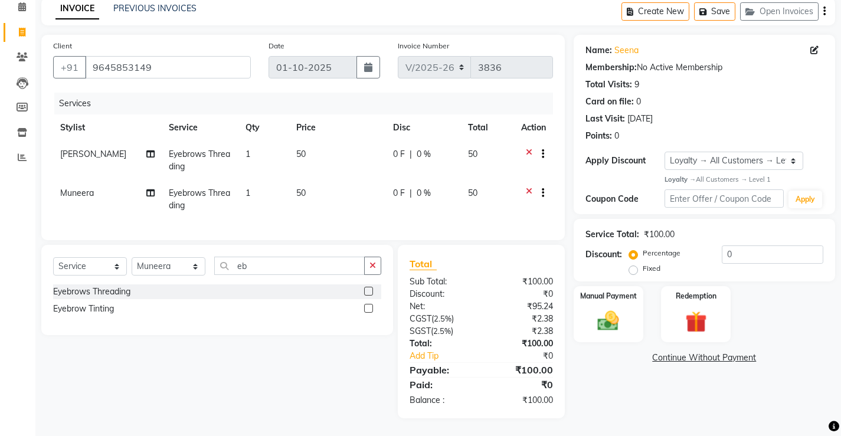
scroll to position [63, 0]
click at [611, 321] on img at bounding box center [608, 321] width 36 height 25
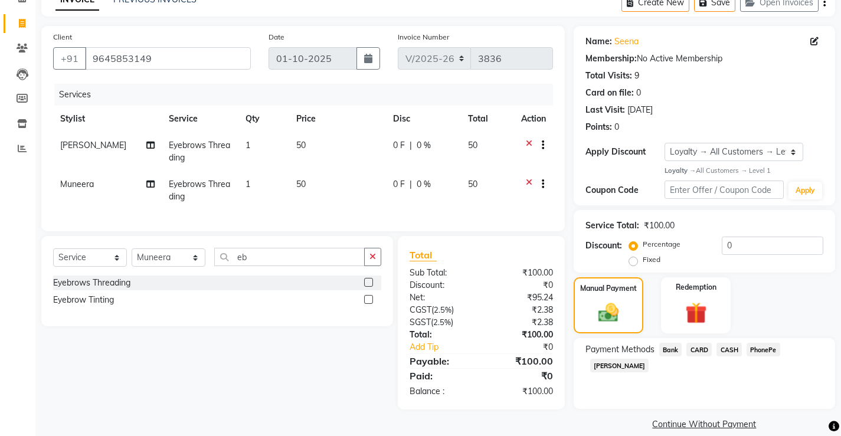
scroll to position [77, 0]
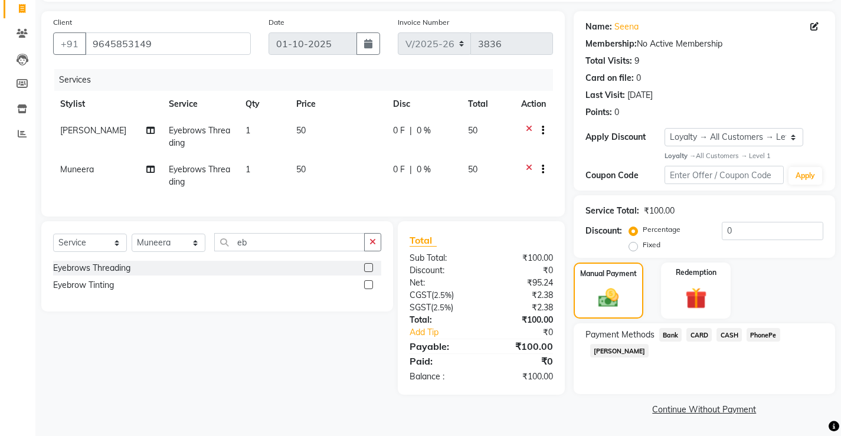
click at [763, 339] on span "PhonePe" at bounding box center [763, 335] width 34 height 14
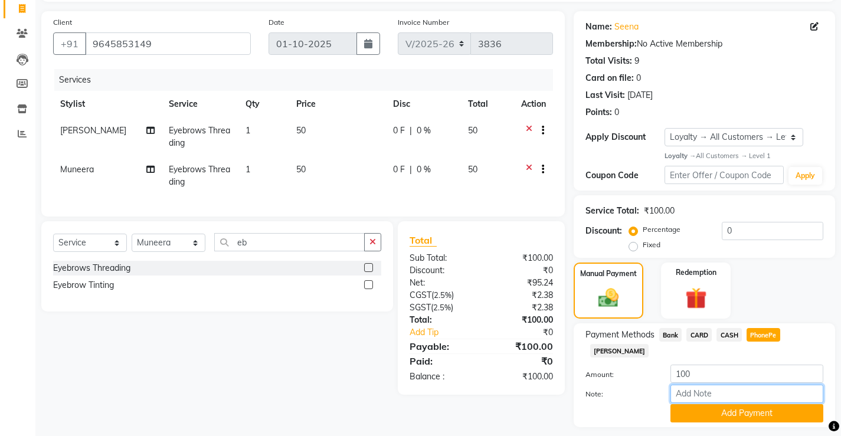
click at [744, 385] on input "Note:" at bounding box center [746, 394] width 153 height 18
type input "Vismaya Vysakh"
click at [746, 405] on button "Add Payment" at bounding box center [746, 413] width 153 height 18
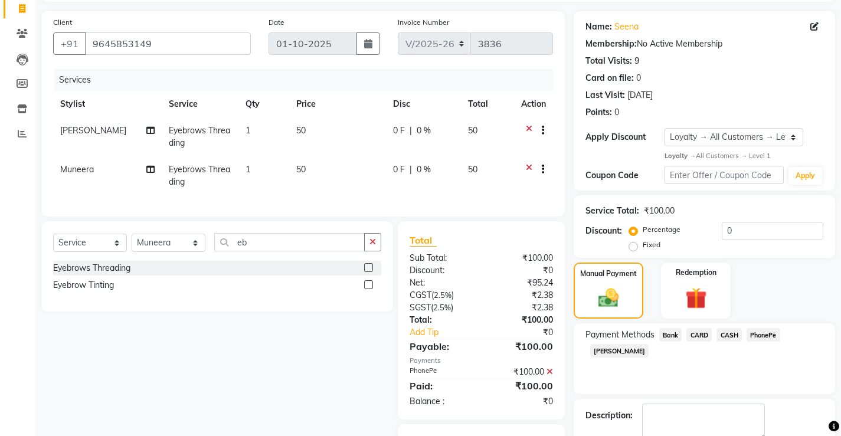
scroll to position [146, 0]
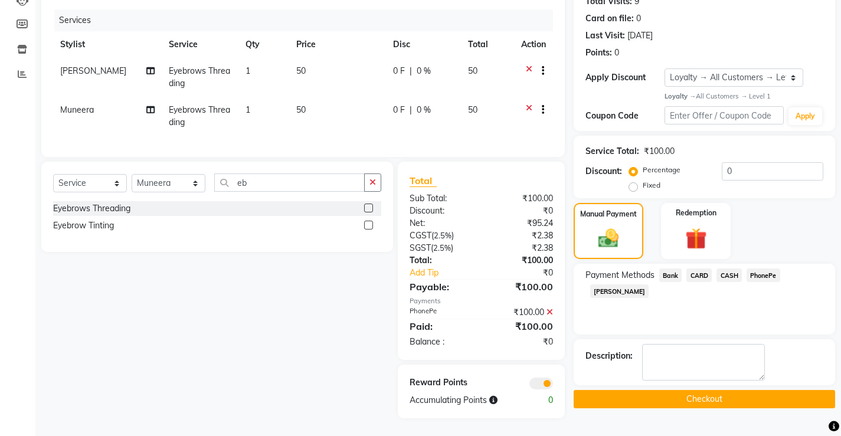
click at [737, 390] on button "Checkout" at bounding box center [703, 399] width 261 height 18
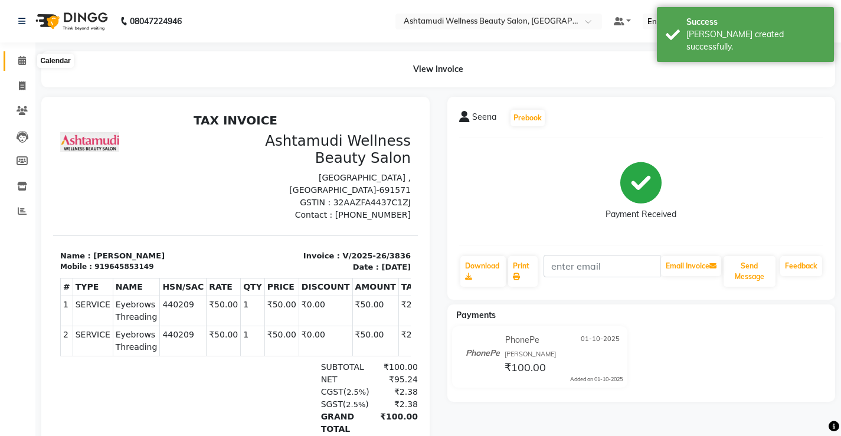
click at [20, 62] on icon at bounding box center [22, 60] width 8 height 9
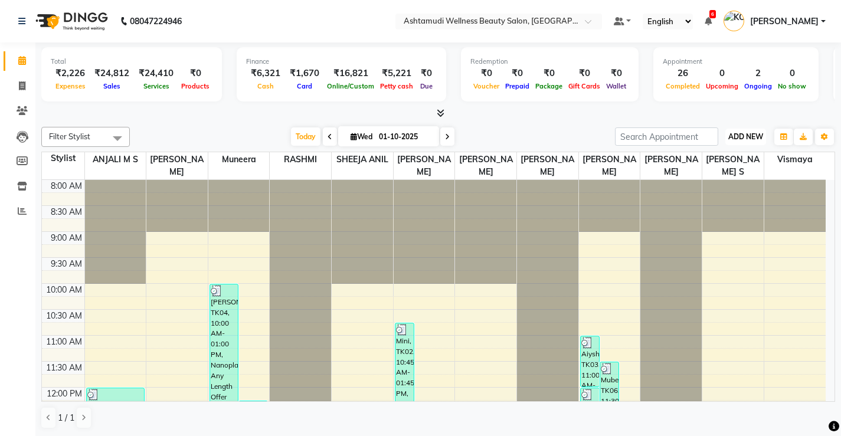
click at [743, 134] on span "ADD NEW" at bounding box center [745, 136] width 35 height 9
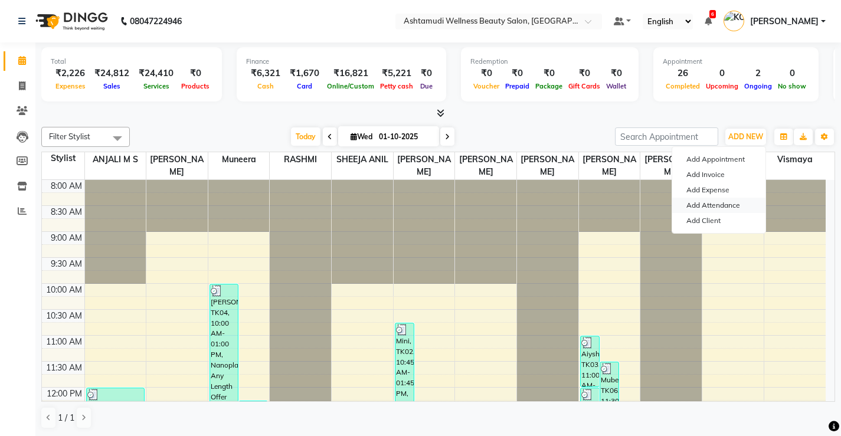
click at [725, 205] on link "Add Attendance" at bounding box center [718, 205] width 93 height 15
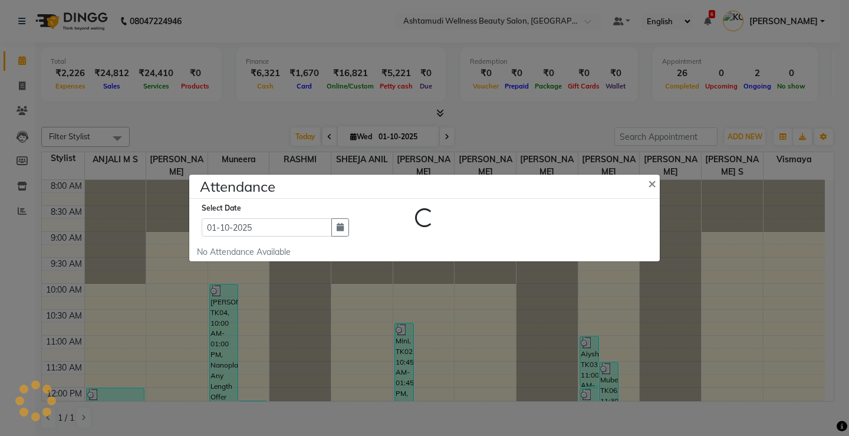
select select "W"
select select "A"
select select "W"
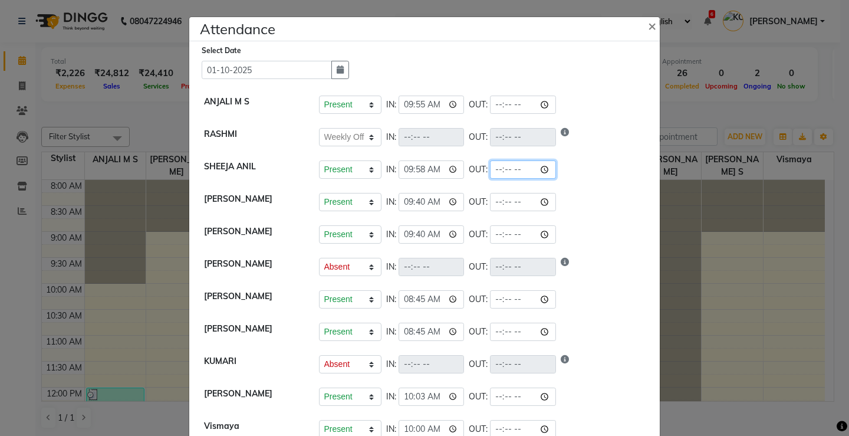
click at [516, 170] on input "time" at bounding box center [523, 169] width 66 height 18
type input "18:30"
click at [596, 307] on div "Present Absent Late Half Day Weekly Off IN: 08:45 OUT:" at bounding box center [482, 299] width 327 height 18
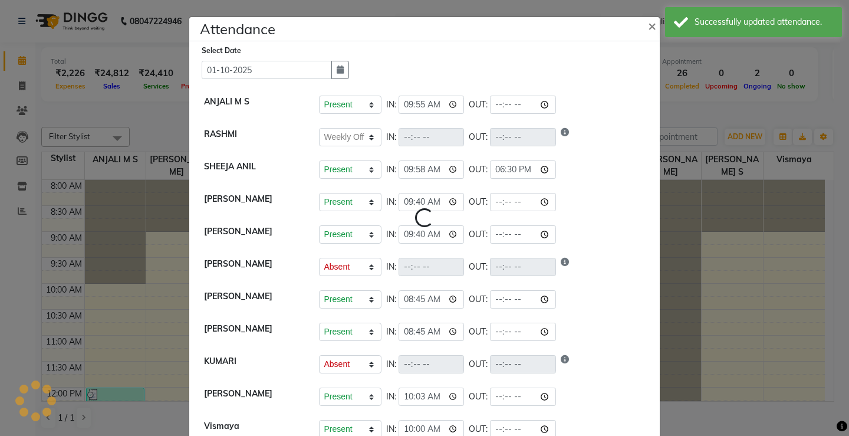
select select "W"
select select "A"
select select "W"
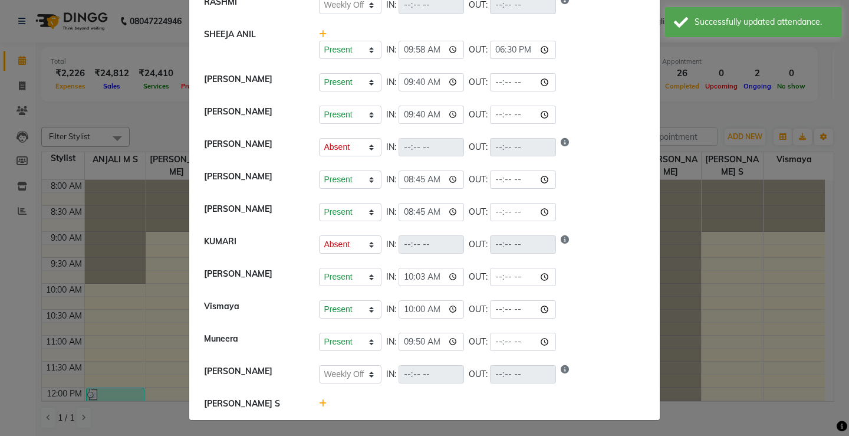
scroll to position [133, 0]
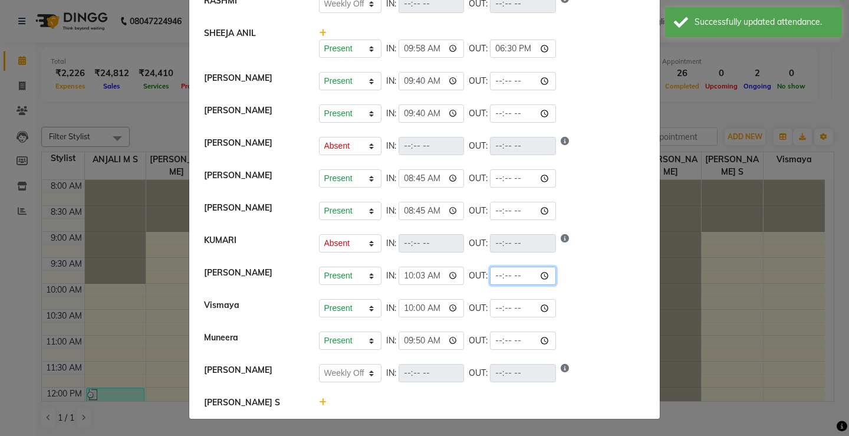
click at [512, 274] on input "time" at bounding box center [523, 276] width 66 height 18
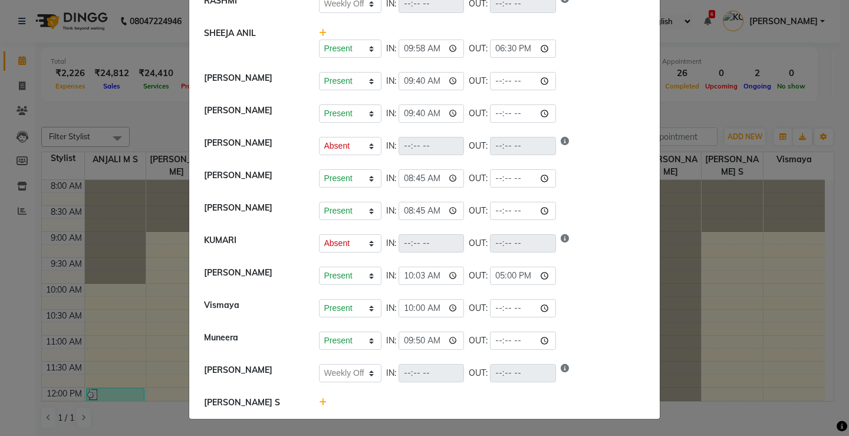
type input "17:00"
click at [597, 309] on div "Present Absent Late Half Day Weekly Off IN: 10:00 OUT:" at bounding box center [482, 308] width 327 height 18
select select "W"
select select "A"
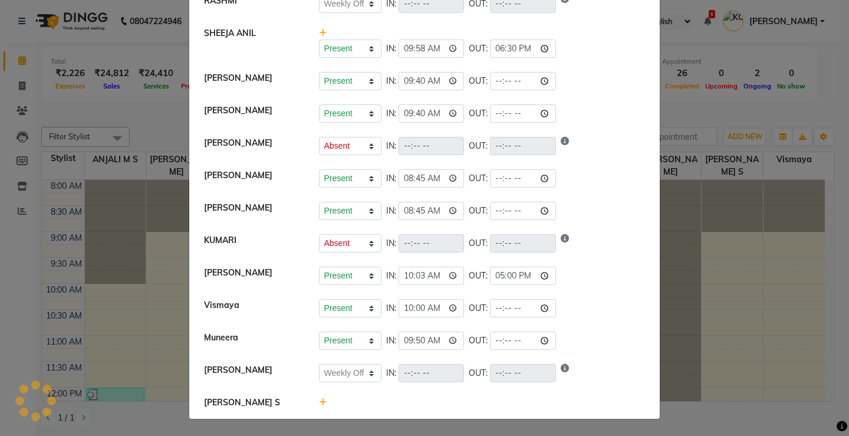
select select "W"
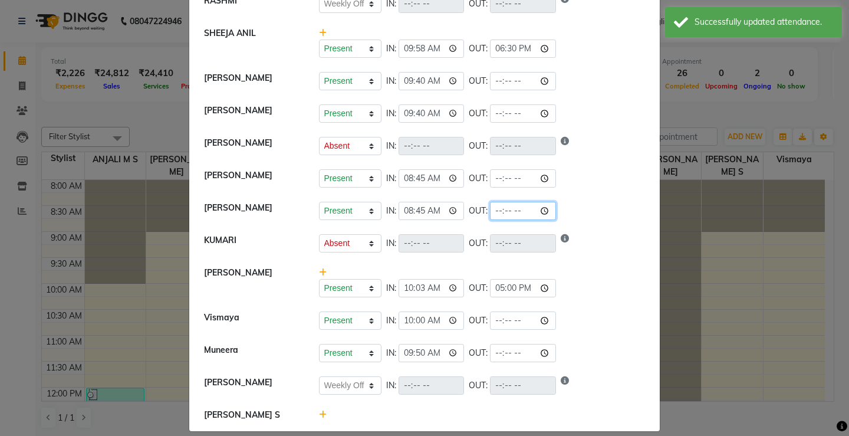
click at [511, 212] on input "time" at bounding box center [523, 211] width 66 height 18
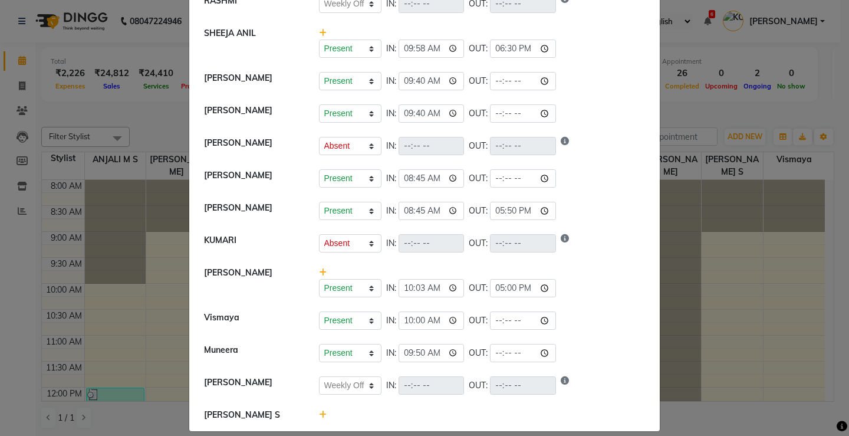
type input "17:50"
click at [605, 303] on li "Sreepriya Present Absent Late Half Day Weekly Off IN: 10:03 OUT: 17:00" at bounding box center [424, 282] width 465 height 45
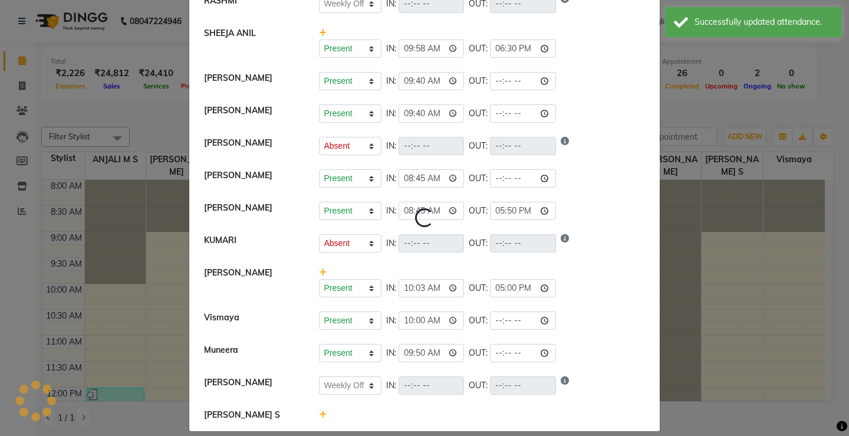
select select "W"
select select "A"
select select "W"
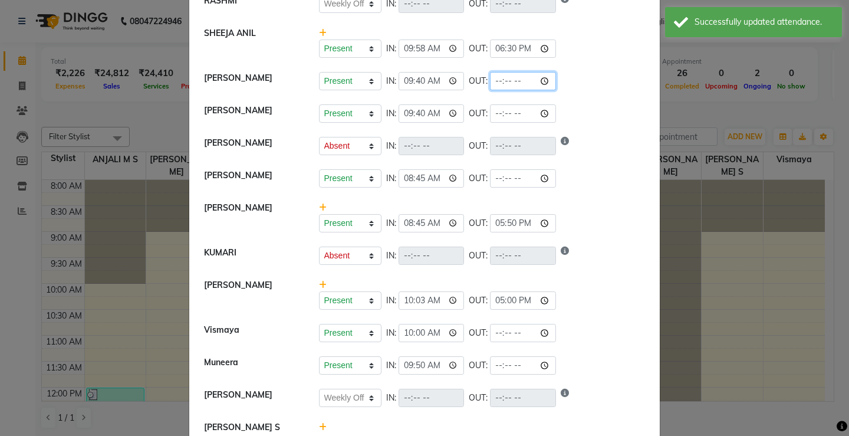
click at [513, 81] on input "time" at bounding box center [523, 81] width 66 height 18
type input "18:35"
click at [603, 240] on li "KUMARI Present Absent Late Half Day Weekly Off IN: OUT:" at bounding box center [424, 255] width 465 height 33
select select "W"
select select "A"
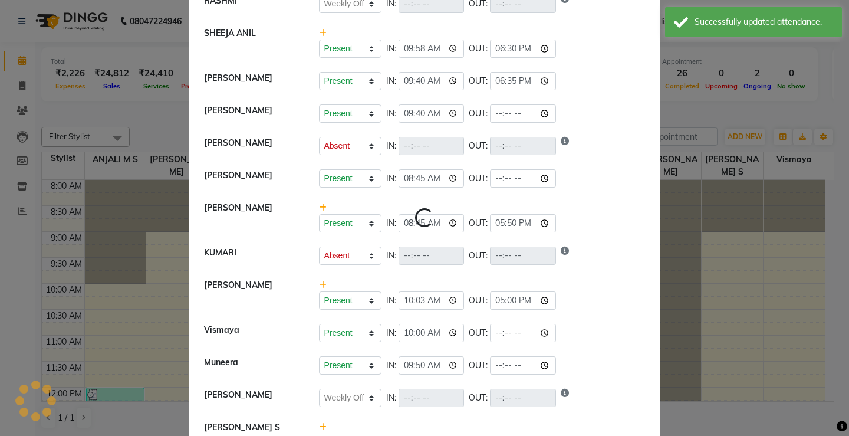
select select "A"
select select "W"
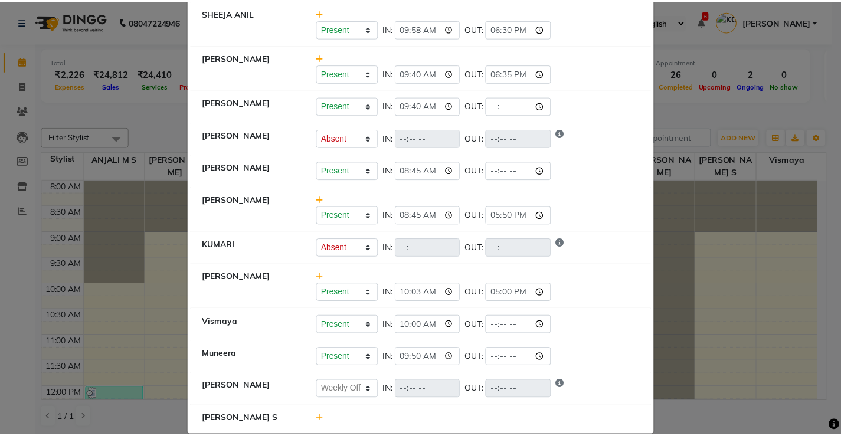
scroll to position [170, 0]
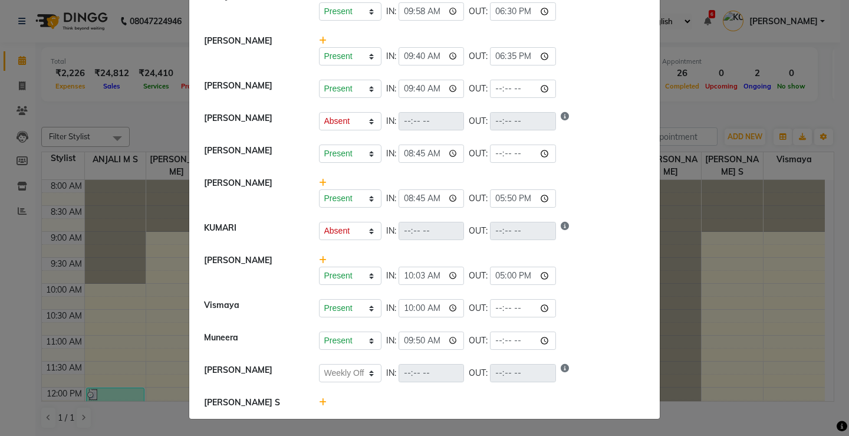
click at [775, 306] on ngb-modal-window "Attendance × Select Date 01-10-2025 ANJALI M S Present Absent Late Half Day Wee…" at bounding box center [424, 218] width 849 height 436
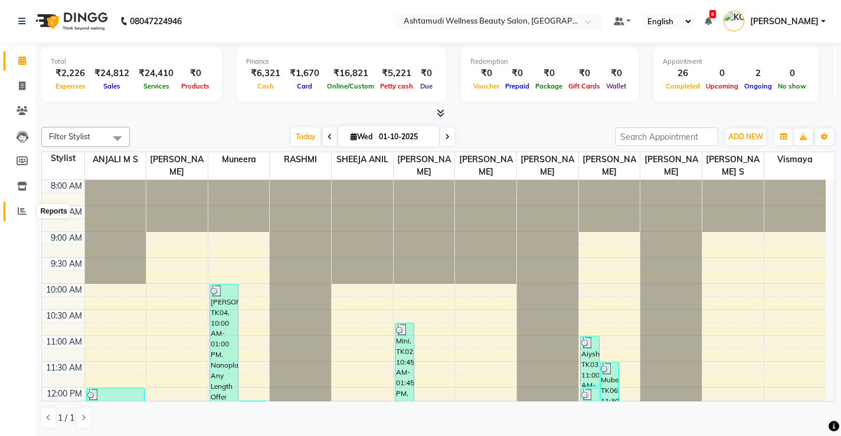
click at [22, 212] on icon at bounding box center [22, 210] width 9 height 9
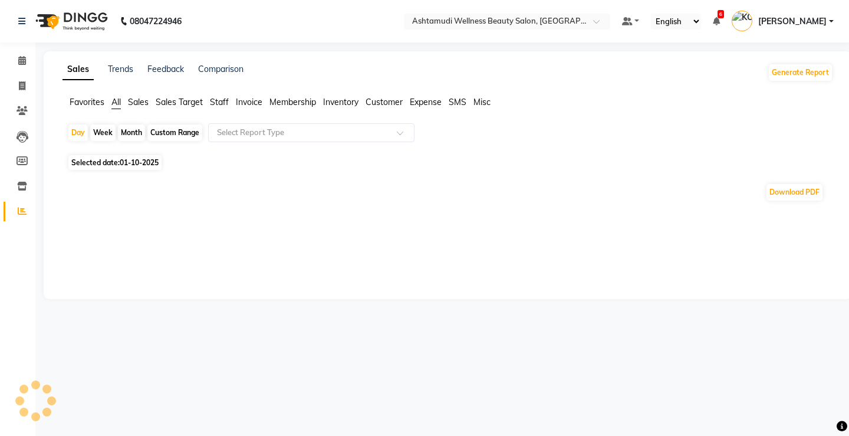
click at [416, 102] on span "Expense" at bounding box center [426, 102] width 32 height 11
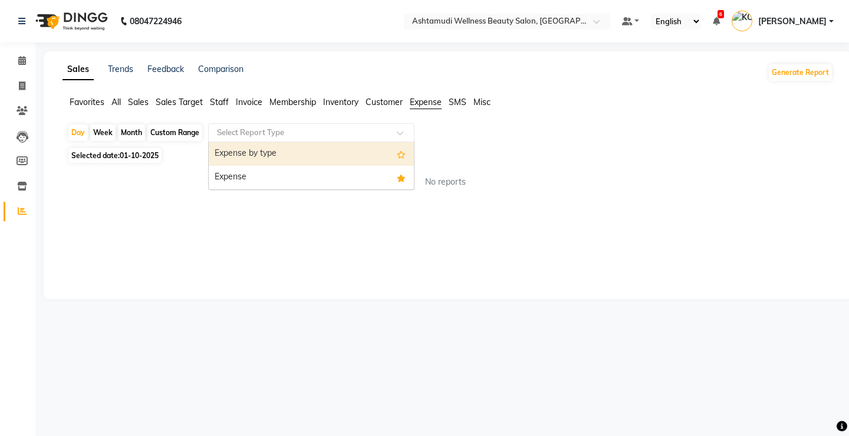
click at [324, 126] on div "Select Report Type" at bounding box center [311, 132] width 206 height 19
click at [269, 153] on div "Expense by type" at bounding box center [311, 154] width 205 height 24
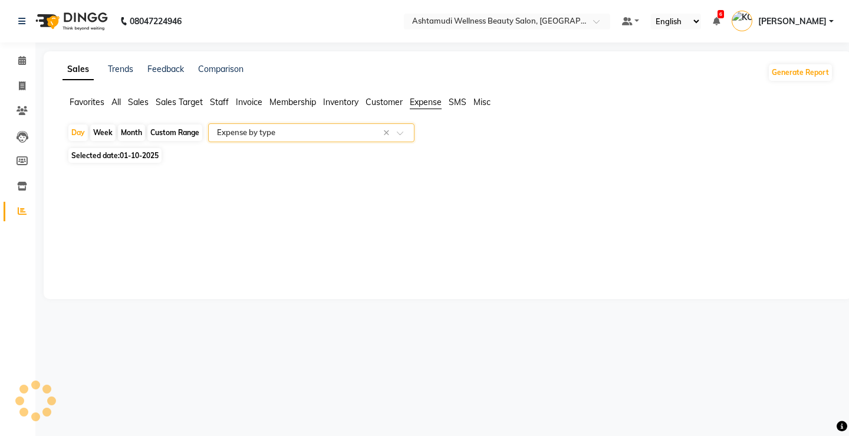
select select "full_report"
select select "csv"
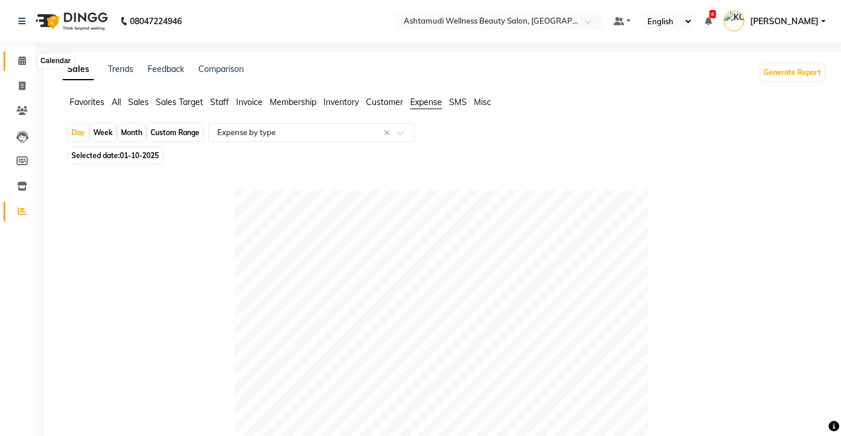
click at [21, 58] on icon at bounding box center [22, 60] width 8 height 9
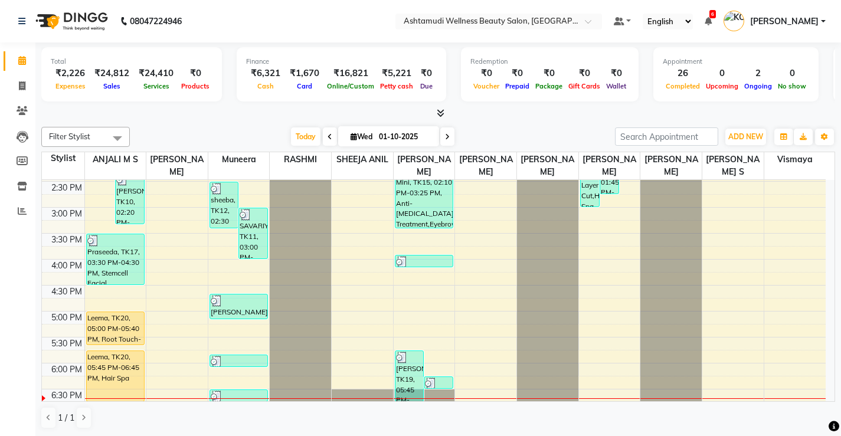
scroll to position [413, 0]
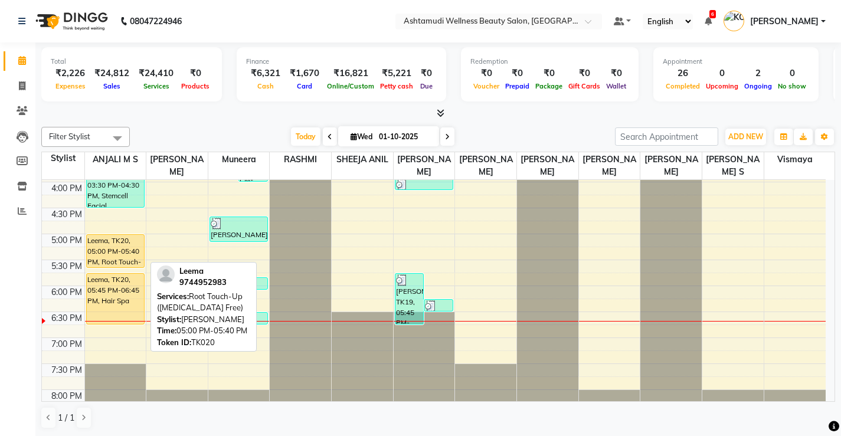
click at [117, 242] on div "Leema, TK20, 05:00 PM-05:40 PM, Root Touch-Up ([MEDICAL_DATA] Free)" at bounding box center [115, 251] width 57 height 32
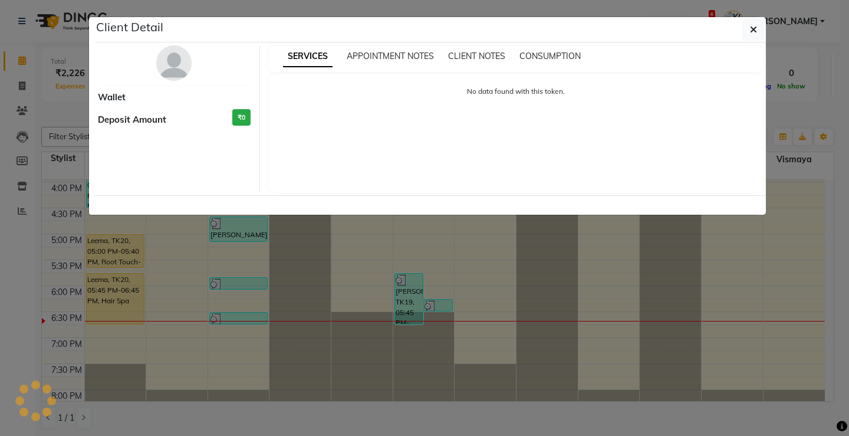
select select "1"
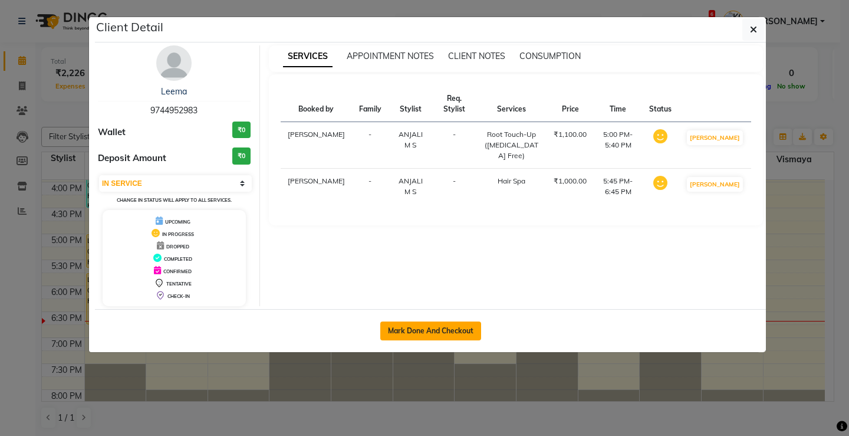
click at [457, 330] on button "Mark Done And Checkout" at bounding box center [430, 330] width 101 height 19
select select "service"
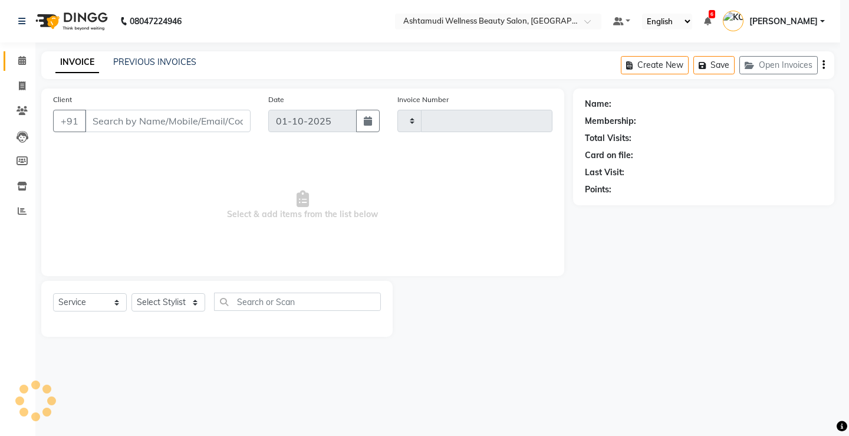
type input "3837"
select select "4674"
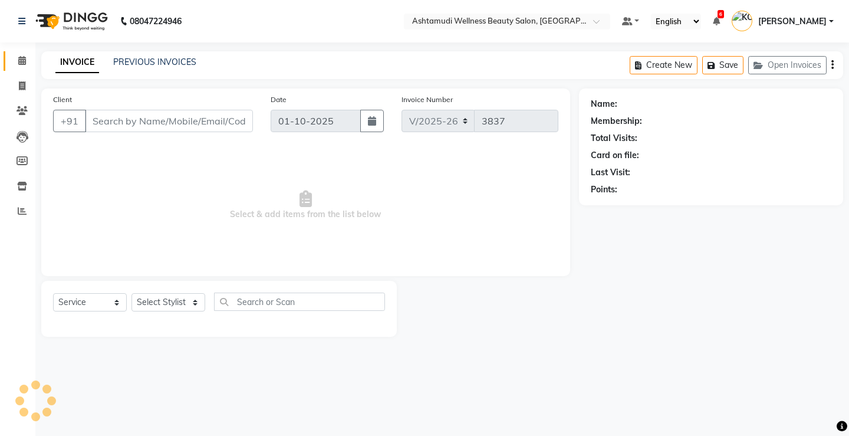
select select "product"
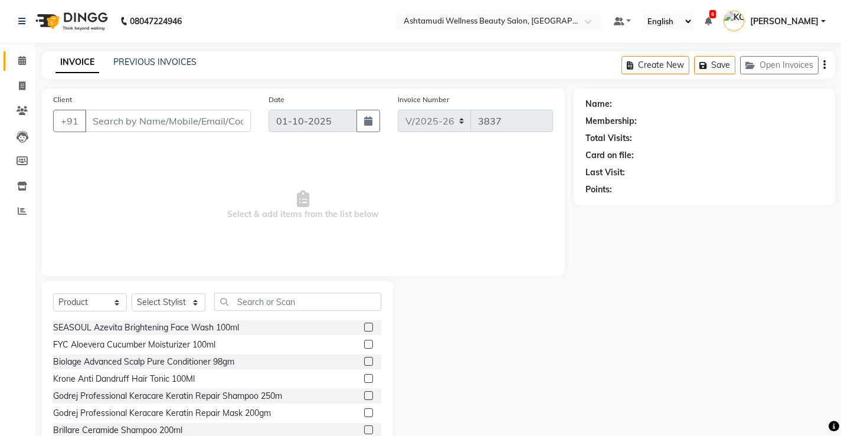
type input "9744952983"
select select "27466"
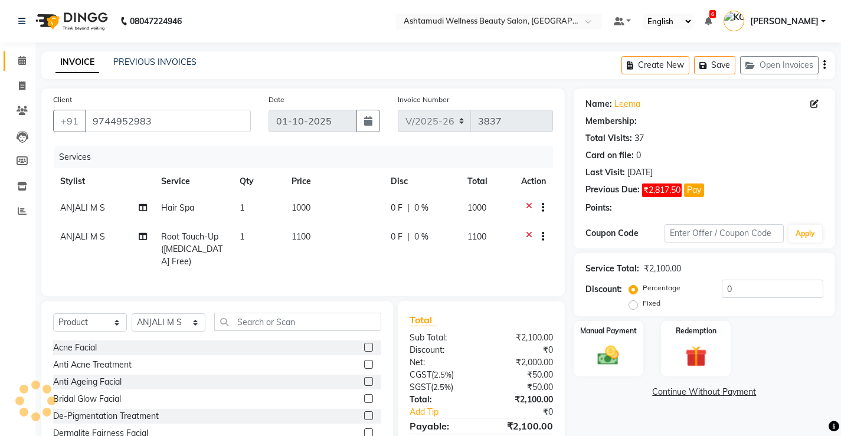
select select "2: Object"
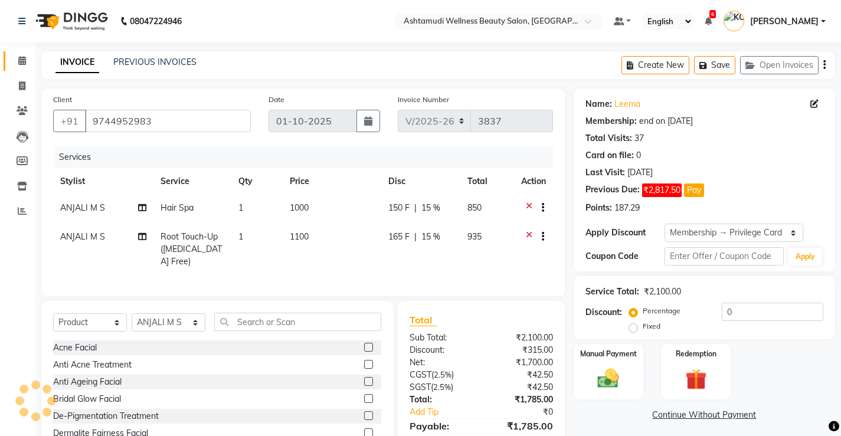
type input "15"
click at [94, 317] on select "Select Service Product Membership Package Voucher Prepaid Gift Card" at bounding box center [90, 322] width 74 height 18
select select "service"
click at [53, 313] on select "Select Service Product Membership Package Voucher Prepaid Gift Card" at bounding box center [90, 322] width 74 height 18
click at [310, 321] on input "text" at bounding box center [297, 322] width 167 height 18
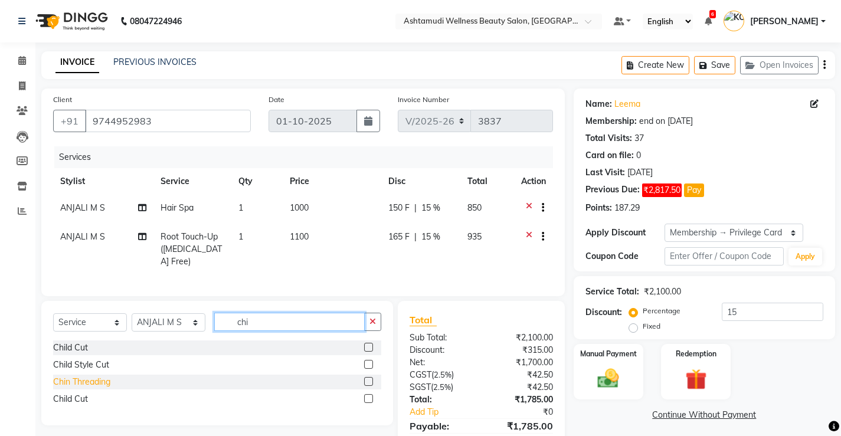
type input "chi"
drag, startPoint x: 102, startPoint y: 379, endPoint x: 398, endPoint y: 336, distance: 299.2
click at [104, 379] on div "Chin Threading" at bounding box center [81, 382] width 57 height 12
checkbox input "false"
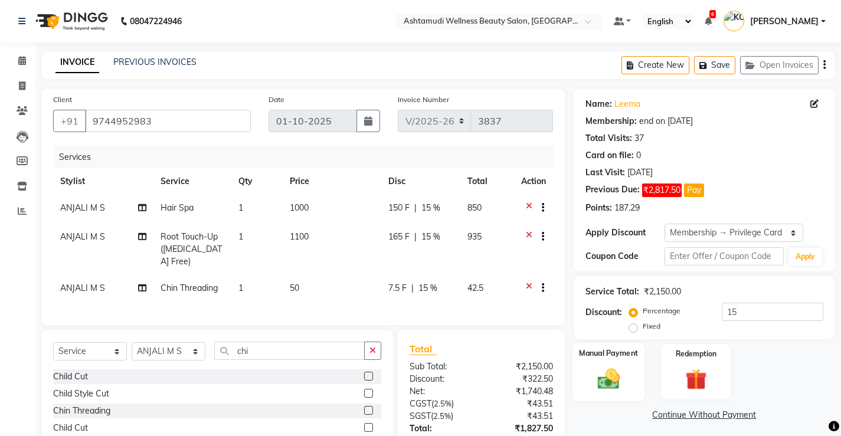
scroll to position [94, 0]
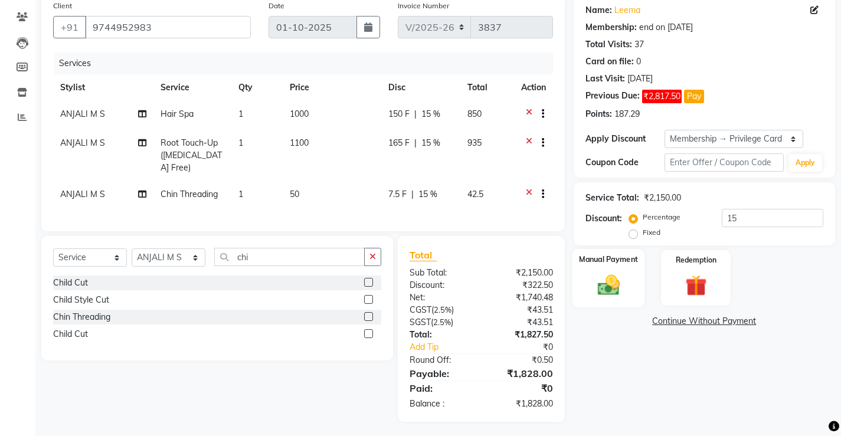
click at [605, 290] on img at bounding box center [608, 284] width 36 height 25
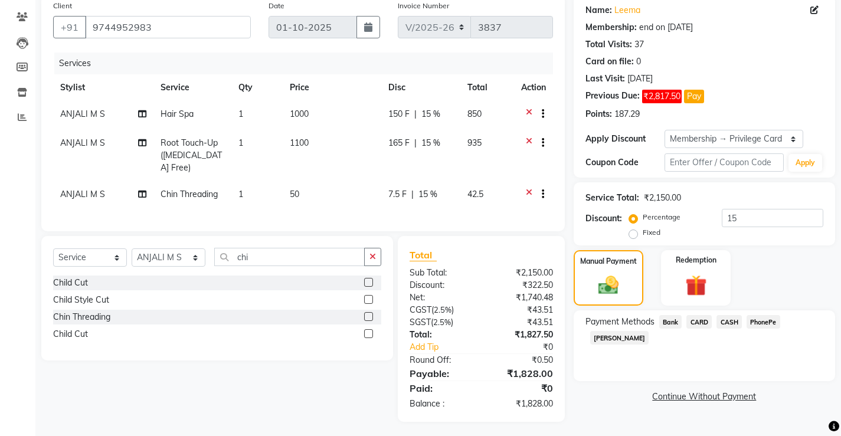
click at [730, 324] on span "CASH" at bounding box center [728, 322] width 25 height 14
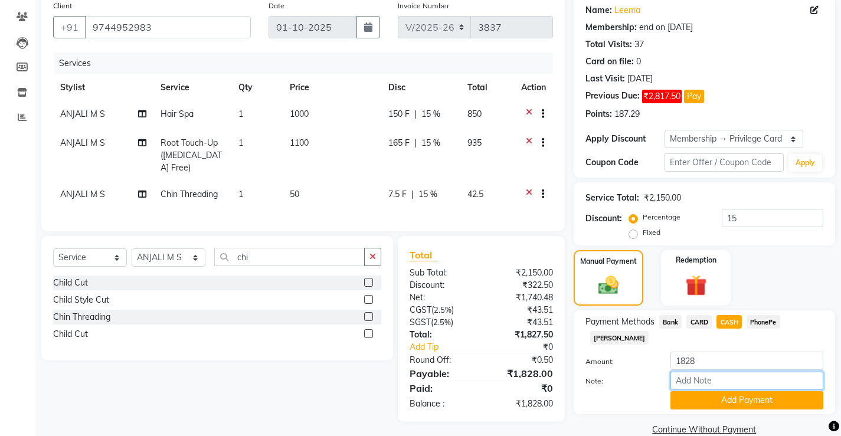
click at [733, 372] on input "Note:" at bounding box center [746, 381] width 153 height 18
type input "[PERSON_NAME]"
click at [750, 391] on button "Add Payment" at bounding box center [746, 400] width 153 height 18
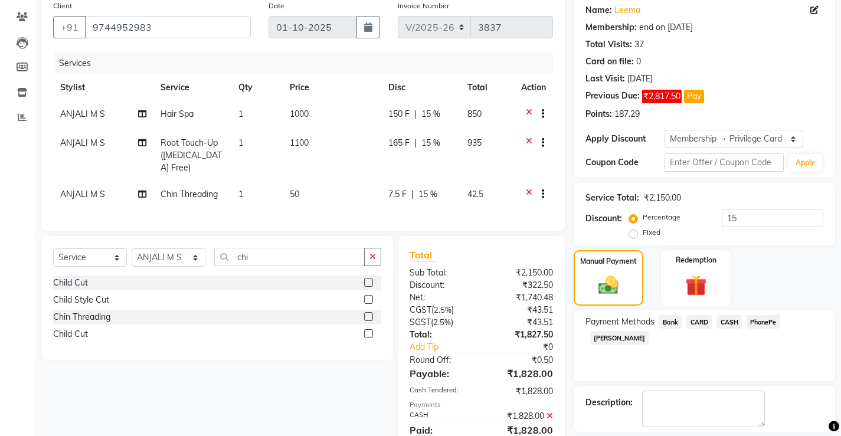
scroll to position [153, 0]
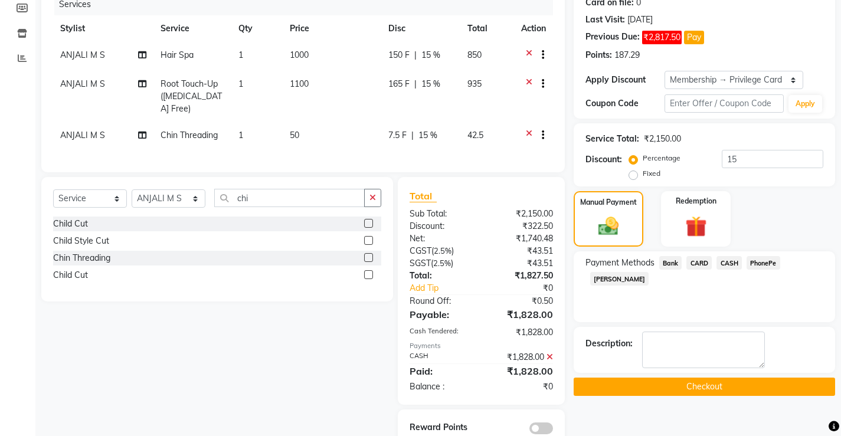
click at [711, 382] on button "Checkout" at bounding box center [703, 387] width 261 height 18
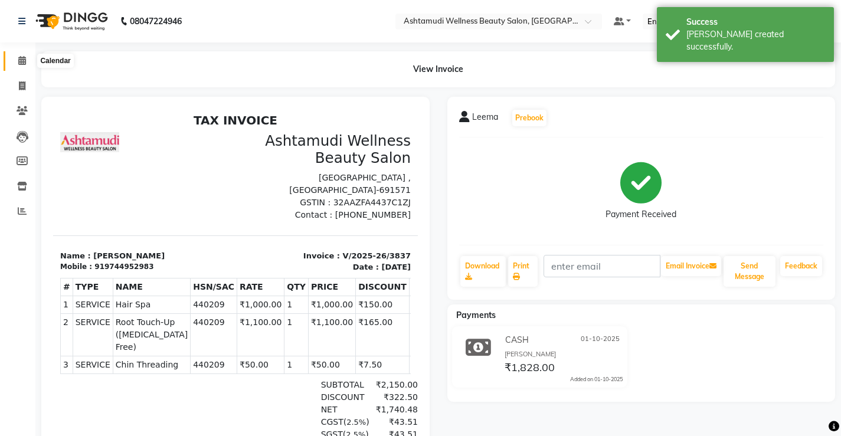
click at [24, 60] on icon at bounding box center [22, 60] width 8 height 9
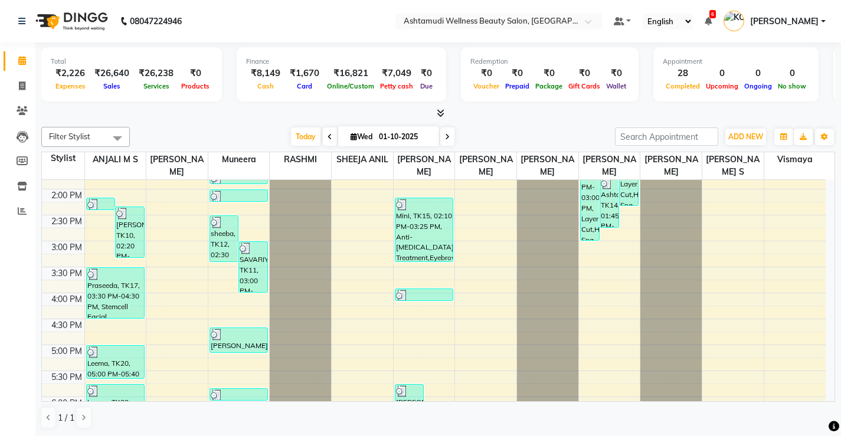
scroll to position [276, 0]
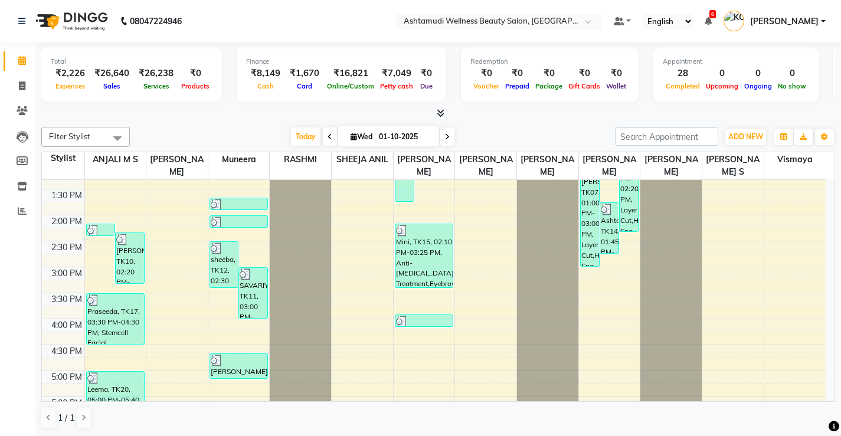
click at [490, 248] on div "8:00 AM 8:30 AM 9:00 AM 9:30 AM 10:00 AM 10:30 AM 11:00 AM 11:30 AM 12:00 PM 12…" at bounding box center [433, 241] width 783 height 674
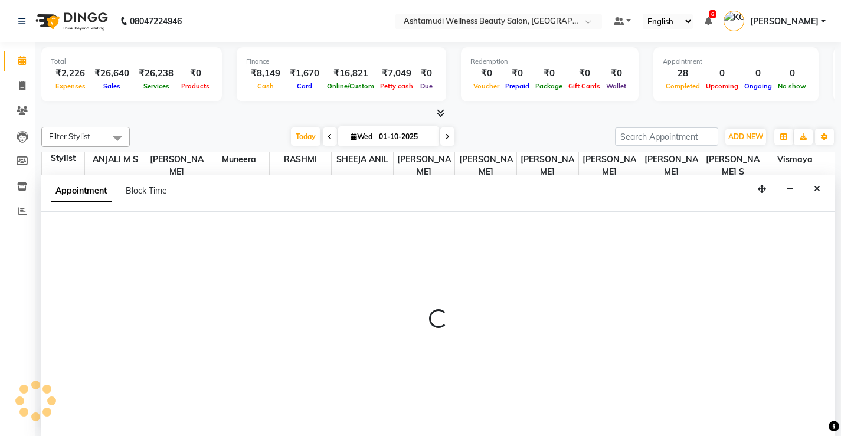
scroll to position [1, 0]
select select "27473"
select select "870"
select select "tentative"
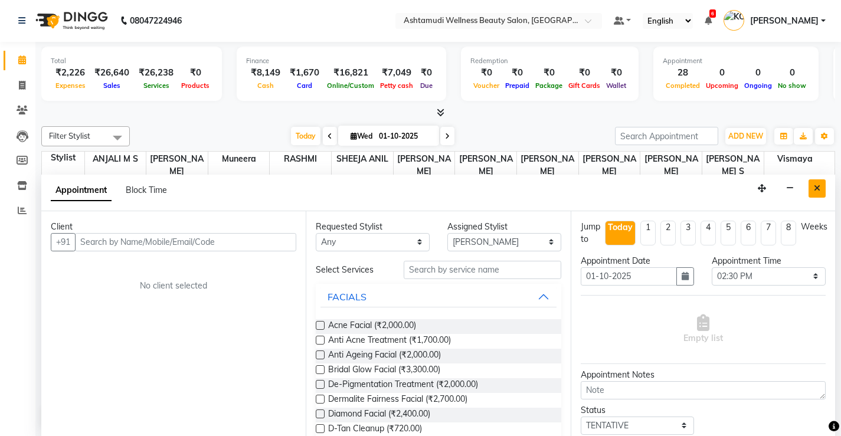
click at [813, 185] on button "Close" at bounding box center [816, 188] width 17 height 18
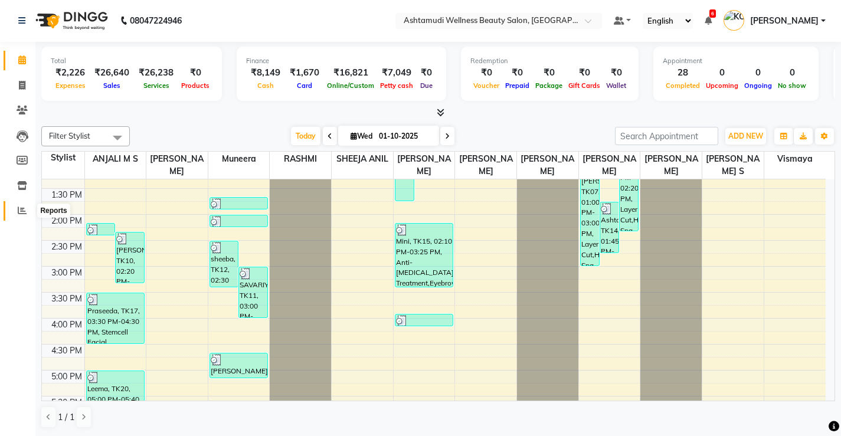
click at [17, 211] on span at bounding box center [22, 211] width 21 height 14
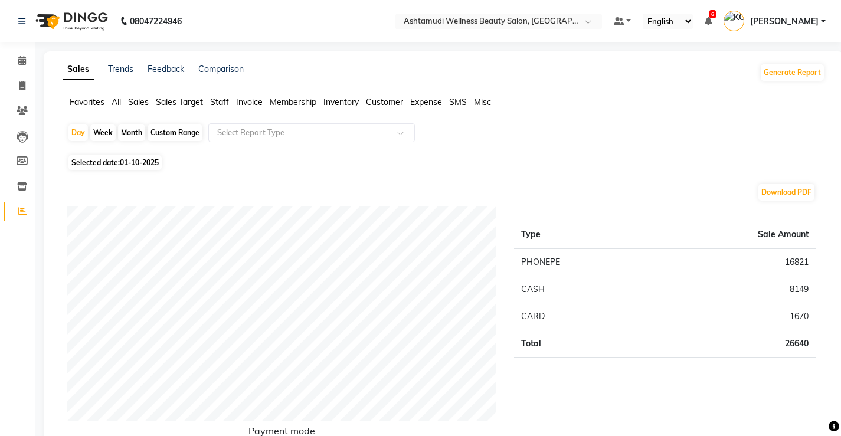
click at [116, 99] on span "All" at bounding box center [115, 102] width 9 height 11
click at [21, 58] on icon at bounding box center [22, 60] width 8 height 9
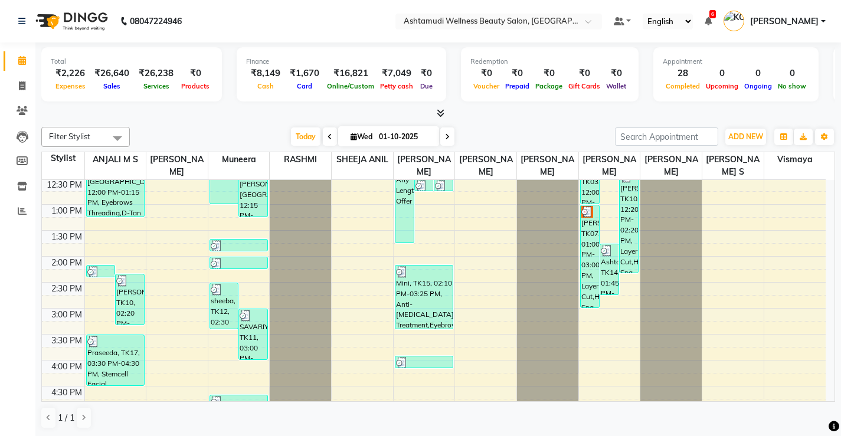
scroll to position [236, 0]
click at [22, 110] on icon at bounding box center [22, 110] width 11 height 9
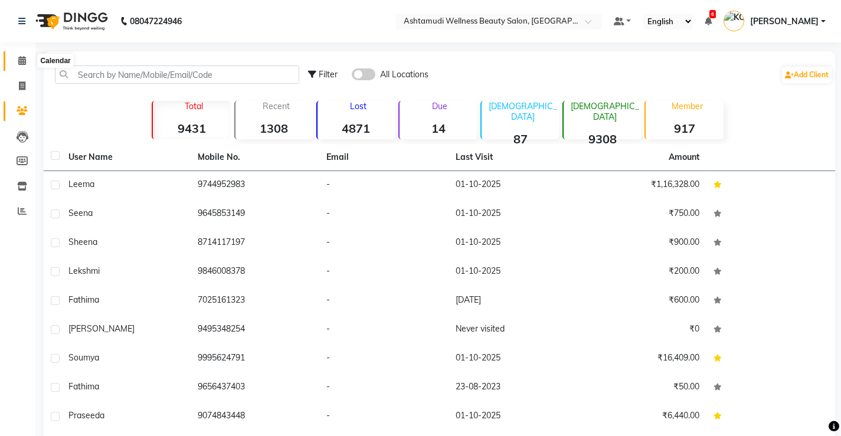
click at [20, 57] on icon at bounding box center [22, 60] width 8 height 9
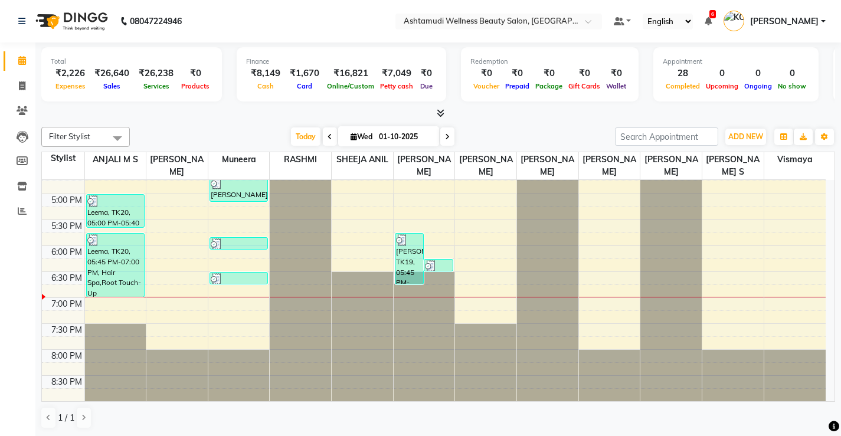
scroll to position [1, 0]
click at [24, 82] on icon at bounding box center [22, 85] width 6 height 9
select select "service"
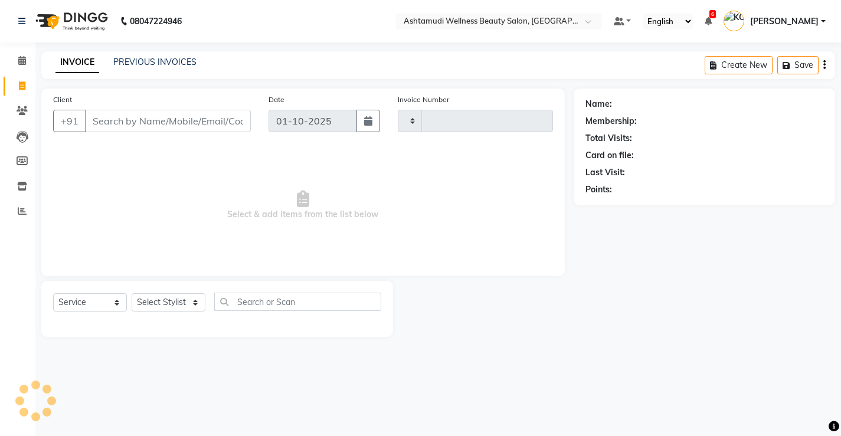
type input "3838"
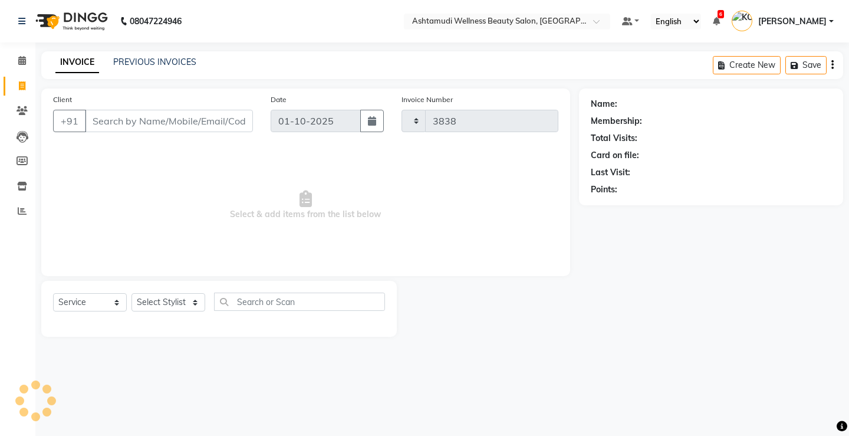
select select "4674"
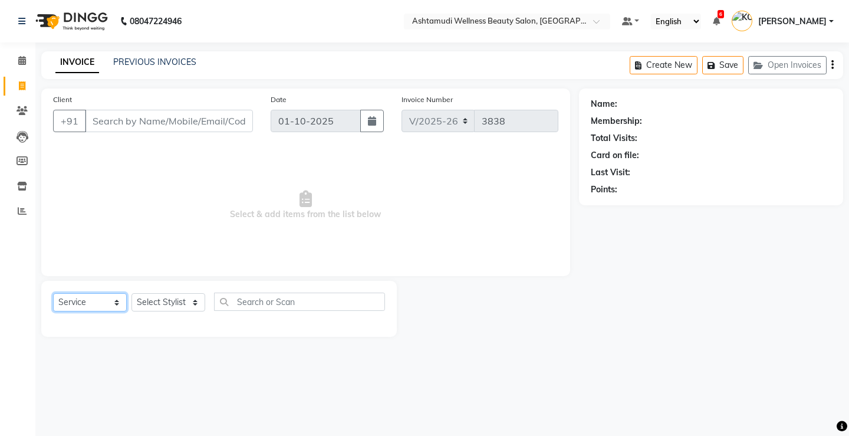
click at [109, 303] on select "Select Service Product Membership Package Voucher Prepaid Gift Card" at bounding box center [90, 302] width 74 height 18
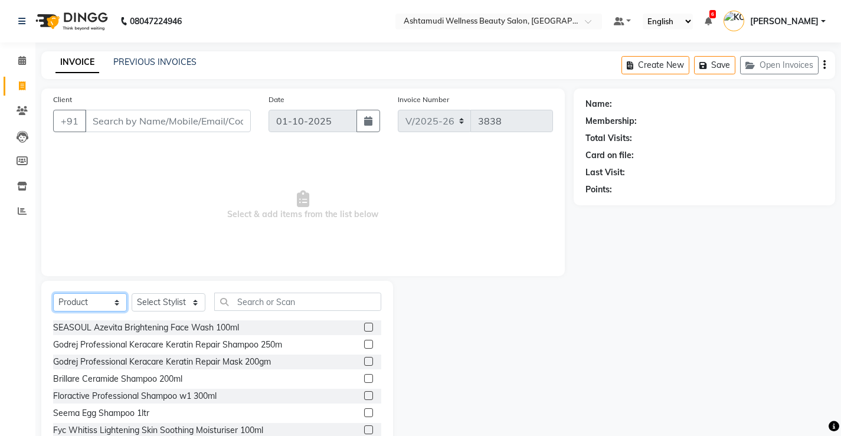
select select "service"
click at [53, 293] on select "Select Service Product Membership Package Voucher Prepaid Gift Card" at bounding box center [90, 302] width 74 height 18
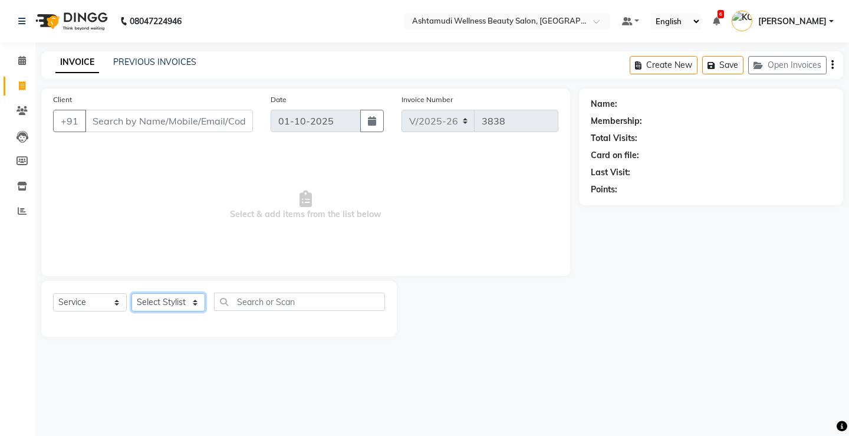
click at [162, 301] on select "Select Stylist ANJALI M S [PERSON_NAME] KOTTIYAM ASHTAMUDI [PERSON_NAME] [PERSO…" at bounding box center [169, 302] width 74 height 18
select select "67522"
click at [132, 293] on select "Select Stylist ANJALI M S [PERSON_NAME] KOTTIYAM ASHTAMUDI [PERSON_NAME] [PERSO…" at bounding box center [169, 302] width 74 height 18
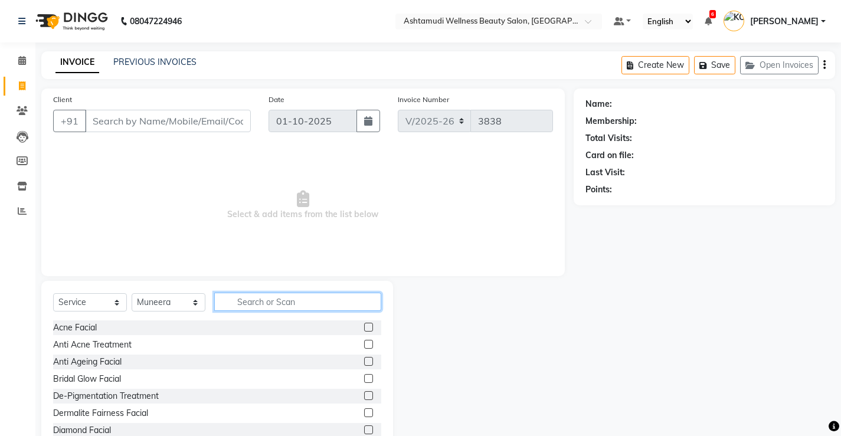
click at [318, 294] on input "text" at bounding box center [297, 302] width 167 height 18
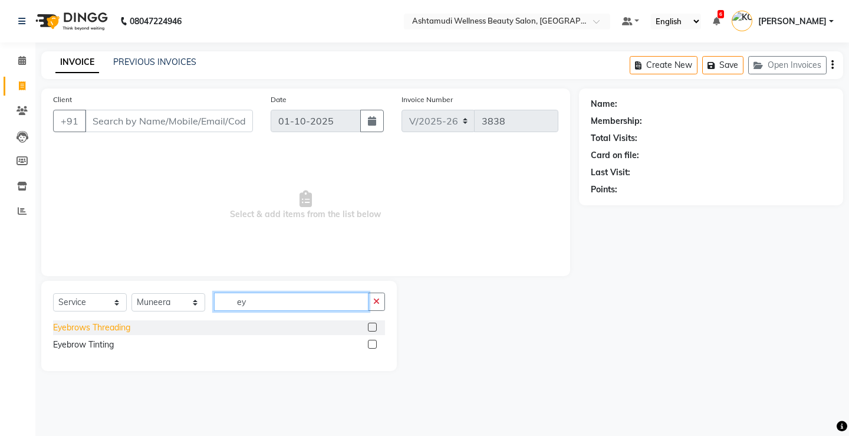
type input "ey"
click at [116, 328] on div "Eyebrows Threading" at bounding box center [91, 327] width 77 height 12
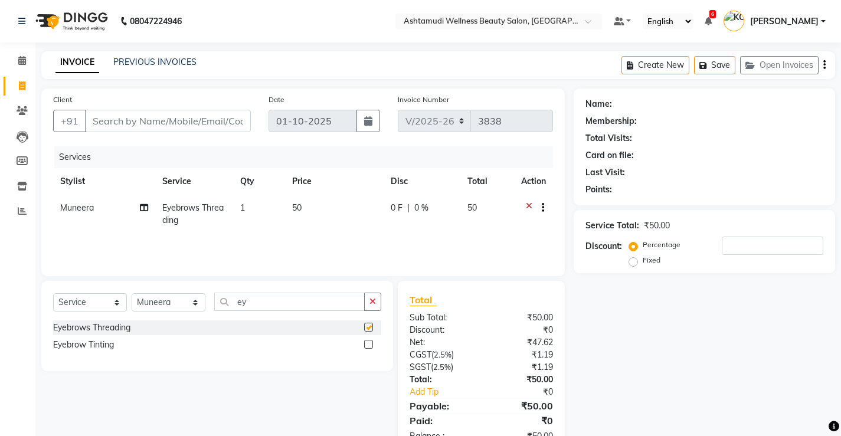
checkbox input "false"
click at [252, 301] on input "ey" at bounding box center [289, 302] width 150 height 18
type input "e"
type input "upp"
click at [124, 346] on div "Upper Lip Threading" at bounding box center [91, 345] width 77 height 12
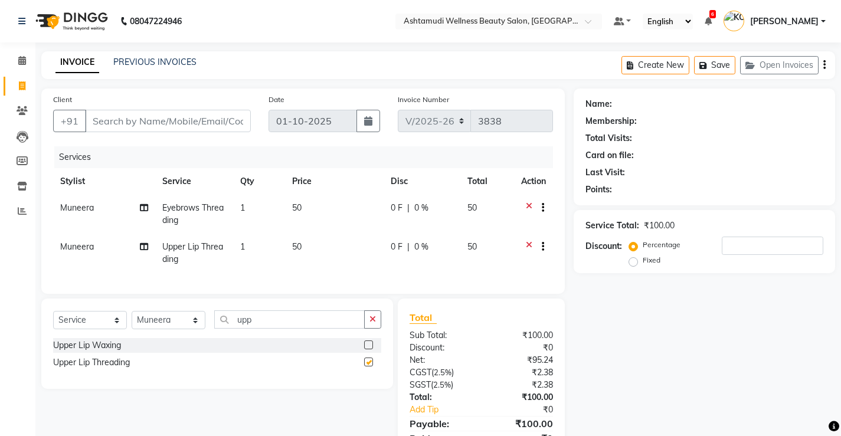
checkbox input "false"
click at [257, 329] on input "upp" at bounding box center [289, 319] width 150 height 18
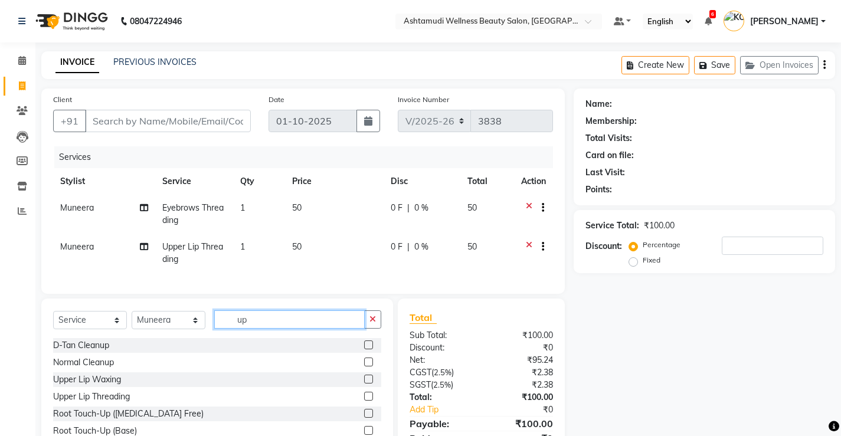
type input "u"
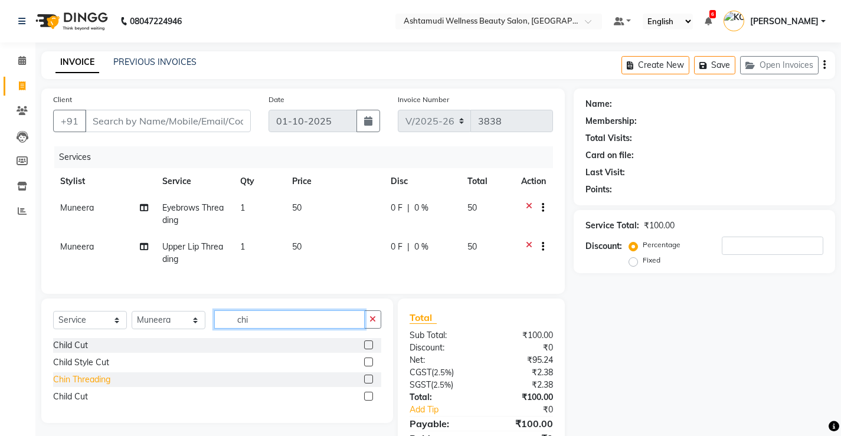
type input "chi"
click at [101, 386] on div "Chin Threading" at bounding box center [81, 379] width 57 height 12
checkbox input "false"
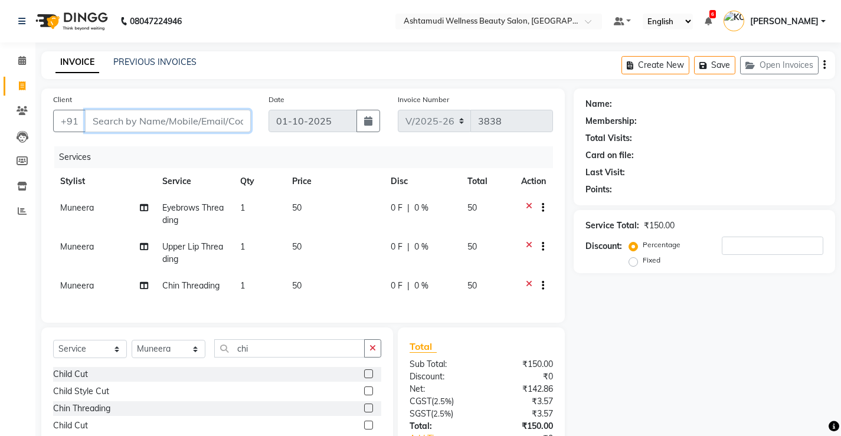
click at [206, 115] on input "Client" at bounding box center [168, 121] width 166 height 22
type input "9"
type input "0"
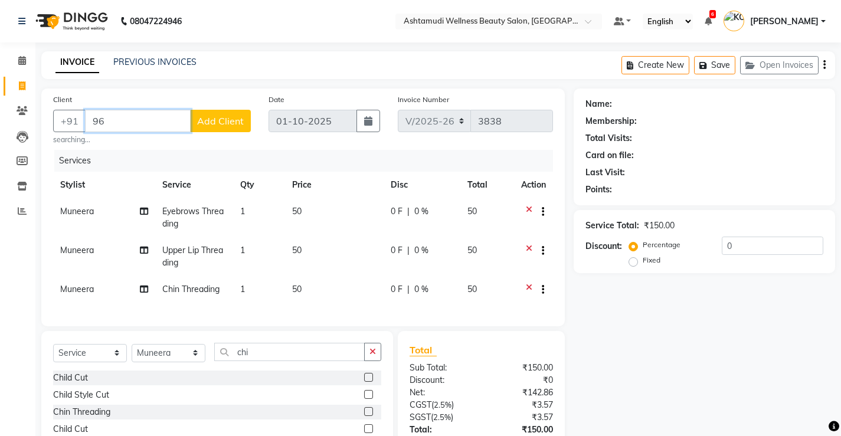
type input "9"
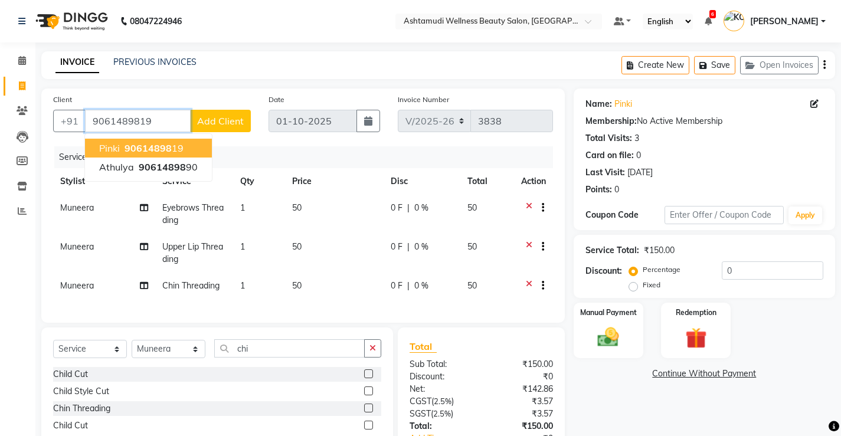
click at [166, 118] on input "9061489819" at bounding box center [138, 121] width 106 height 22
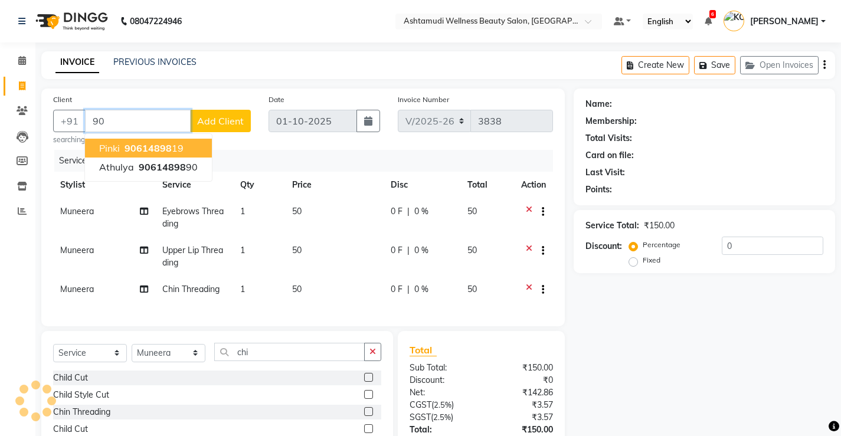
type input "9"
type input "8281415440"
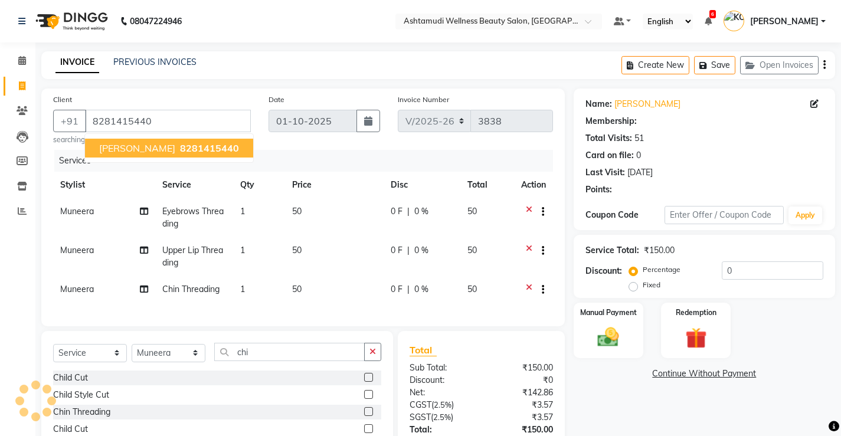
select select "2: Object"
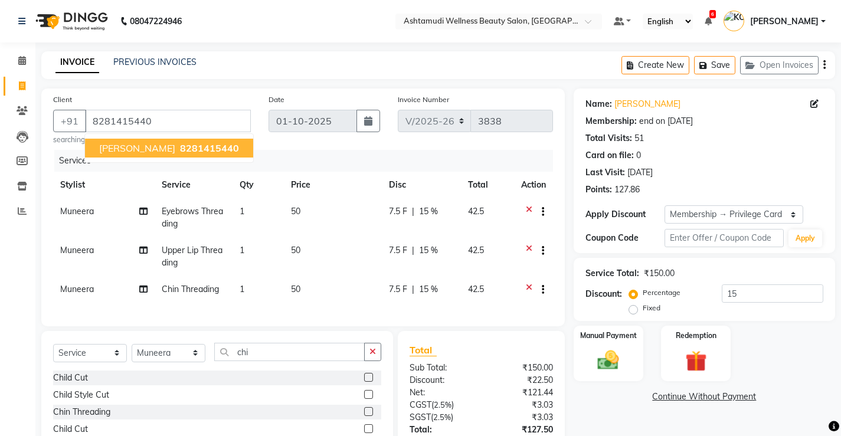
click at [180, 149] on span "8281415440" at bounding box center [209, 148] width 59 height 12
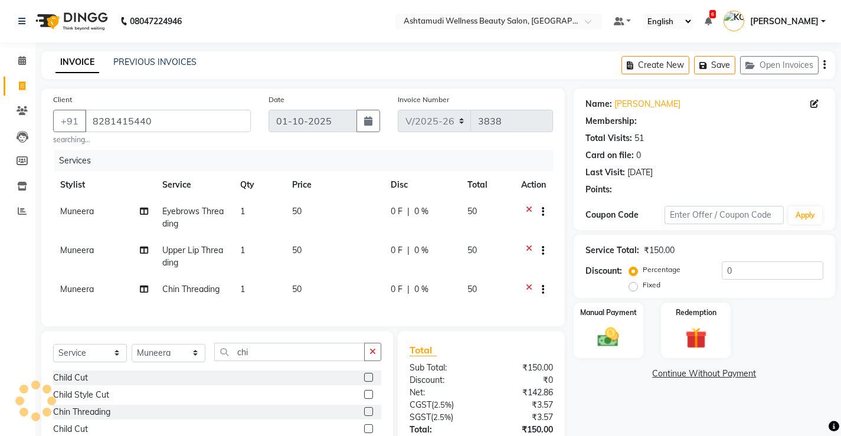
type input "15"
select select "2: Object"
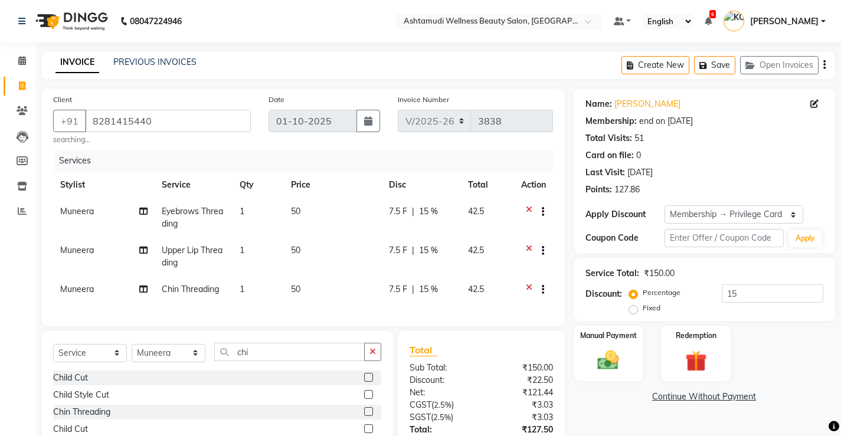
scroll to position [107, 0]
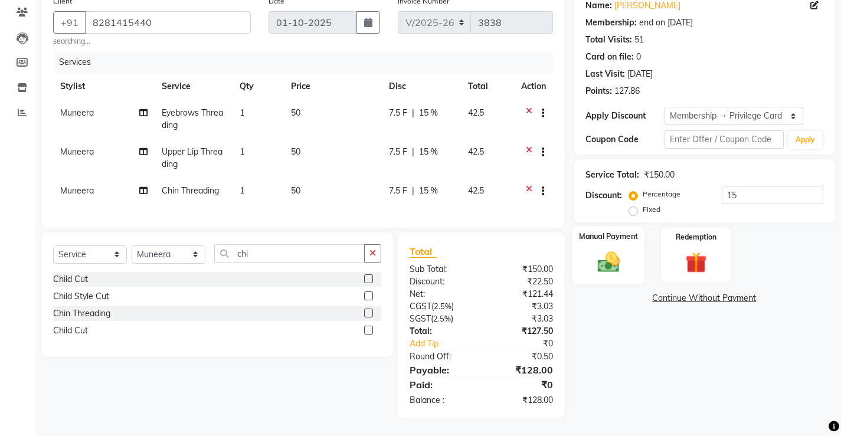
click at [608, 254] on img at bounding box center [608, 261] width 36 height 25
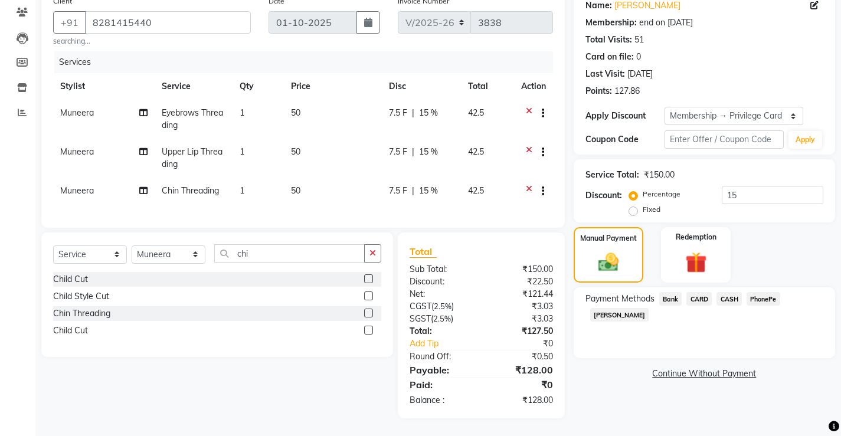
click at [759, 292] on span "PhonePe" at bounding box center [763, 299] width 34 height 14
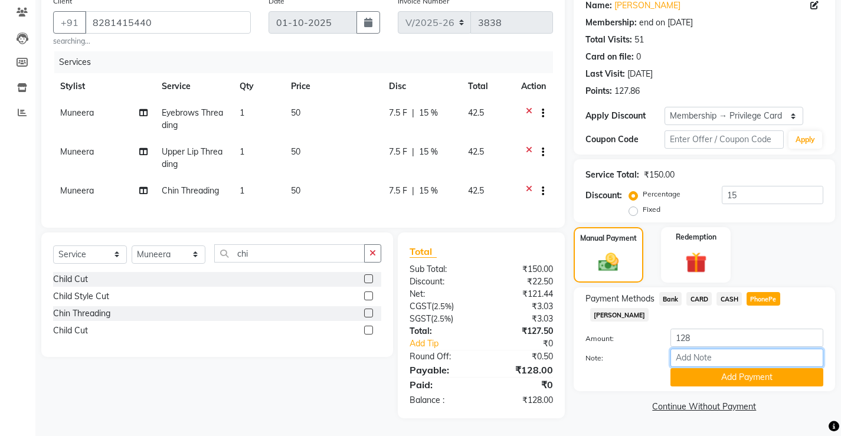
click at [728, 349] on input "Note:" at bounding box center [746, 358] width 153 height 18
type input "[PERSON_NAME]"
click at [733, 368] on button "Add Payment" at bounding box center [746, 377] width 153 height 18
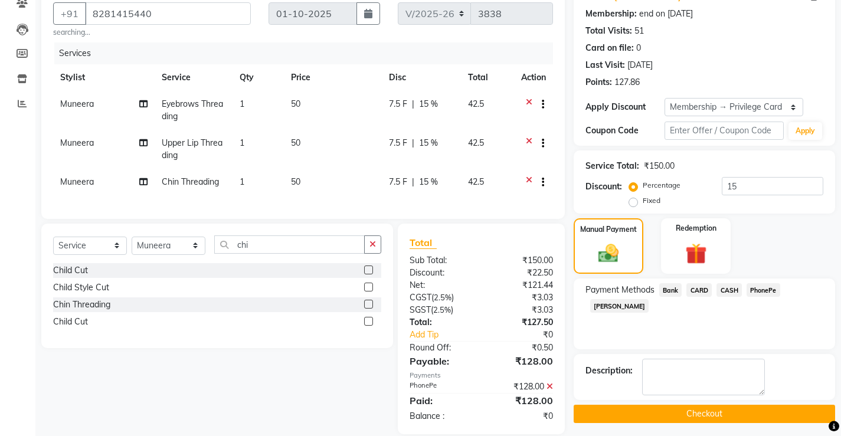
scroll to position [166, 0]
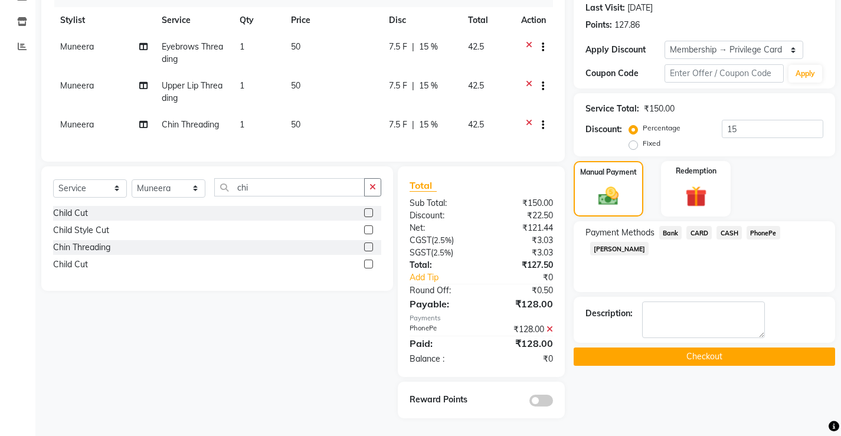
click at [711, 356] on button "Checkout" at bounding box center [703, 356] width 261 height 18
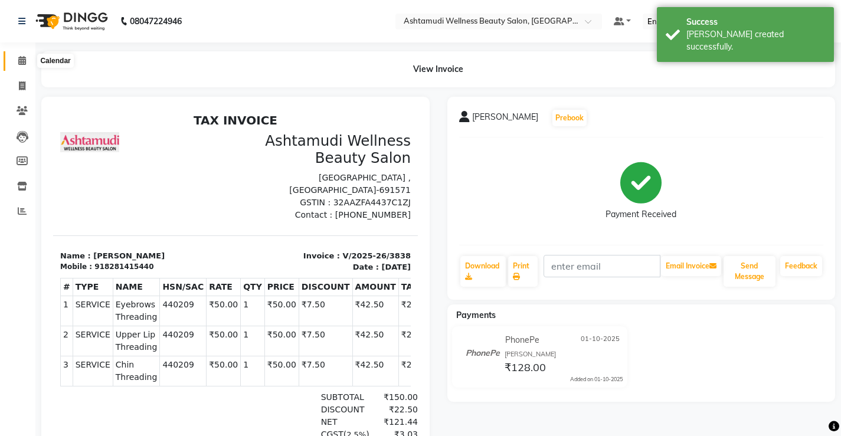
click at [25, 58] on icon at bounding box center [22, 60] width 8 height 9
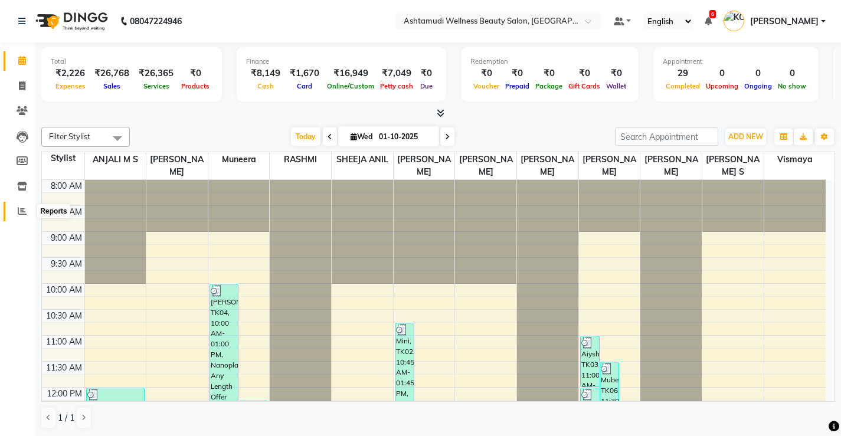
click at [23, 212] on icon at bounding box center [22, 210] width 9 height 9
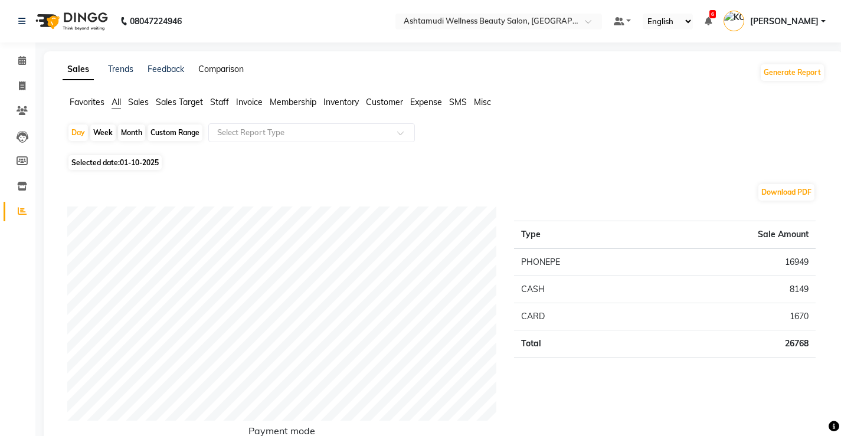
click at [225, 65] on link "Comparison" at bounding box center [220, 69] width 45 height 11
select select "single_date"
select select "single_date_dash"
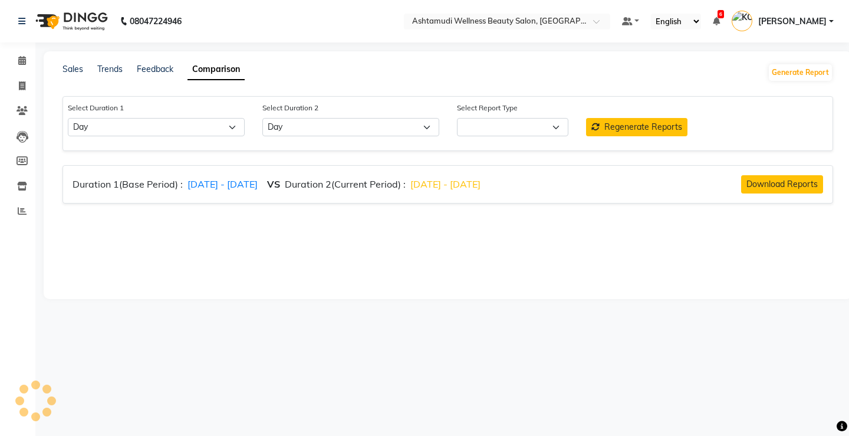
select select "comparison_report"
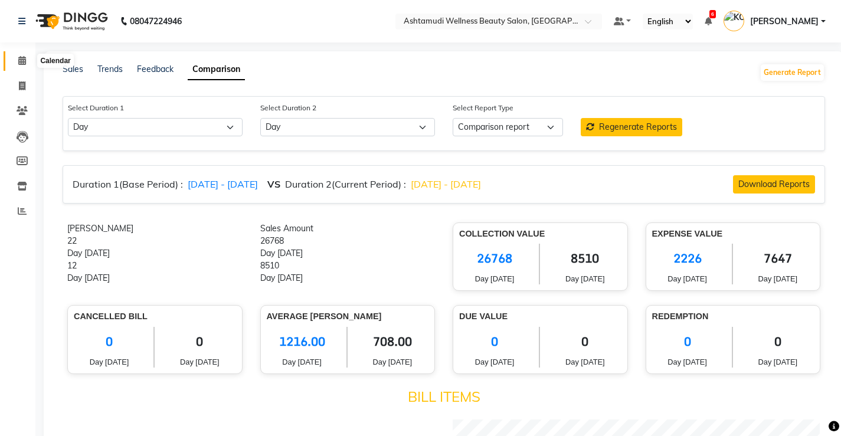
click at [18, 60] on icon at bounding box center [22, 60] width 8 height 9
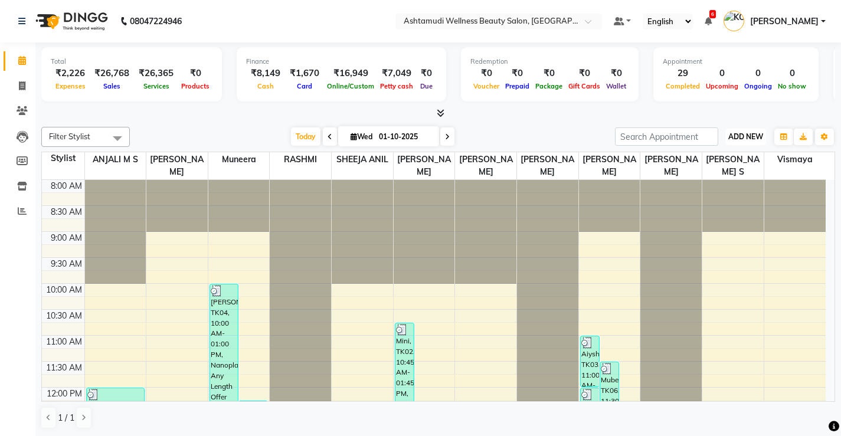
click at [754, 135] on span "ADD NEW" at bounding box center [745, 136] width 35 height 9
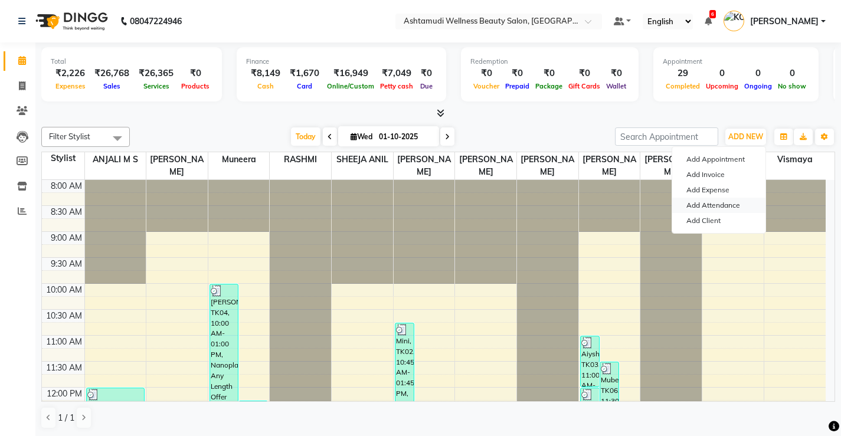
click at [730, 203] on link "Add Attendance" at bounding box center [718, 205] width 93 height 15
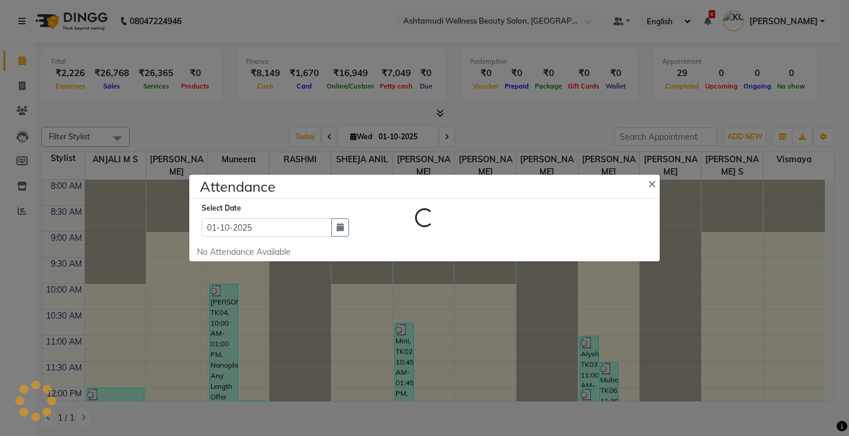
select select "W"
select select "A"
select select "W"
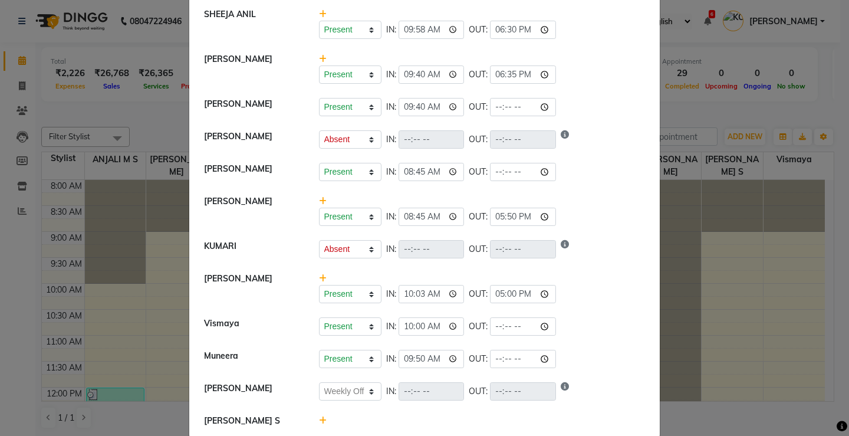
scroll to position [170, 0]
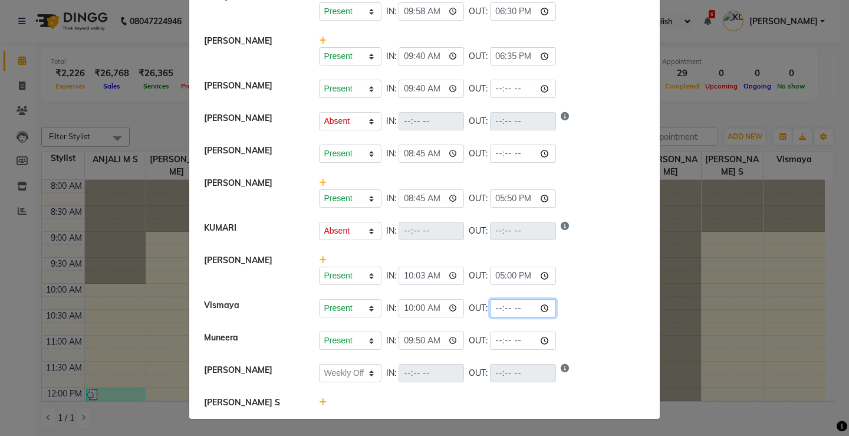
click at [510, 307] on input "time" at bounding box center [523, 308] width 66 height 18
type input "18:45"
click at [598, 300] on div "Present Absent Late Half Day Weekly Off IN: 10:00 OUT: 18:45" at bounding box center [482, 308] width 327 height 18
select select "W"
select select "A"
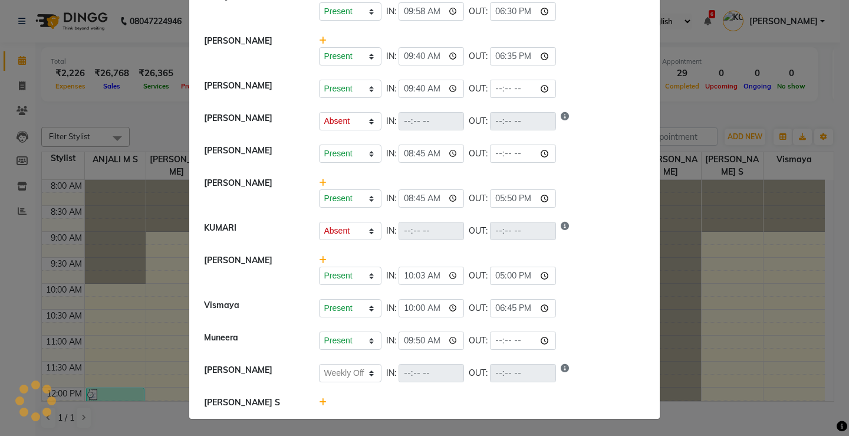
select select "A"
select select "W"
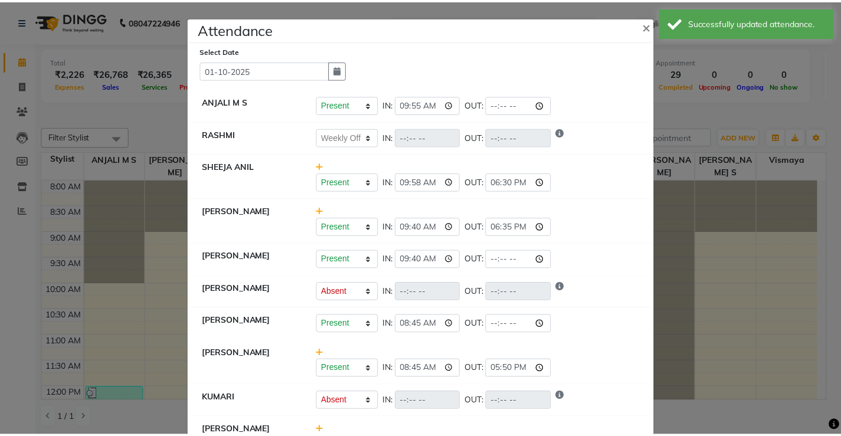
scroll to position [118, 0]
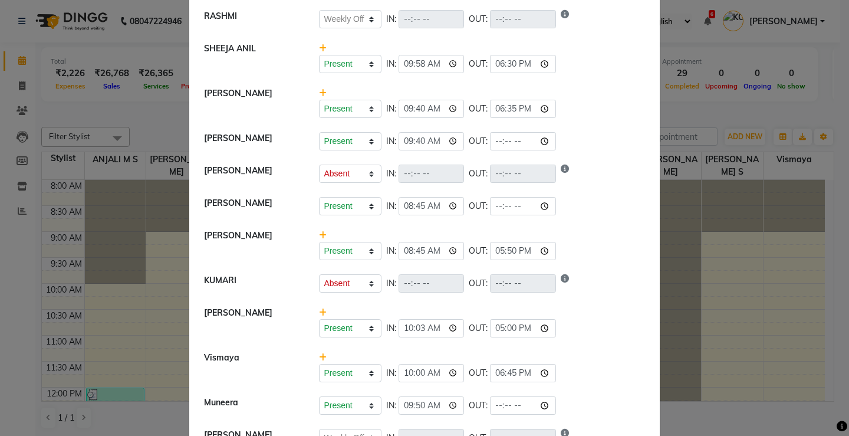
click at [749, 311] on ngb-modal-window "Attendance × Select Date 01-10-2025 ANJALI M S Present Absent Late Half Day Wee…" at bounding box center [424, 218] width 849 height 436
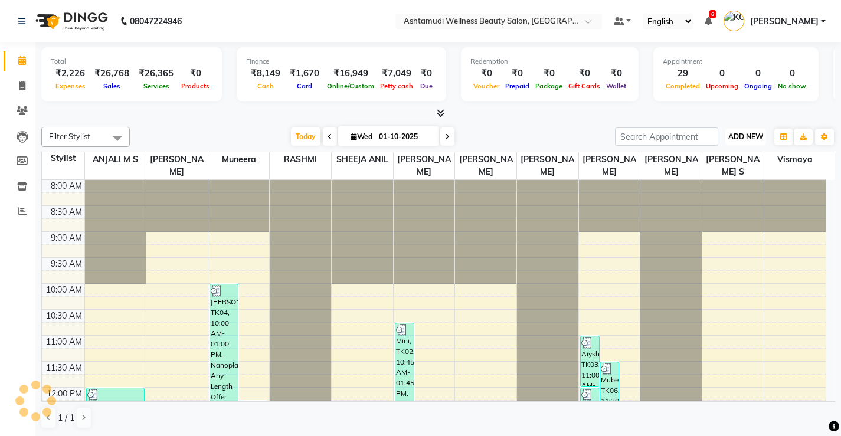
click at [732, 136] on span "ADD NEW" at bounding box center [745, 136] width 35 height 9
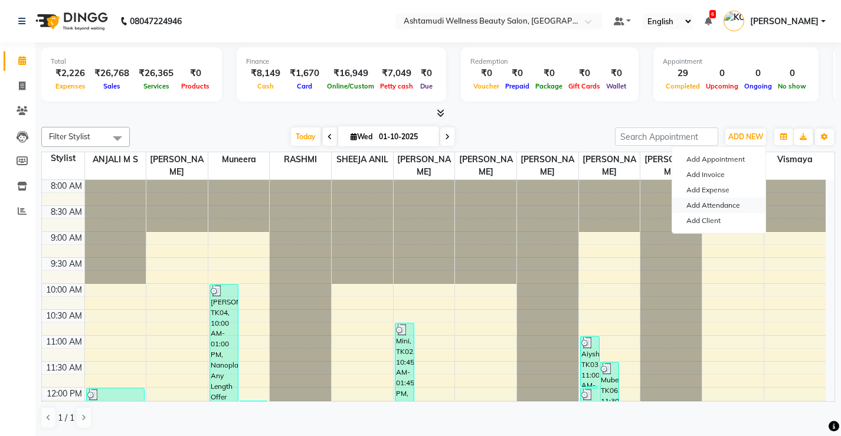
click at [721, 202] on link "Add Attendance" at bounding box center [718, 205] width 93 height 15
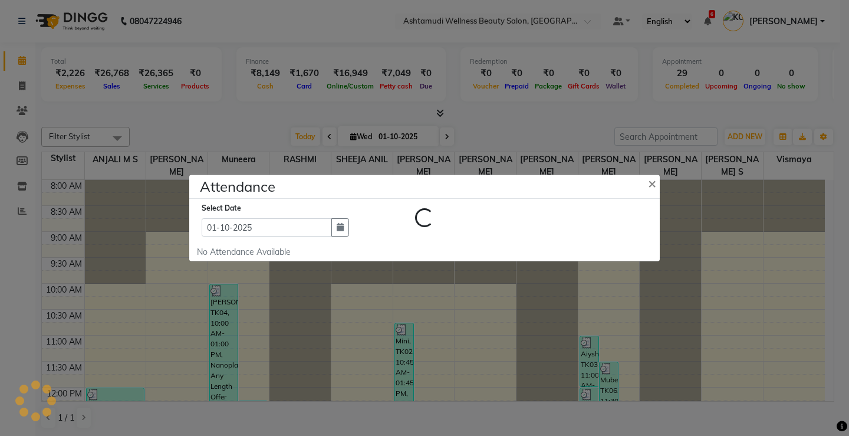
select select "W"
select select "A"
select select "W"
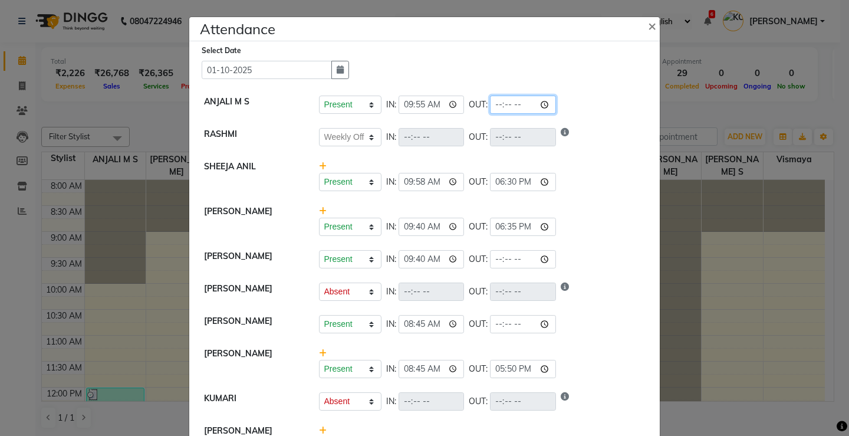
click at [508, 103] on input "time" at bounding box center [523, 105] width 66 height 18
type input "19:30"
click at [596, 245] on li "SINDHYA Present Absent Late Half Day Weekly Off IN: 09:40 OUT:" at bounding box center [424, 259] width 465 height 33
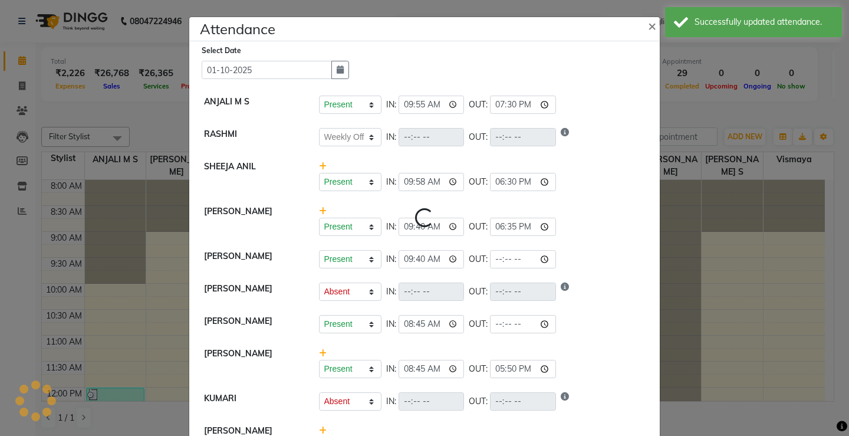
select select "W"
select select "A"
select select "W"
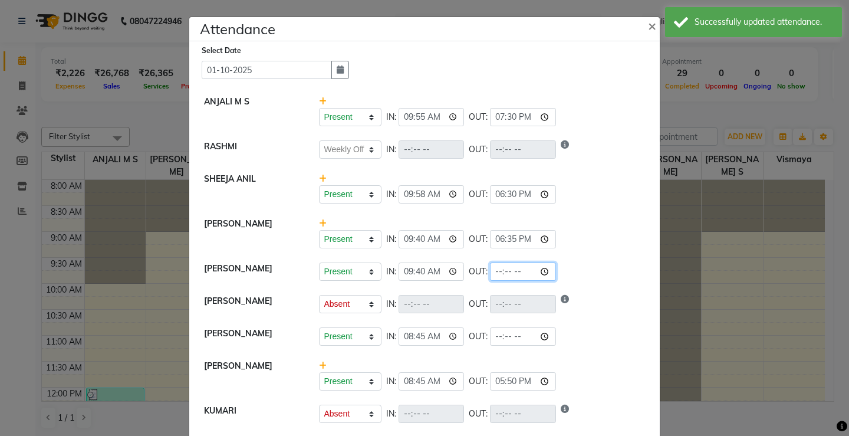
click at [514, 271] on input "time" at bounding box center [523, 272] width 66 height 18
type input "19:30"
click at [580, 366] on div "Present Absent Late Half Day Weekly Off IN: 08:45 OUT: 17:50" at bounding box center [482, 375] width 344 height 31
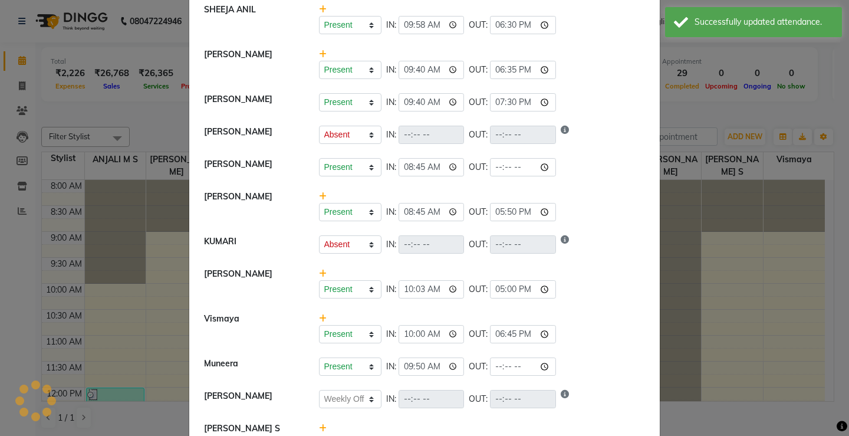
scroll to position [177, 0]
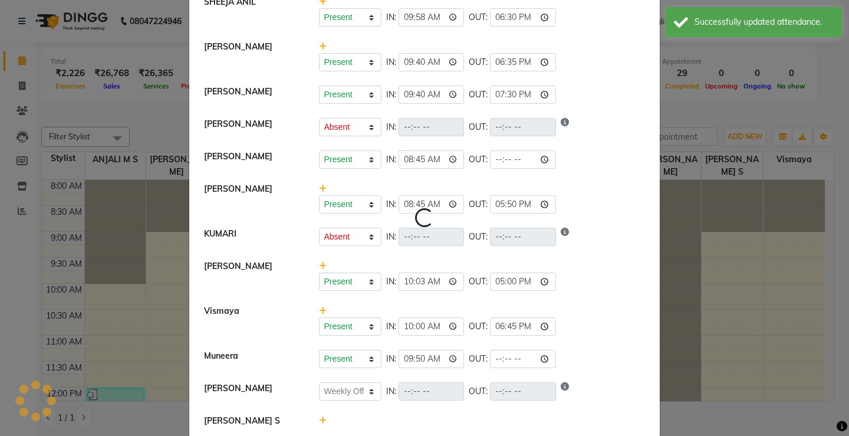
select select "W"
select select "A"
select select "W"
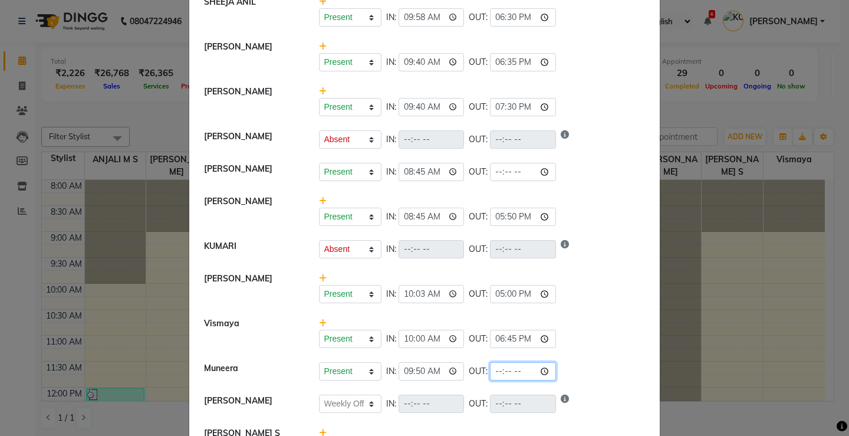
click at [511, 370] on input "time" at bounding box center [523, 371] width 66 height 18
type input "19:30"
click at [606, 340] on div "Present Absent Late Half Day Weekly Off IN: 10:00 OUT: 18:45" at bounding box center [482, 339] width 327 height 18
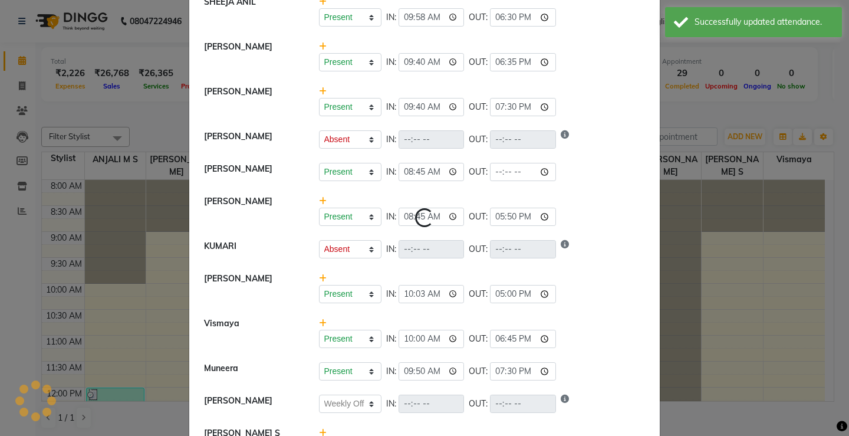
select select "W"
select select "A"
select select "W"
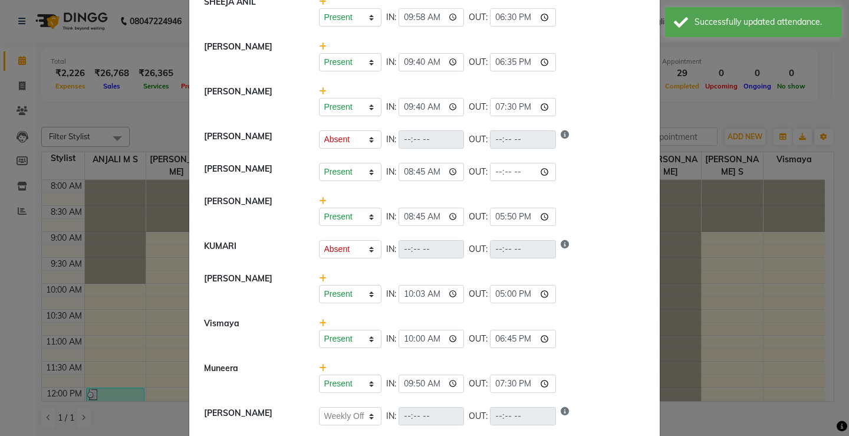
click at [747, 332] on ngb-modal-window "Attendance × Select Date 01-10-2025 ANJALI M S Present Absent Late Half Day Wee…" at bounding box center [424, 218] width 849 height 436
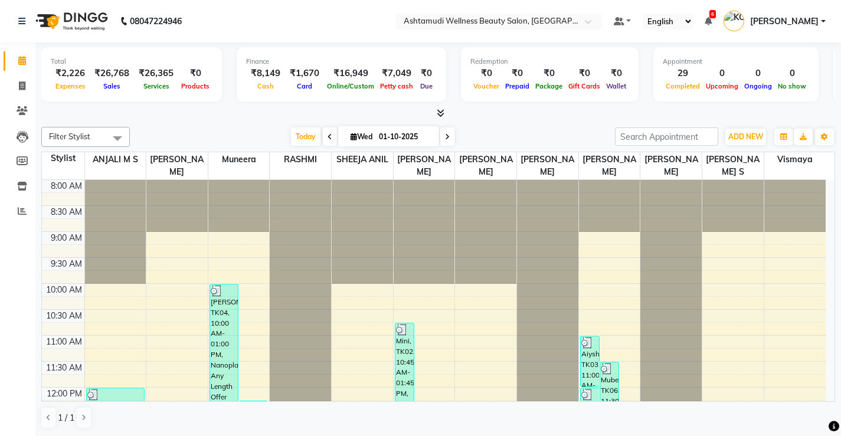
click at [823, 23] on link "[PERSON_NAME]" at bounding box center [774, 21] width 102 height 19
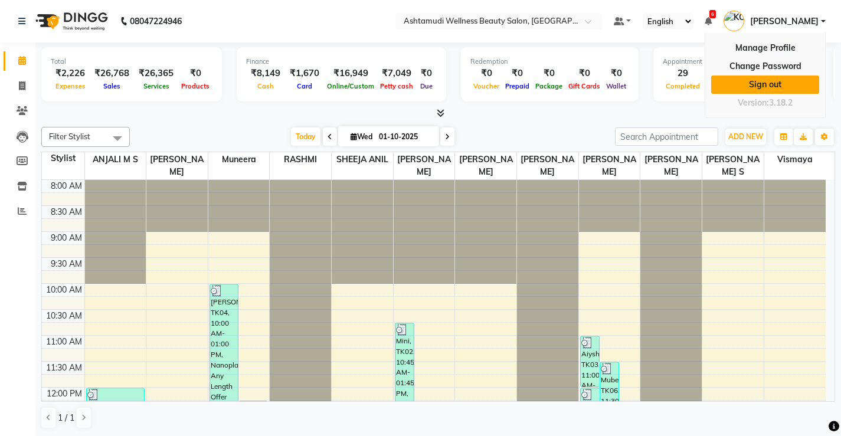
click at [766, 84] on link "Sign out" at bounding box center [765, 85] width 108 height 18
